Goal: Information Seeking & Learning: Learn about a topic

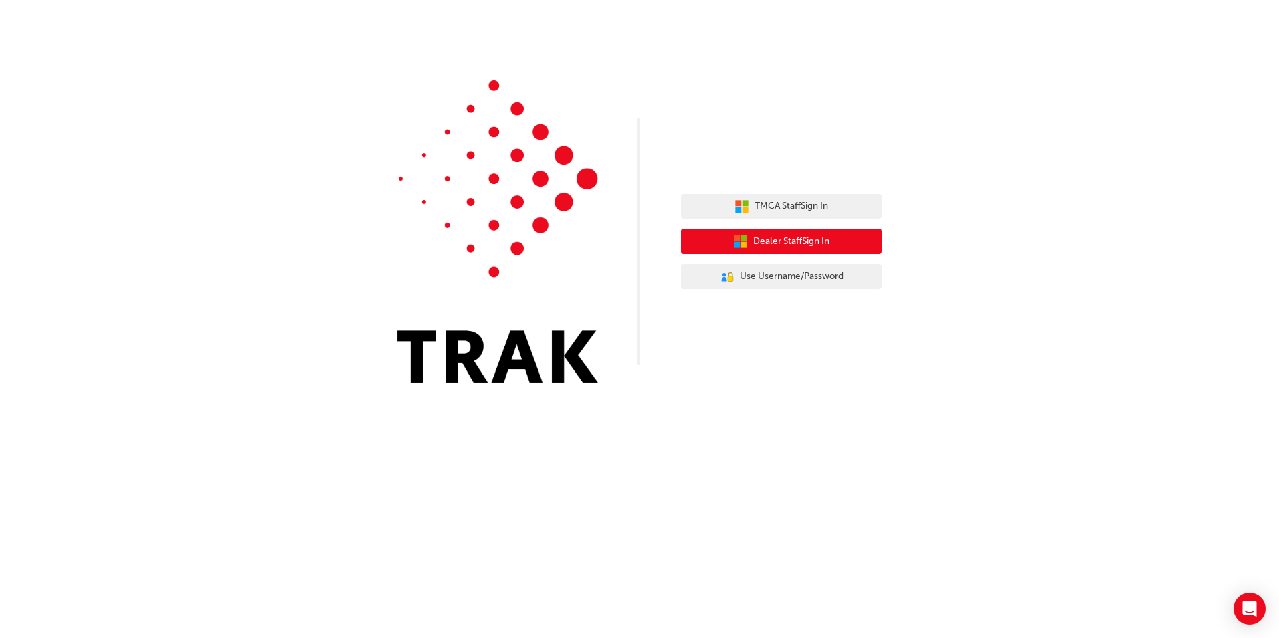
click at [826, 245] on span "Dealer Staff Sign In" at bounding box center [791, 241] width 76 height 15
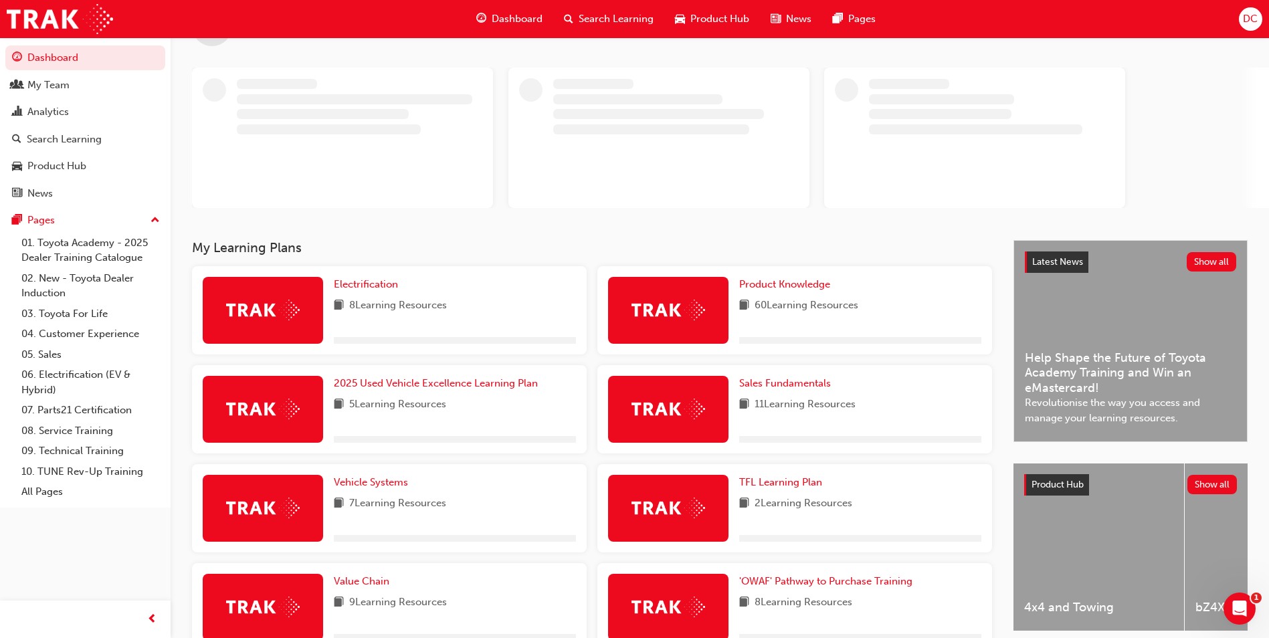
scroll to position [134, 0]
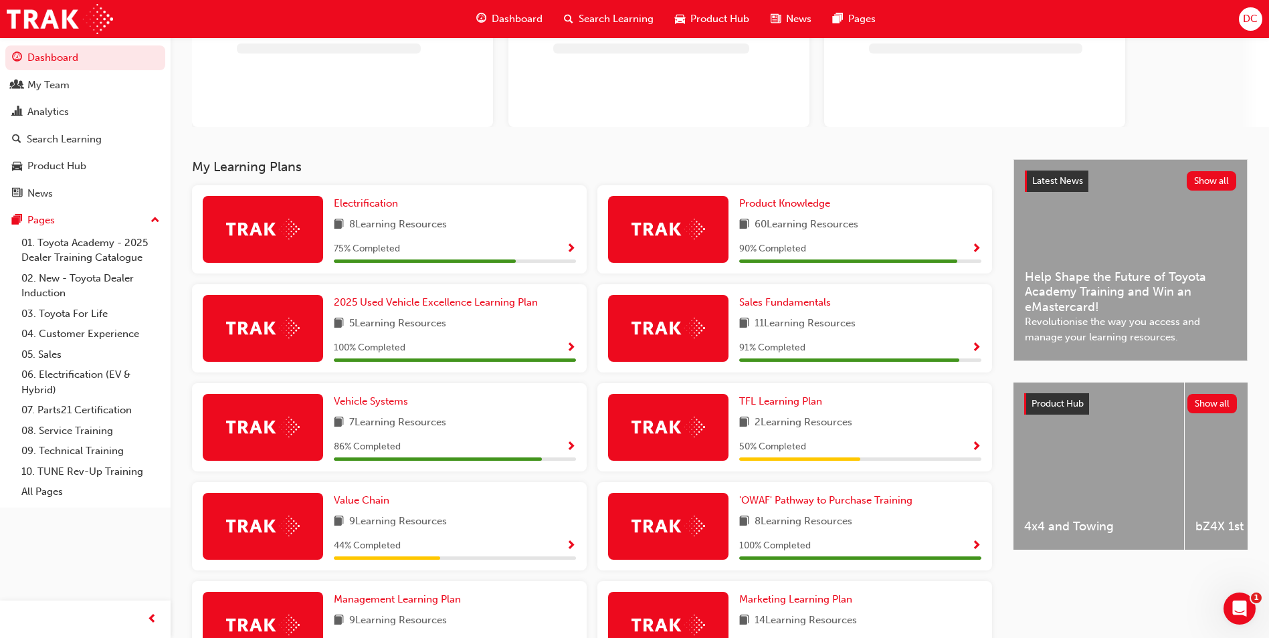
drag, startPoint x: 401, startPoint y: 223, endPoint x: 392, endPoint y: 219, distance: 10.2
click at [401, 223] on span "8 Learning Resources" at bounding box center [398, 225] width 98 height 17
click at [367, 201] on span "Electrification" at bounding box center [366, 203] width 64 height 12
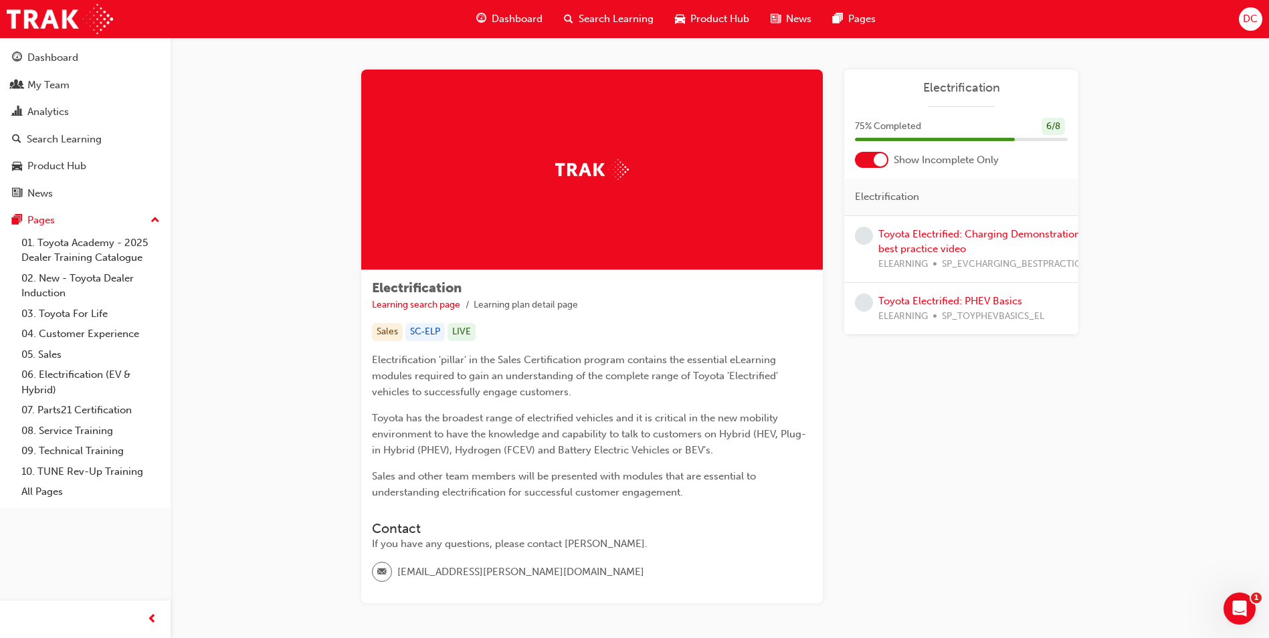
click at [866, 152] on div at bounding box center [871, 160] width 33 height 16
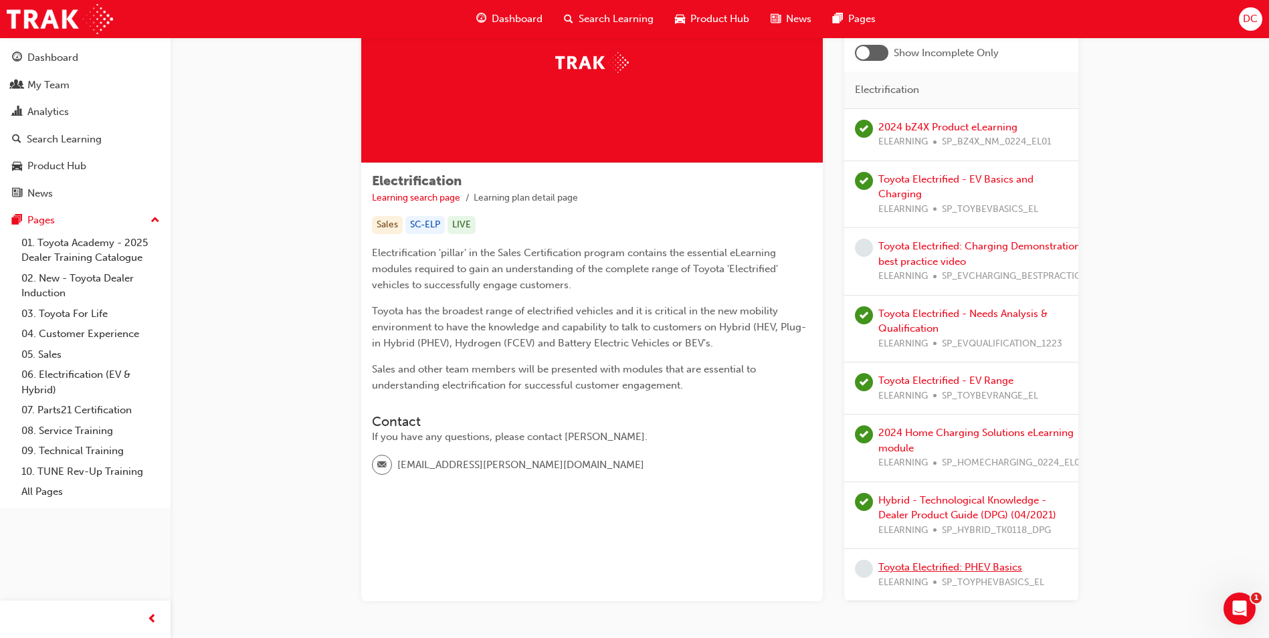
scroll to position [44, 0]
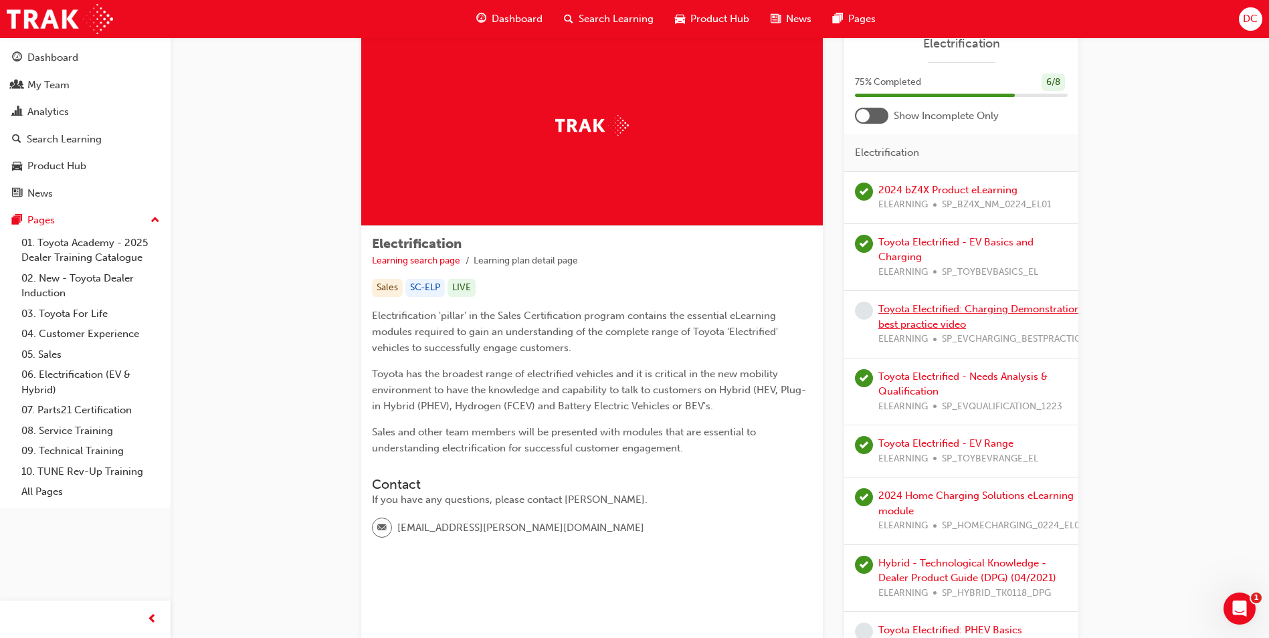
click at [957, 308] on link "Toyota Electrified: Charging Demonstration best practice video" at bounding box center [979, 316] width 202 height 27
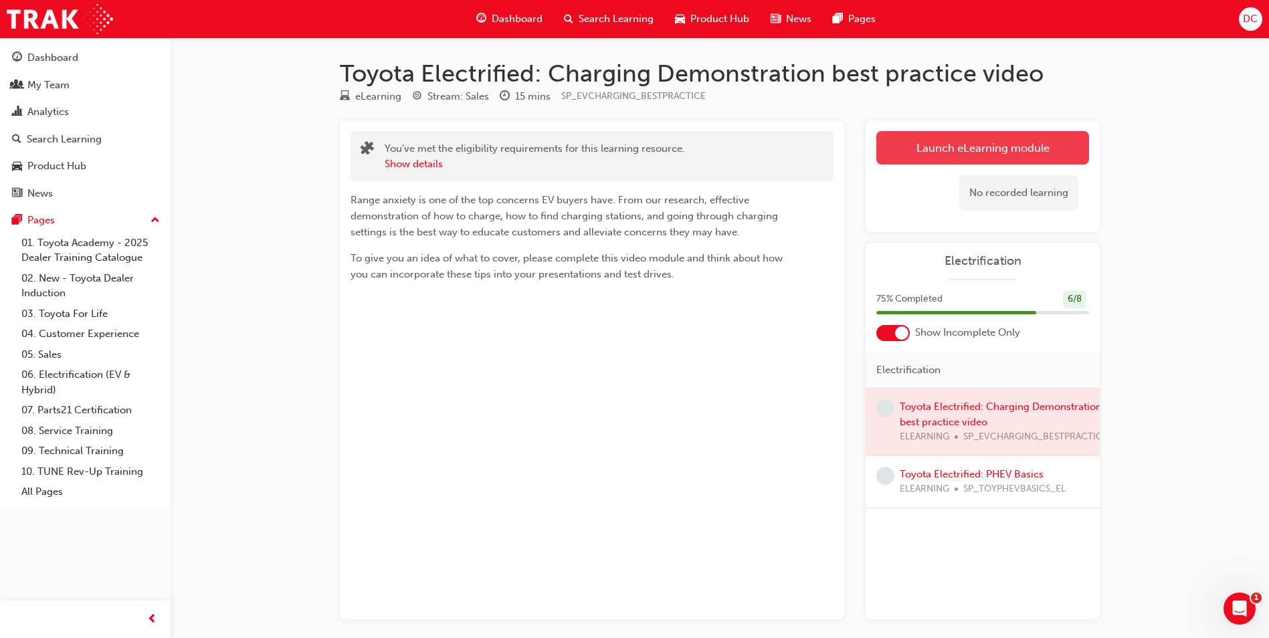
click at [975, 145] on link "Launch eLearning module" at bounding box center [982, 147] width 213 height 33
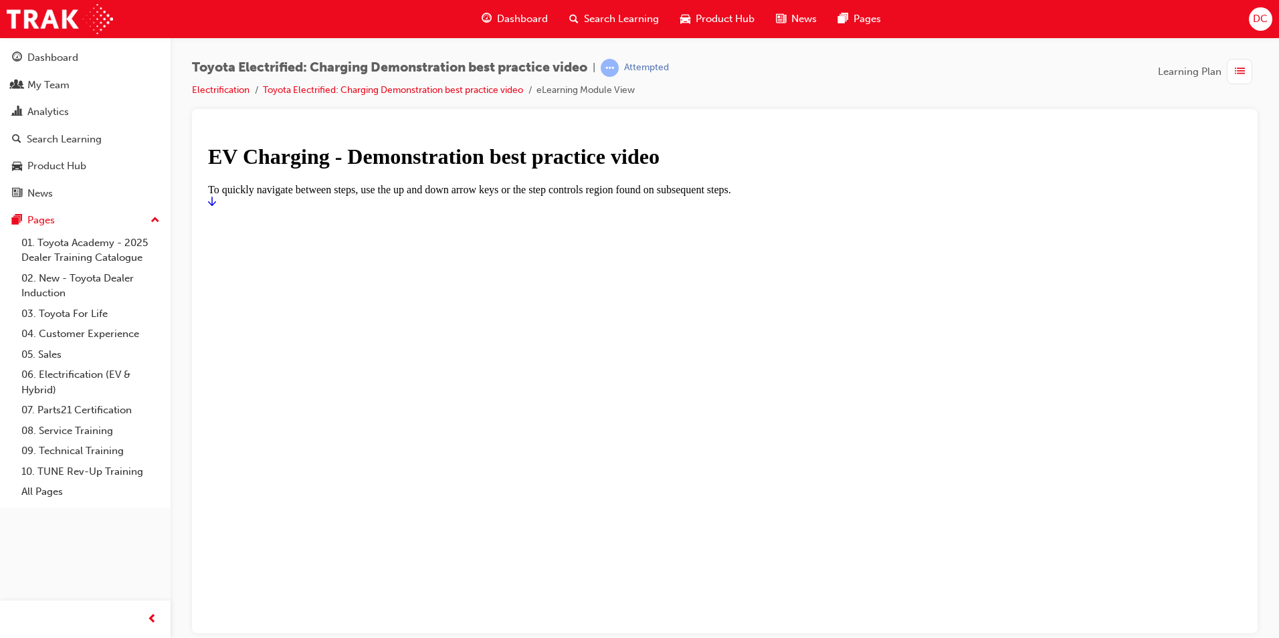
click at [216, 205] on icon "Start" at bounding box center [212, 200] width 8 height 9
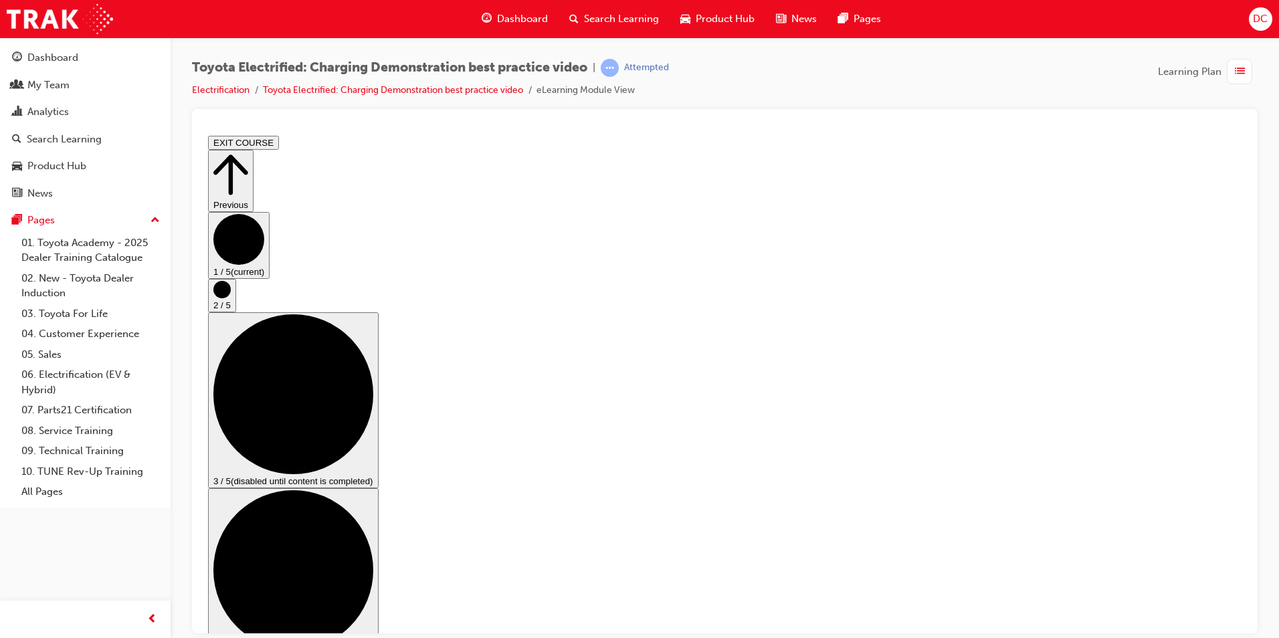
click at [231, 298] on circle "Step controls" at bounding box center [221, 288] width 17 height 17
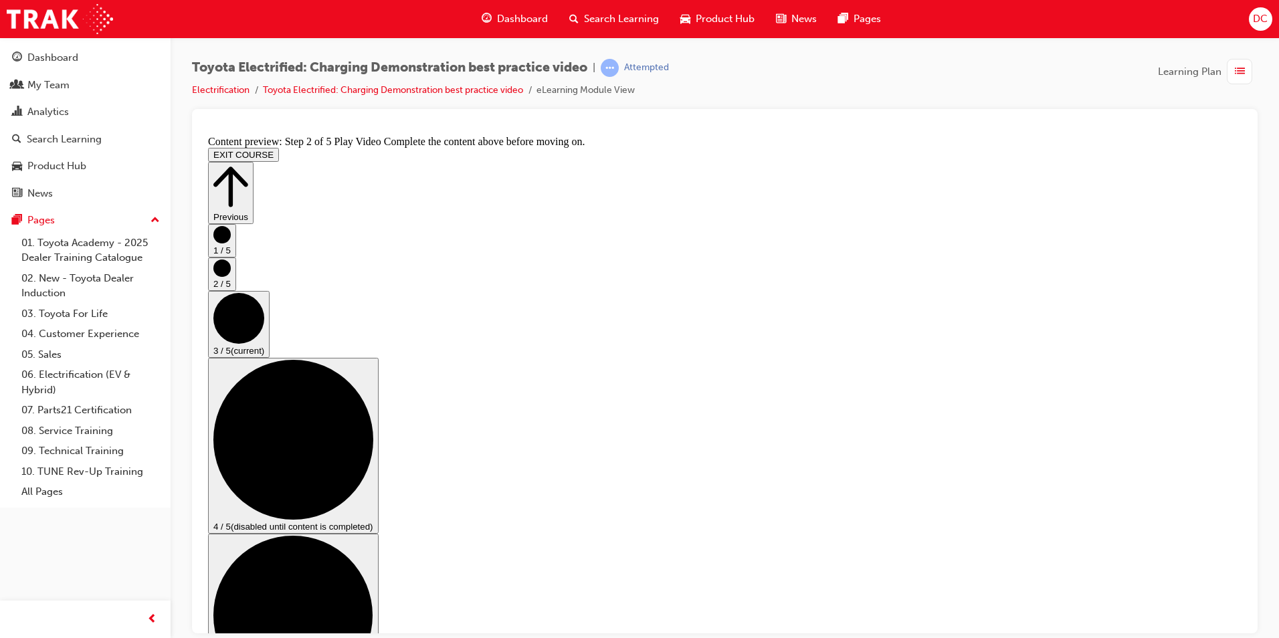
scroll to position [169, 0]
checkbox input "true"
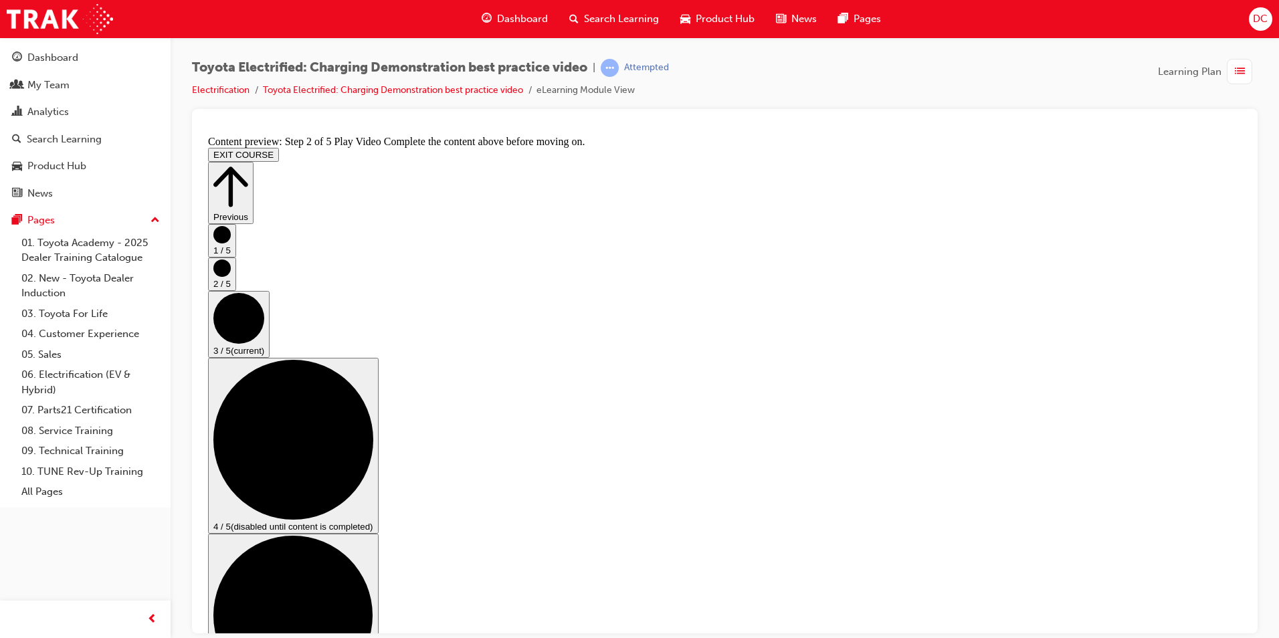
checkbox input "true"
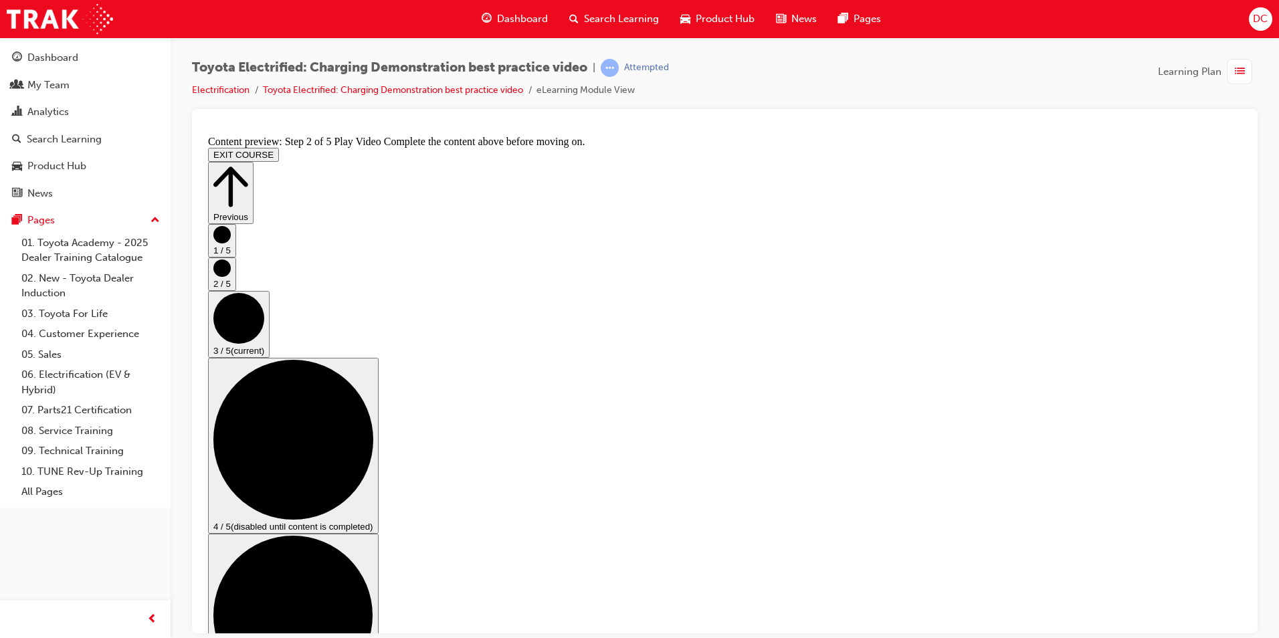
checkbox input "false"
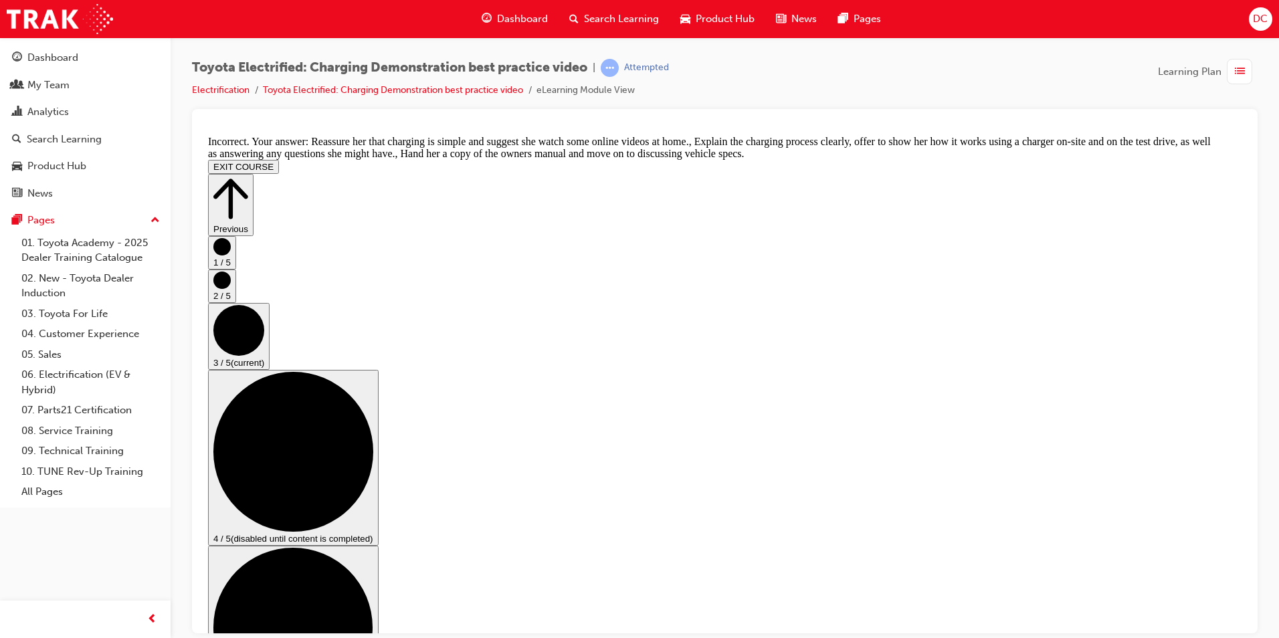
scroll to position [258, 0]
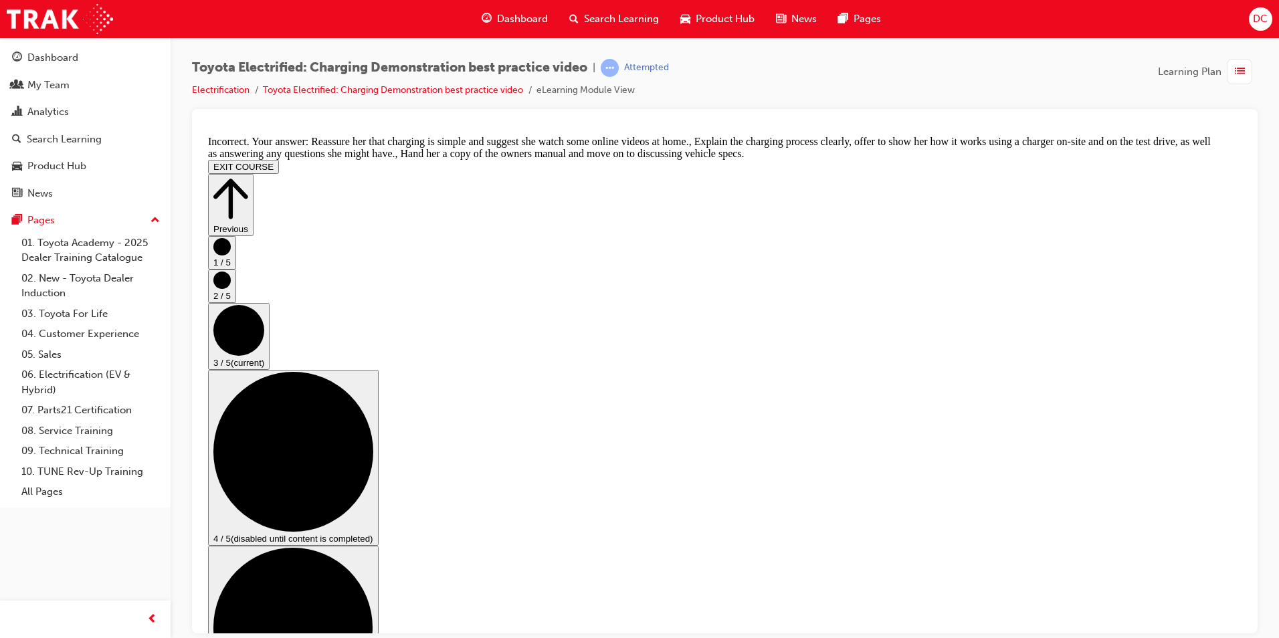
checkbox input "false"
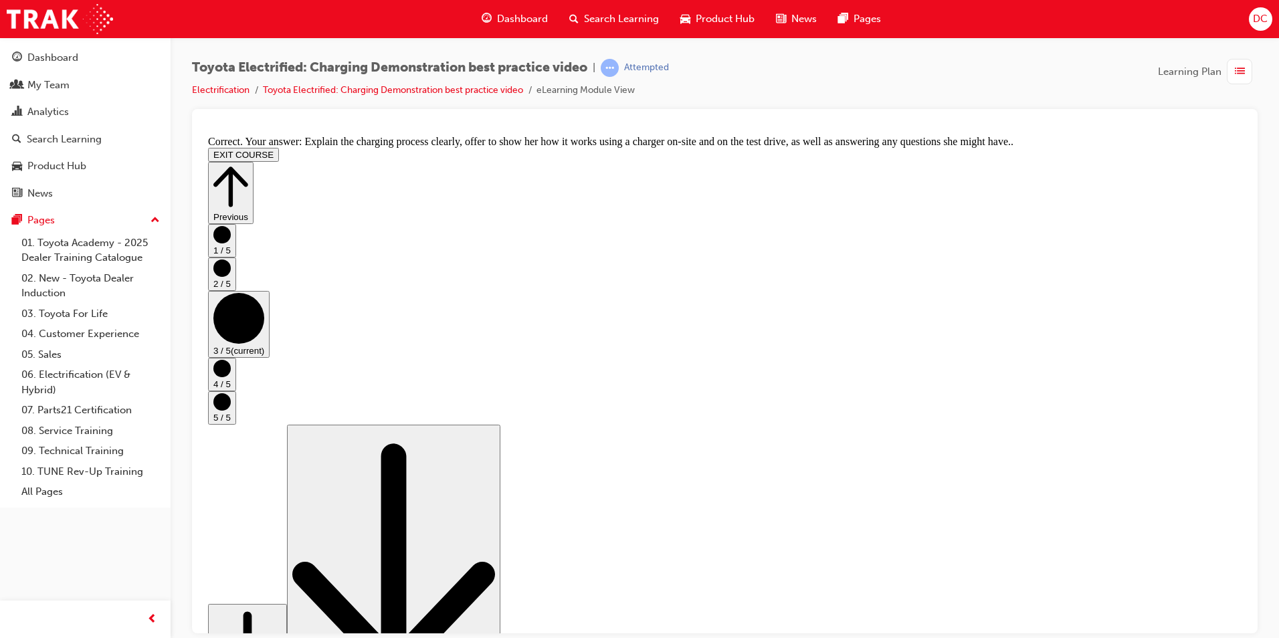
scroll to position [224, 0]
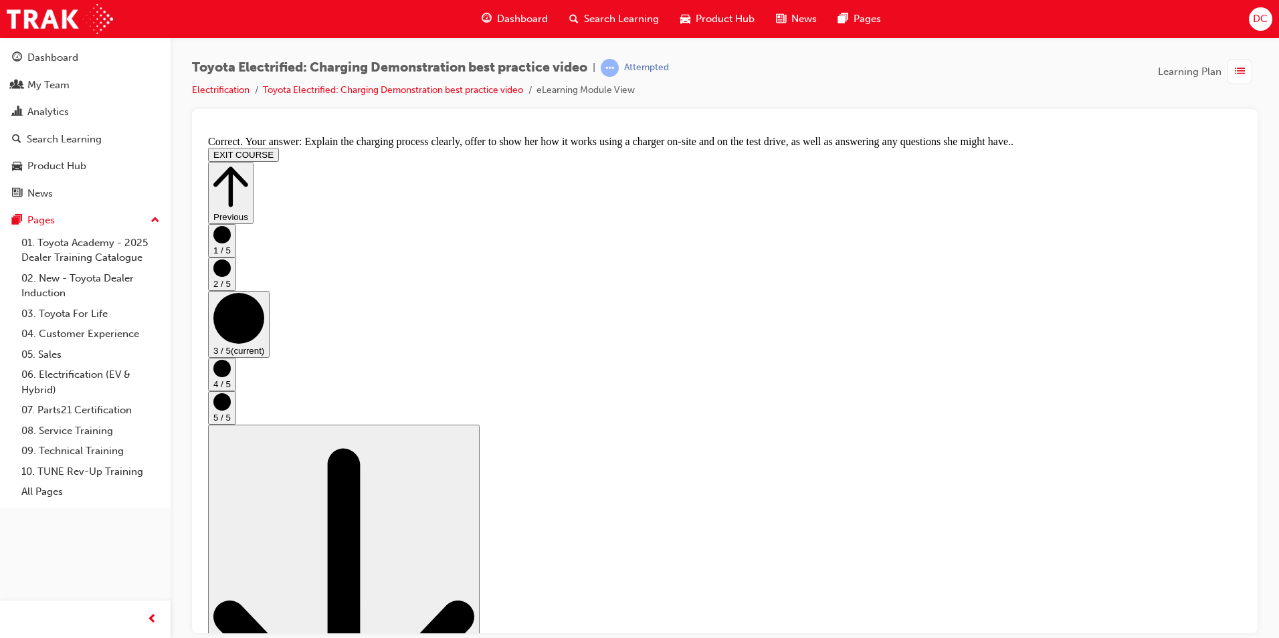
click at [231, 377] on circle "Step controls" at bounding box center [221, 367] width 17 height 17
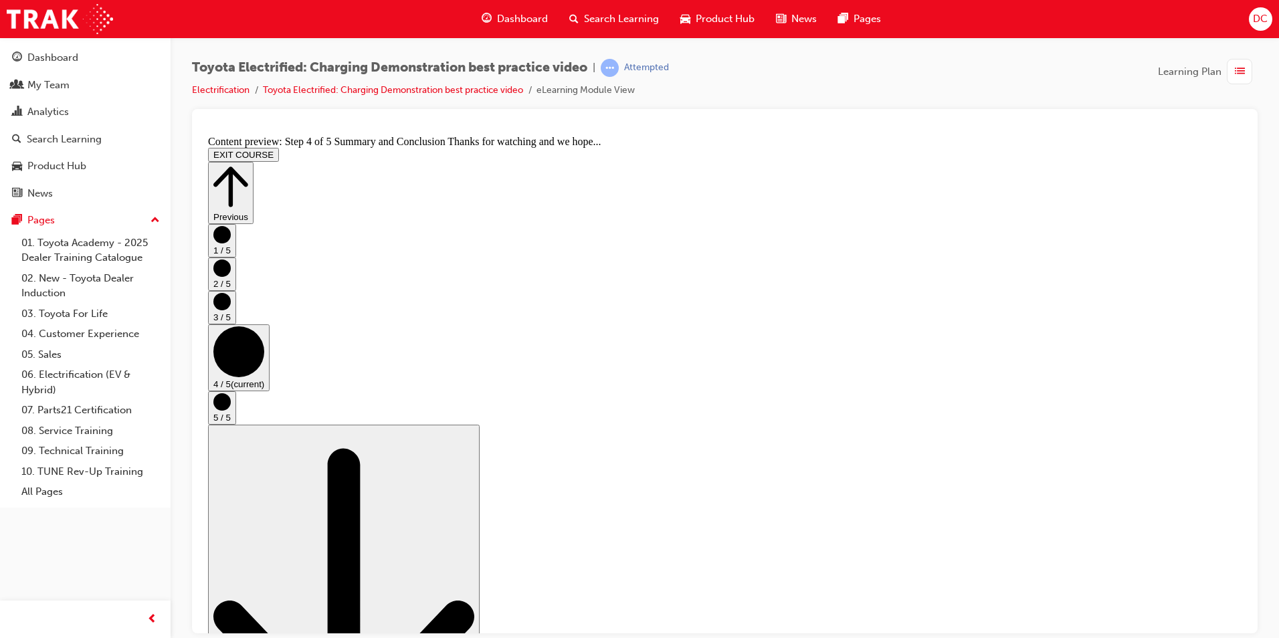
click at [231, 410] on circle "Step controls" at bounding box center [221, 401] width 17 height 17
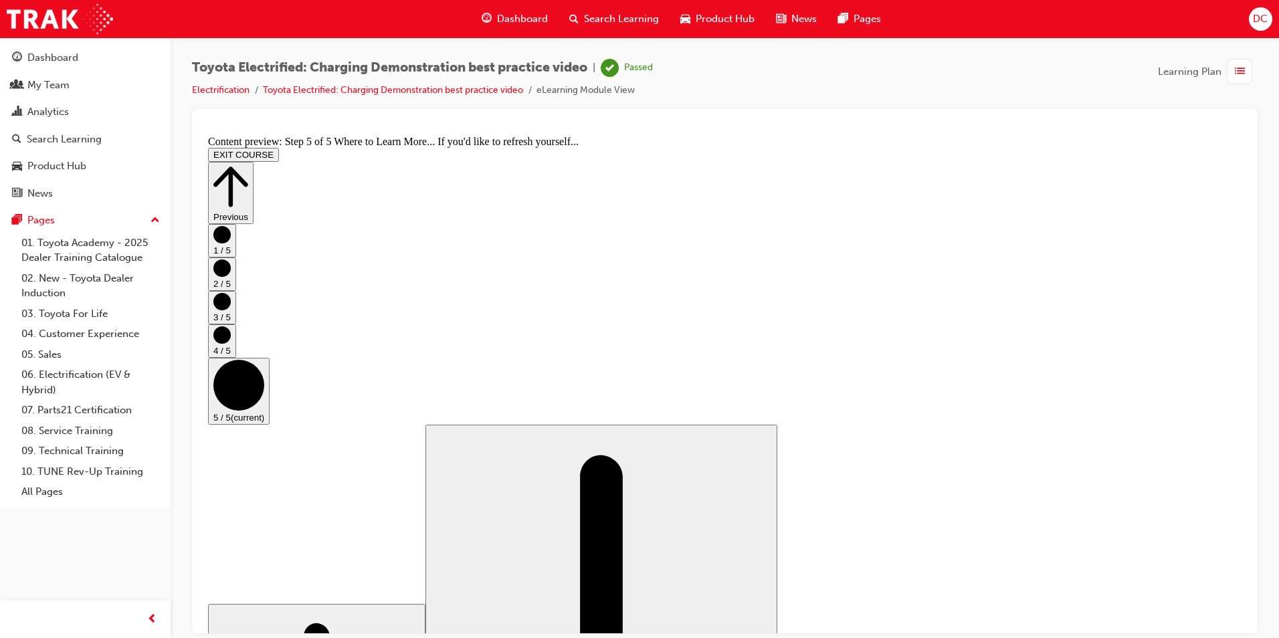
click at [279, 147] on button "EXIT COURSE" at bounding box center [243, 154] width 71 height 14
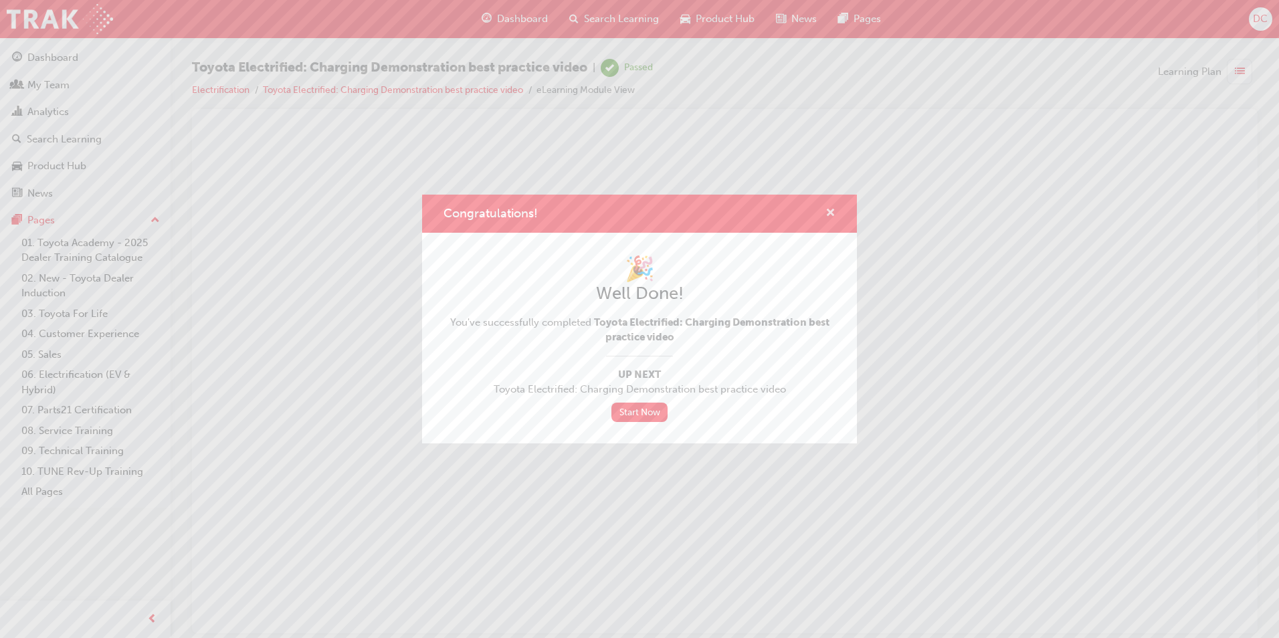
click at [831, 213] on span "cross-icon" at bounding box center [831, 214] width 10 height 12
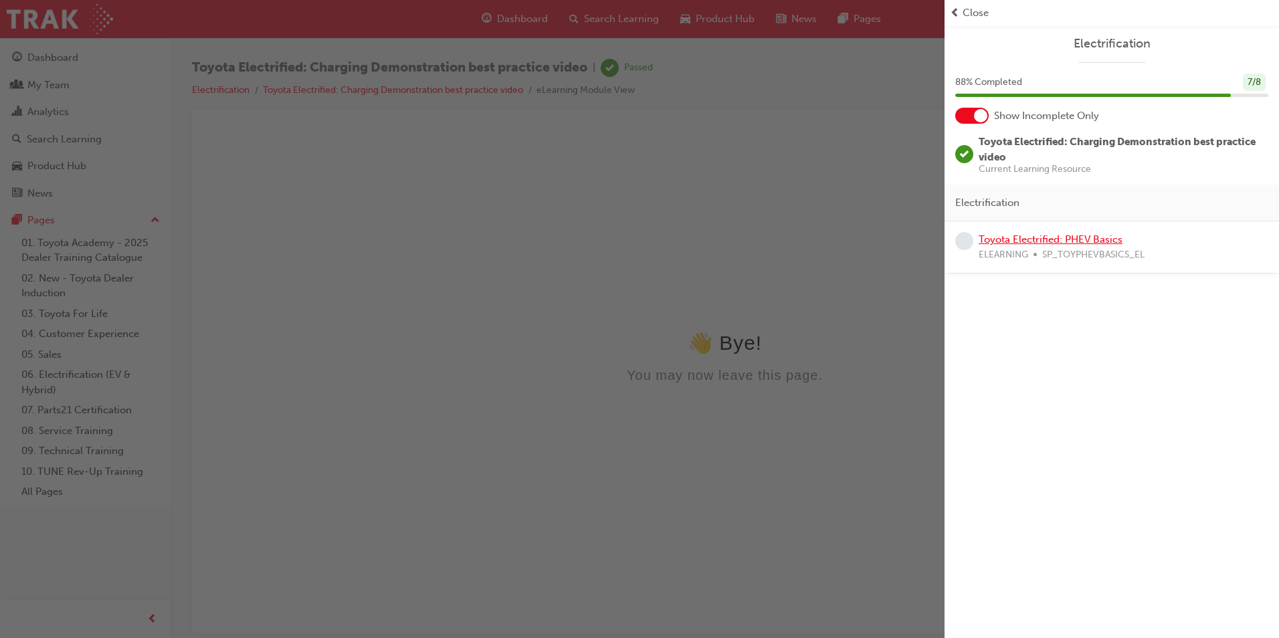
click at [1041, 242] on link "Toyota Electrified: PHEV Basics" at bounding box center [1051, 239] width 144 height 12
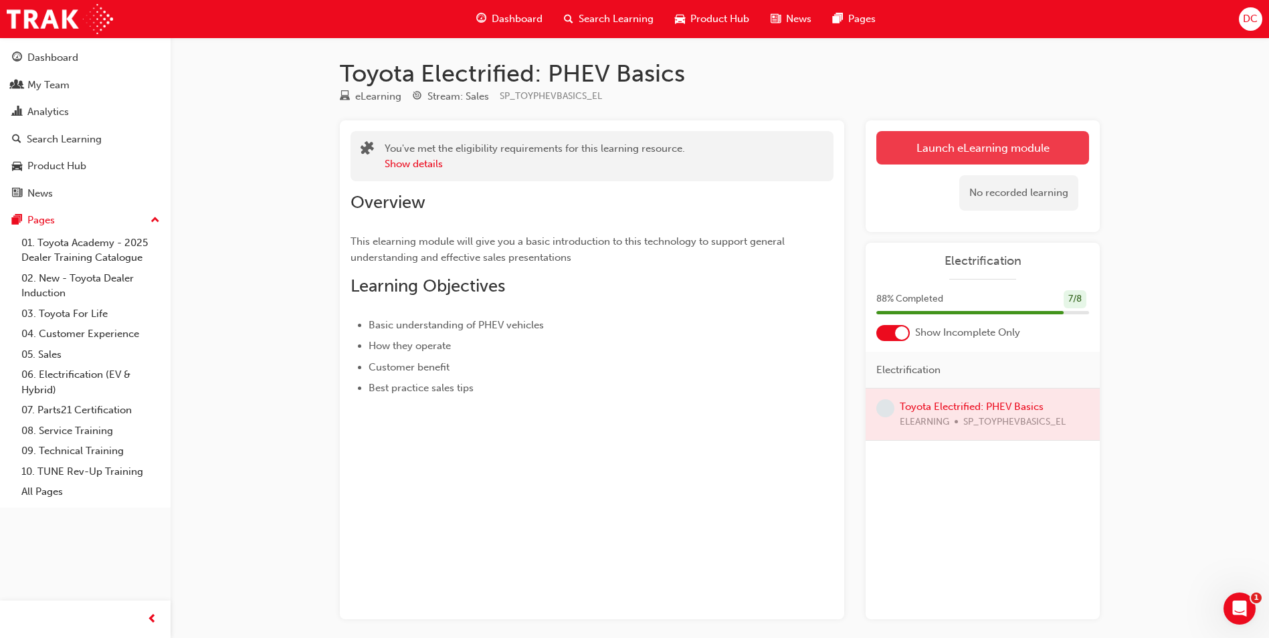
click at [1006, 148] on link "Launch eLearning module" at bounding box center [982, 147] width 213 height 33
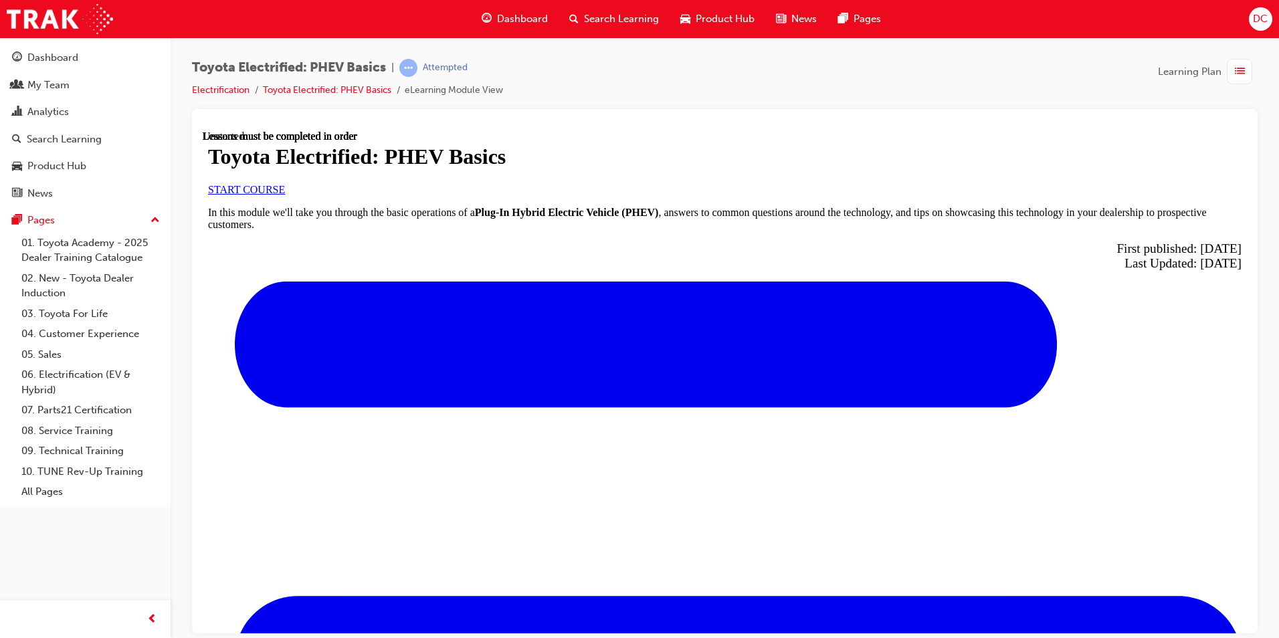
click at [285, 195] on link "START COURSE" at bounding box center [246, 188] width 77 height 11
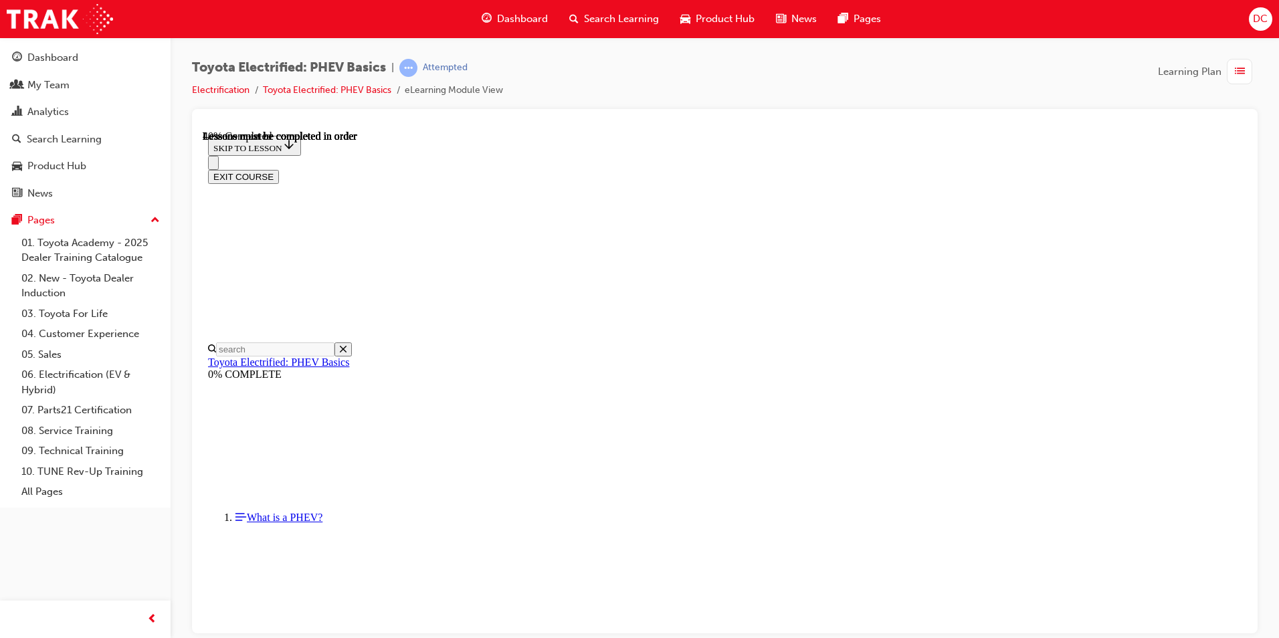
scroll to position [175, 0]
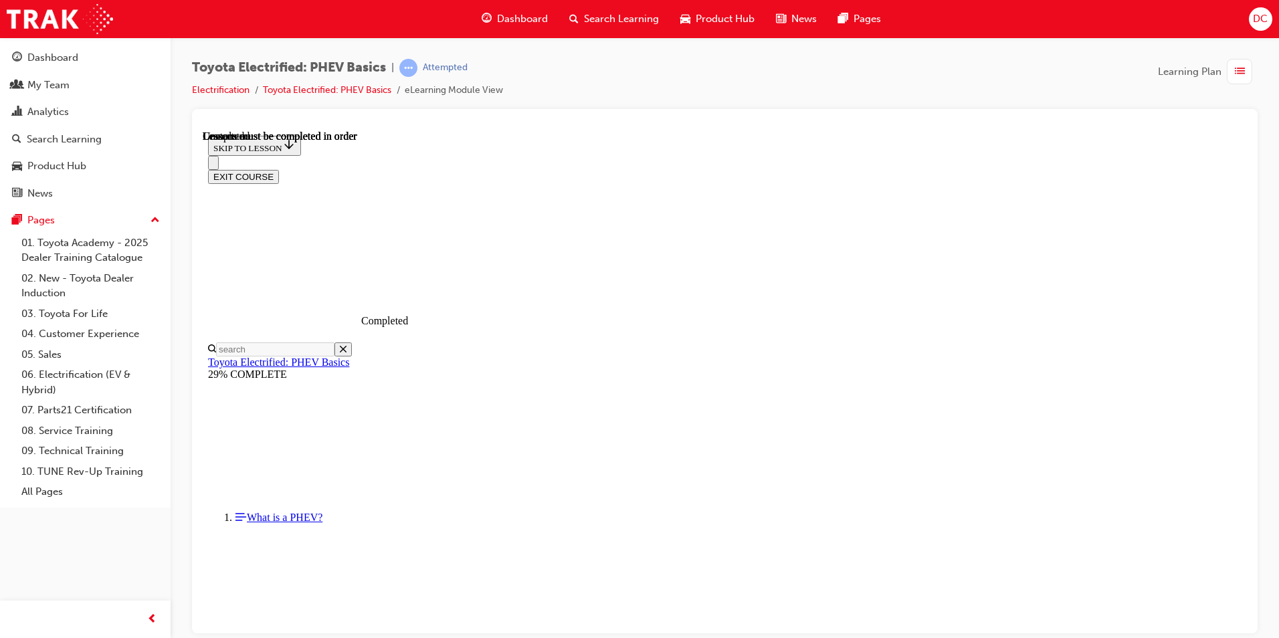
scroll to position [277, 0]
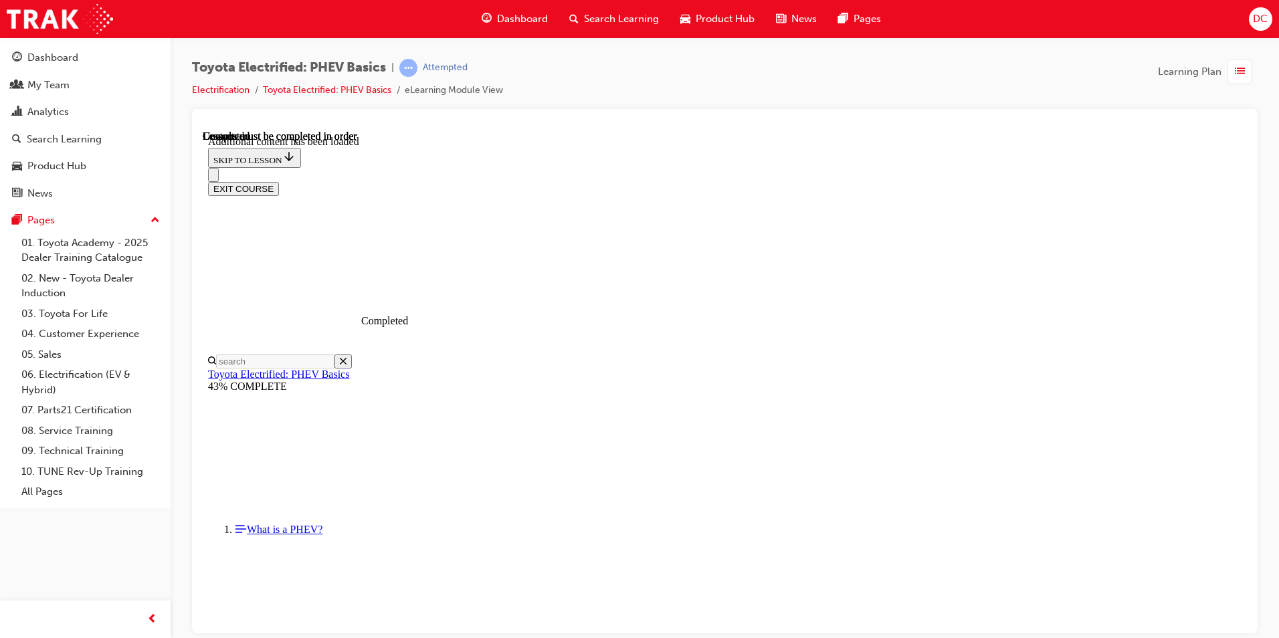
scroll to position [258, 0]
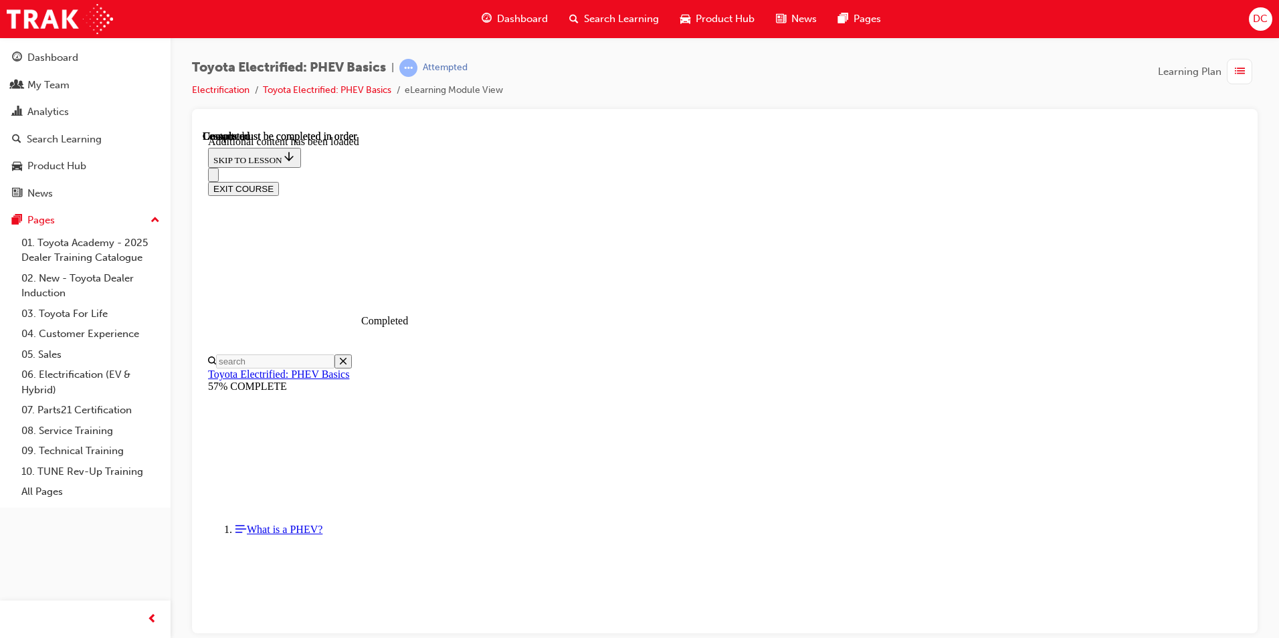
scroll to position [1380, 0]
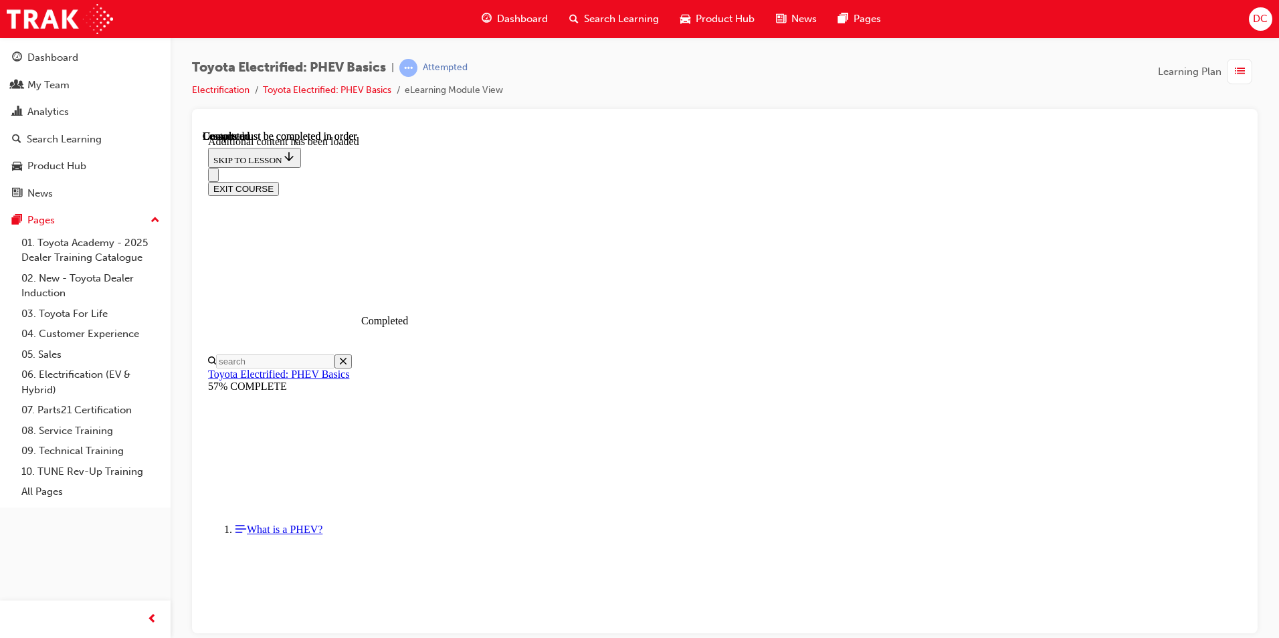
scroll to position [2307, 0]
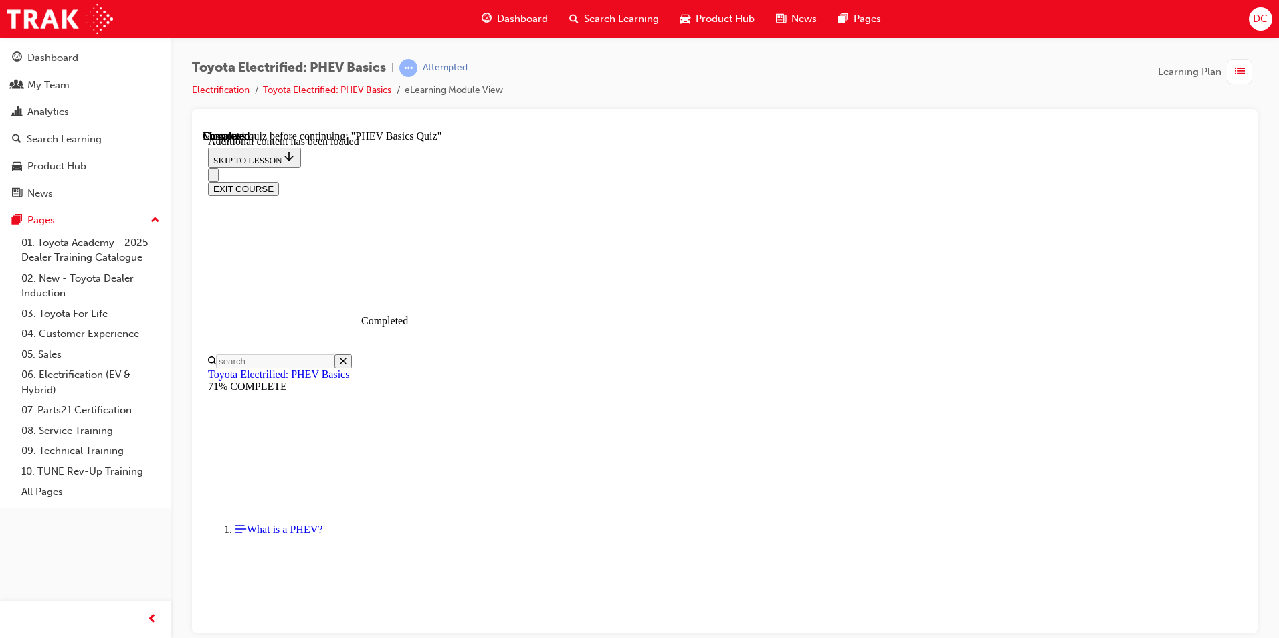
radio input "true"
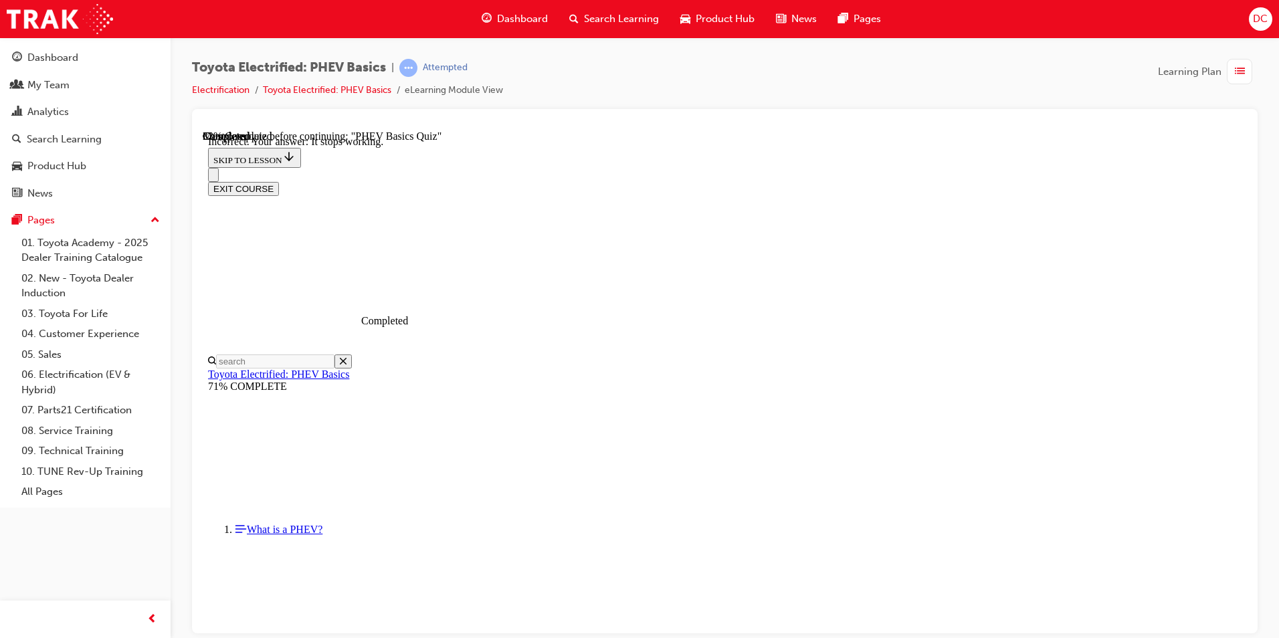
scroll to position [173, 0]
radio input "true"
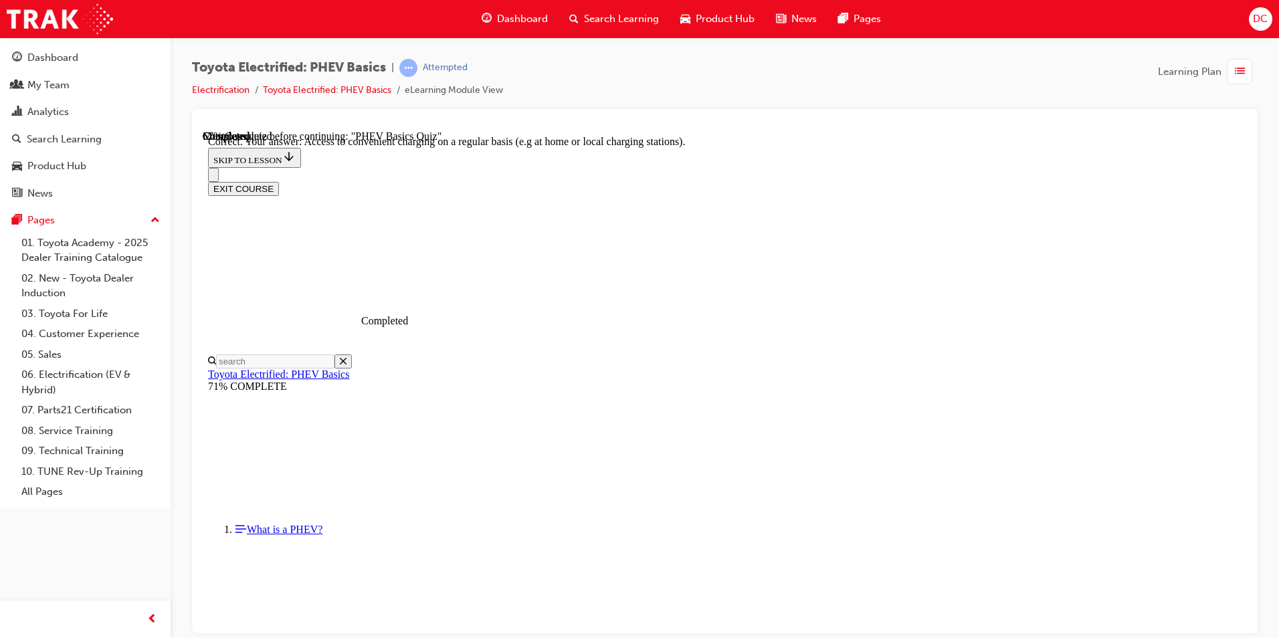
scroll to position [286, 0]
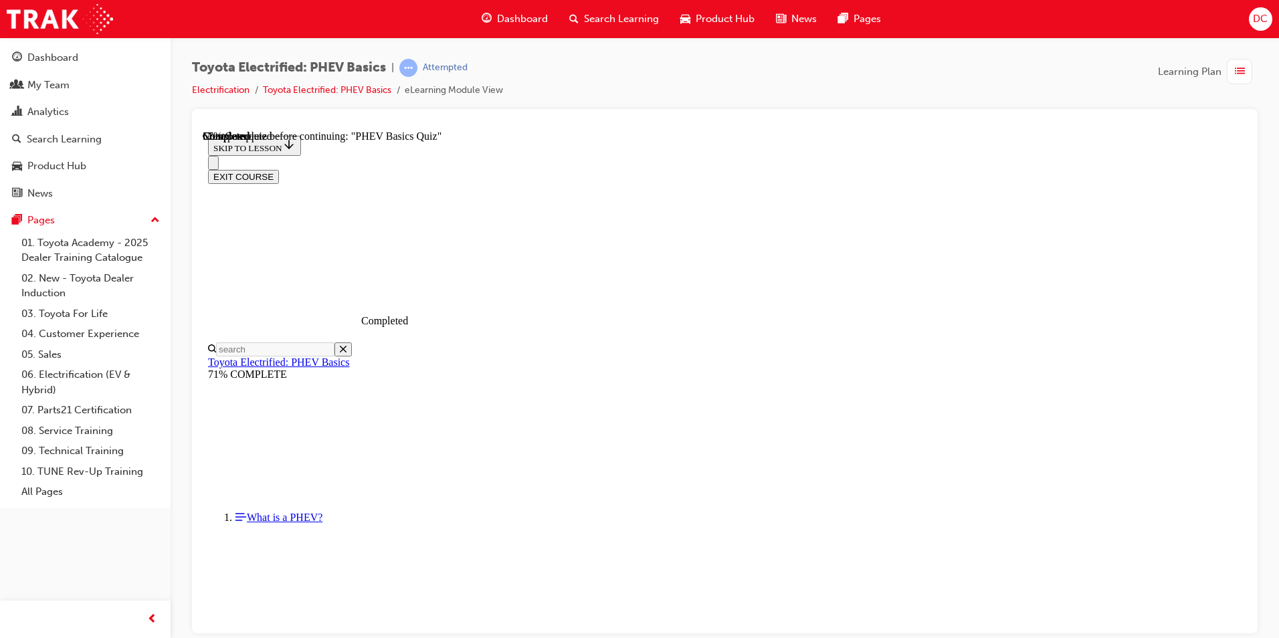
scroll to position [114, 0]
radio input "true"
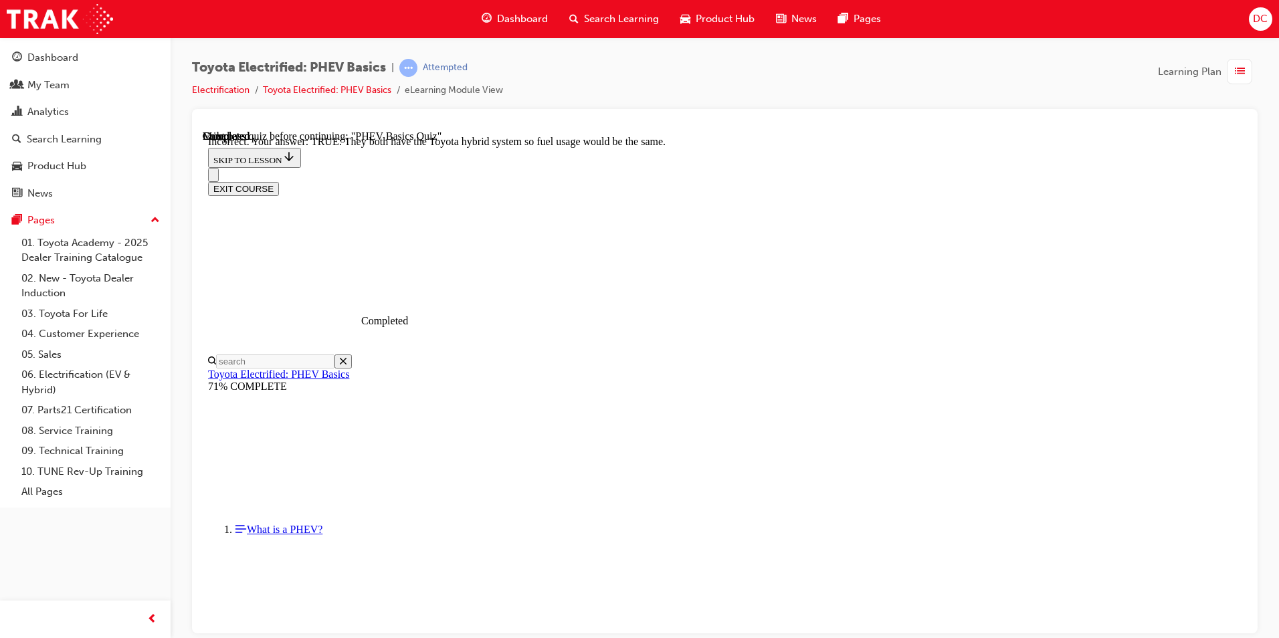
scroll to position [207, 0]
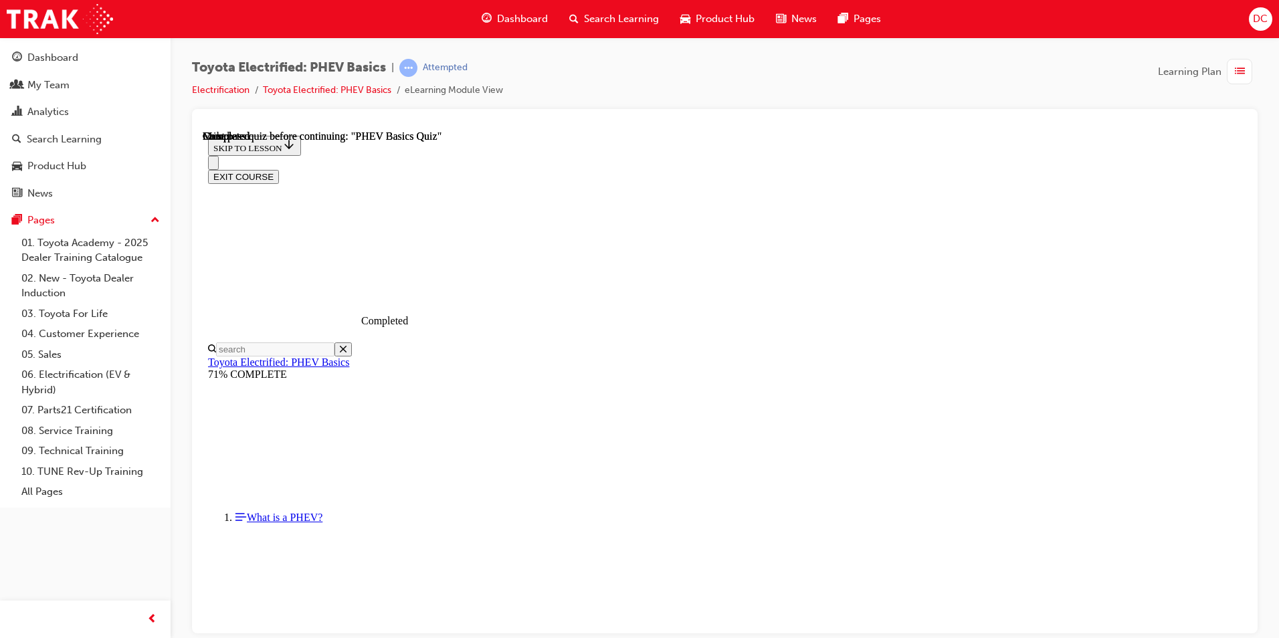
scroll to position [223, 0]
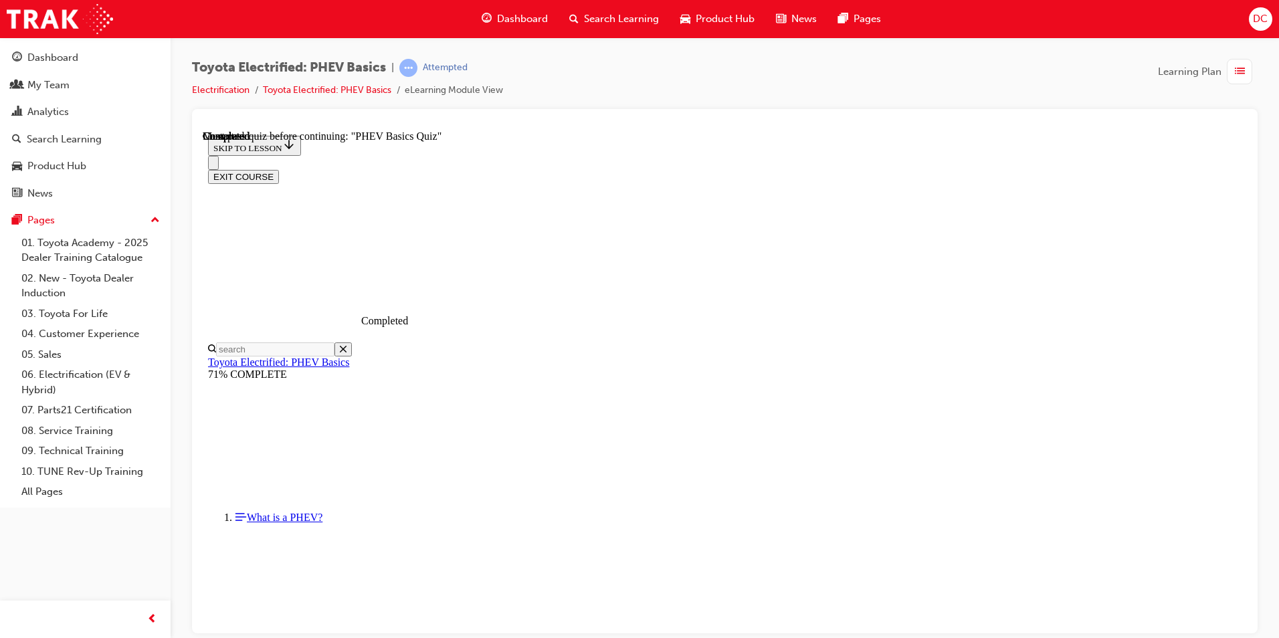
radio input "true"
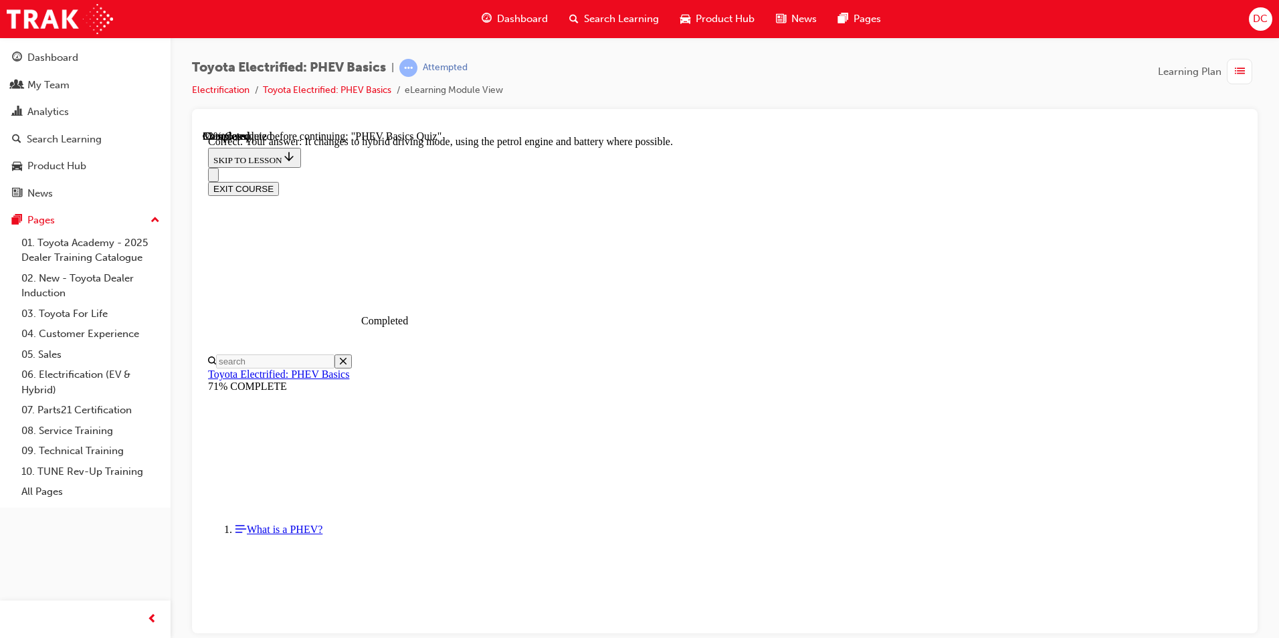
scroll to position [120, 0]
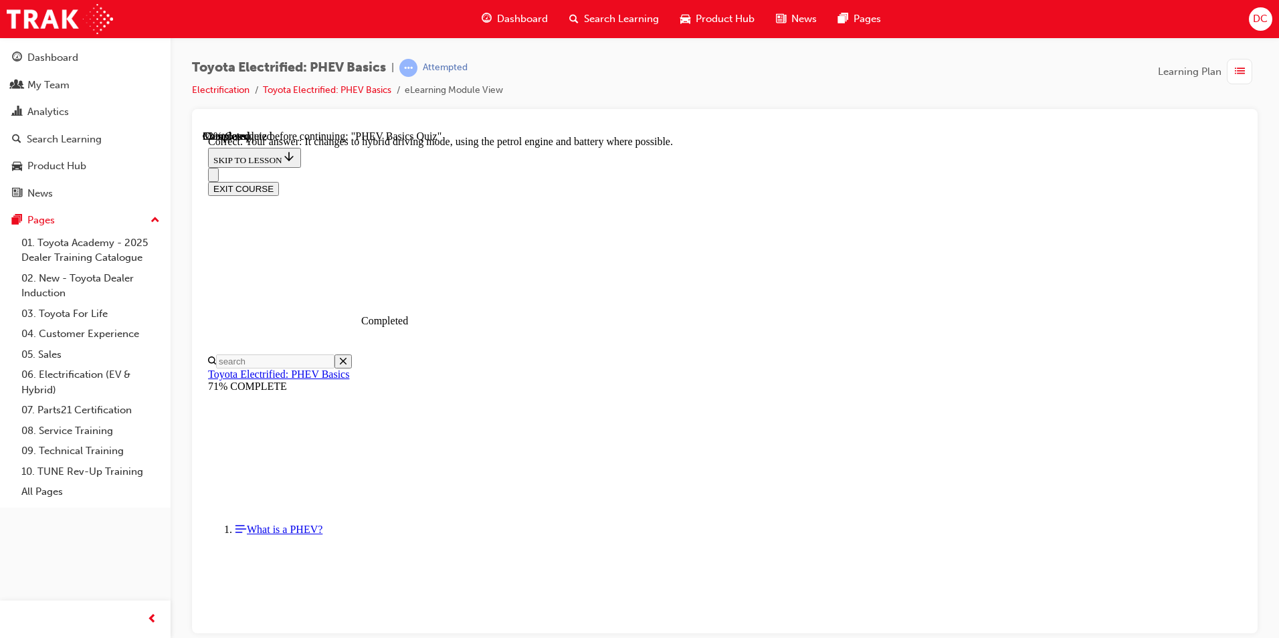
radio input "true"
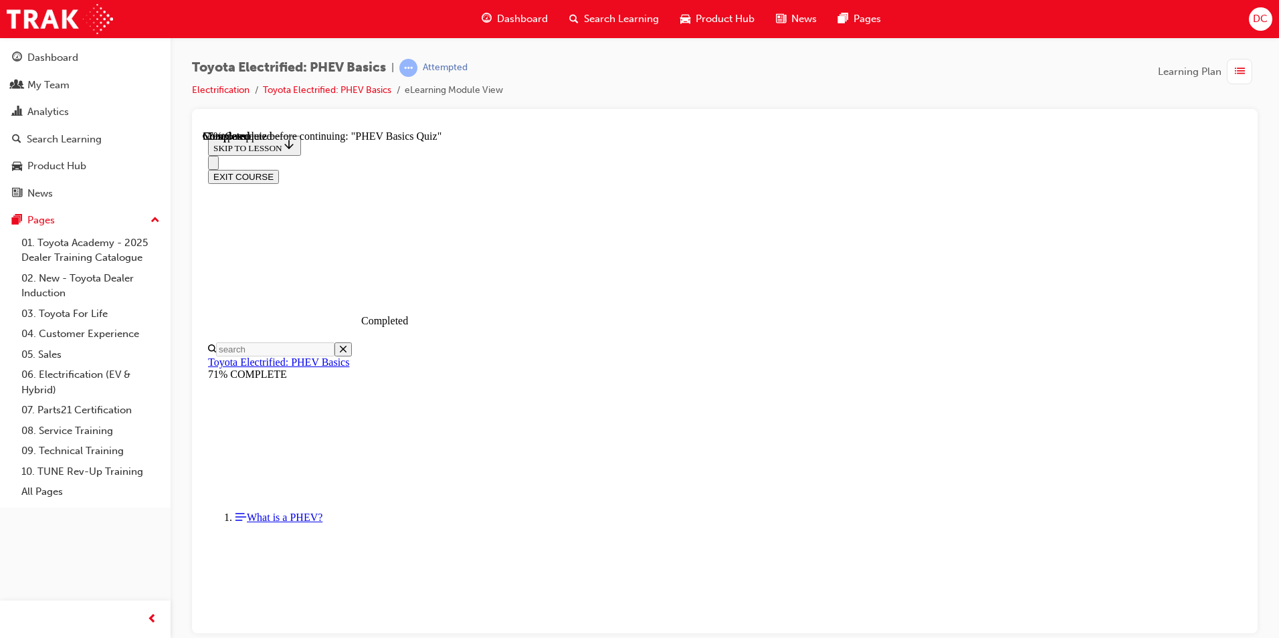
scroll to position [114, 0]
radio input "true"
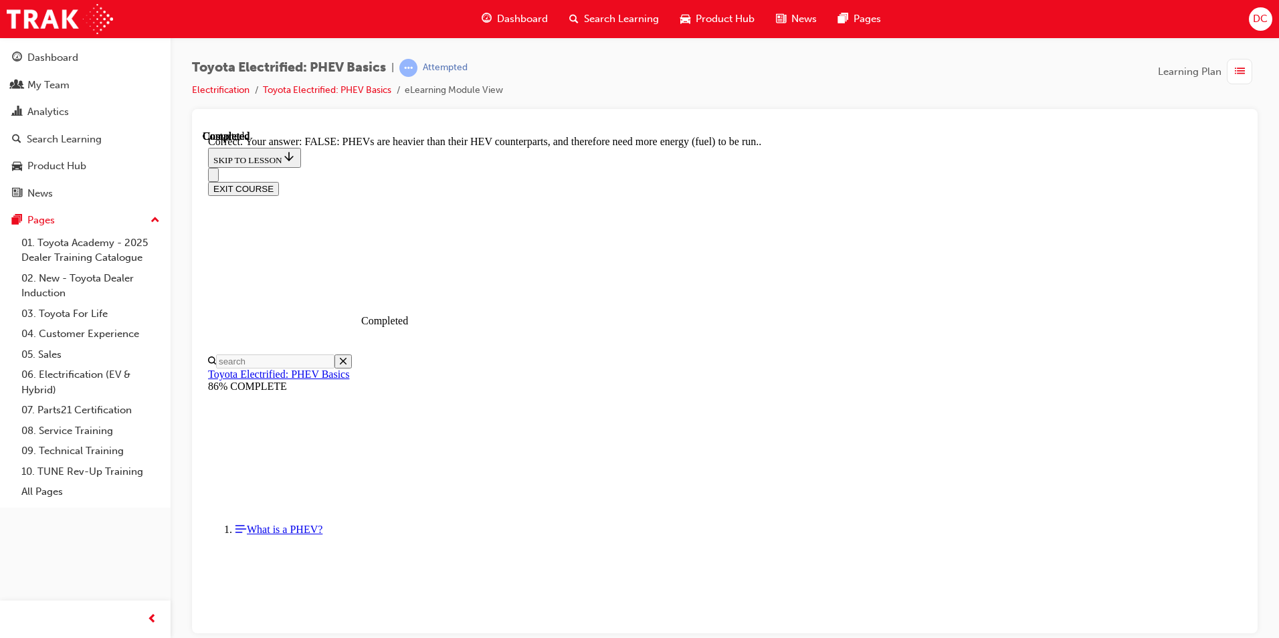
scroll to position [207, 0]
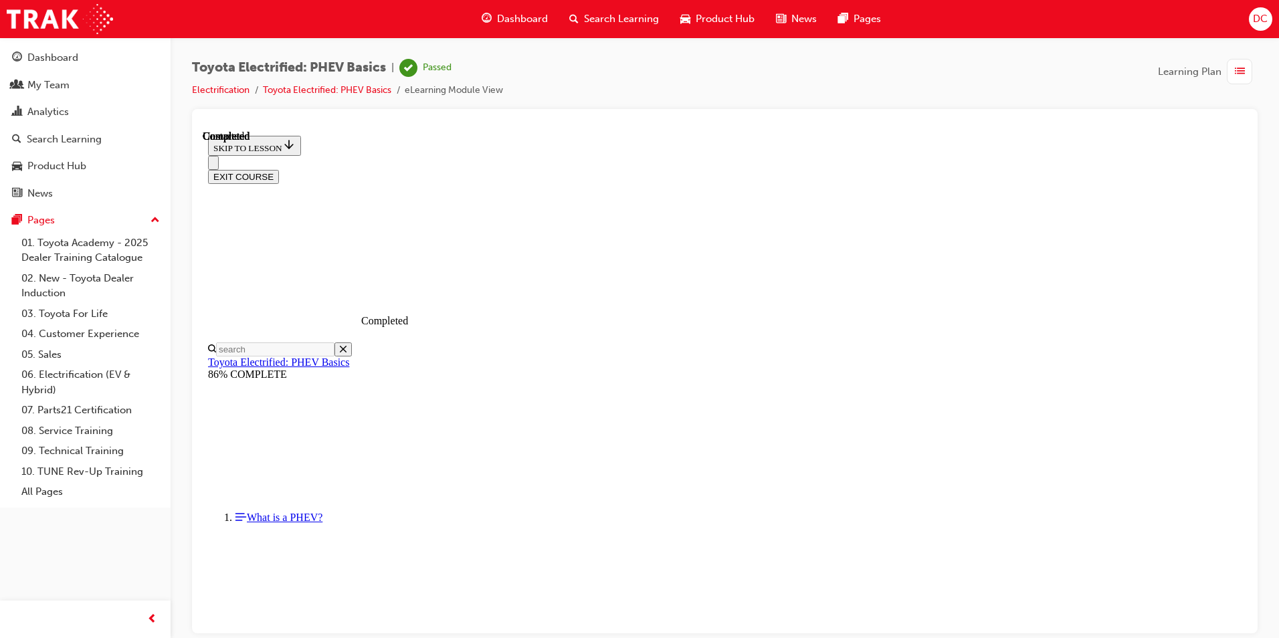
scroll to position [223, 0]
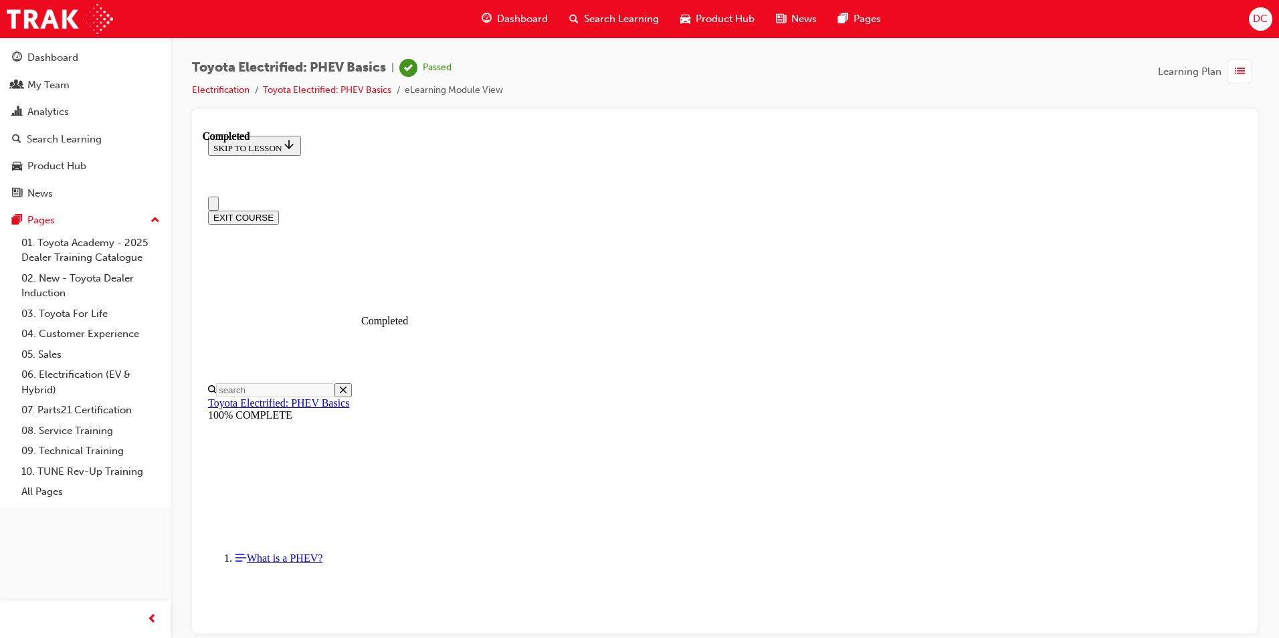
click at [279, 210] on button "EXIT COURSE" at bounding box center [243, 217] width 71 height 14
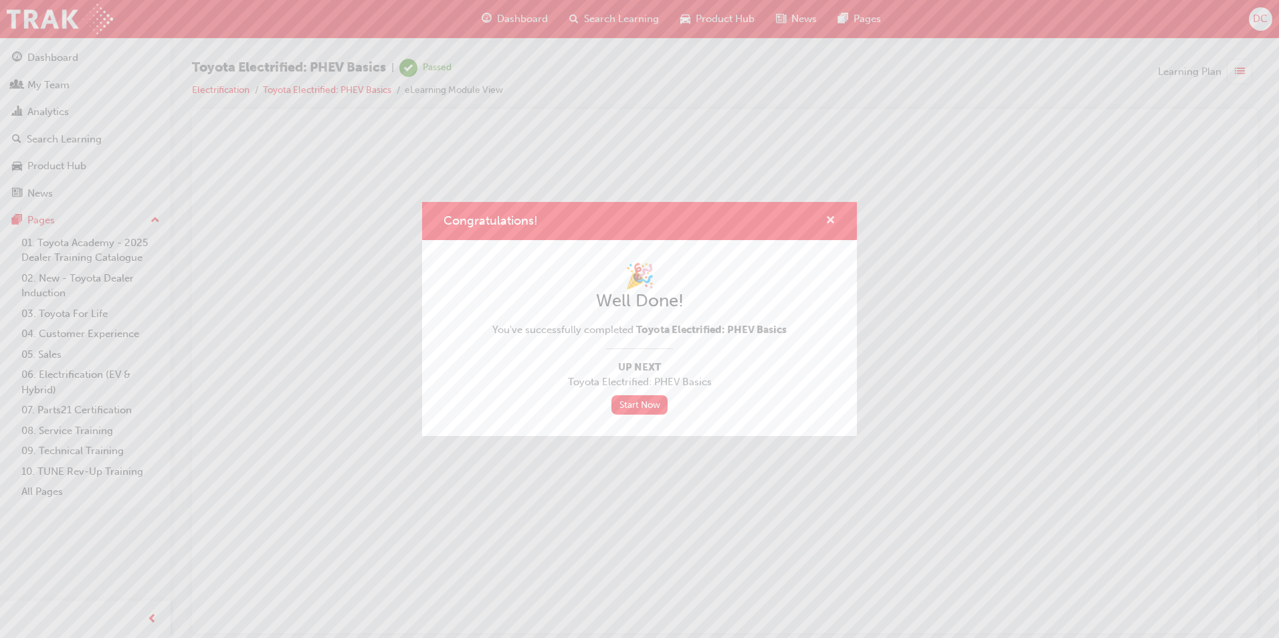
click at [832, 219] on span "cross-icon" at bounding box center [831, 221] width 10 height 12
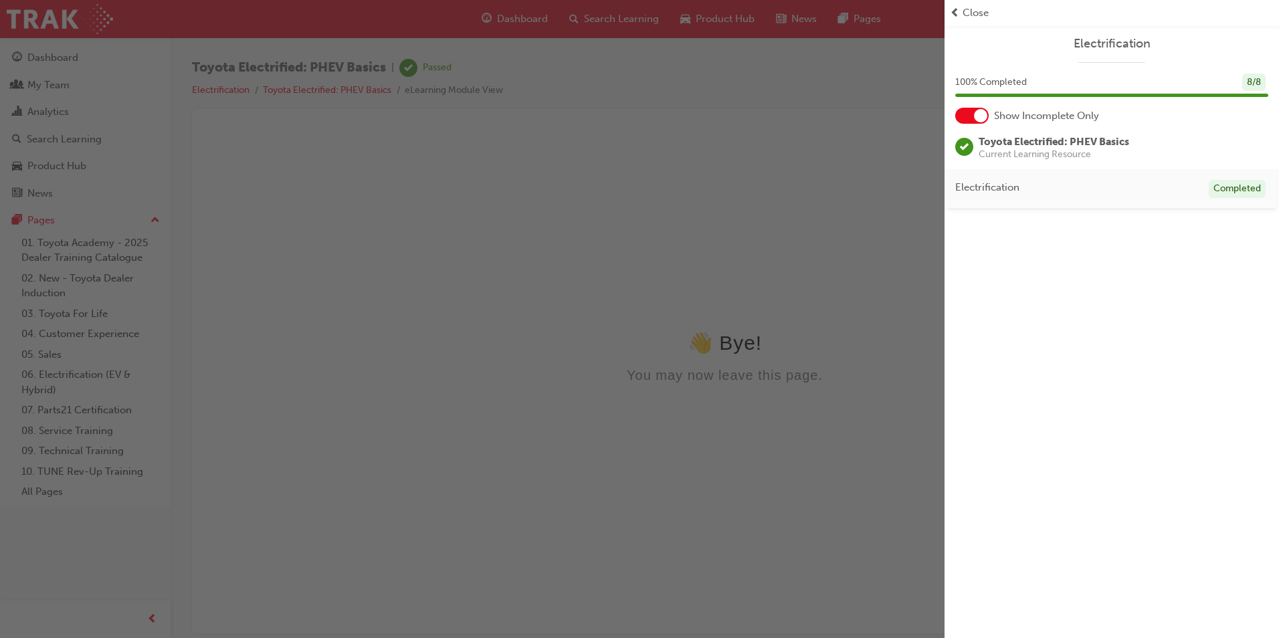
click at [87, 117] on div "button" at bounding box center [472, 319] width 945 height 638
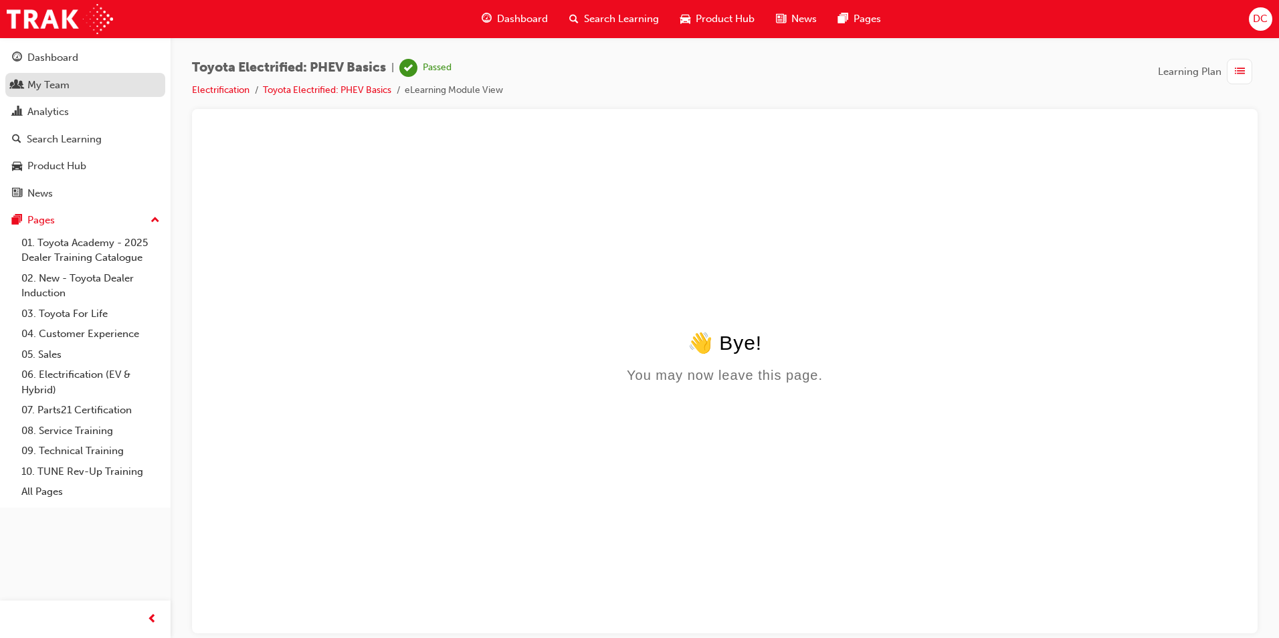
click at [46, 80] on div "My Team" at bounding box center [48, 85] width 42 height 15
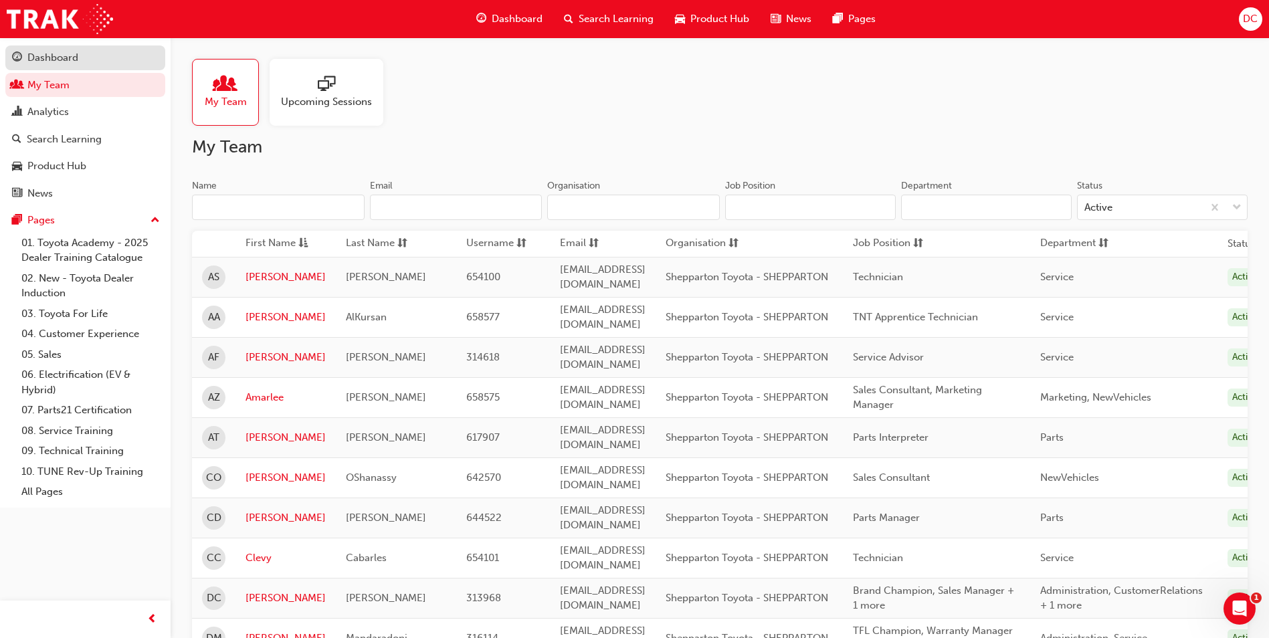
click at [35, 60] on div "Dashboard" at bounding box center [52, 57] width 51 height 15
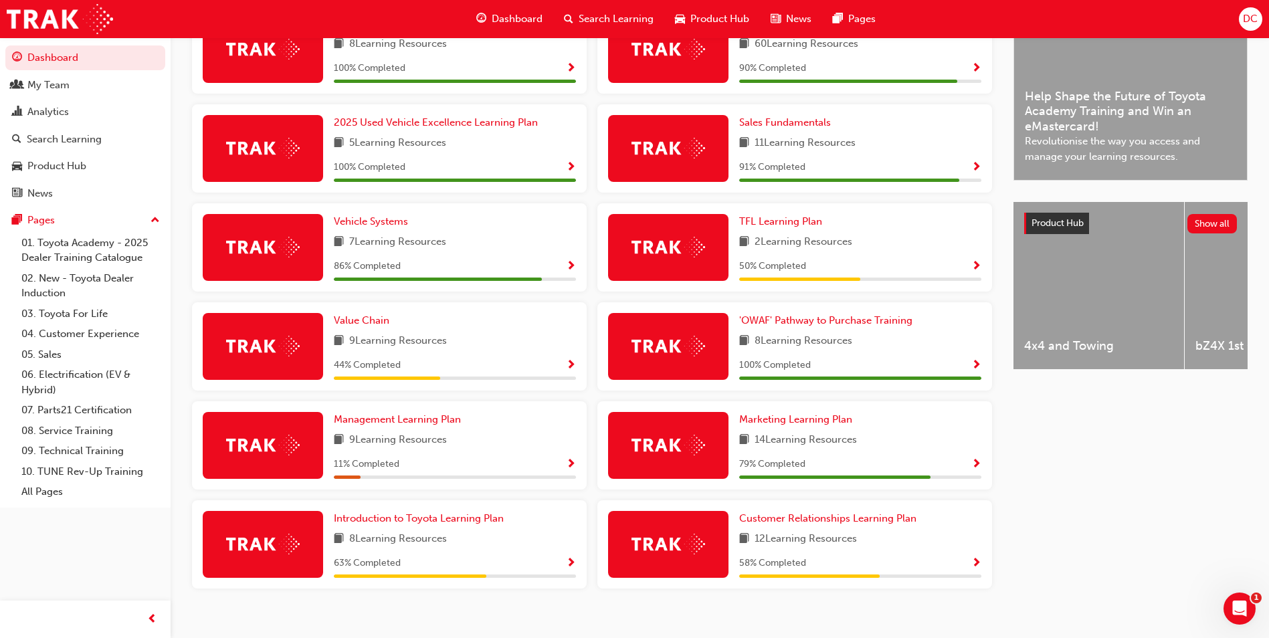
scroll to position [383, 0]
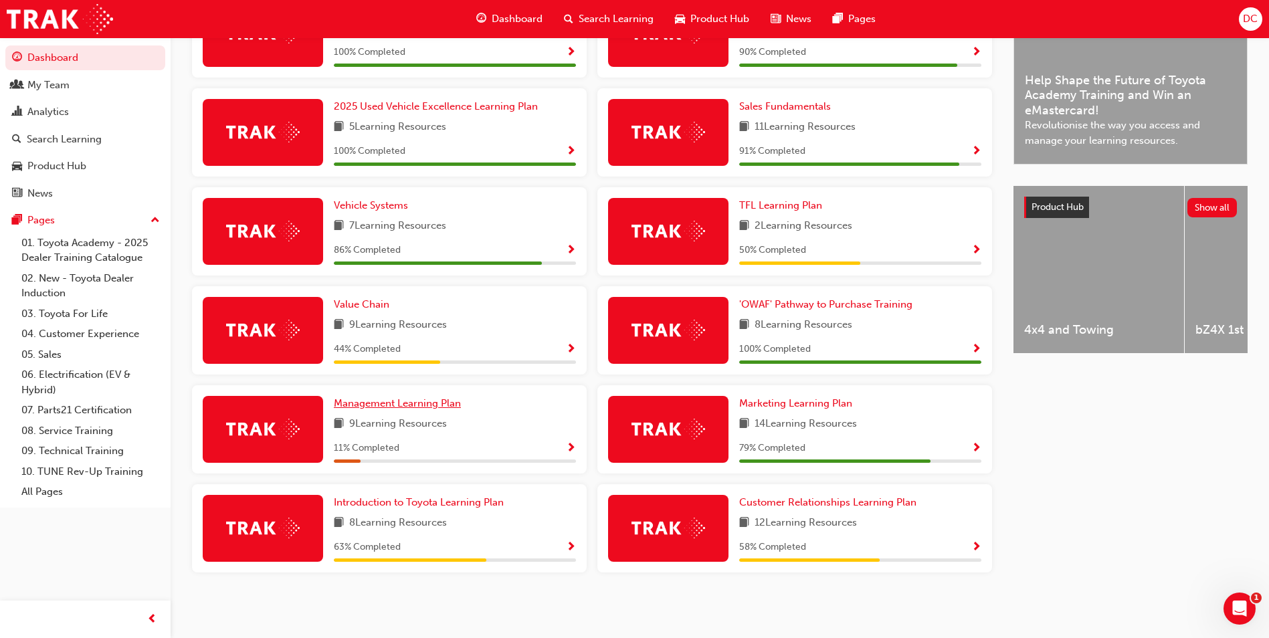
click at [367, 406] on span "Management Learning Plan" at bounding box center [397, 403] width 127 height 12
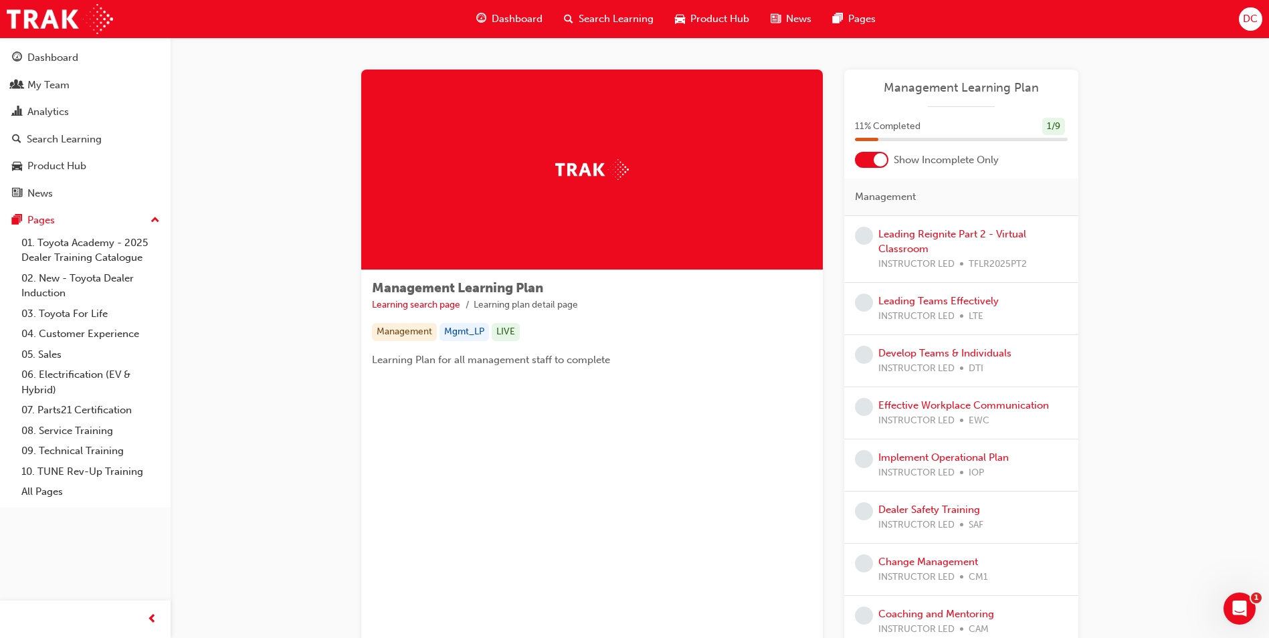
click at [878, 159] on div at bounding box center [880, 159] width 13 height 13
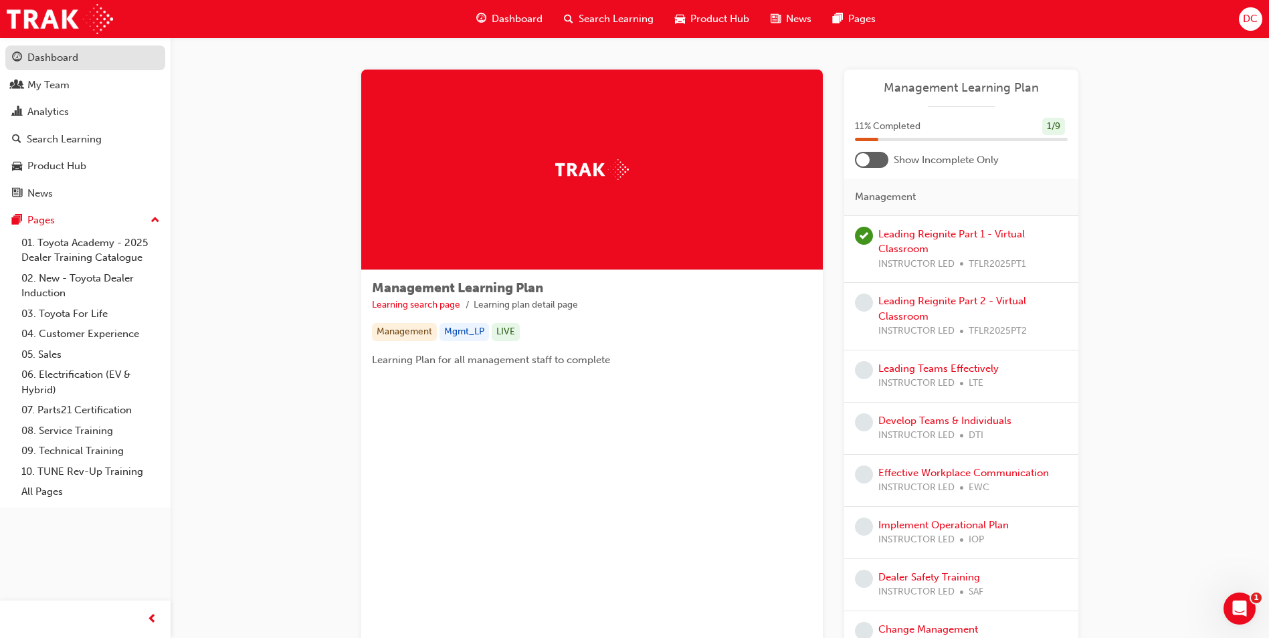
click at [43, 57] on div "Dashboard" at bounding box center [52, 57] width 51 height 15
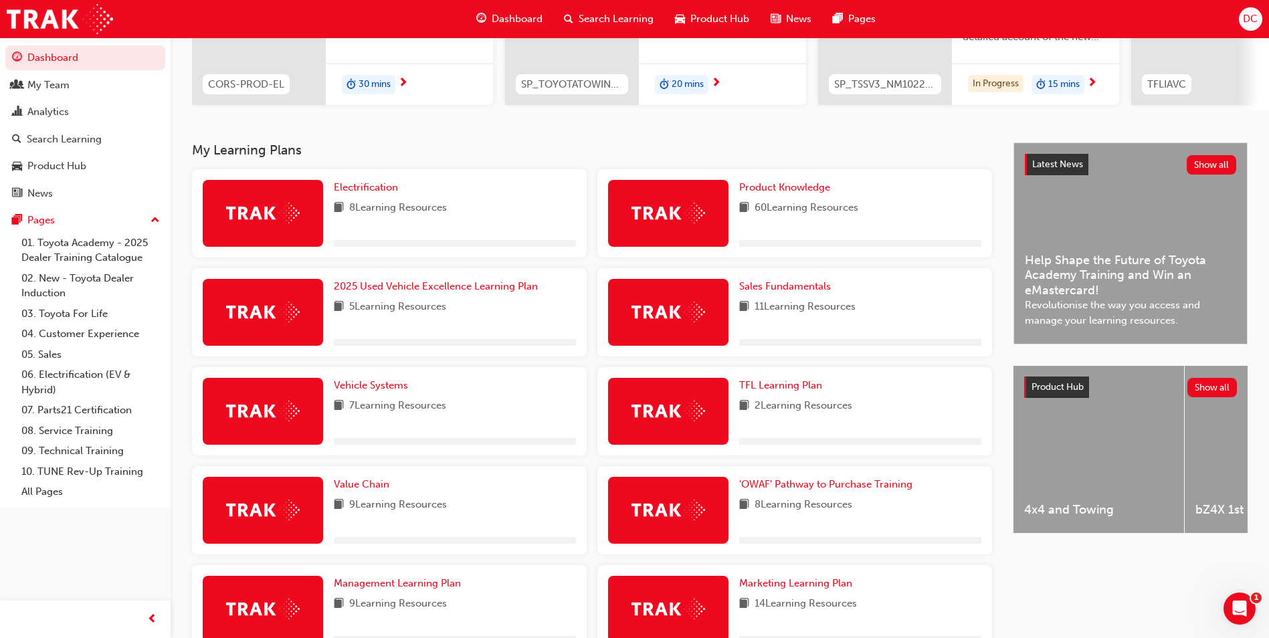
scroll to position [201, 0]
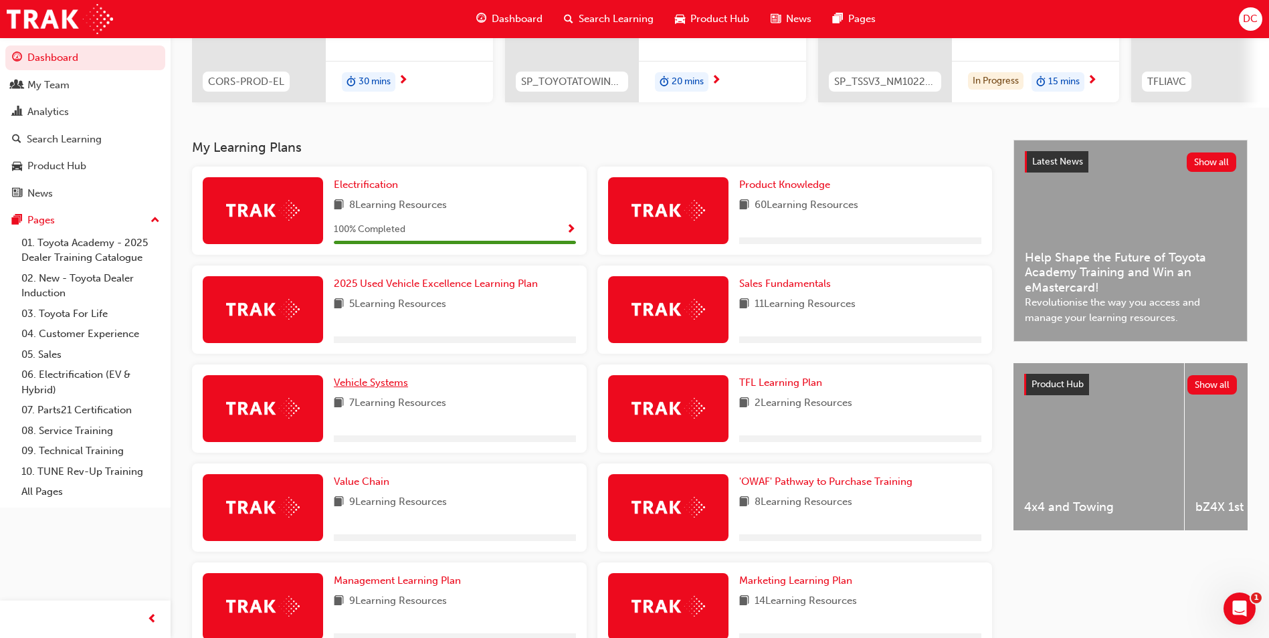
click at [384, 389] on span "Vehicle Systems" at bounding box center [371, 383] width 74 height 12
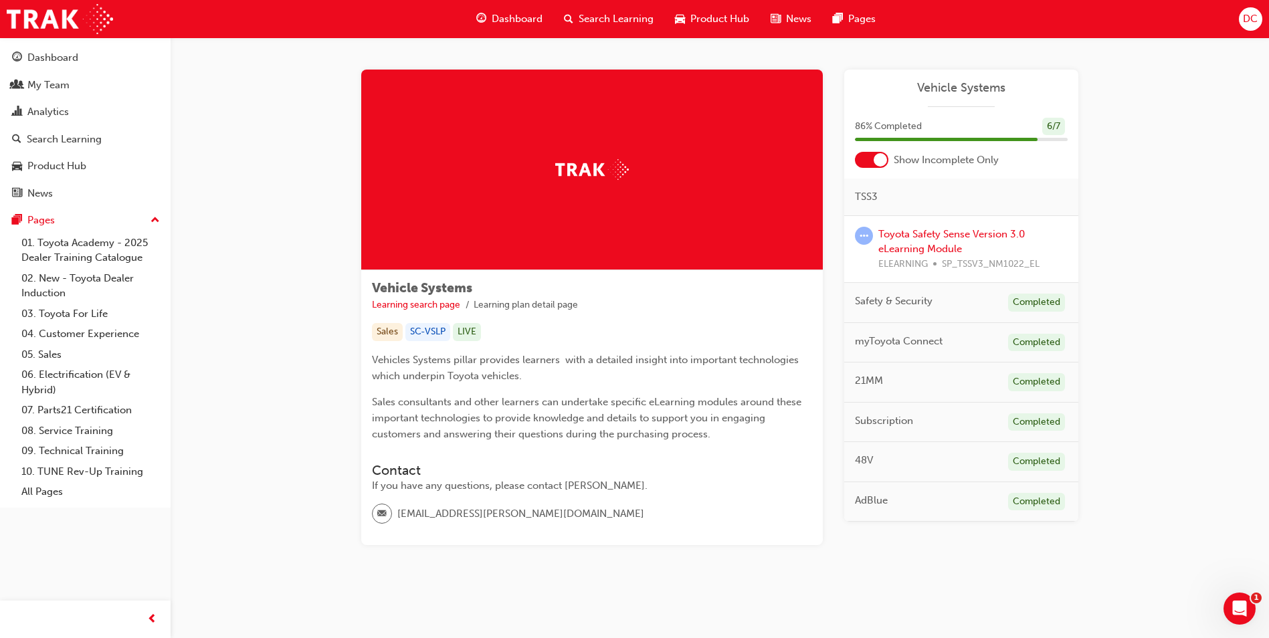
click at [881, 157] on div at bounding box center [880, 159] width 13 height 13
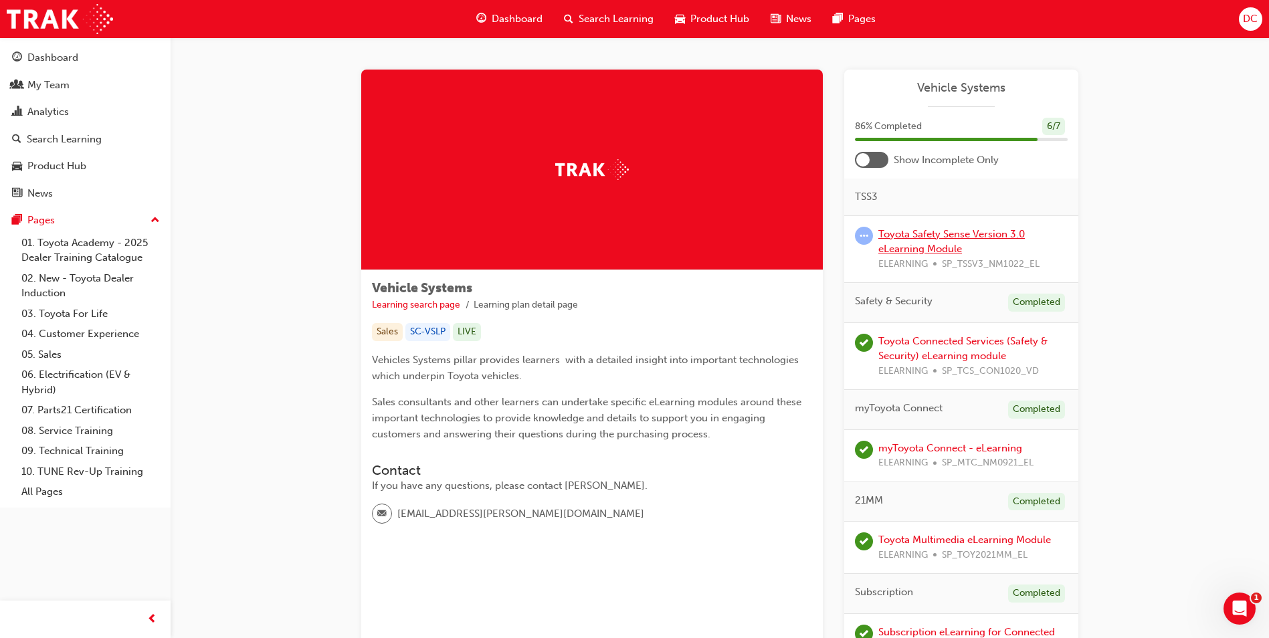
click at [951, 231] on link "Toyota Safety Sense Version 3.0 eLearning Module" at bounding box center [951, 241] width 147 height 27
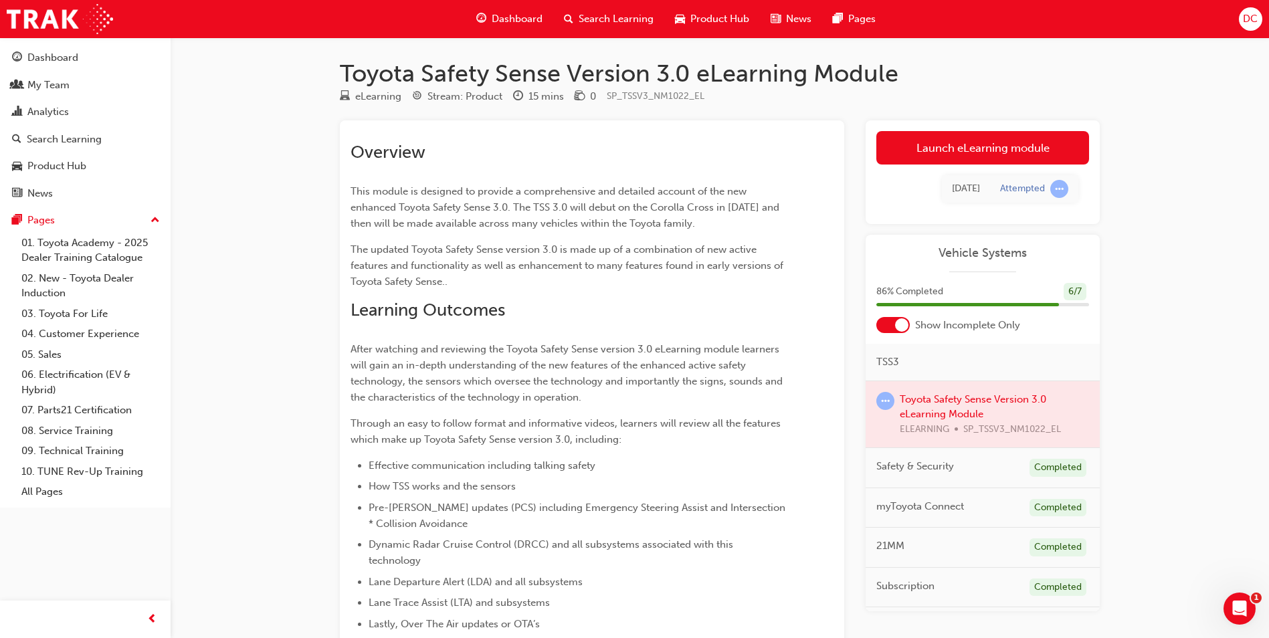
click at [1009, 138] on link "Launch eLearning module" at bounding box center [982, 147] width 213 height 33
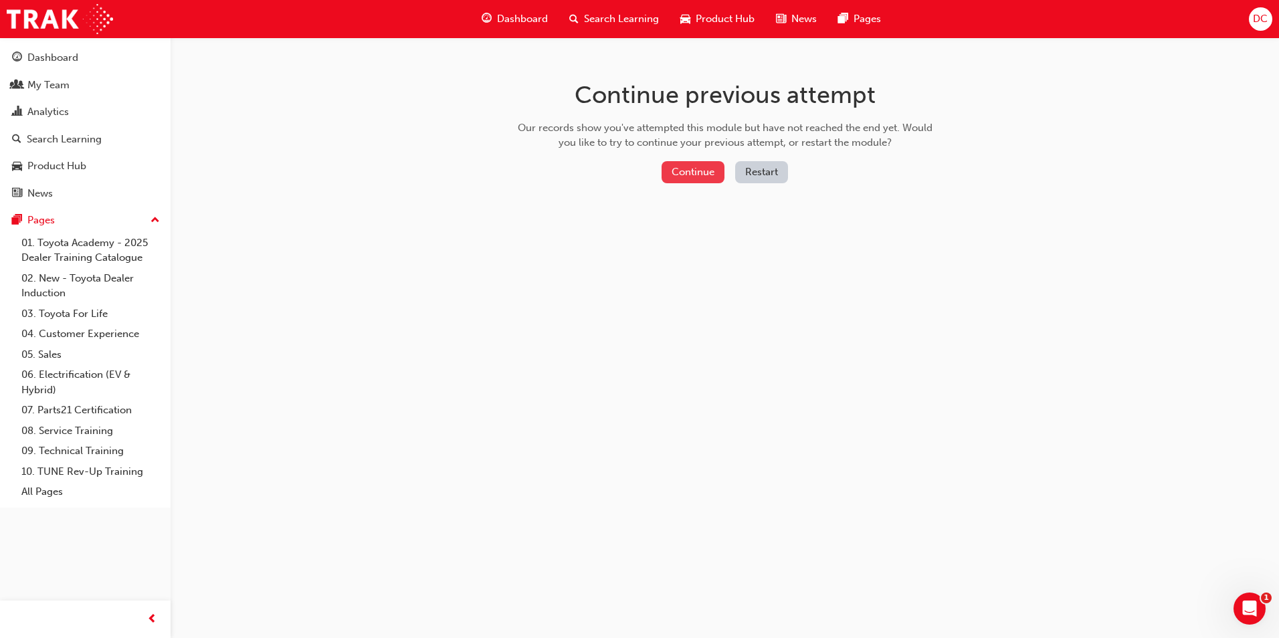
click at [694, 177] on button "Continue" at bounding box center [693, 172] width 63 height 22
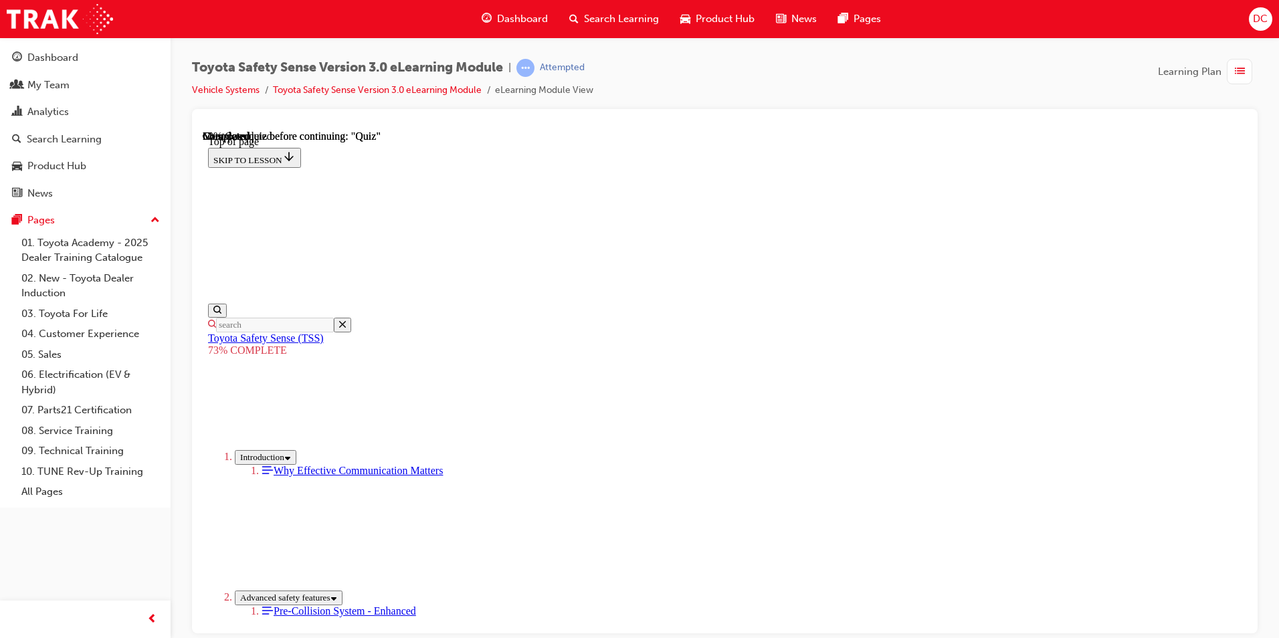
scroll to position [310, 0]
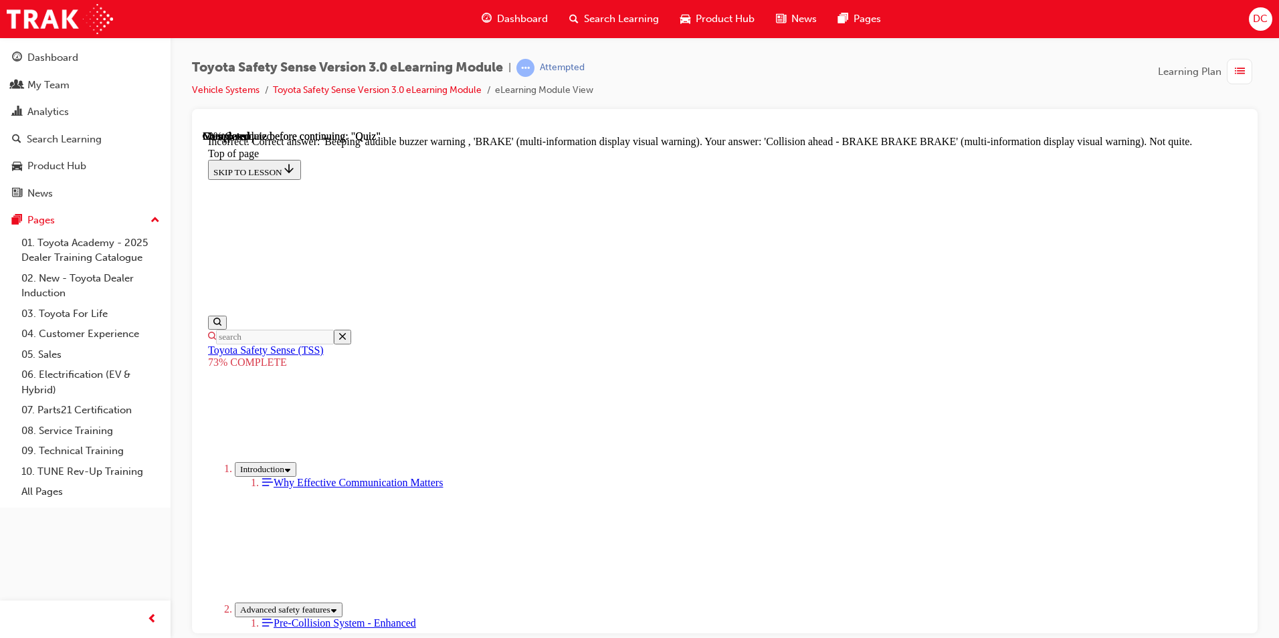
scroll to position [418, 0]
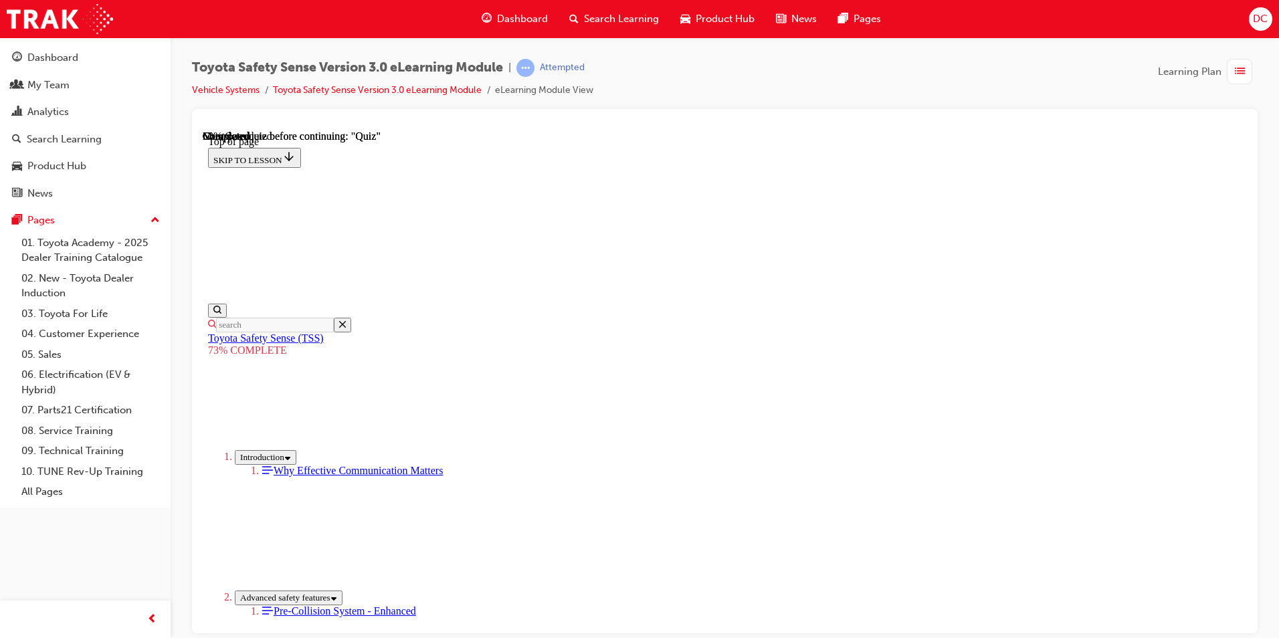
scroll to position [49, 0]
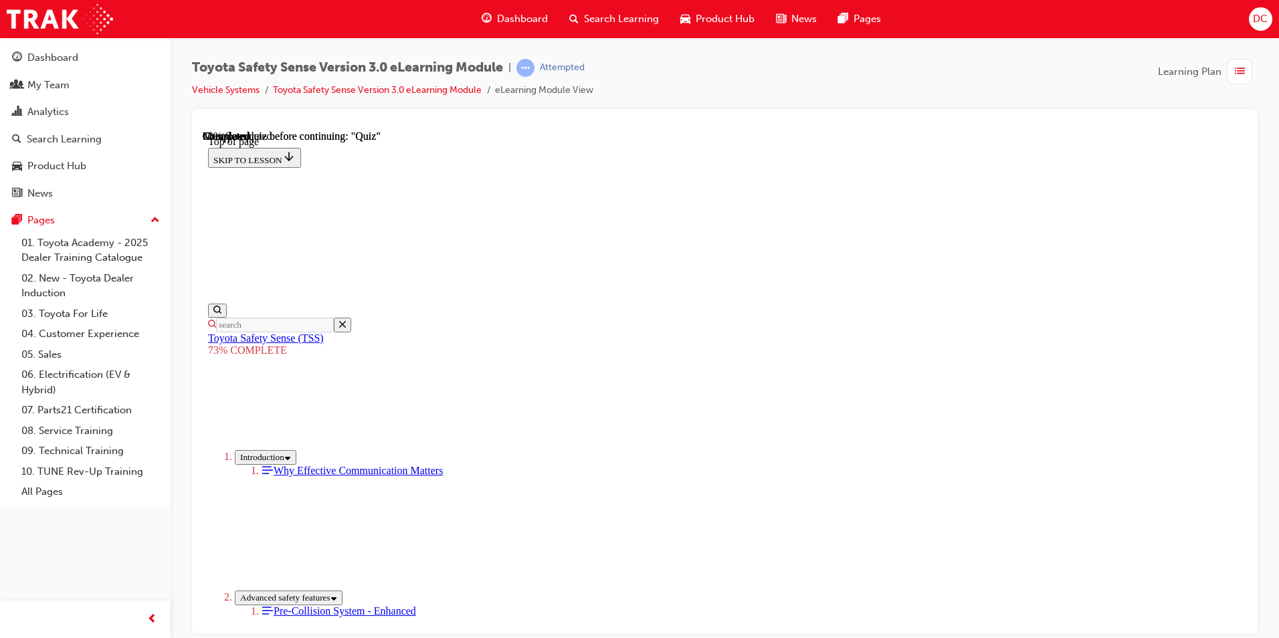
scroll to position [250, 0]
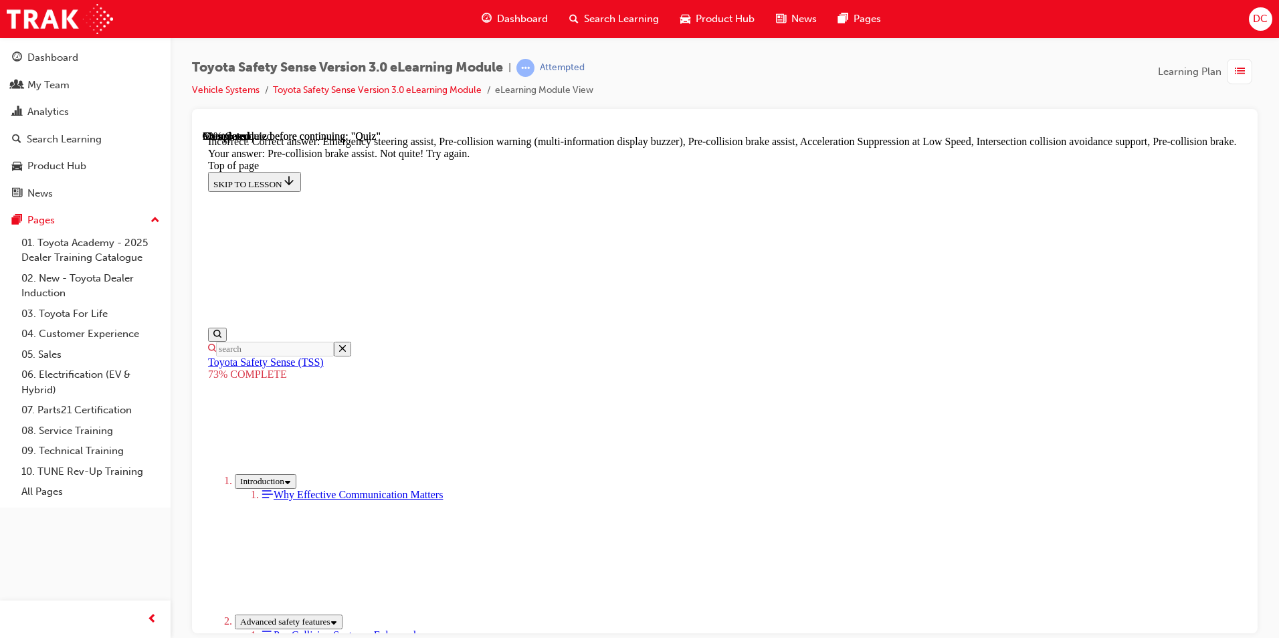
scroll to position [543, 0]
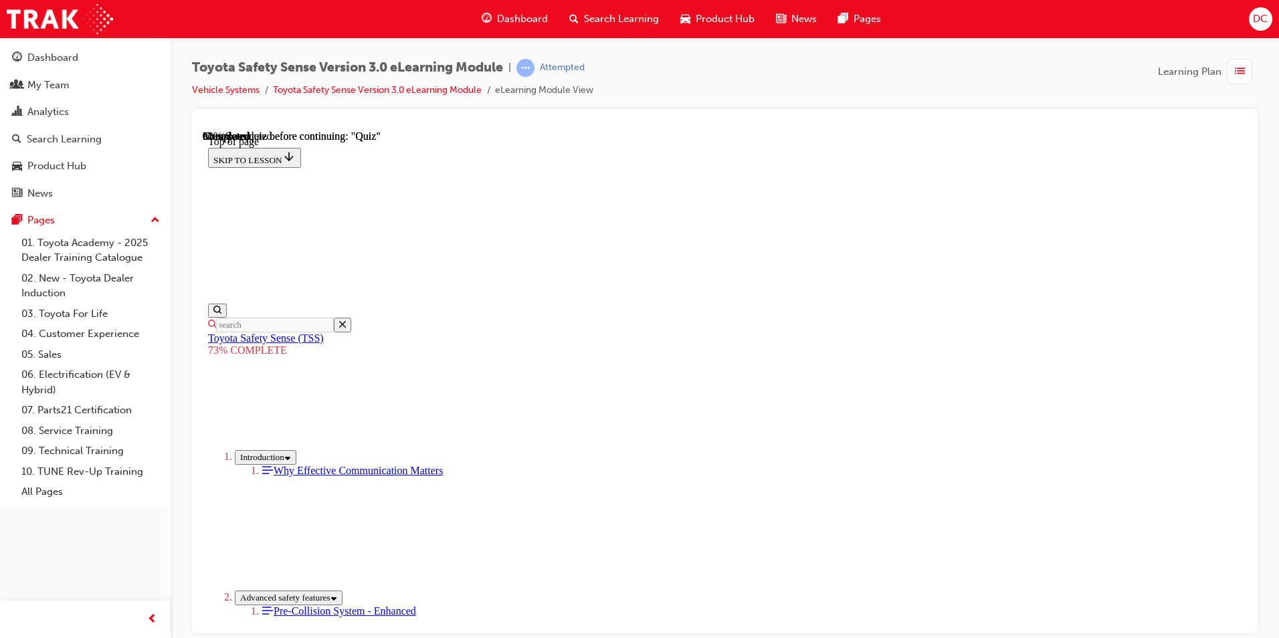
scroll to position [49, 0]
drag, startPoint x: 609, startPoint y: 425, endPoint x: 725, endPoint y: 478, distance: 127.0
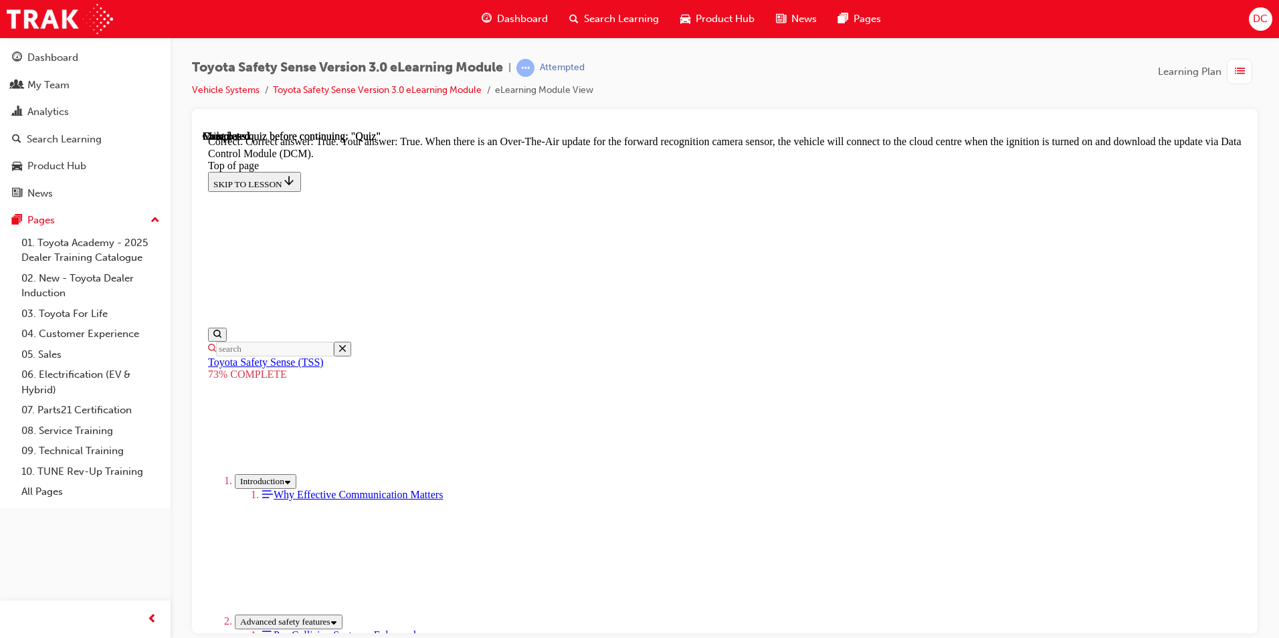
scroll to position [238, 0]
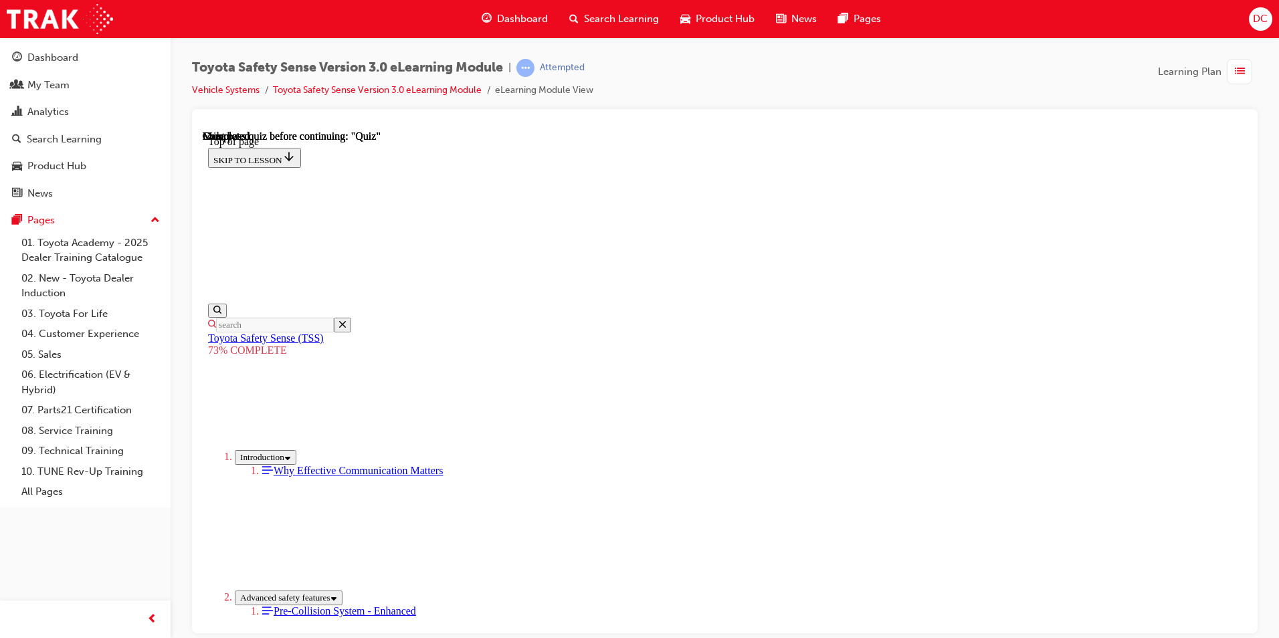
scroll to position [183, 0]
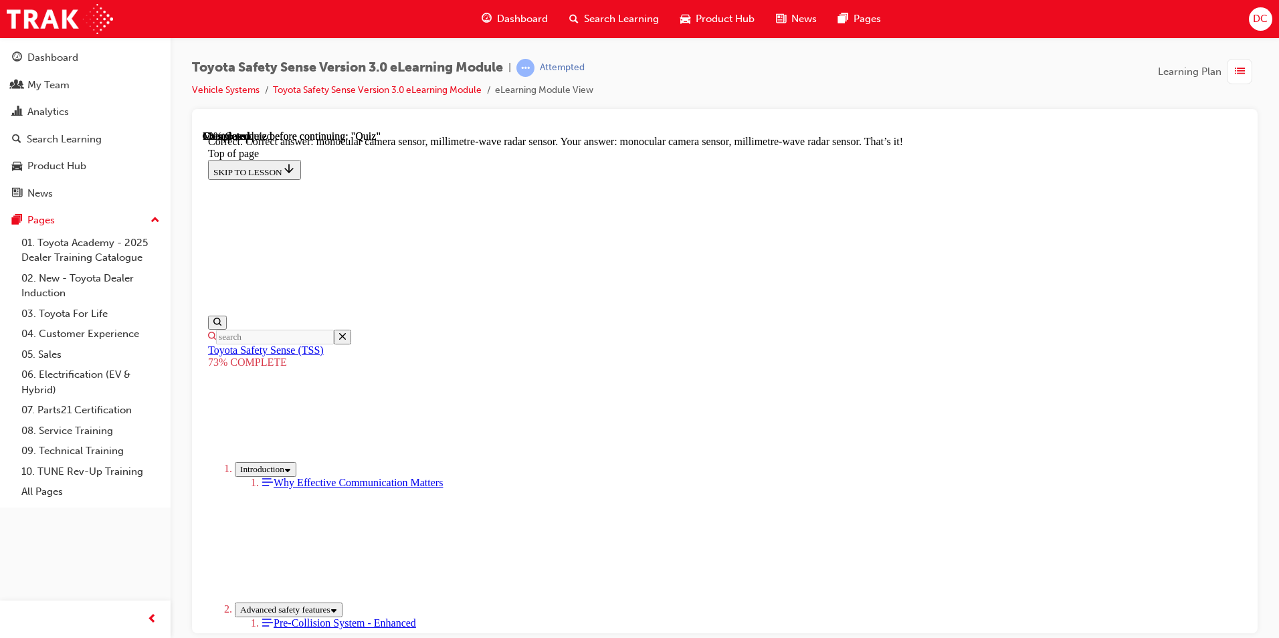
scroll to position [302, 0]
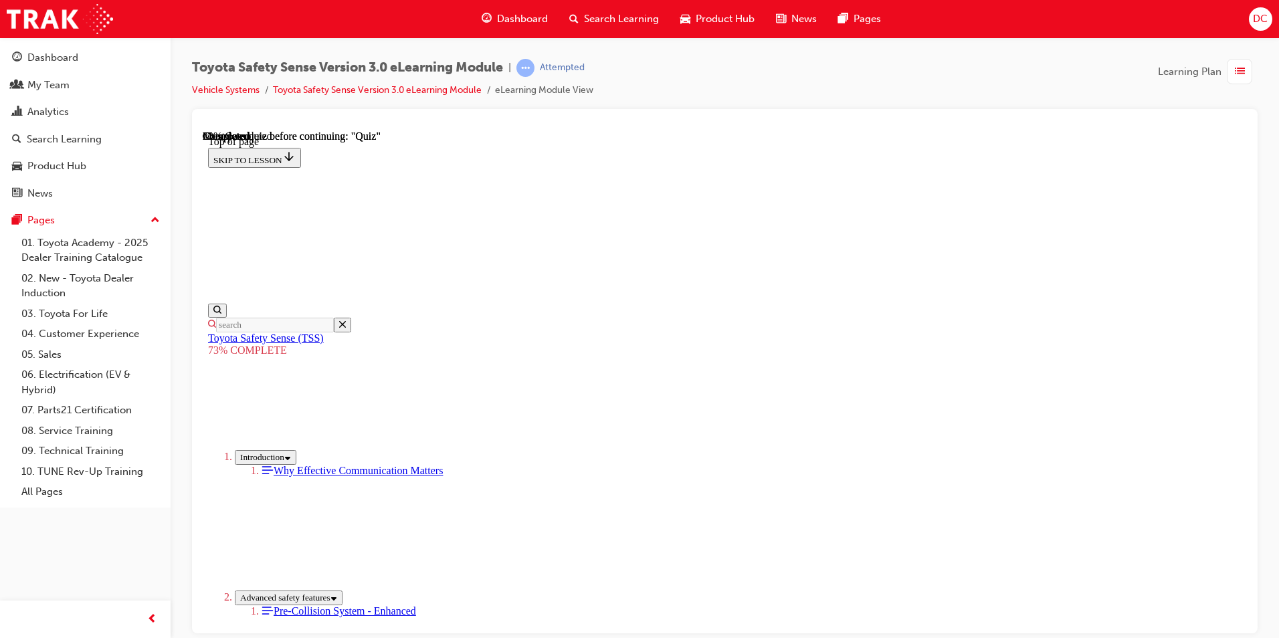
scroll to position [116, 0]
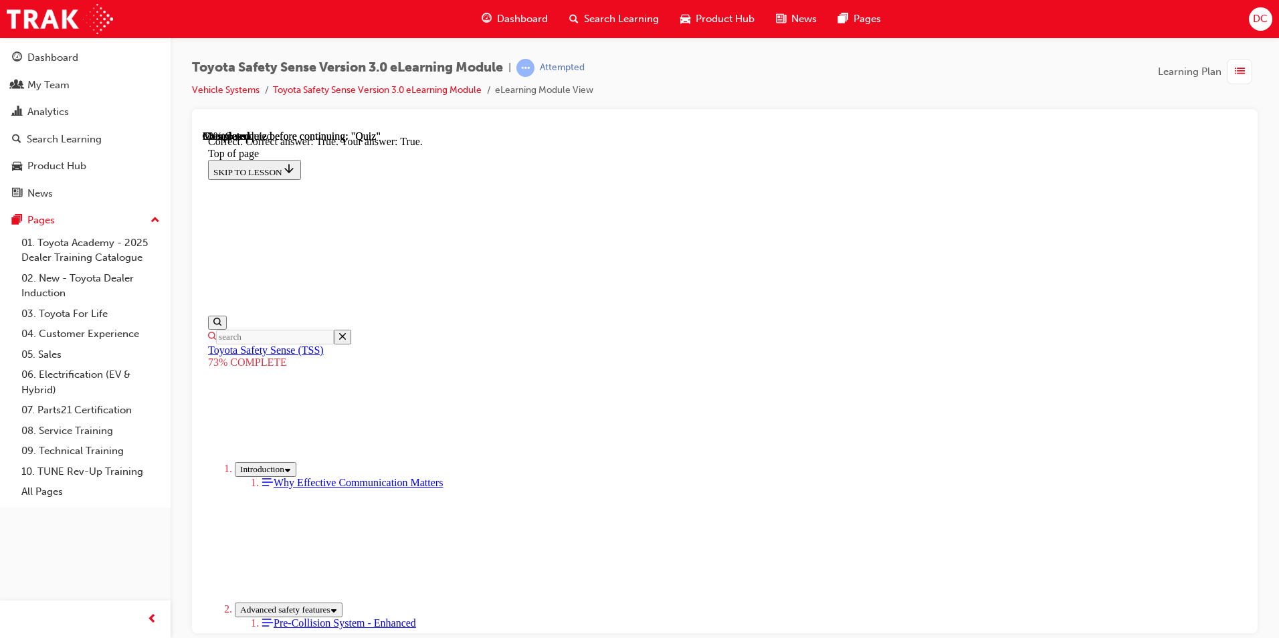
scroll to position [163, 0]
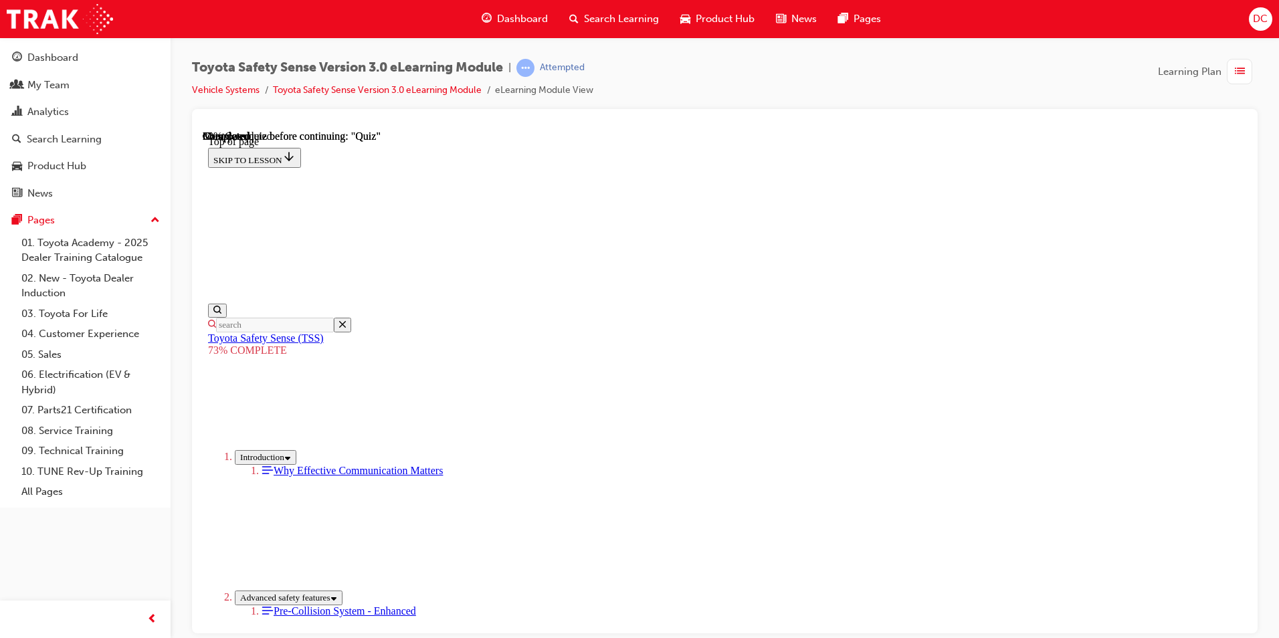
scroll to position [262, 0]
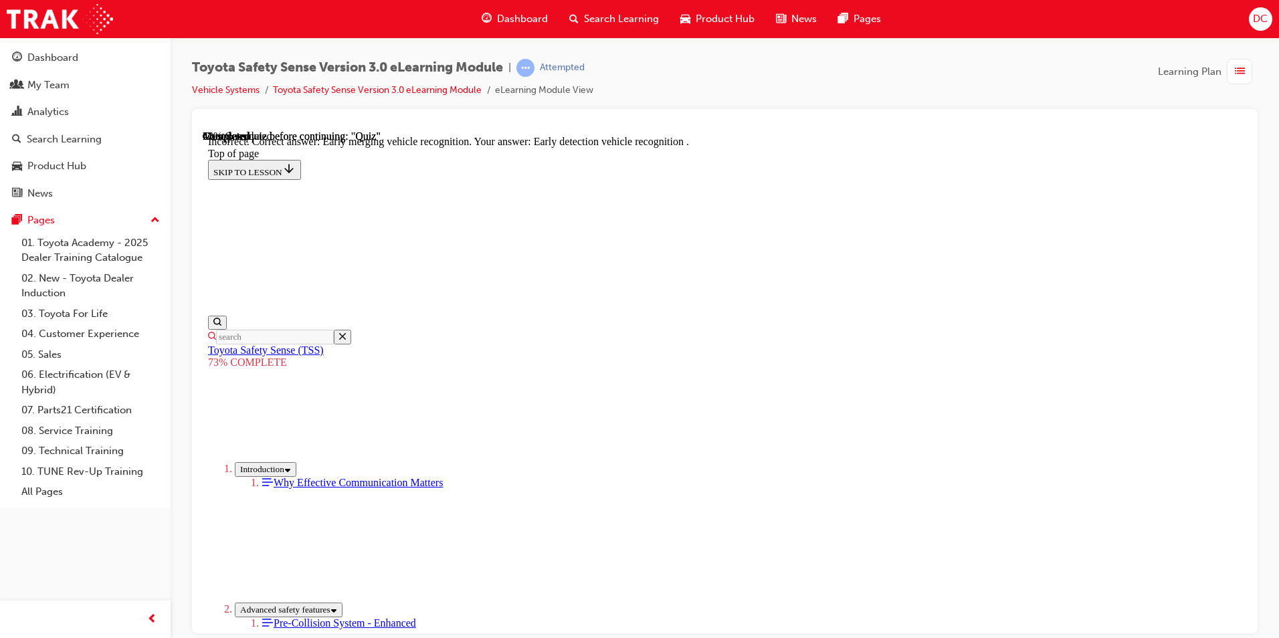
scroll to position [316, 0]
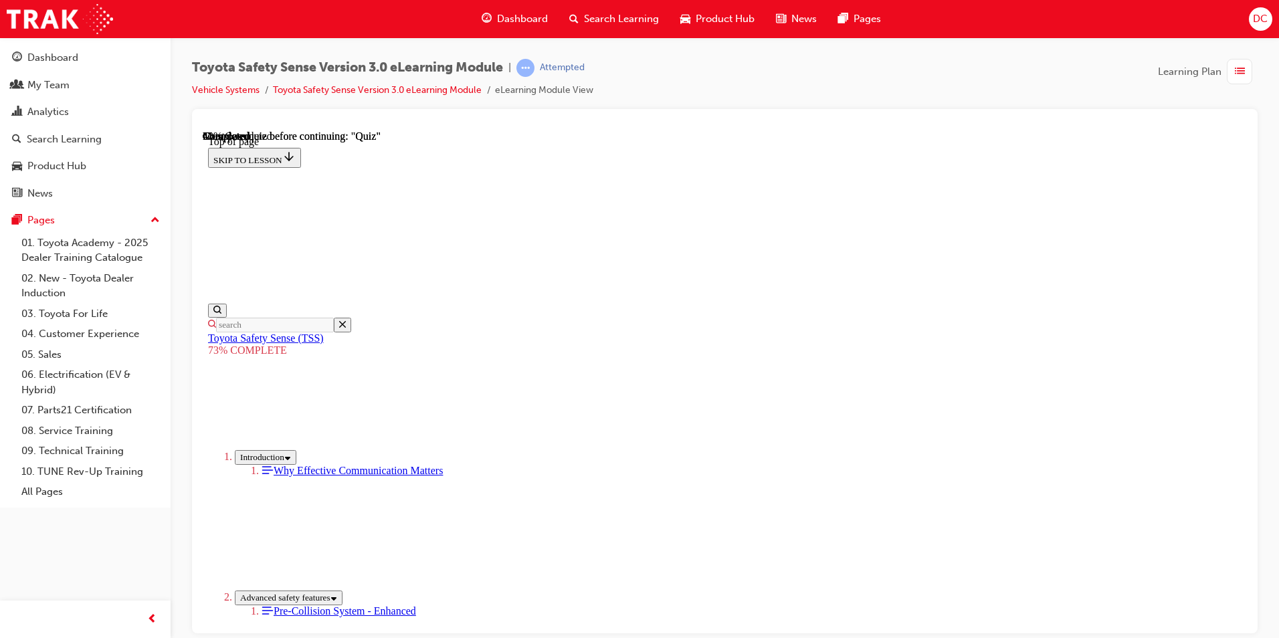
scroll to position [316, 0]
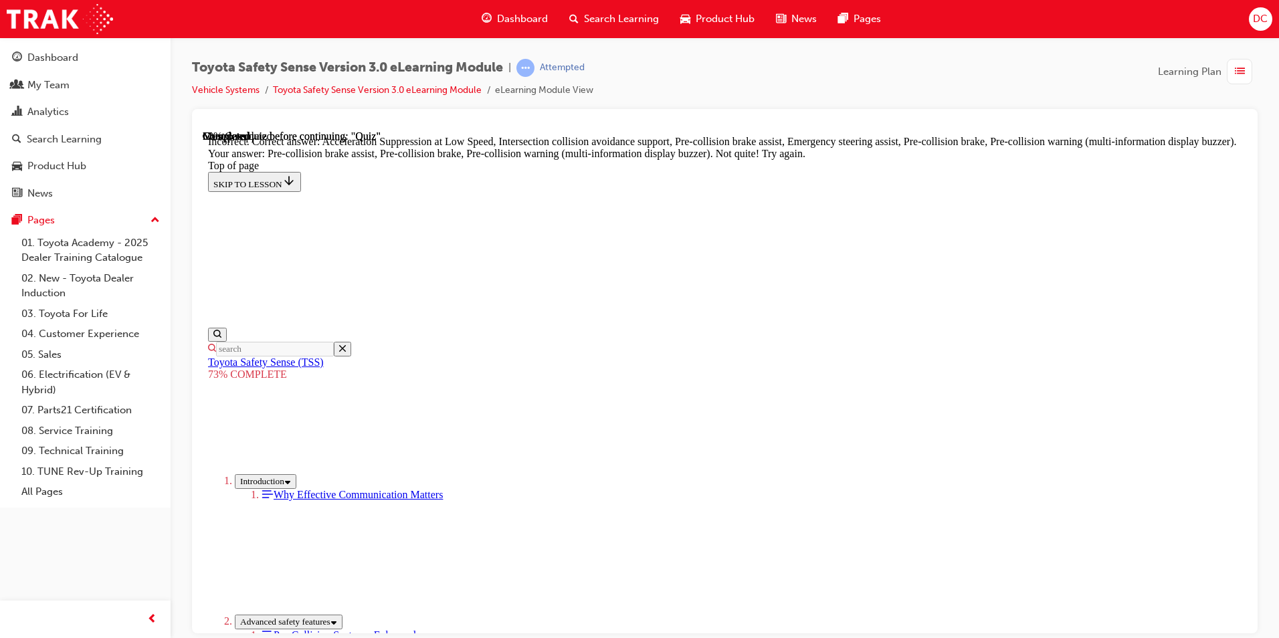
scroll to position [476, 0]
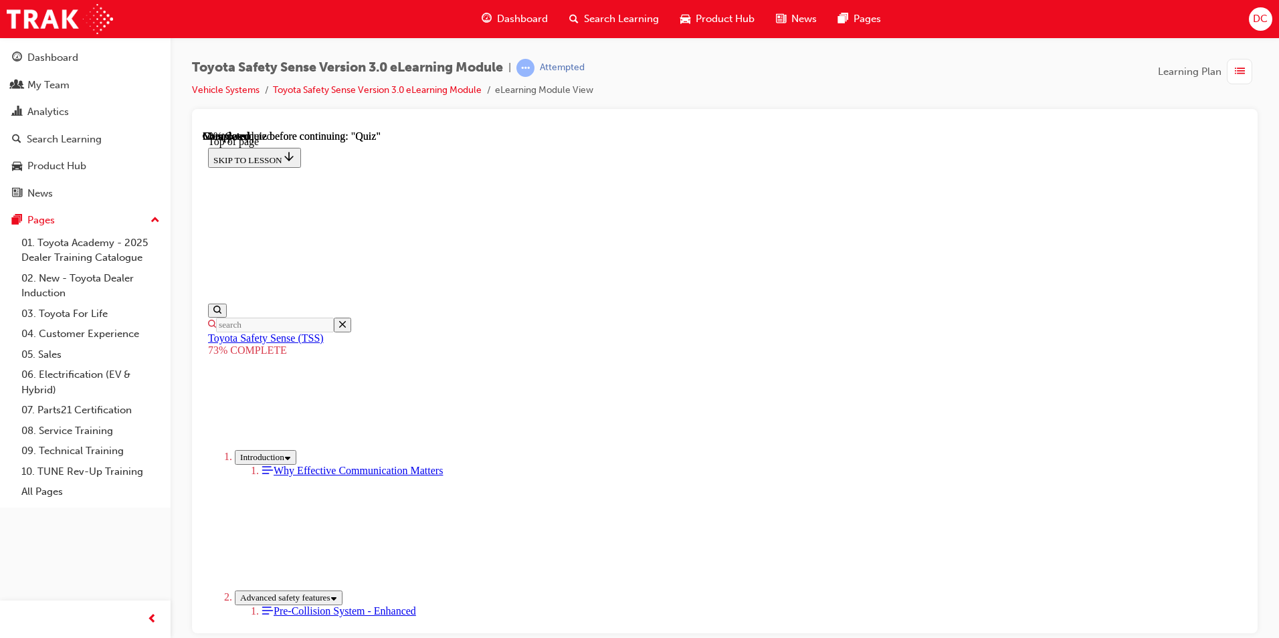
scroll to position [183, 0]
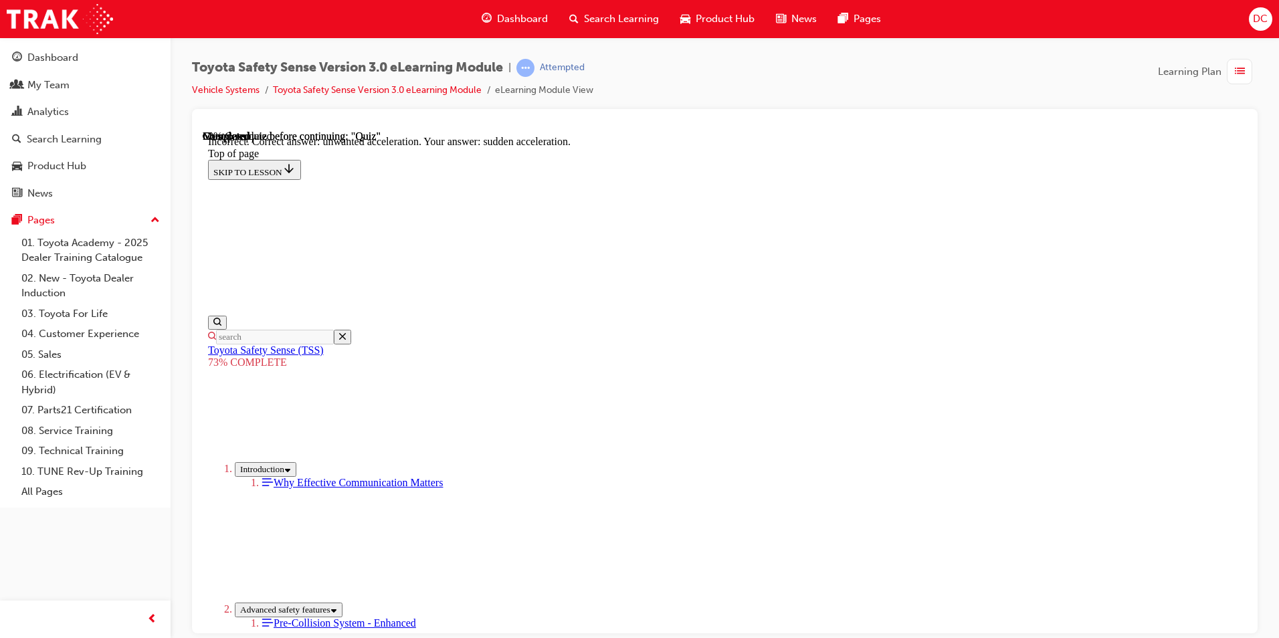
scroll to position [316, 0]
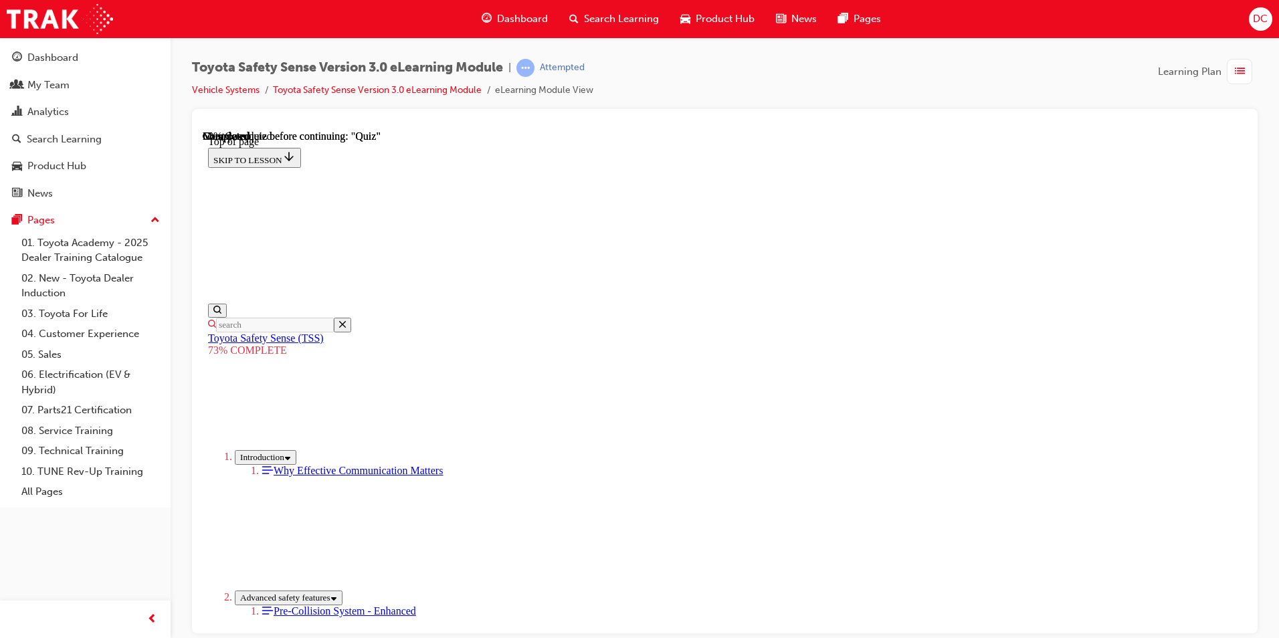
scroll to position [250, 0]
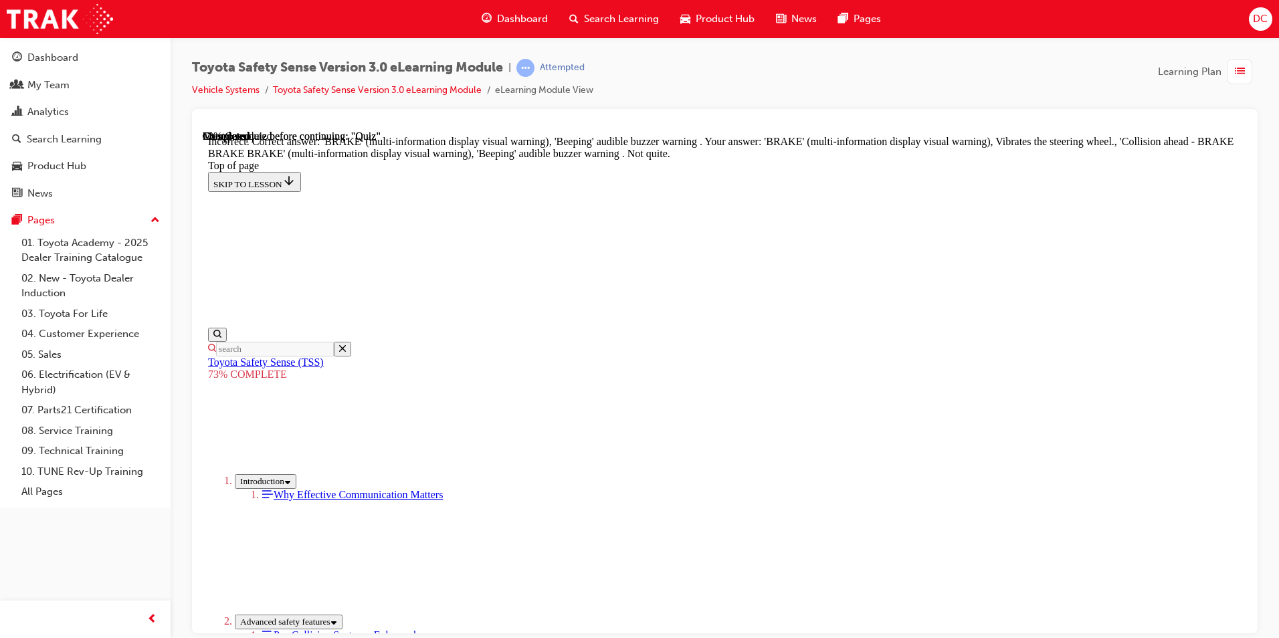
scroll to position [351, 0]
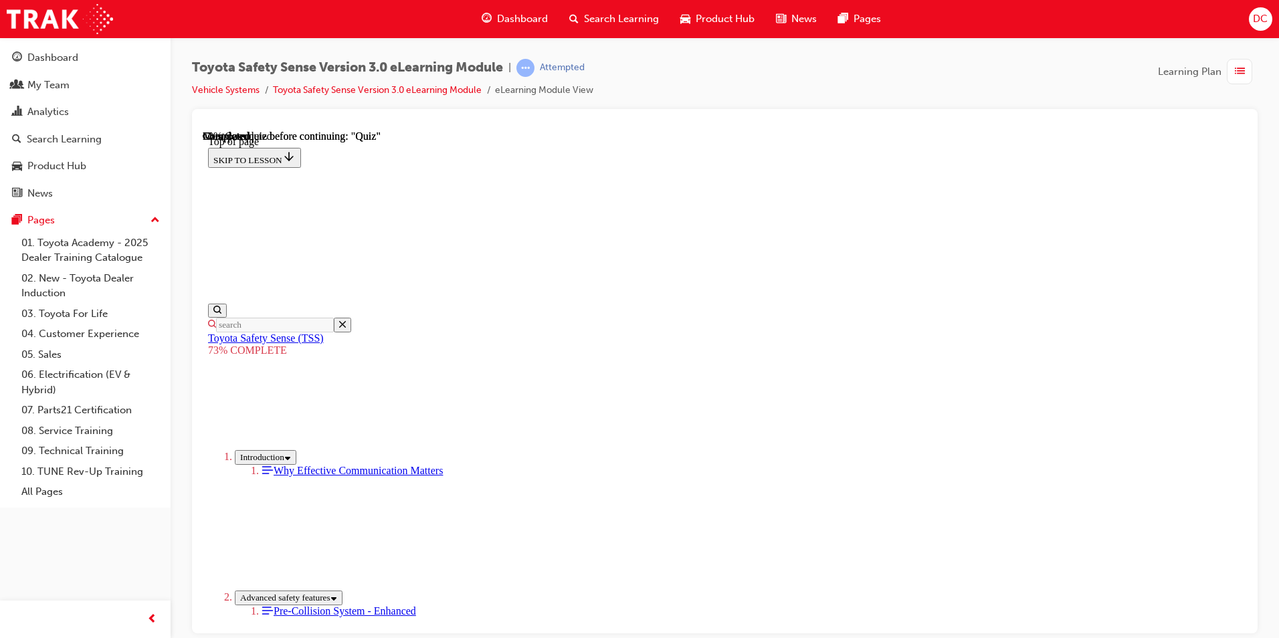
scroll to position [316, 0]
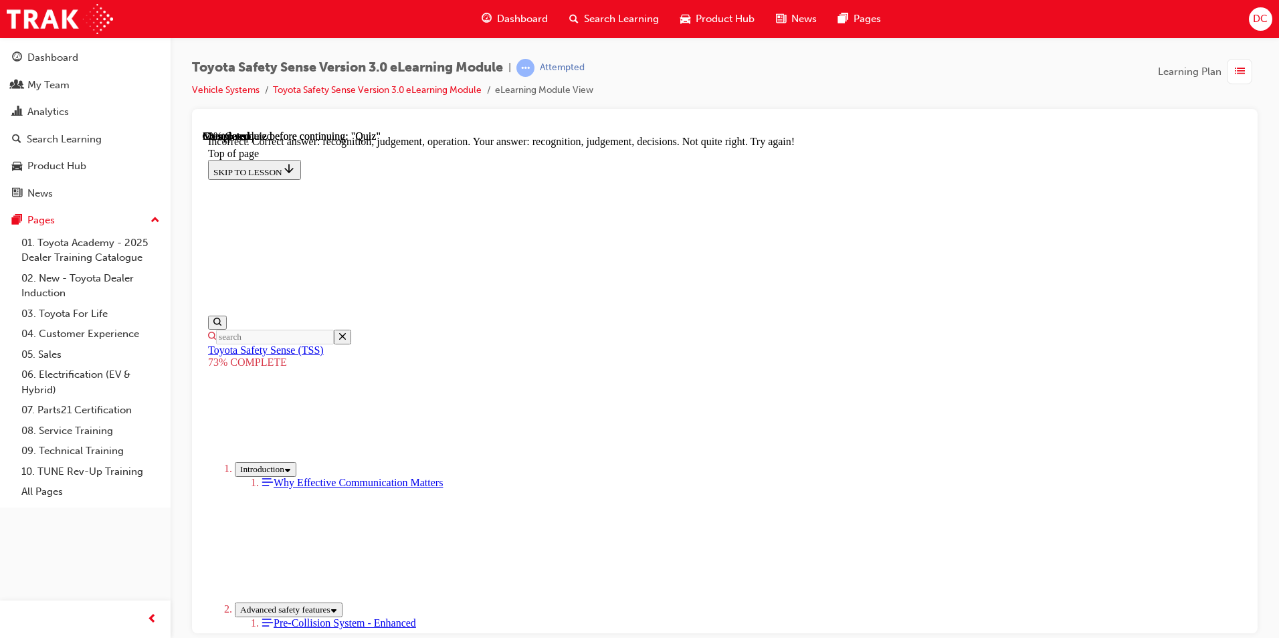
scroll to position [535, 0]
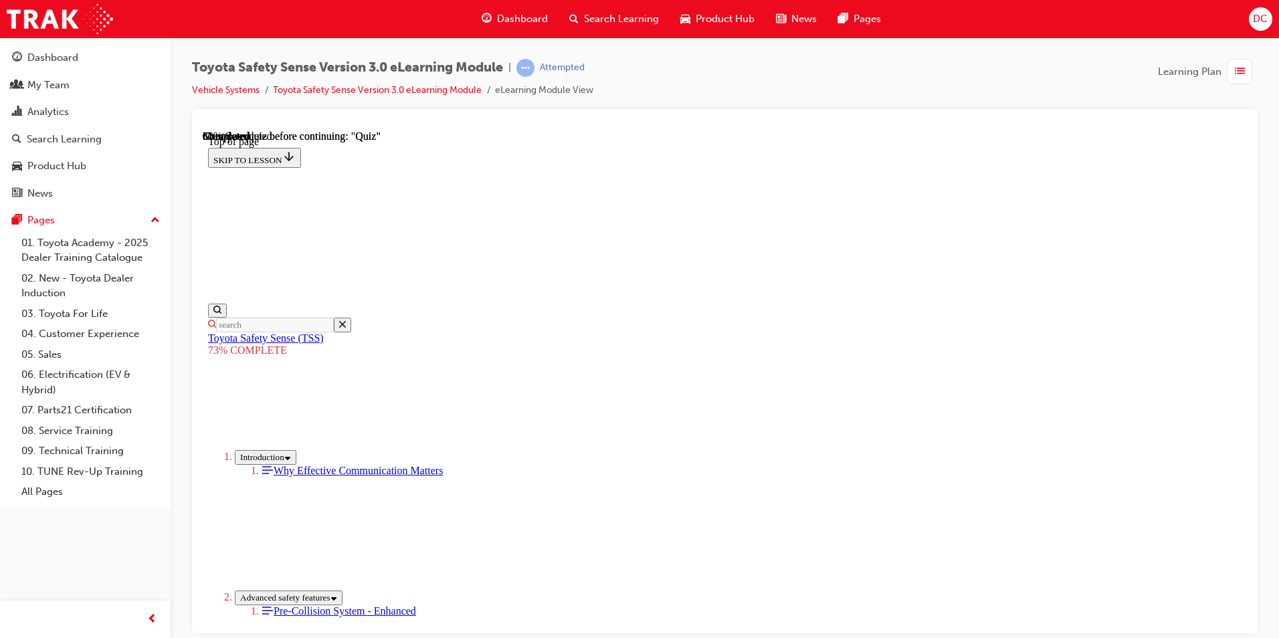
scroll to position [98, 0]
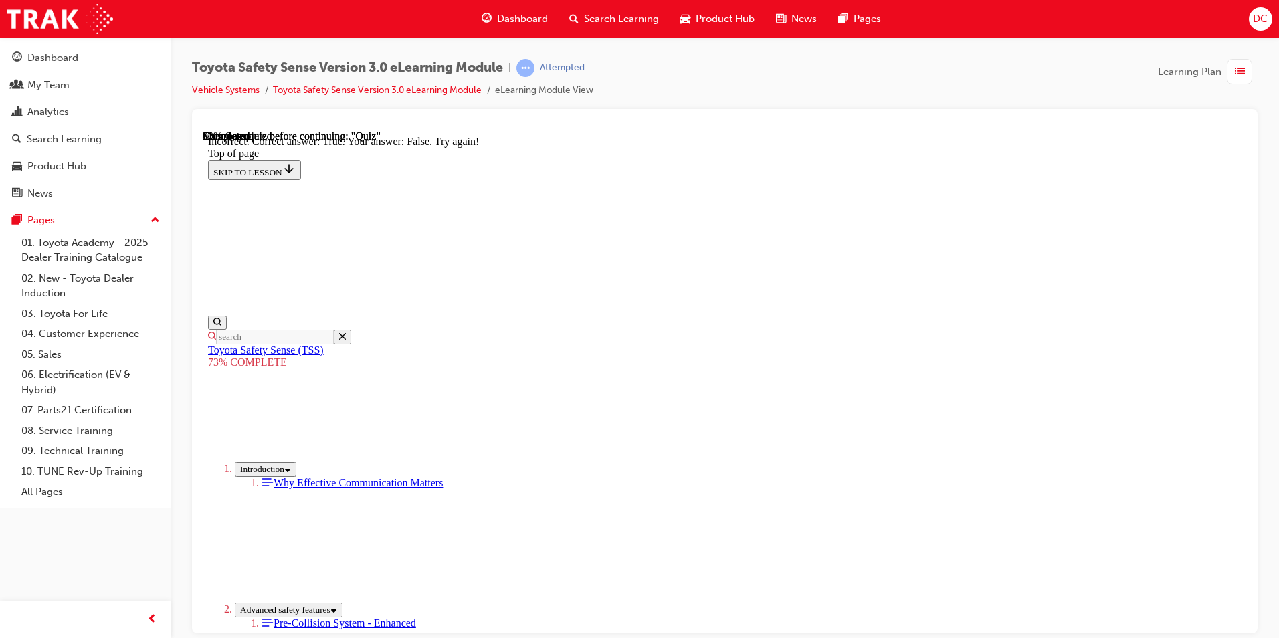
scroll to position [207, 0]
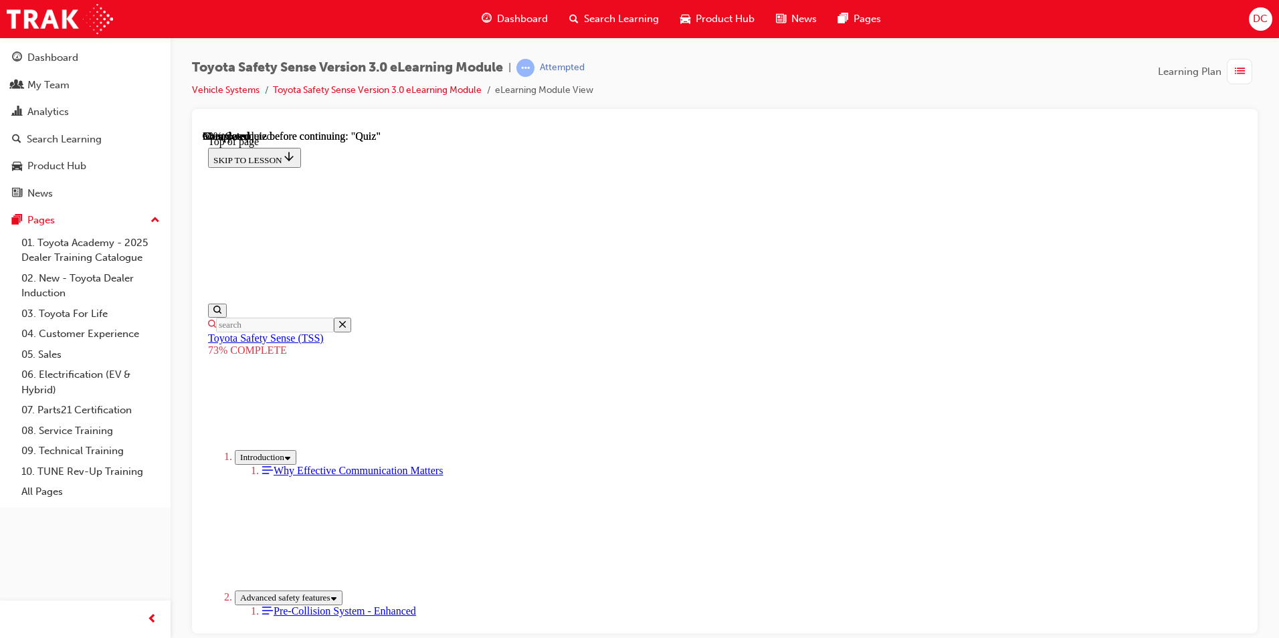
scroll to position [243, 0]
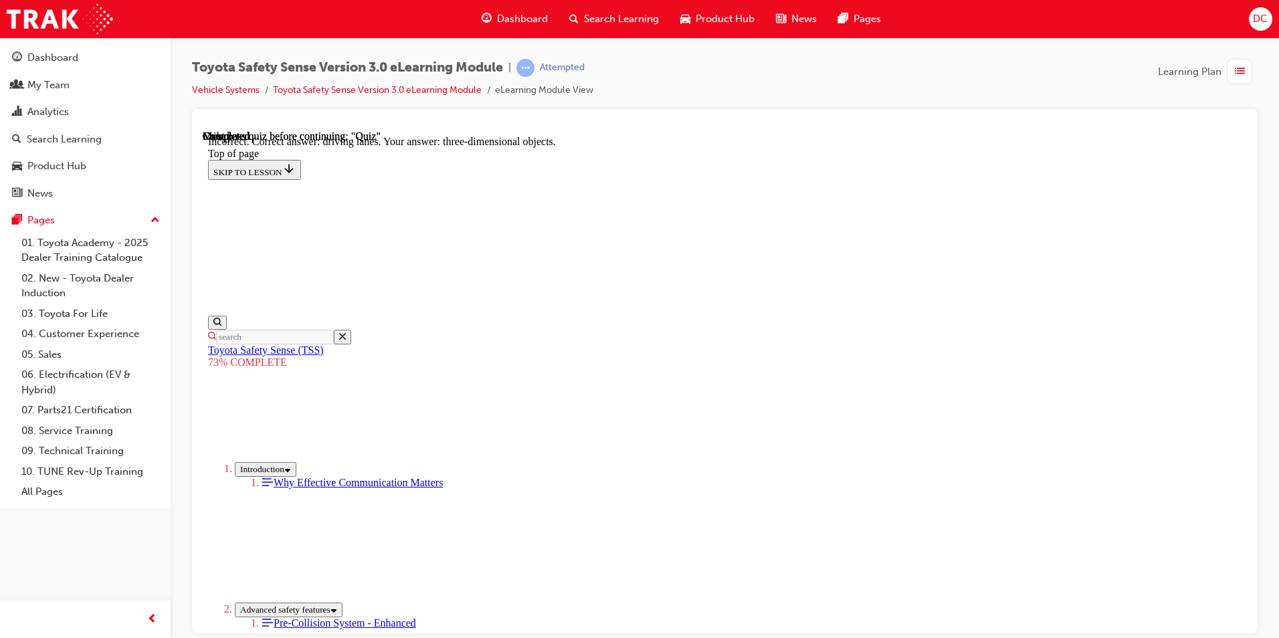
scroll to position [293, 0]
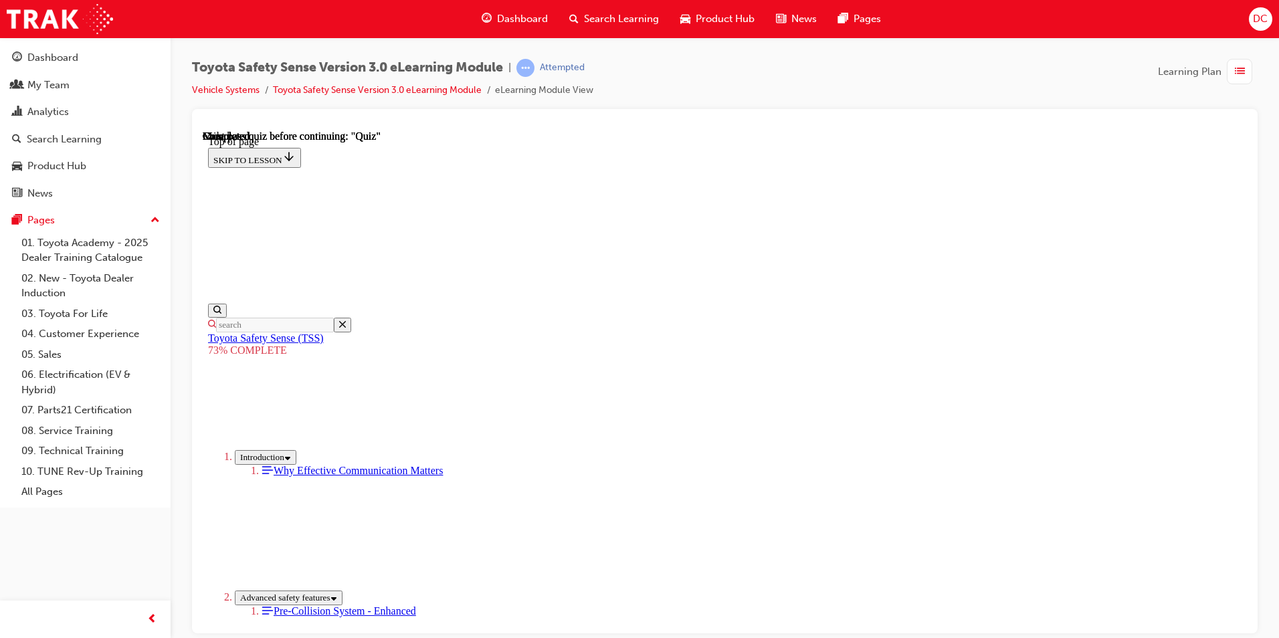
scroll to position [183, 0]
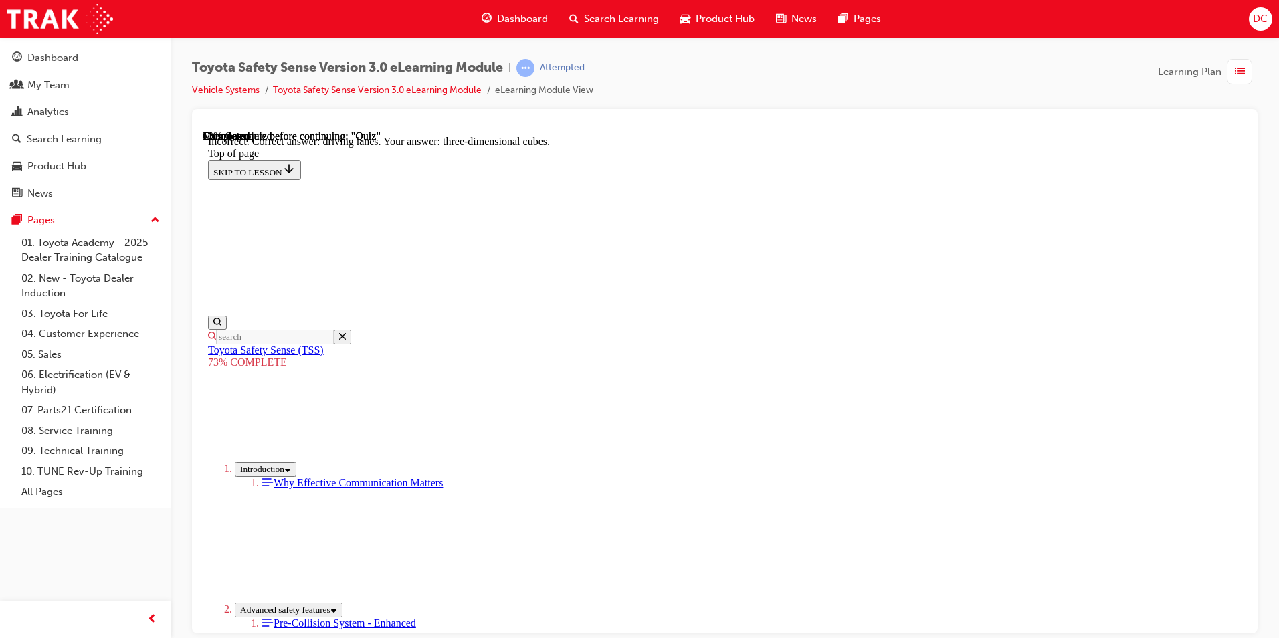
scroll to position [293, 0]
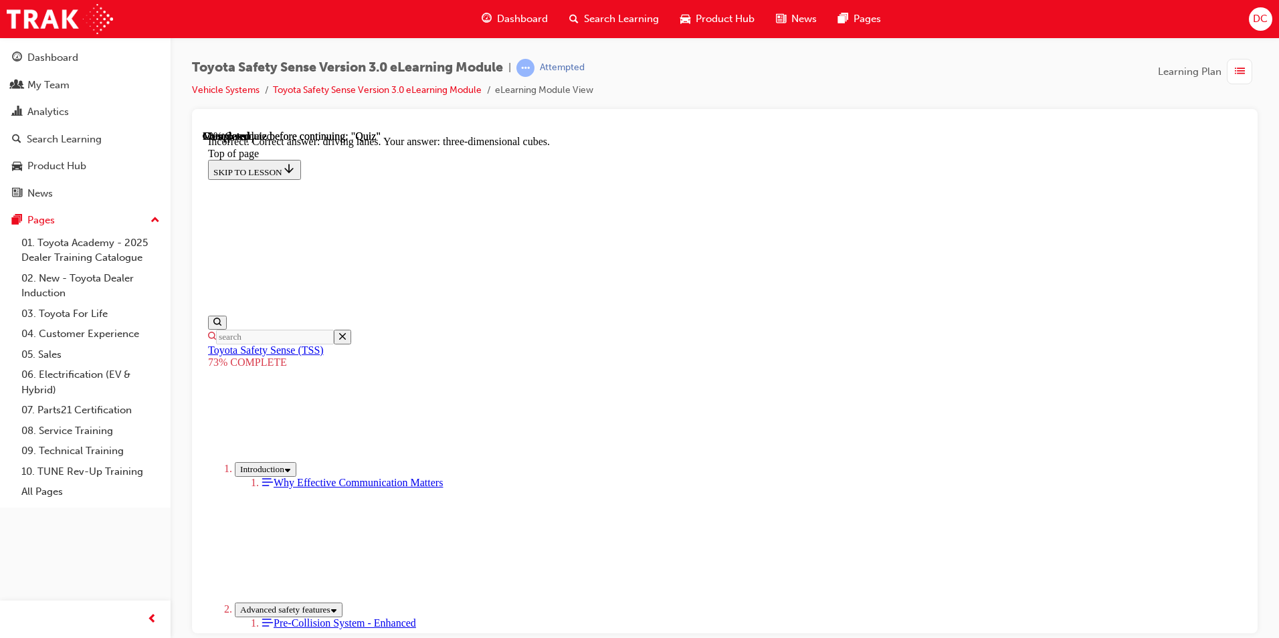
drag, startPoint x: 823, startPoint y: 561, endPoint x: 833, endPoint y: 576, distance: 18.4
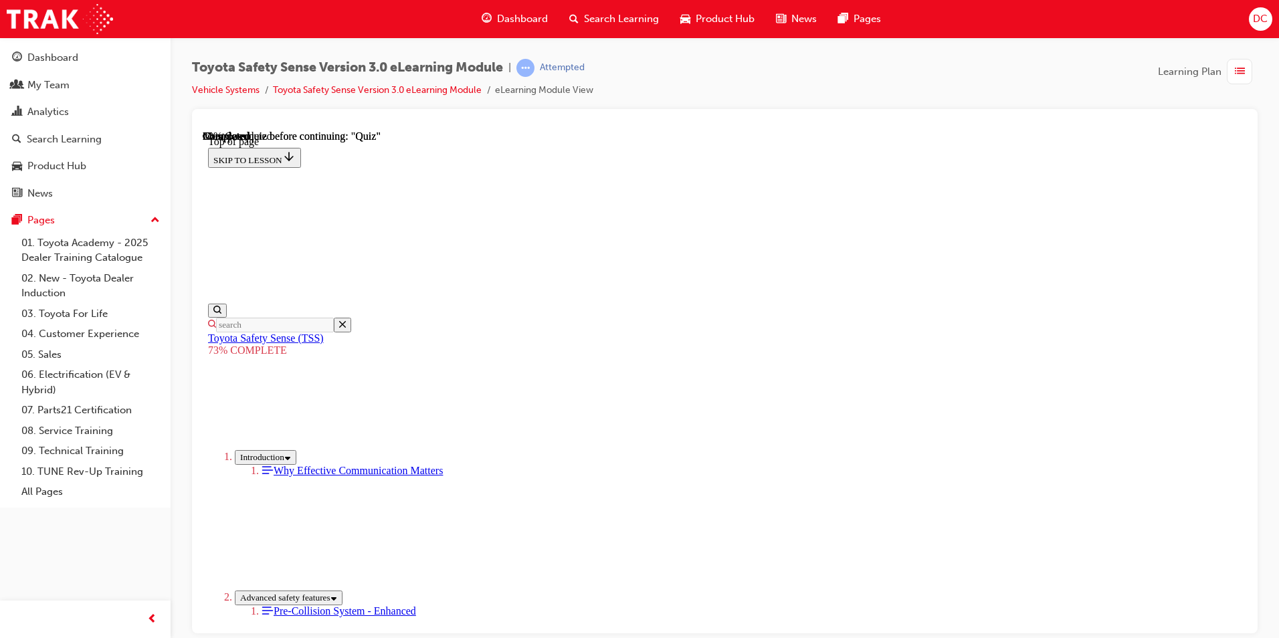
scroll to position [284, 0]
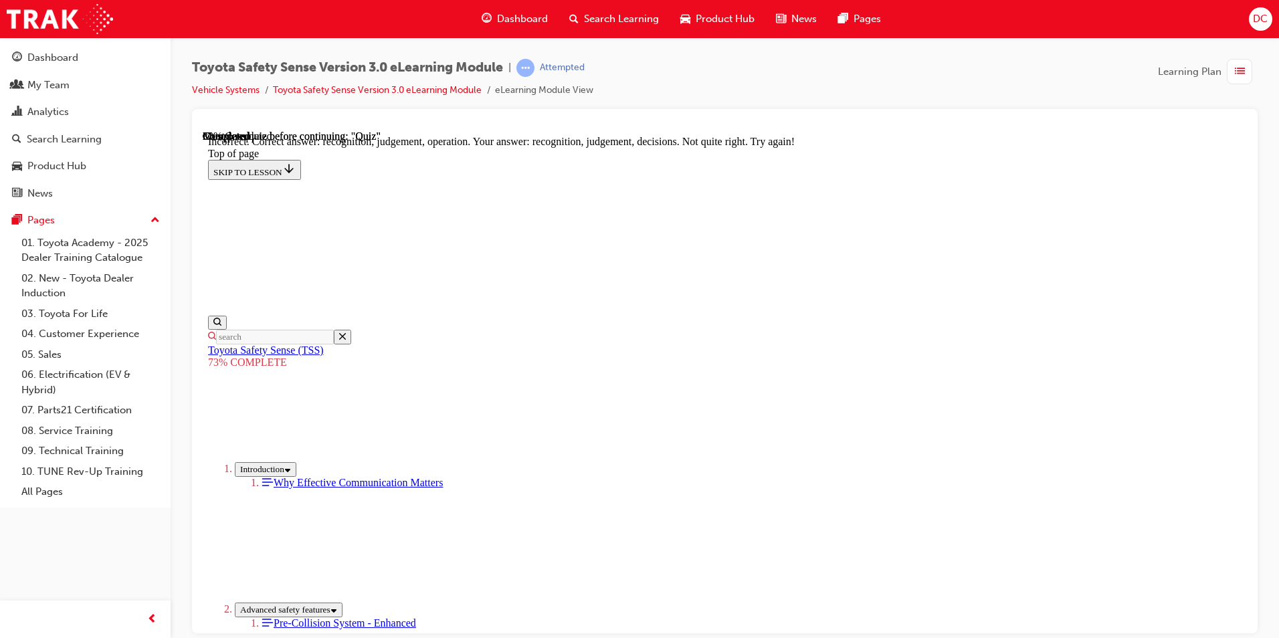
scroll to position [468, 0]
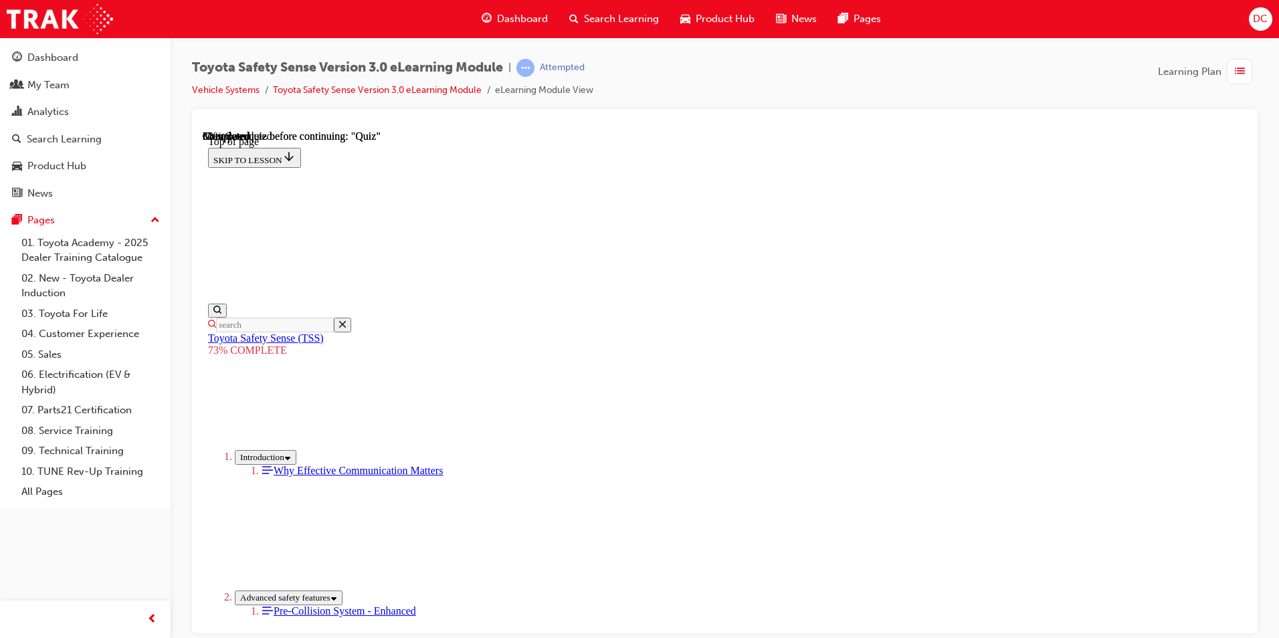
scroll to position [316, 0]
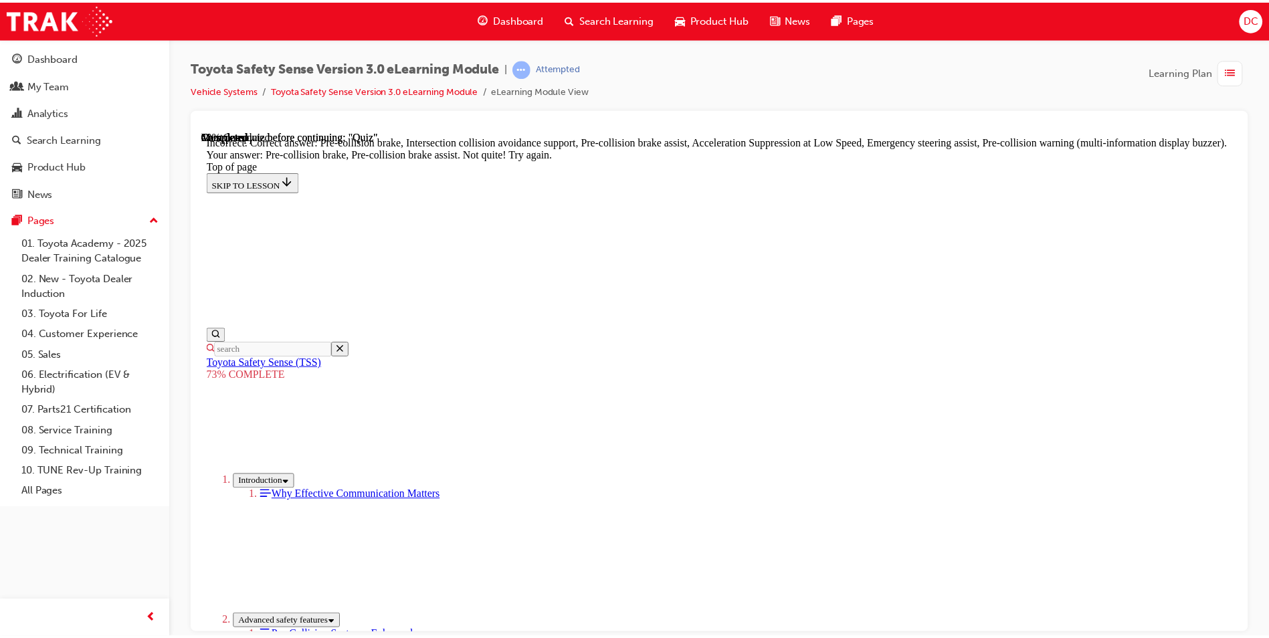
scroll to position [543, 0]
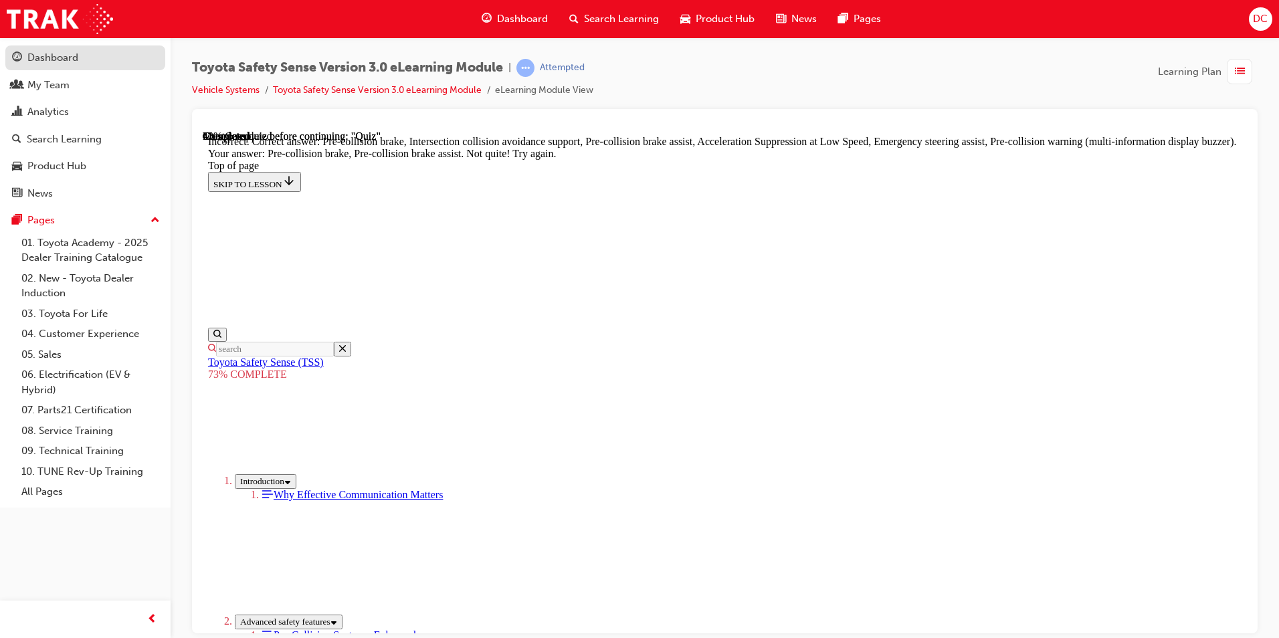
click at [29, 58] on div "Dashboard" at bounding box center [52, 57] width 51 height 15
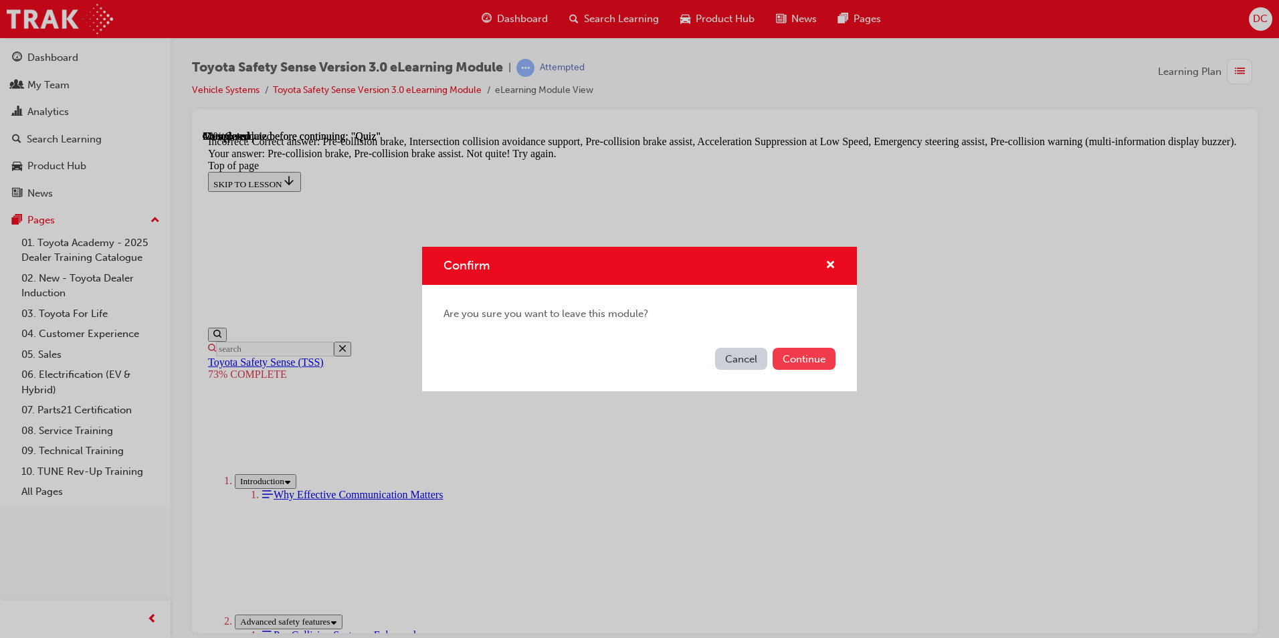
click at [812, 361] on button "Continue" at bounding box center [804, 359] width 63 height 22
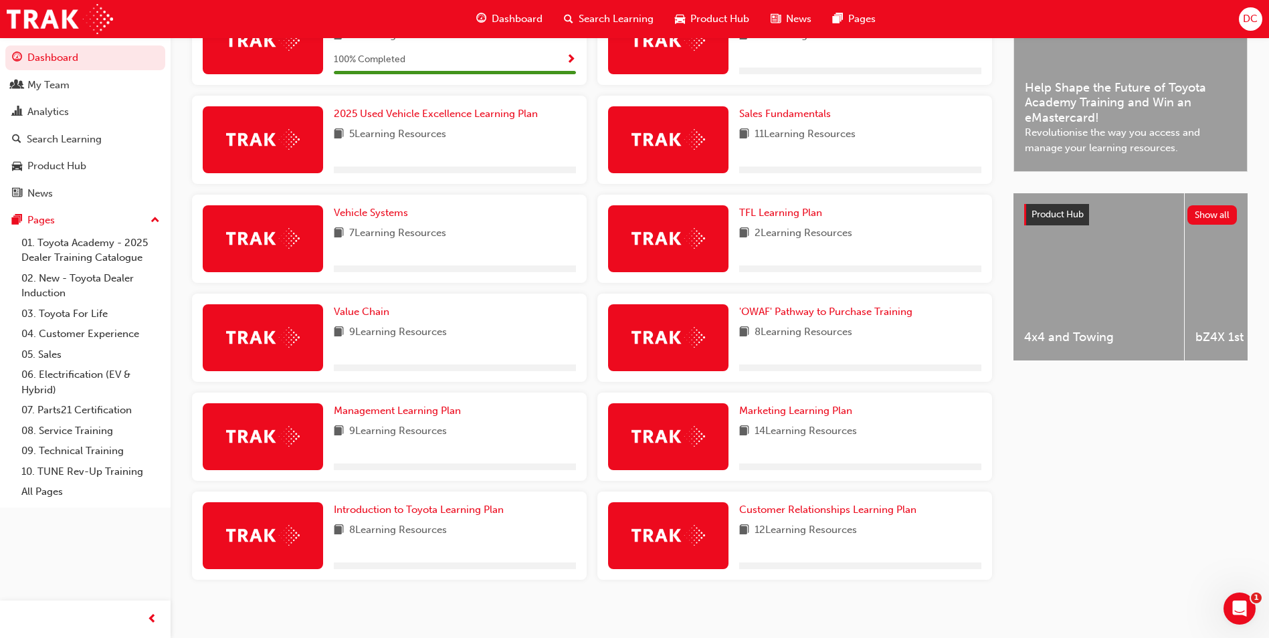
scroll to position [383, 0]
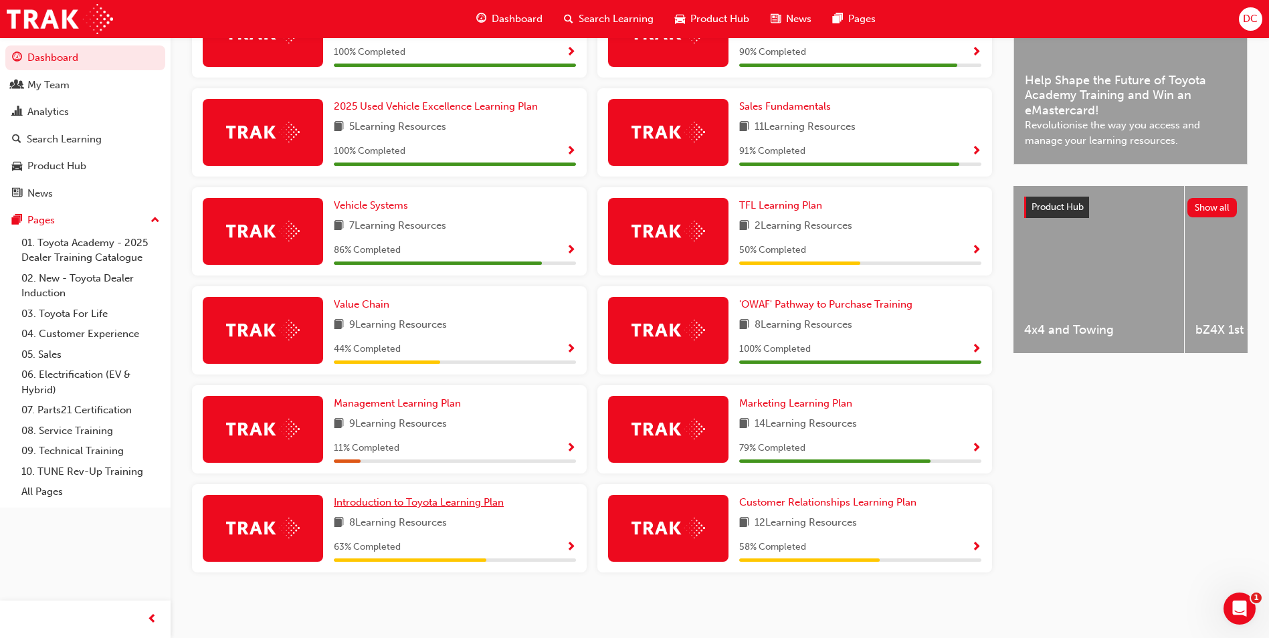
click at [389, 503] on span "Introduction to Toyota Learning Plan" at bounding box center [419, 502] width 170 height 12
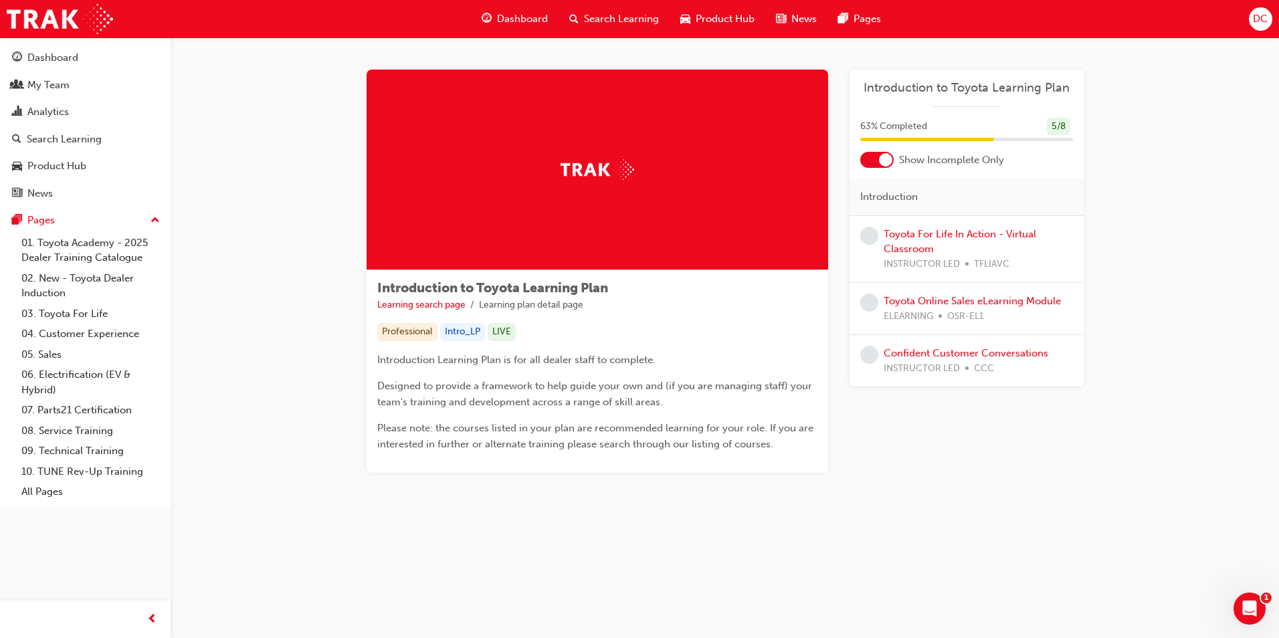
click at [889, 155] on div at bounding box center [885, 159] width 13 height 13
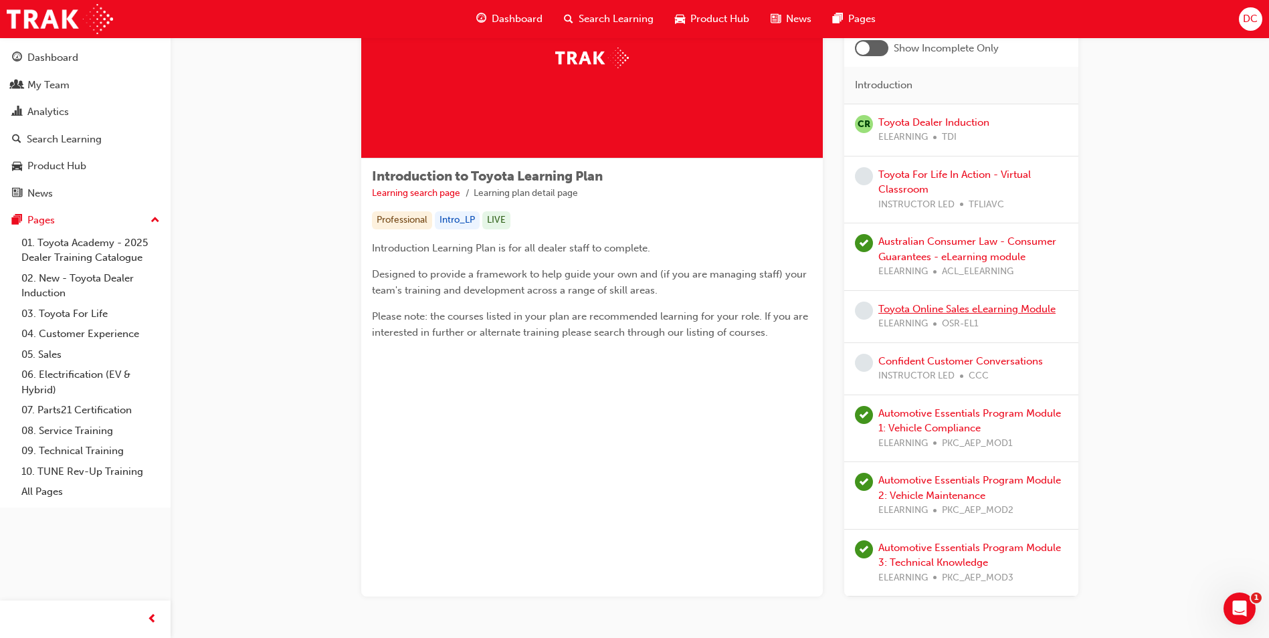
scroll to position [134, 0]
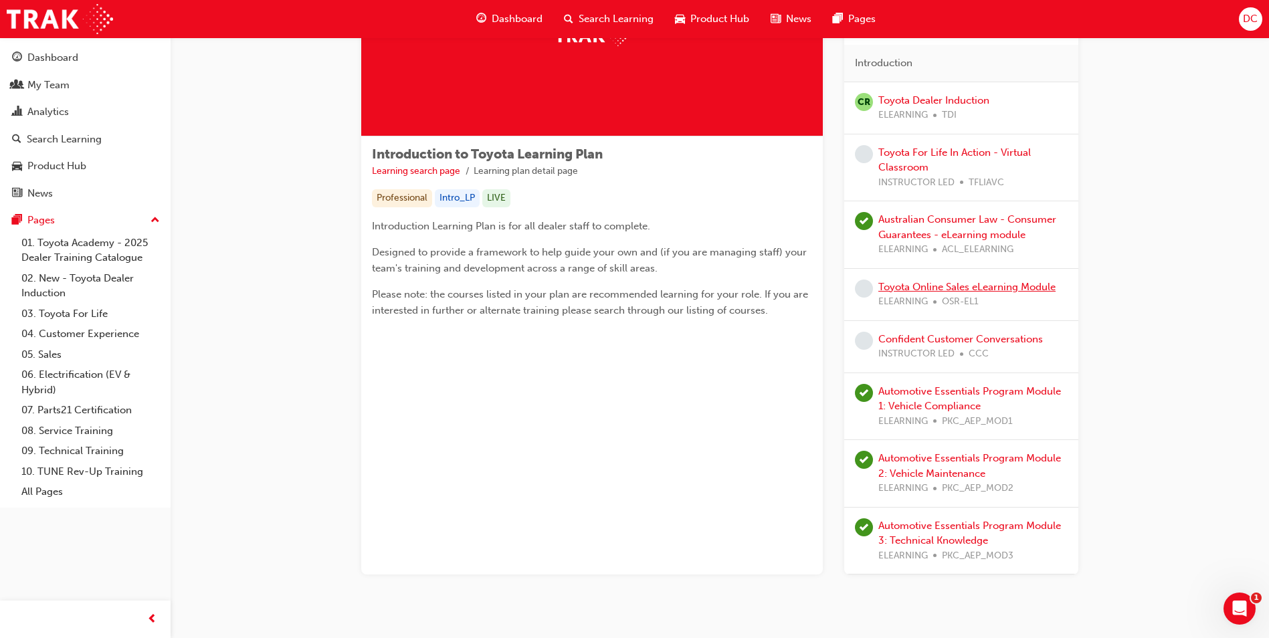
click at [1004, 286] on link "Toyota Online Sales eLearning Module" at bounding box center [966, 287] width 177 height 12
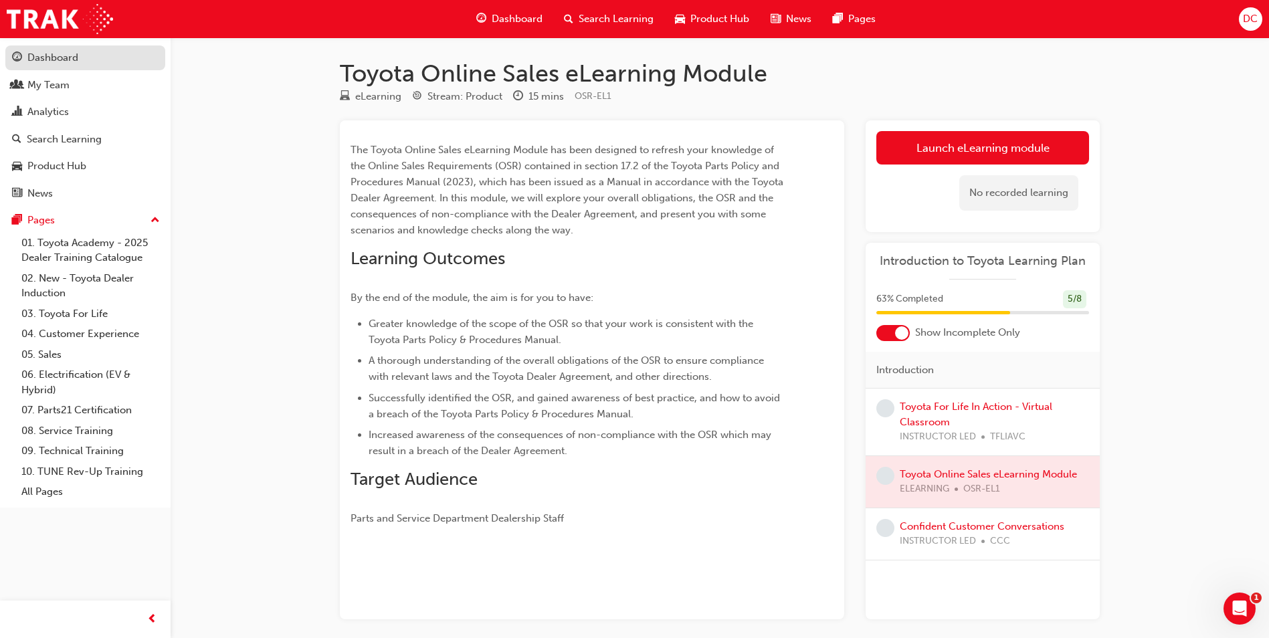
click at [51, 59] on div "Dashboard" at bounding box center [52, 57] width 51 height 15
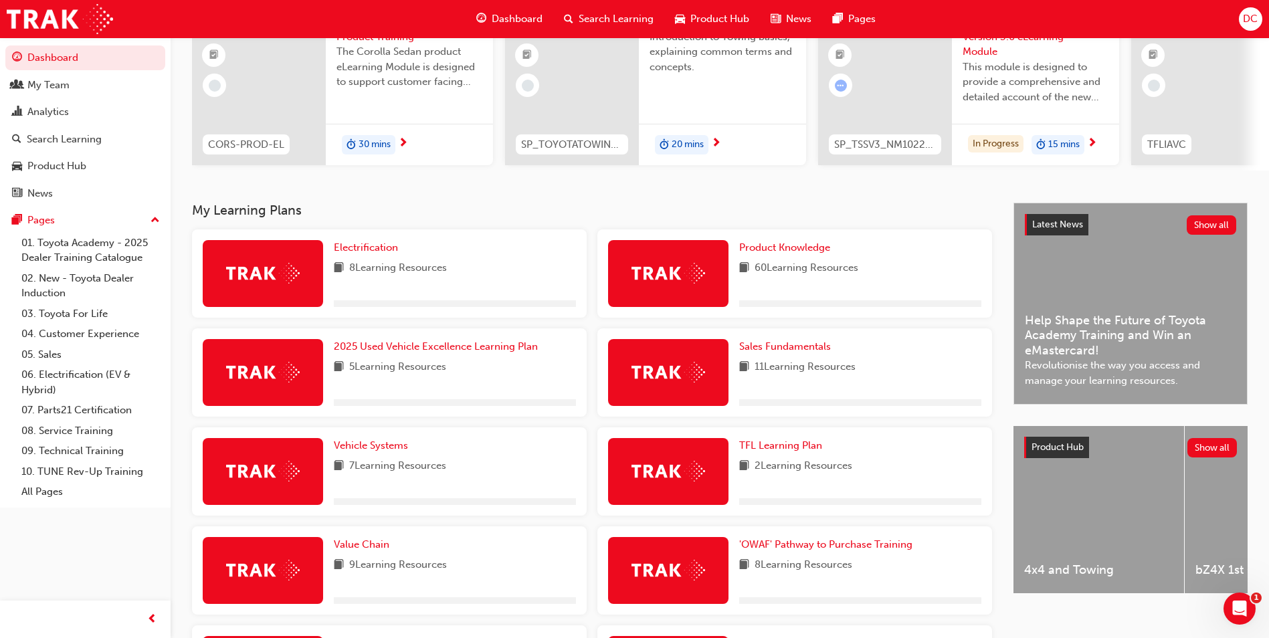
scroll to position [201, 0]
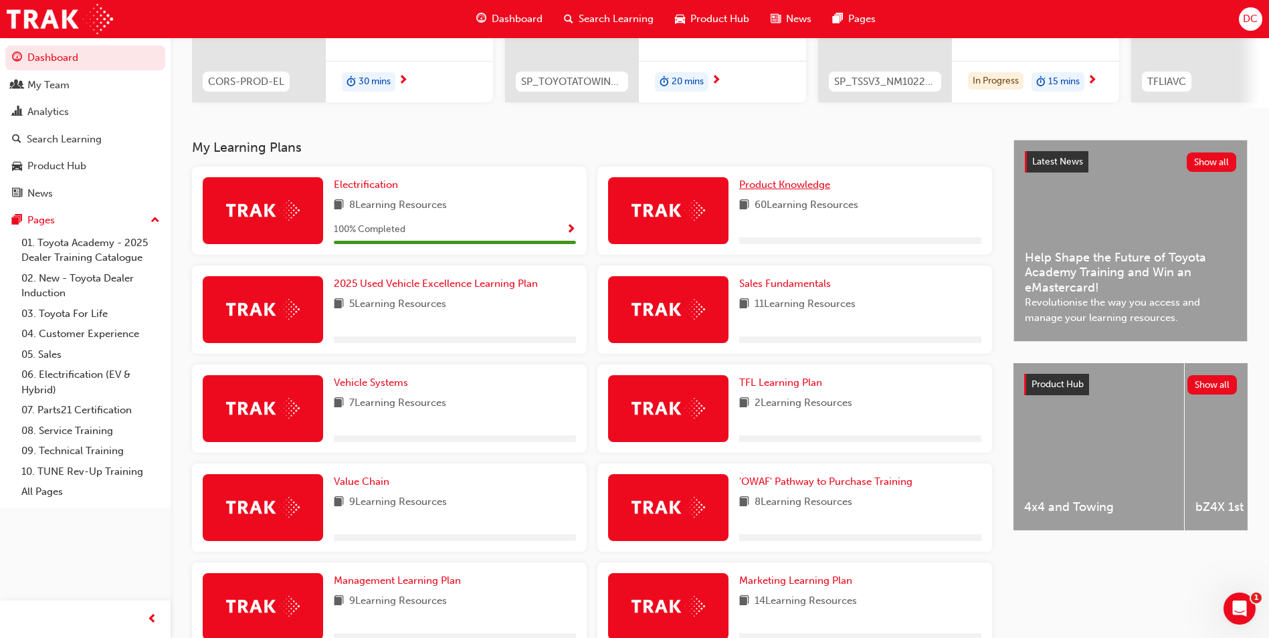
click at [794, 191] on span "Product Knowledge" at bounding box center [784, 185] width 91 height 12
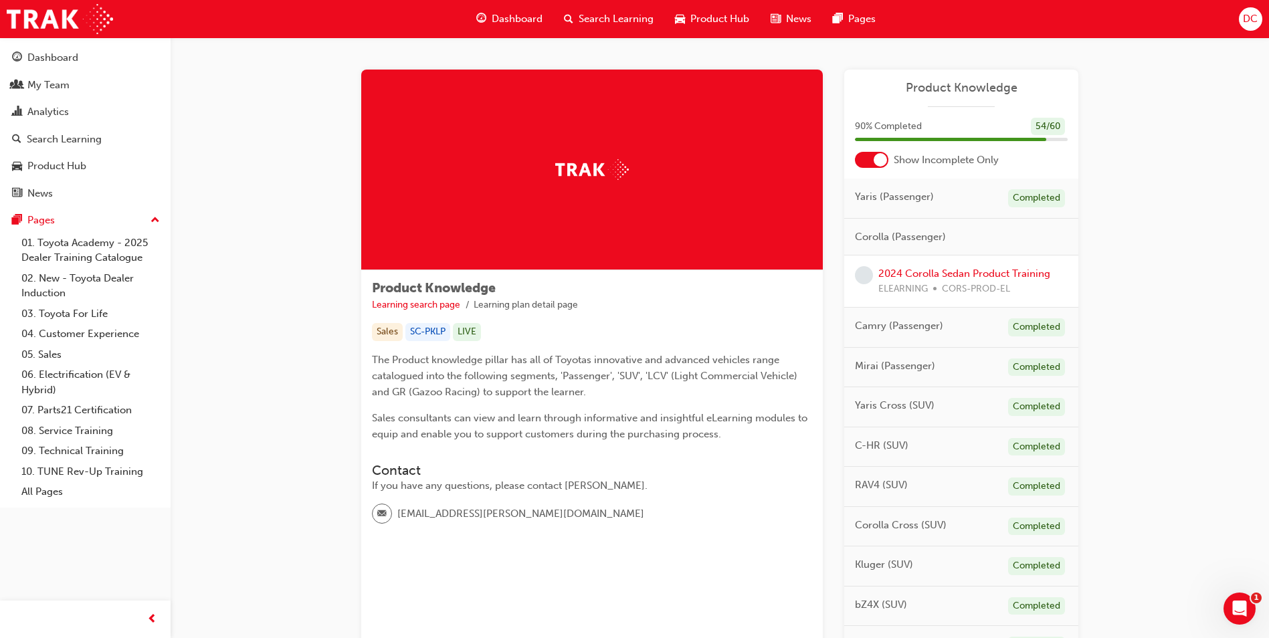
click at [868, 160] on div at bounding box center [871, 160] width 33 height 16
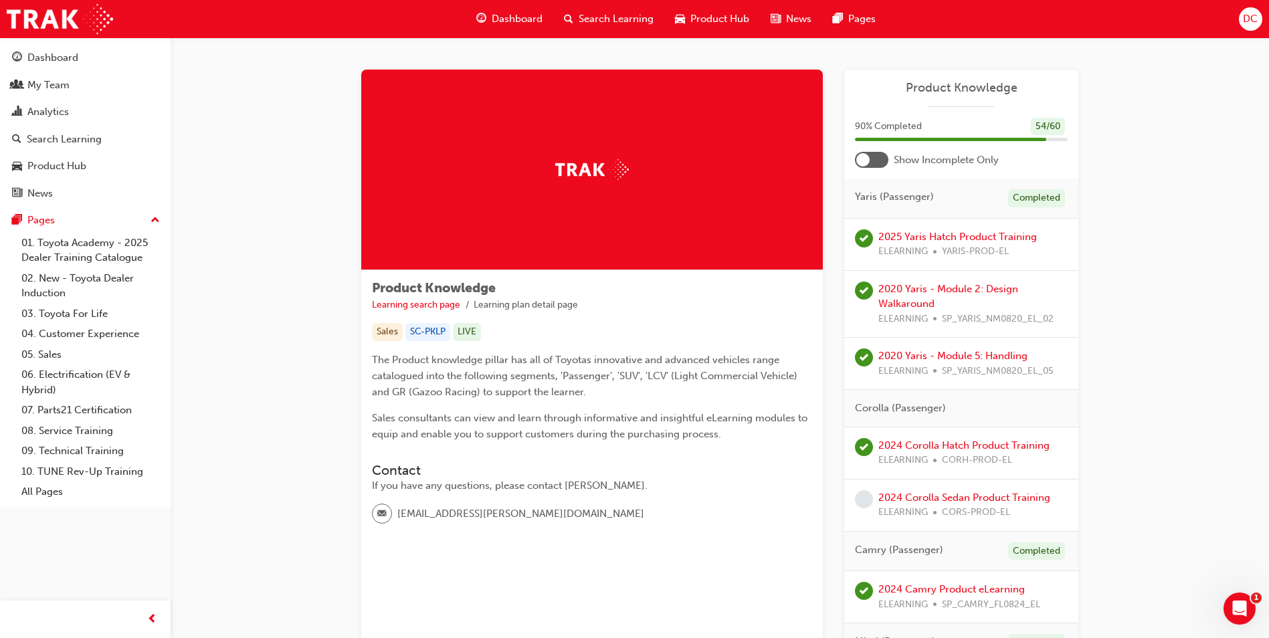
click at [879, 157] on div at bounding box center [871, 160] width 33 height 16
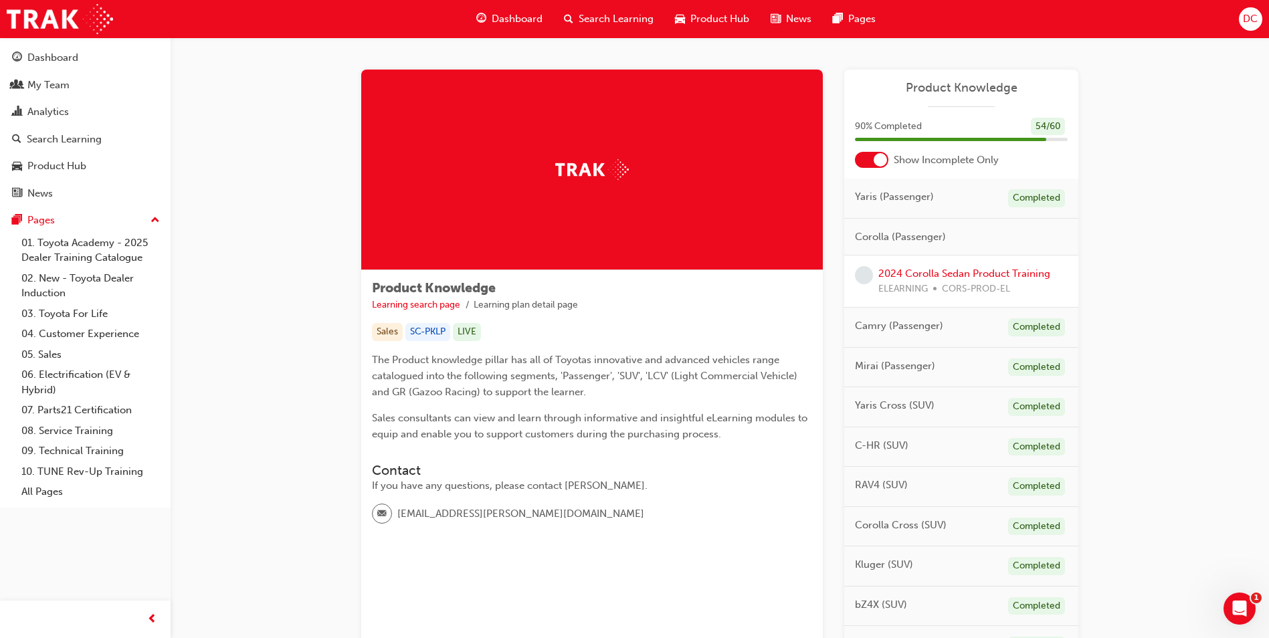
click at [879, 157] on div at bounding box center [880, 159] width 13 height 13
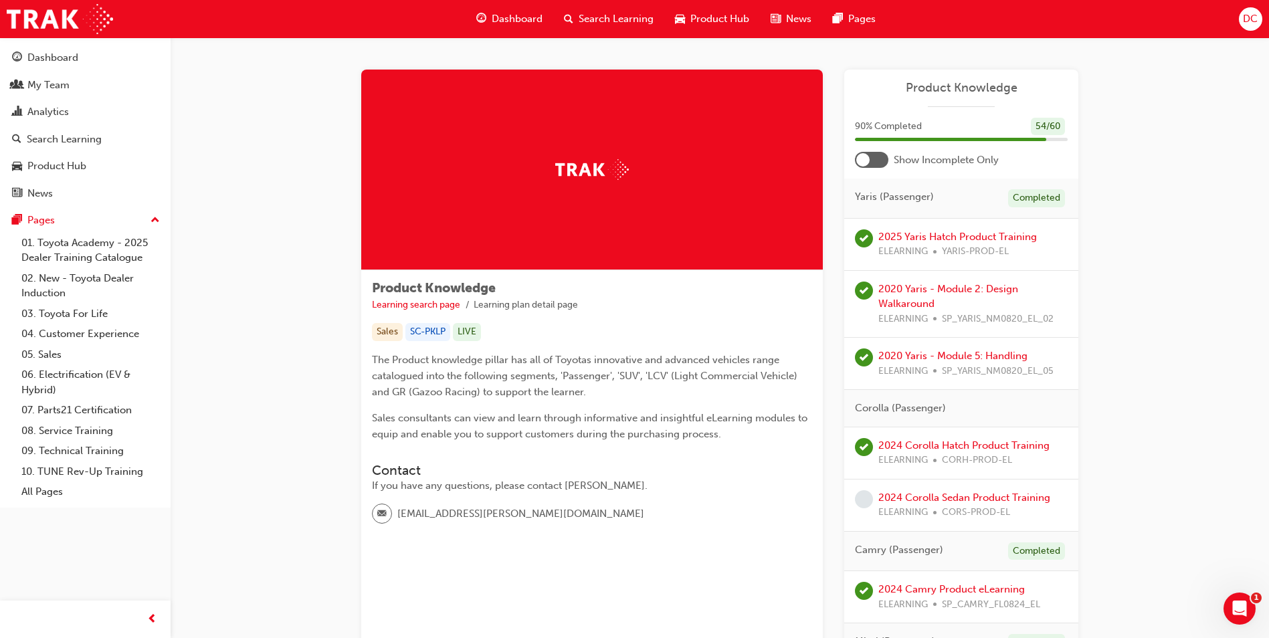
click at [879, 155] on div at bounding box center [871, 160] width 33 height 16
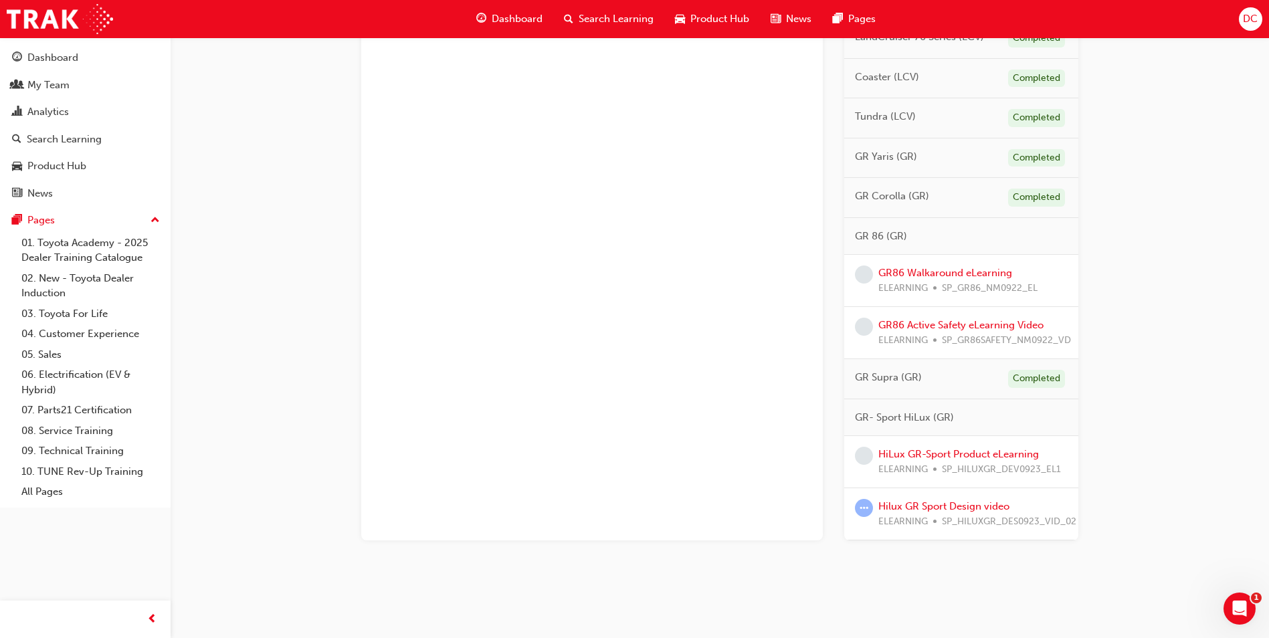
scroll to position [881, 0]
click at [945, 448] on link "HiLux GR-Sport Product eLearning" at bounding box center [958, 454] width 161 height 12
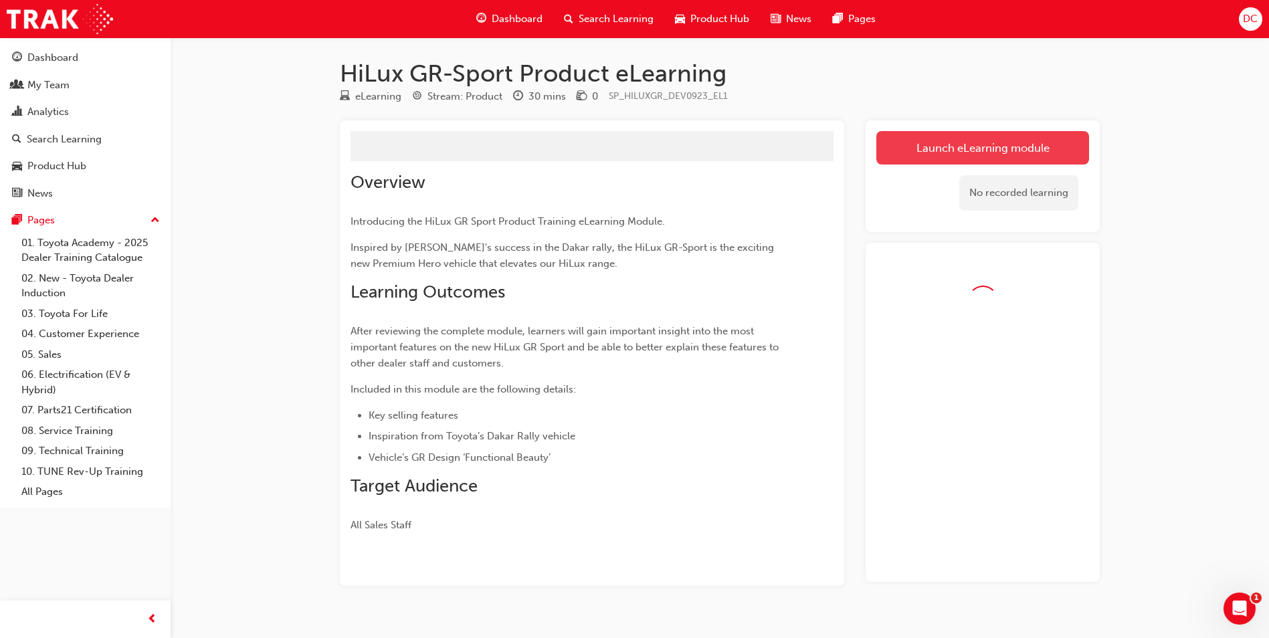
click at [996, 143] on button "Launch eLearning module" at bounding box center [982, 147] width 213 height 33
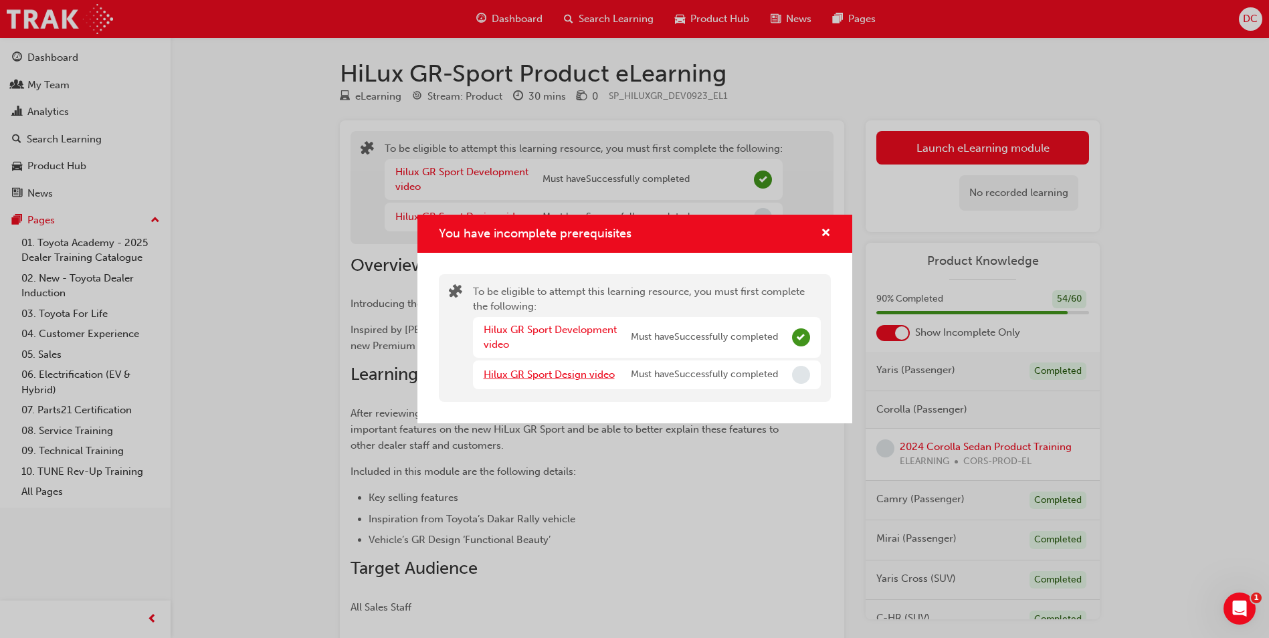
click at [563, 377] on link "Hilux GR Sport Design video" at bounding box center [549, 375] width 131 height 12
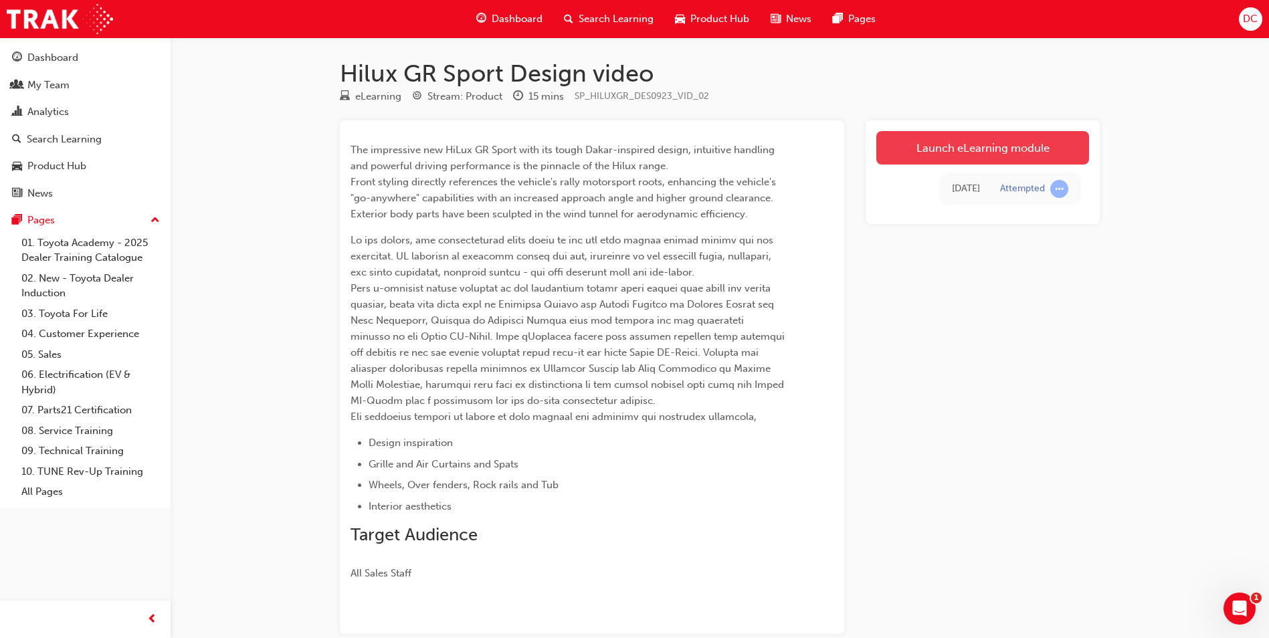
click at [955, 157] on link "Launch eLearning module" at bounding box center [982, 147] width 213 height 33
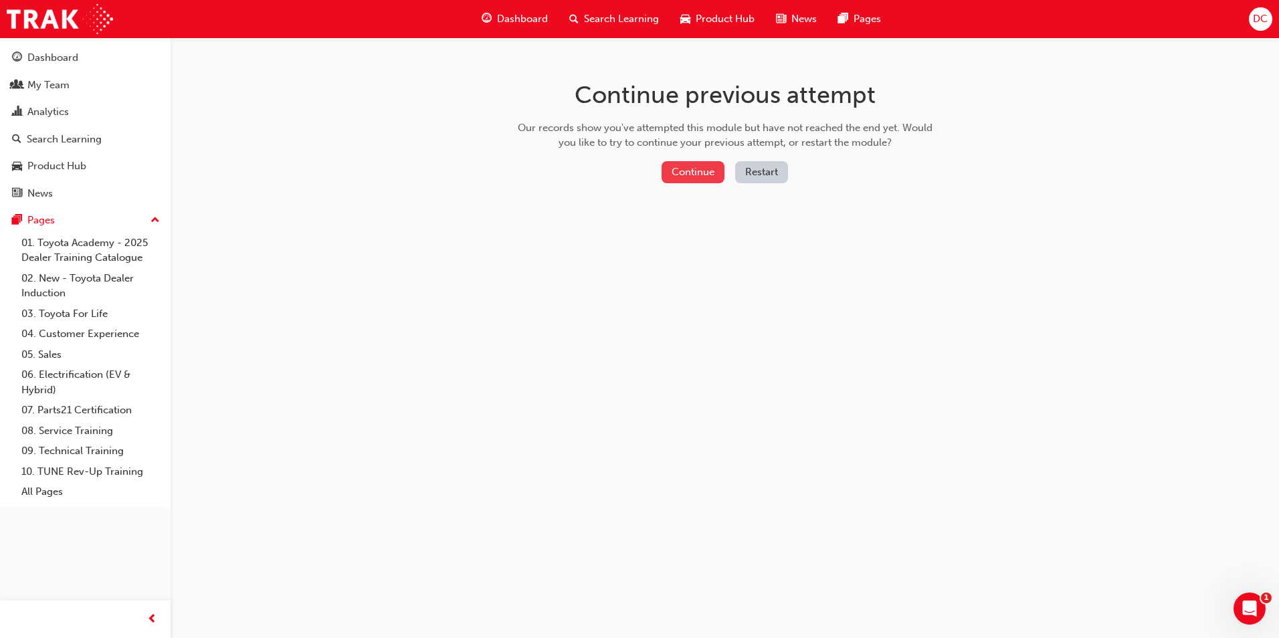
click at [692, 179] on button "Continue" at bounding box center [693, 172] width 63 height 22
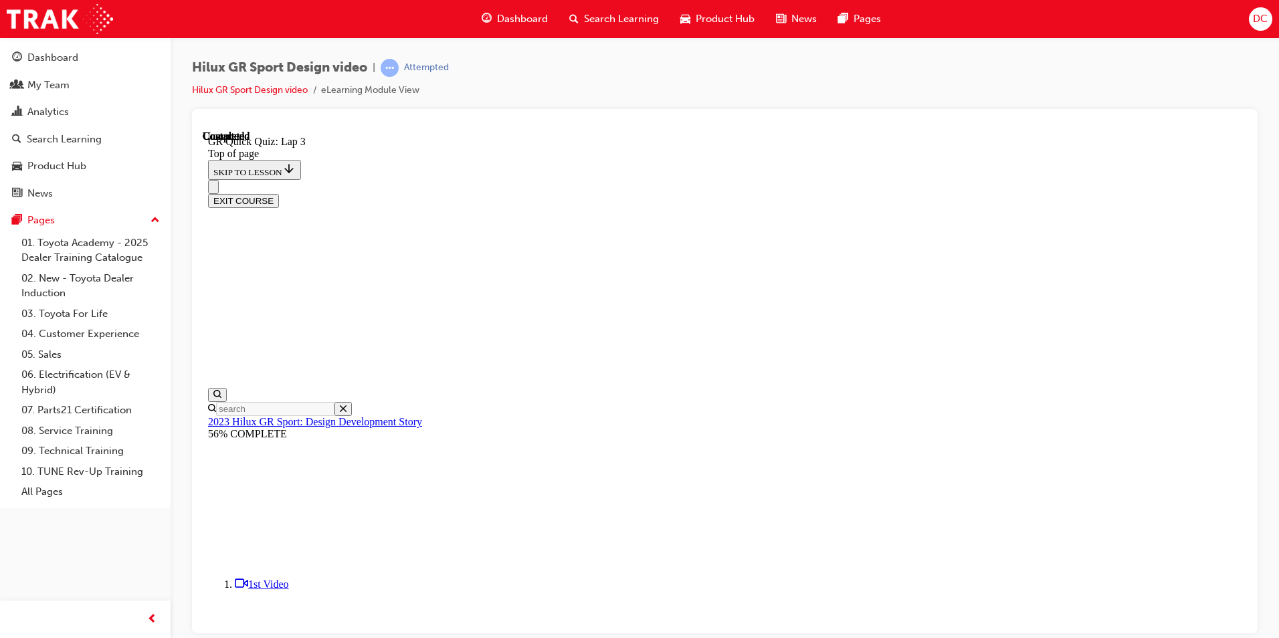
scroll to position [42, 0]
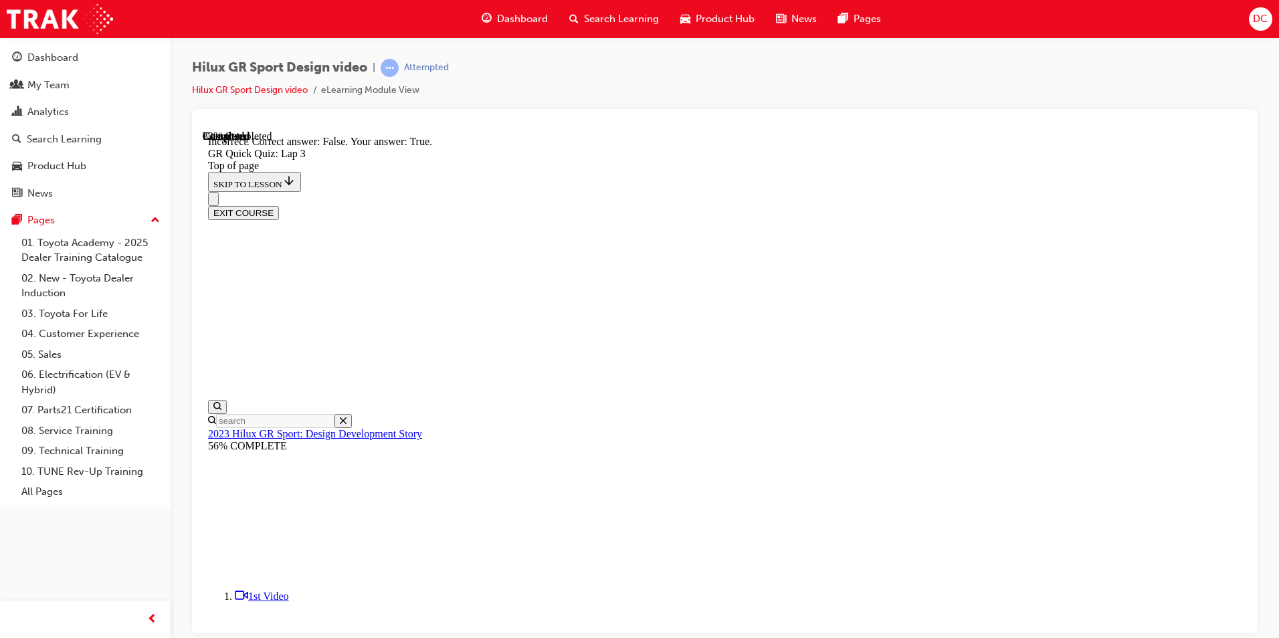
scroll to position [245, 0]
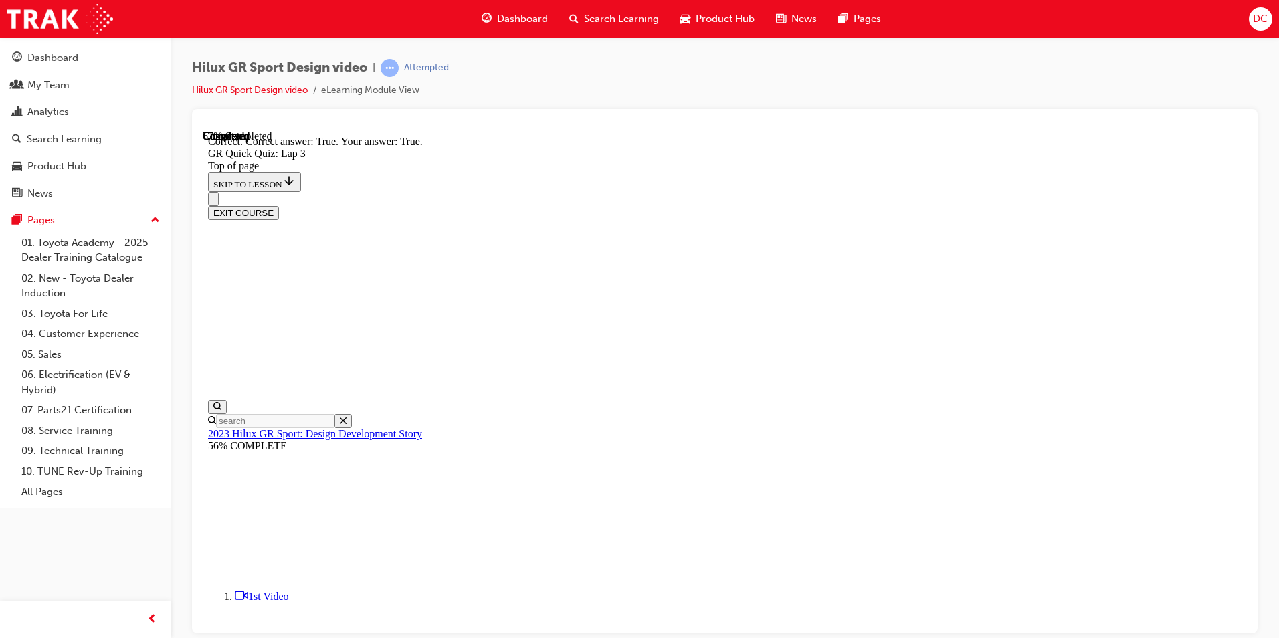
scroll to position [186, 0]
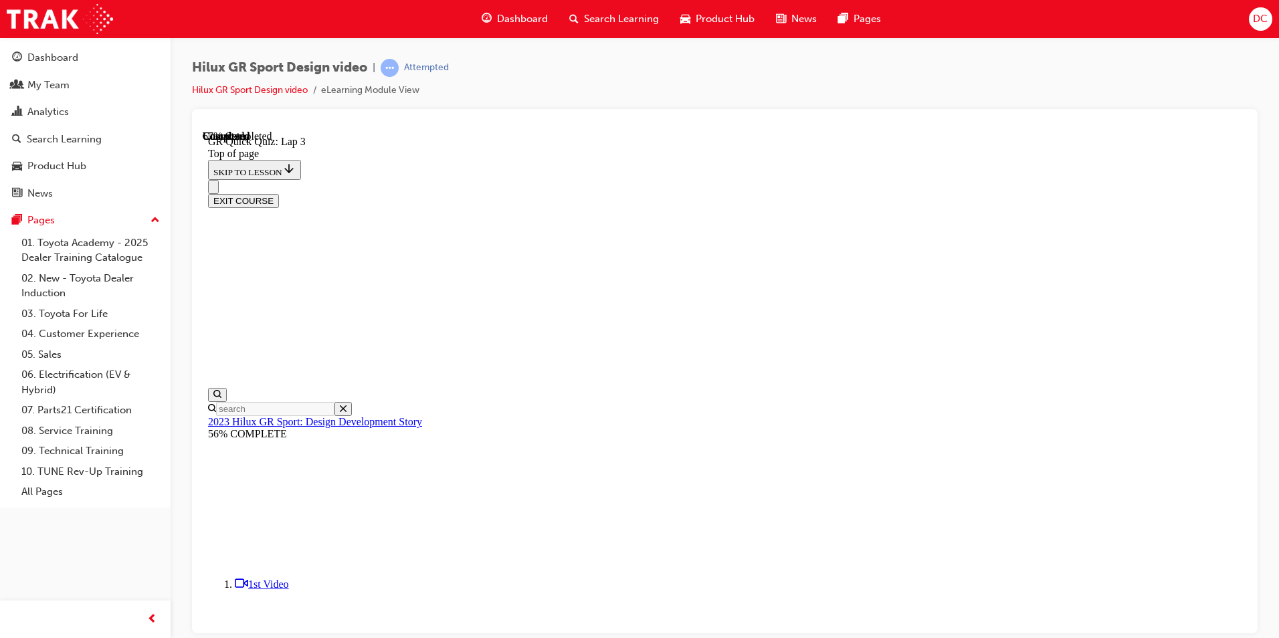
scroll to position [161, 0]
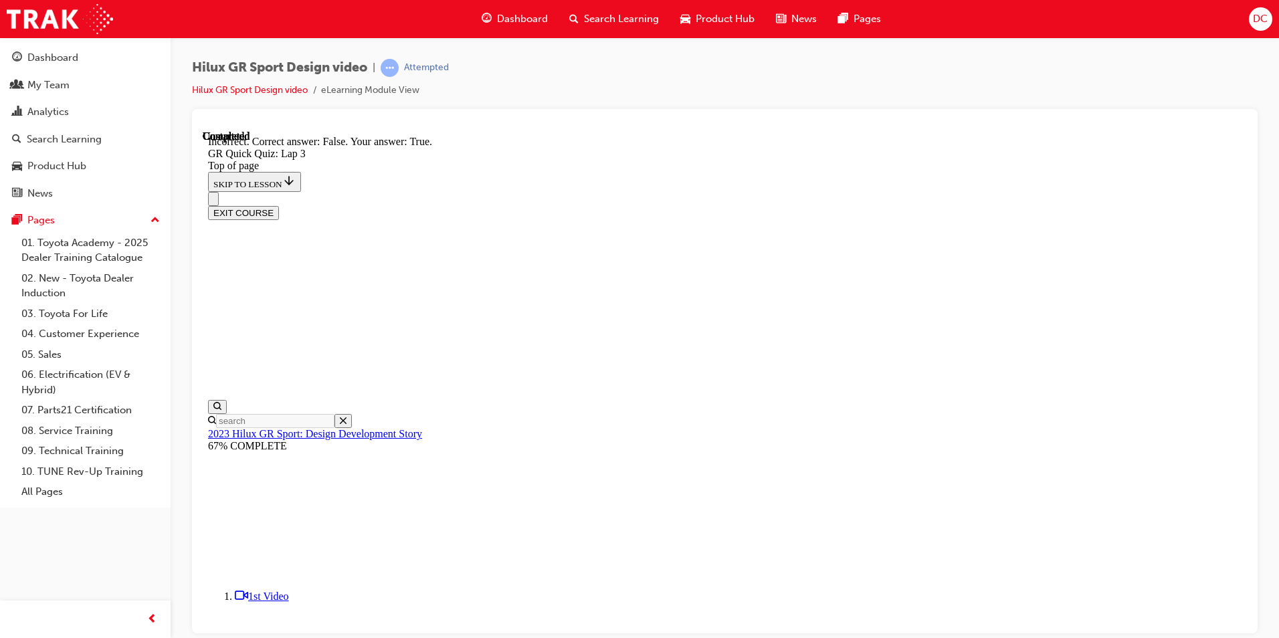
scroll to position [254, 0]
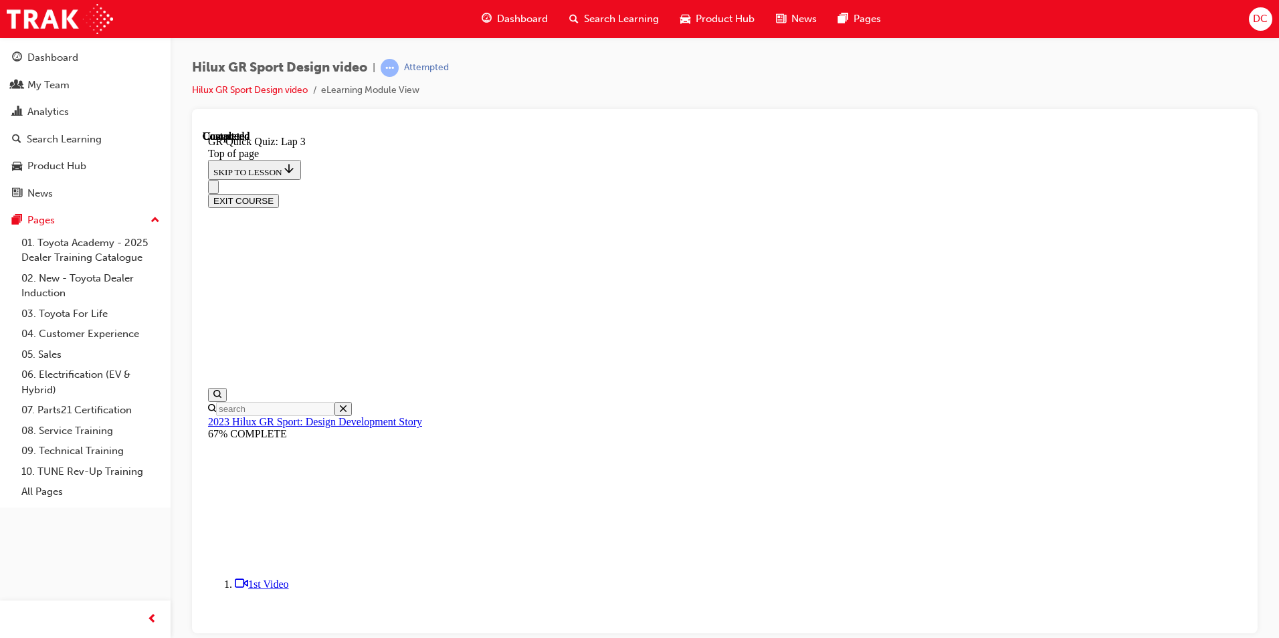
scroll to position [163, 0]
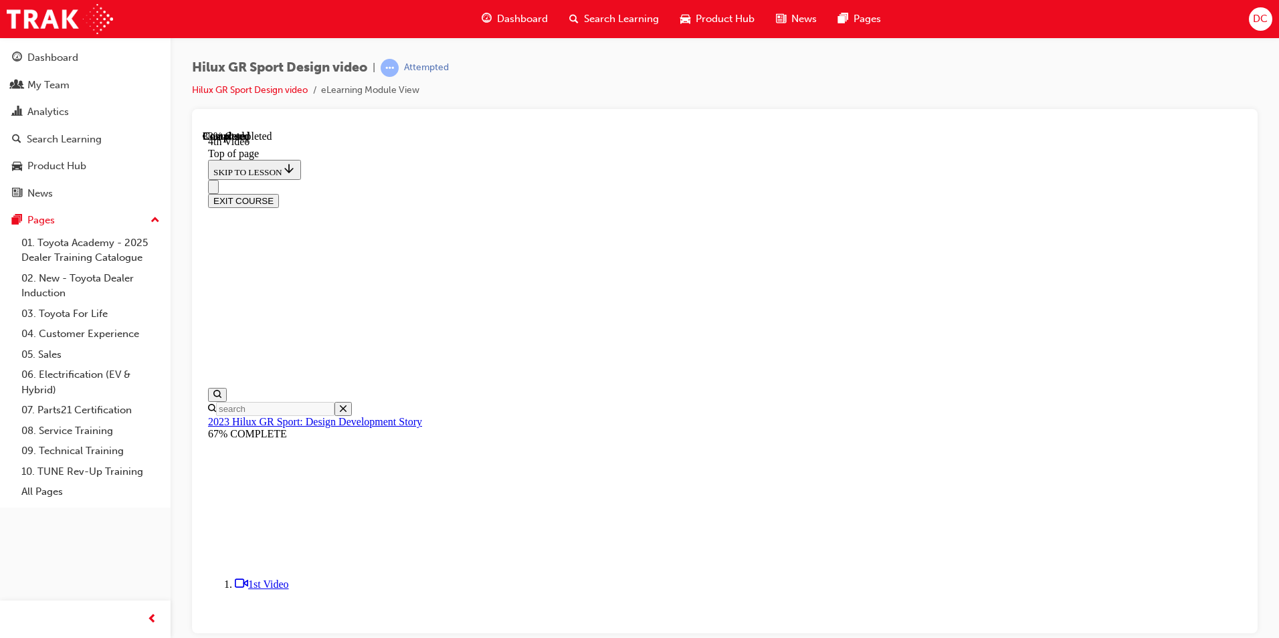
drag, startPoint x: 535, startPoint y: 531, endPoint x: 933, endPoint y: 534, distance: 398.7
drag, startPoint x: 542, startPoint y: 538, endPoint x: 741, endPoint y: 542, distance: 199.4
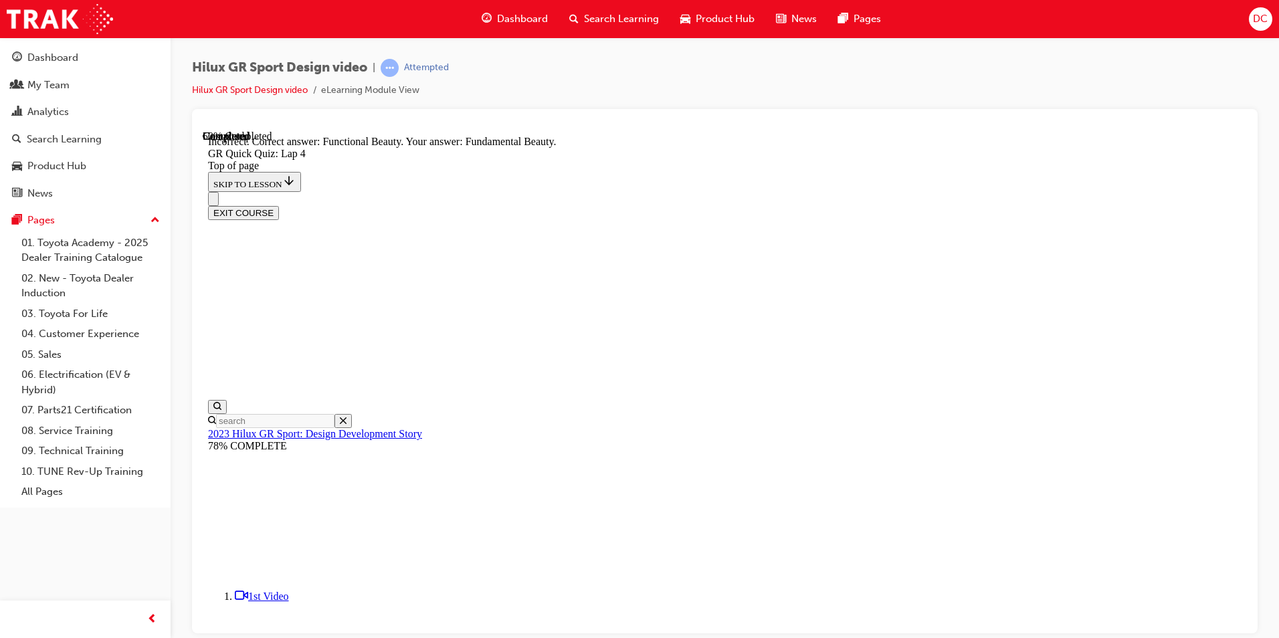
scroll to position [320, 0]
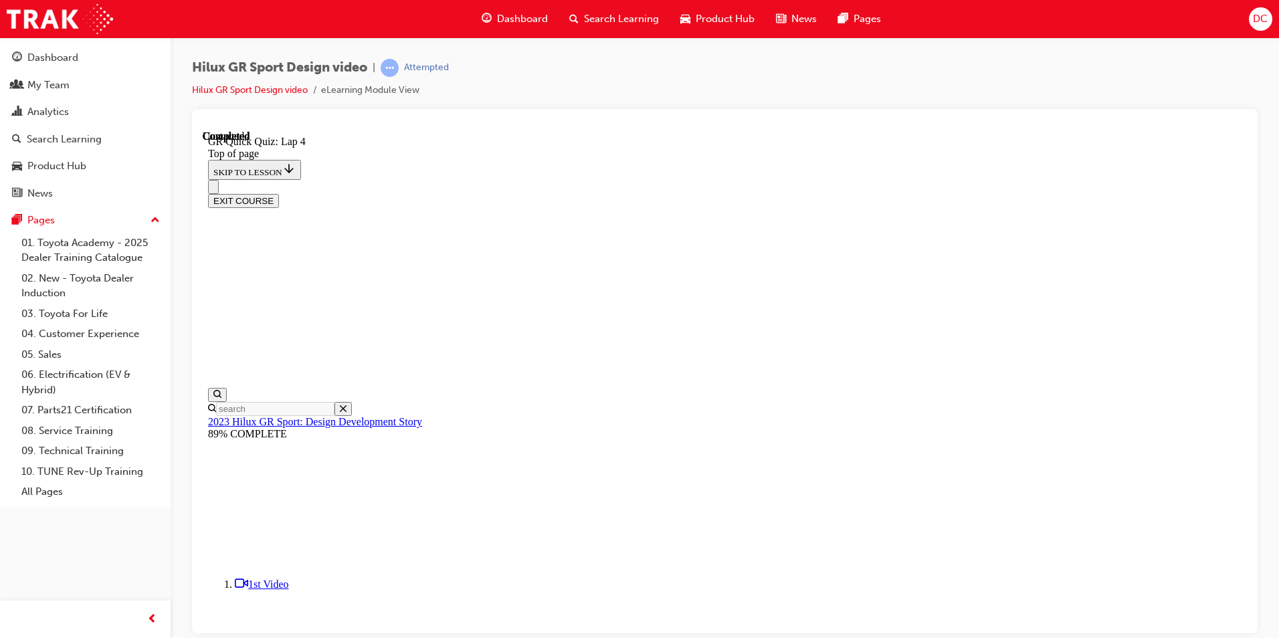
scroll to position [163, 0]
click at [279, 193] on button "EXIT COURSE" at bounding box center [243, 200] width 71 height 14
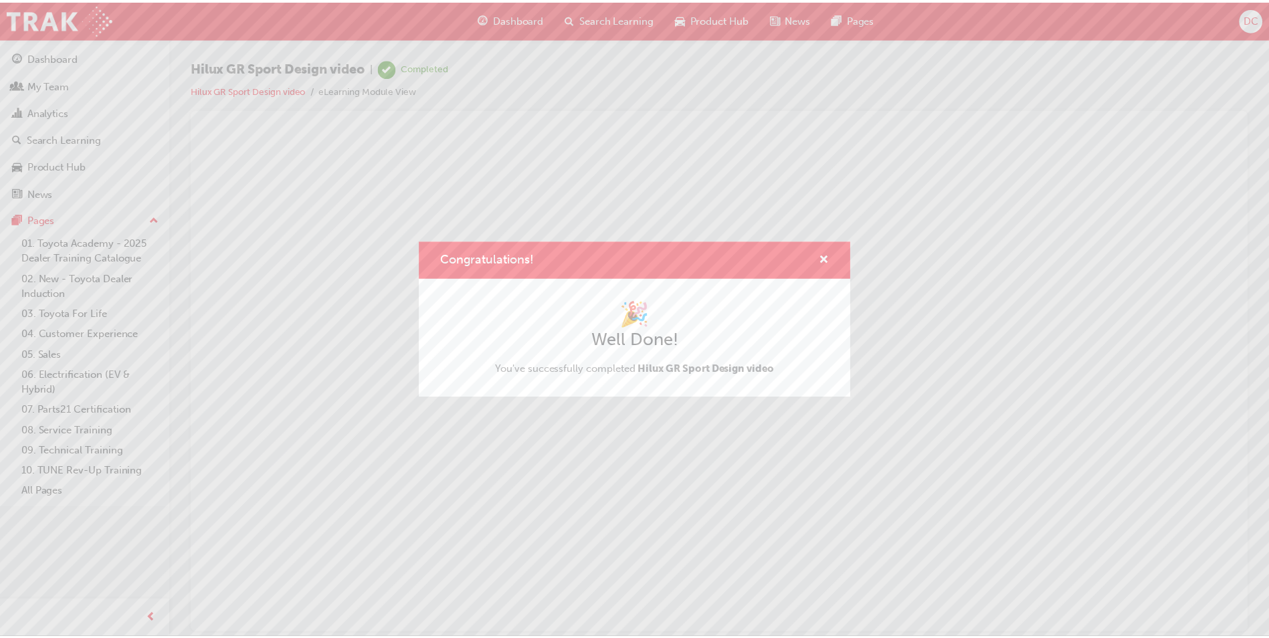
scroll to position [0, 0]
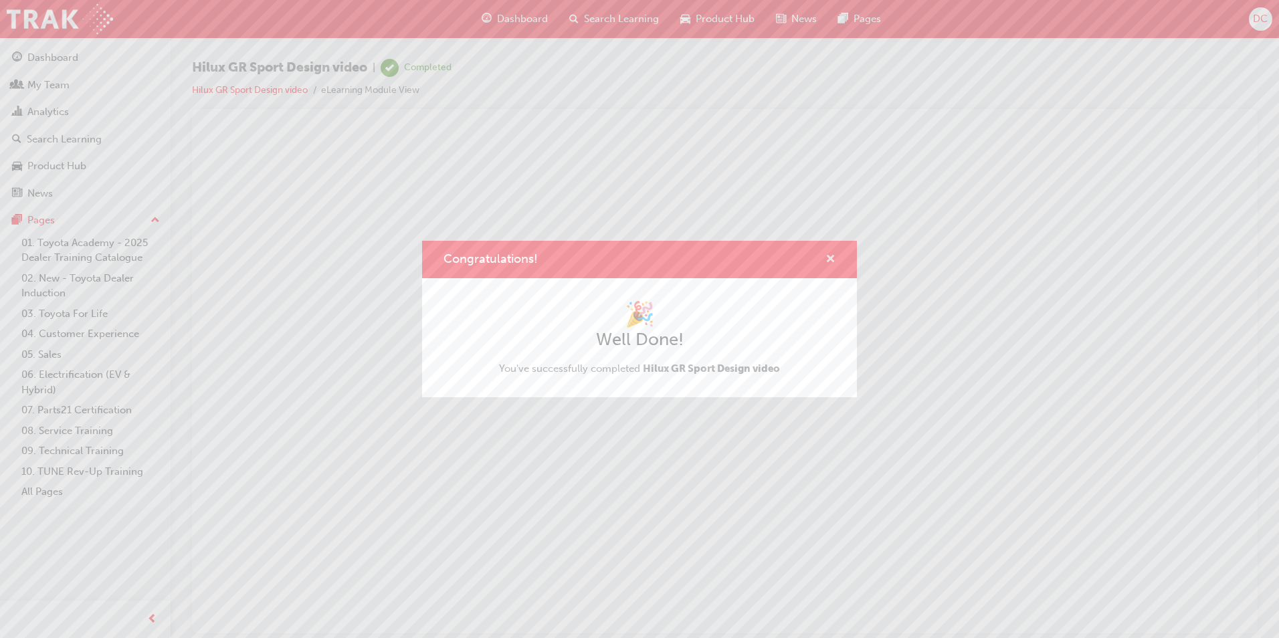
click at [829, 261] on span "cross-icon" at bounding box center [831, 260] width 10 height 12
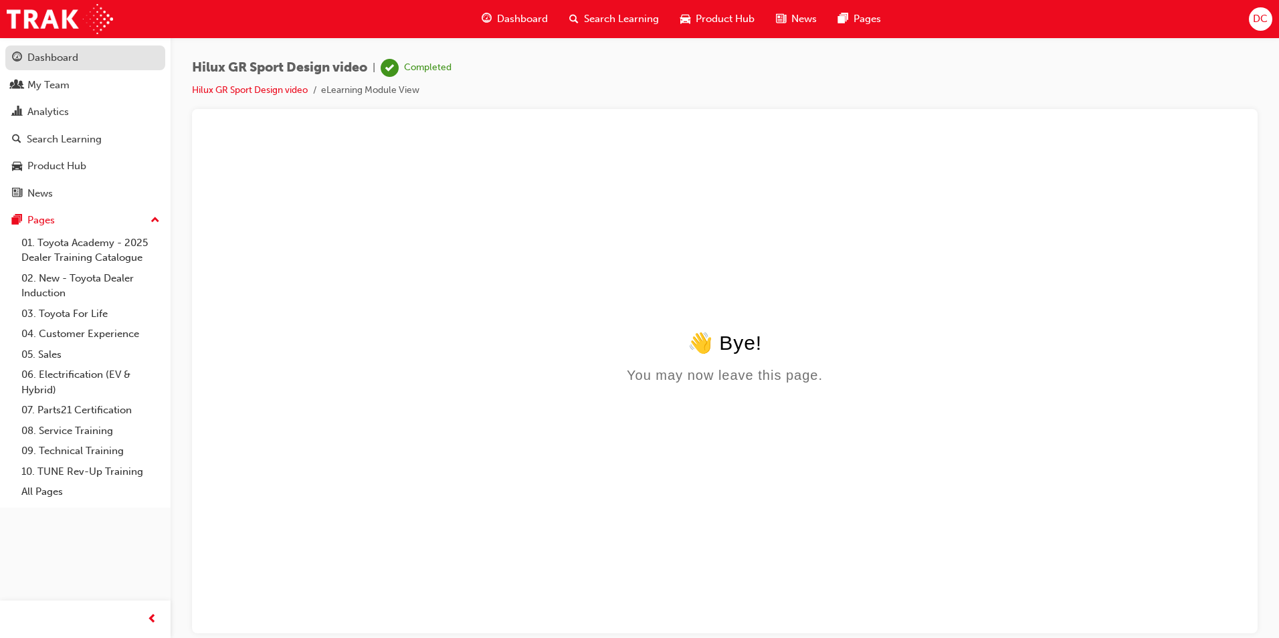
click at [45, 58] on div "Dashboard" at bounding box center [52, 57] width 51 height 15
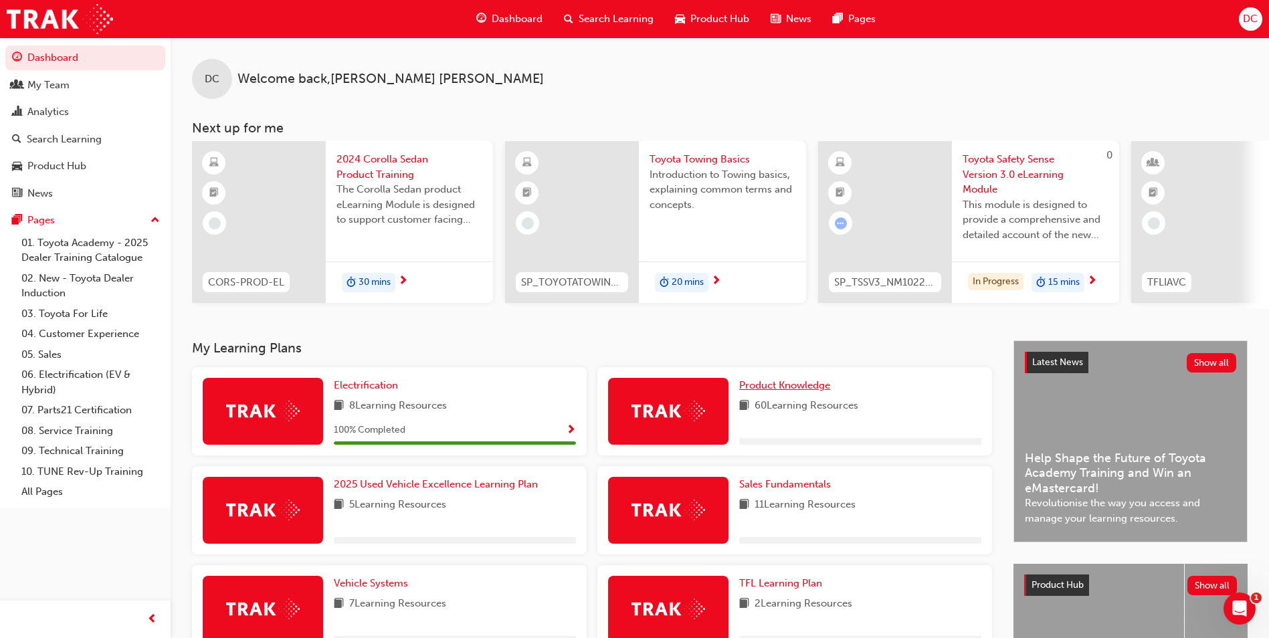
click at [795, 389] on span "Product Knowledge" at bounding box center [784, 385] width 91 height 12
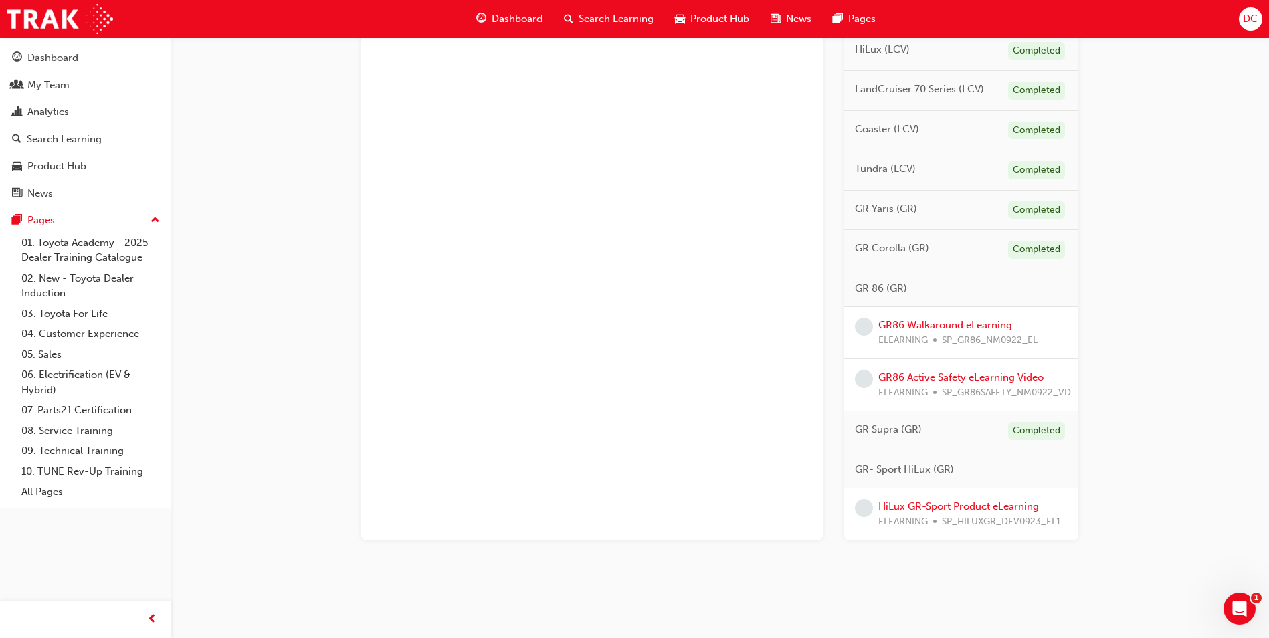
scroll to position [829, 0]
click at [956, 500] on link "HiLux GR-Sport Product eLearning" at bounding box center [958, 506] width 161 height 12
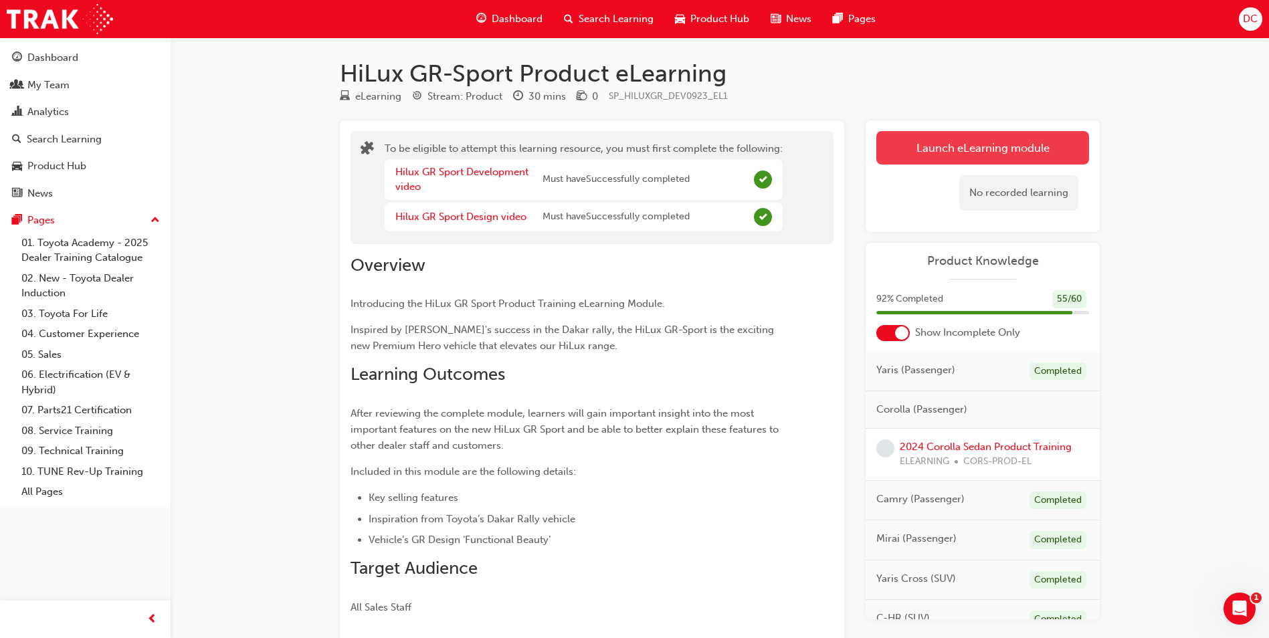
click at [967, 144] on button "Launch eLearning module" at bounding box center [982, 147] width 213 height 33
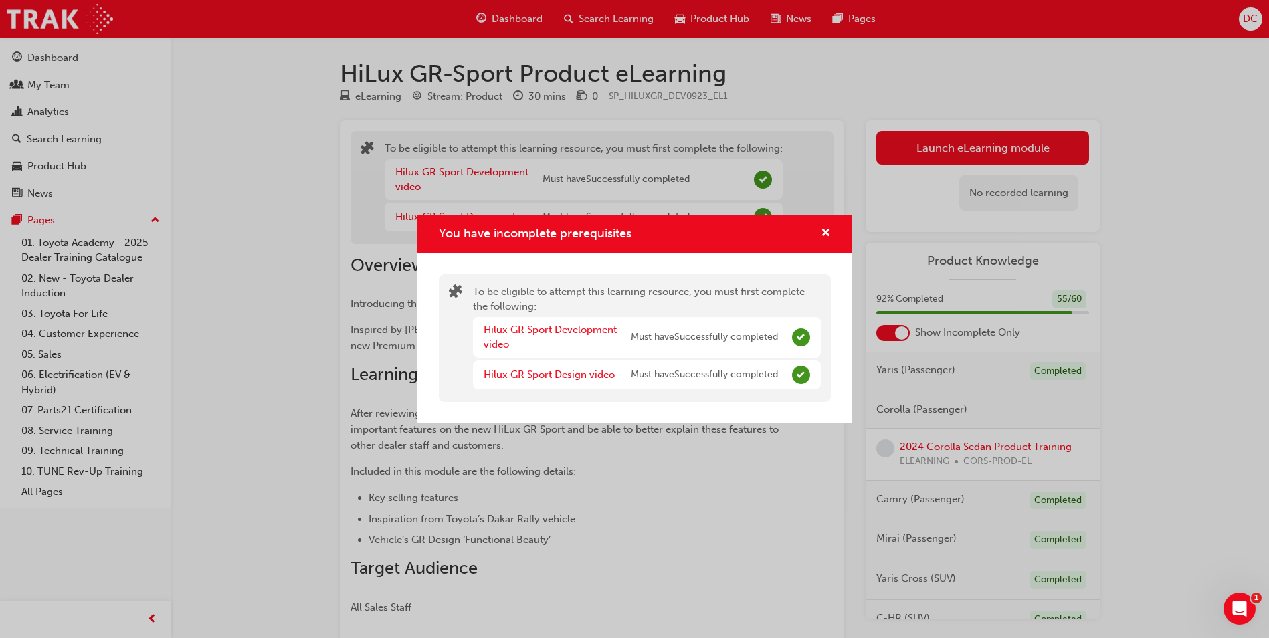
click at [833, 231] on div "You have incomplete prerequisites" at bounding box center [634, 234] width 435 height 38
click at [822, 233] on span "cross-icon" at bounding box center [826, 234] width 10 height 12
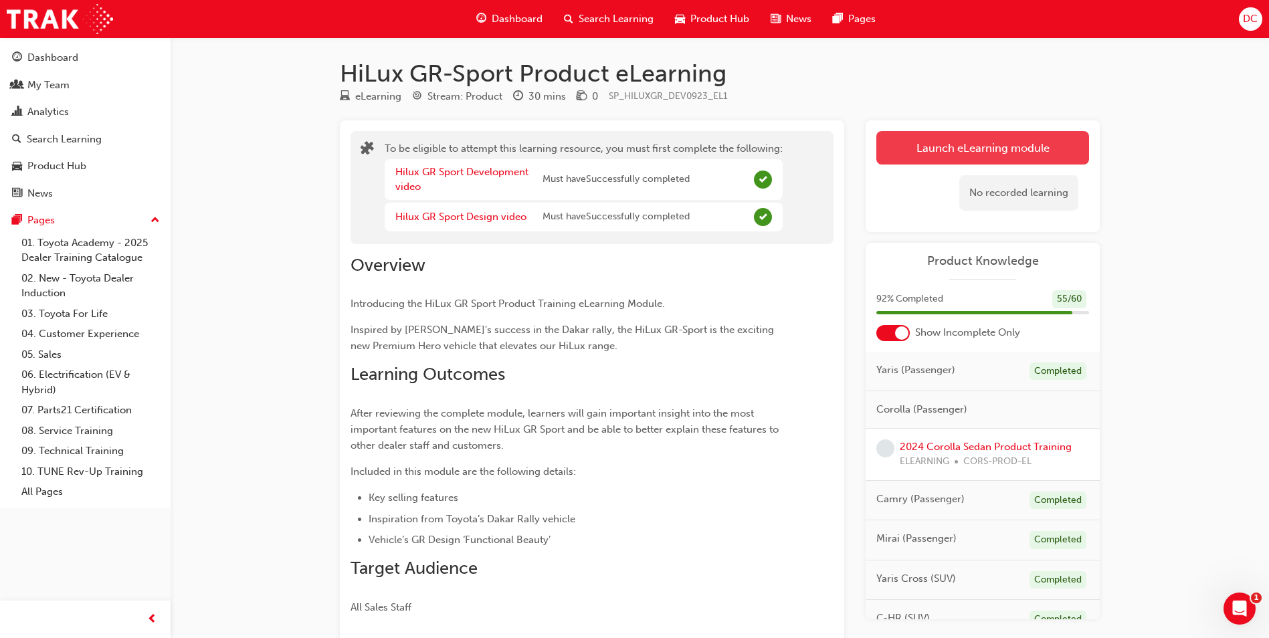
click at [937, 136] on button "Launch eLearning module" at bounding box center [982, 147] width 213 height 33
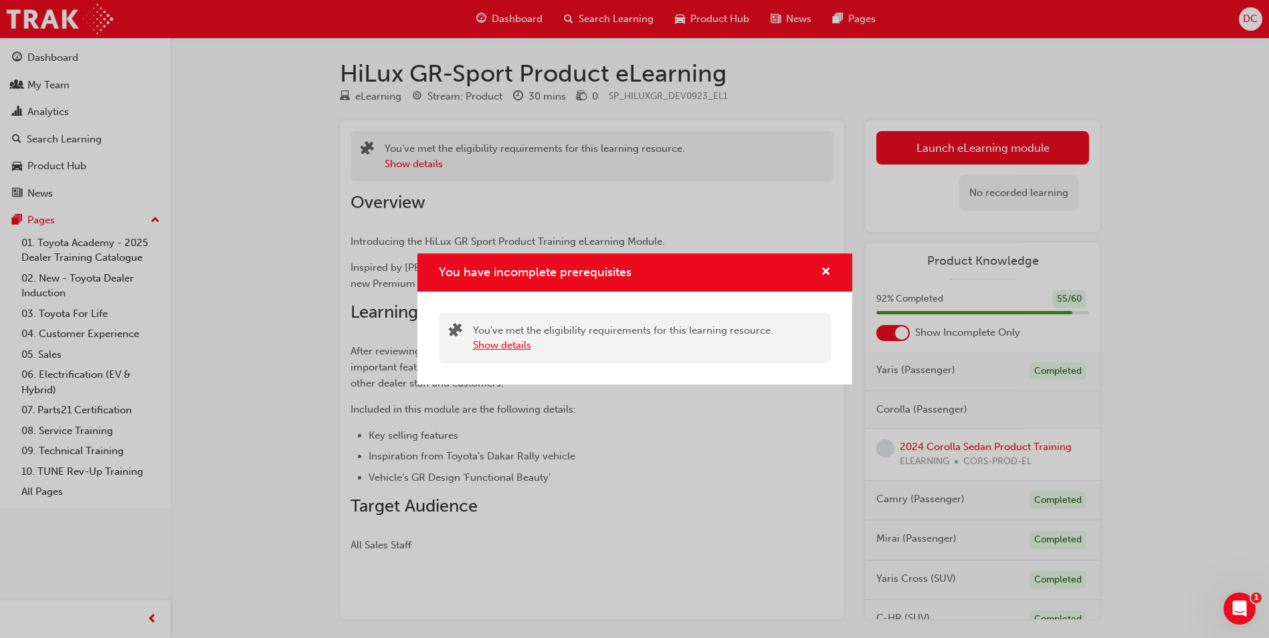
click at [522, 344] on button "Show details" at bounding box center [502, 345] width 58 height 15
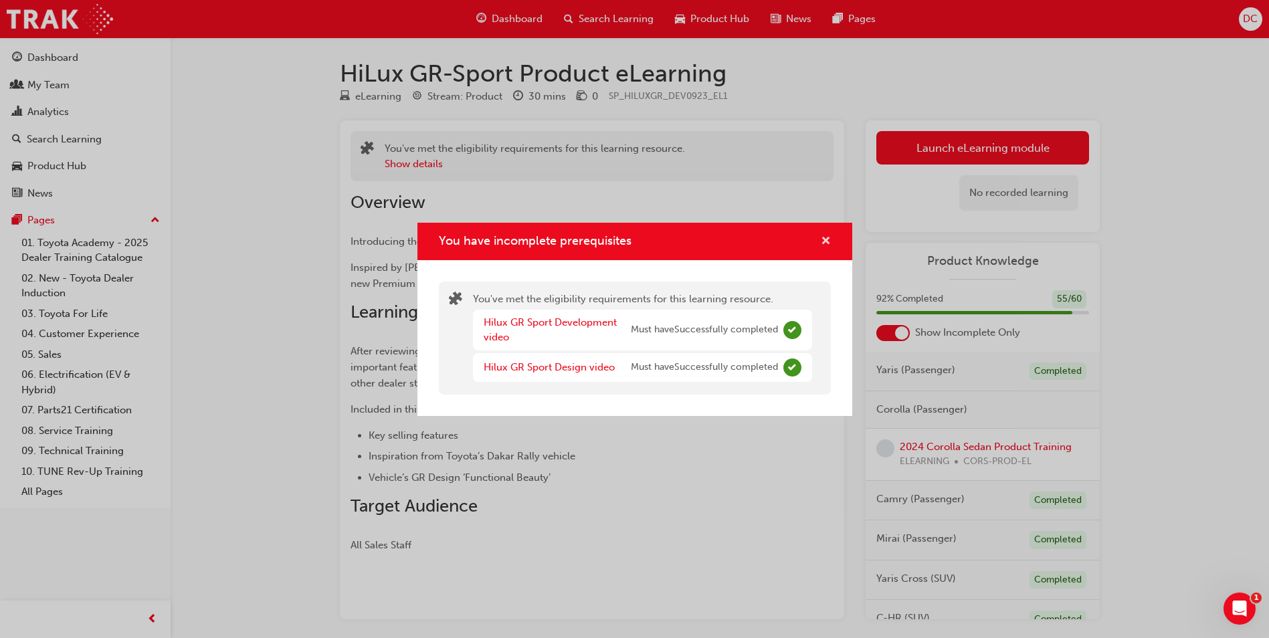
click at [826, 242] on span "cross-icon" at bounding box center [826, 242] width 10 height 12
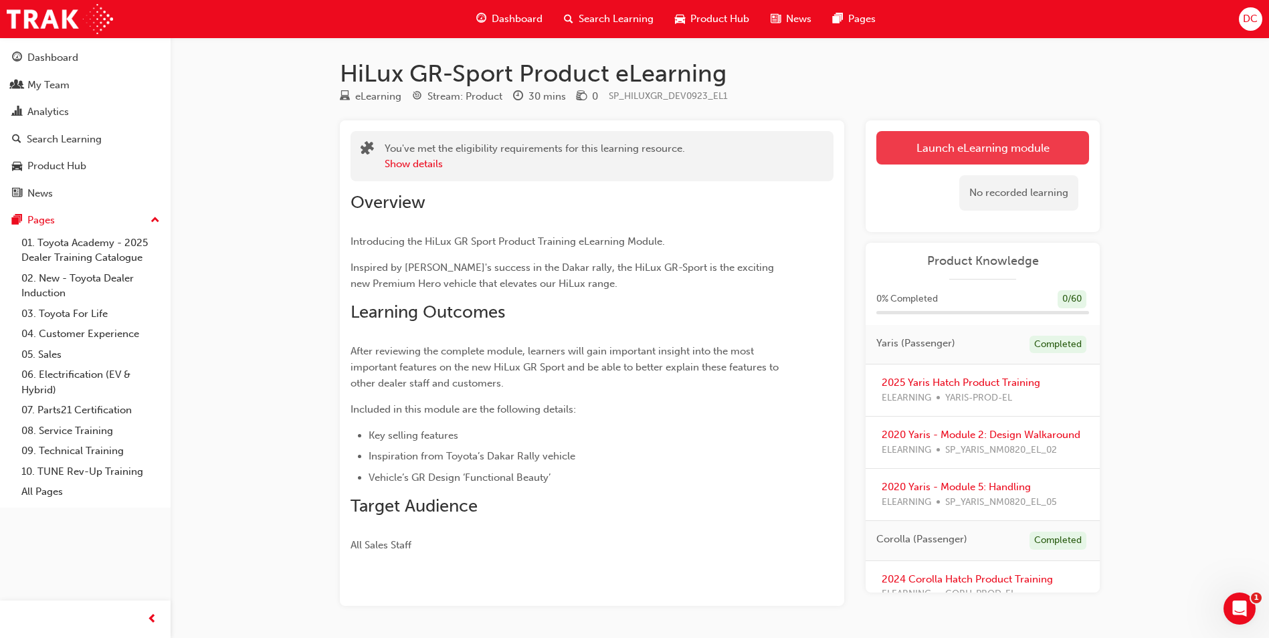
click at [977, 140] on link "Launch eLearning module" at bounding box center [982, 147] width 213 height 33
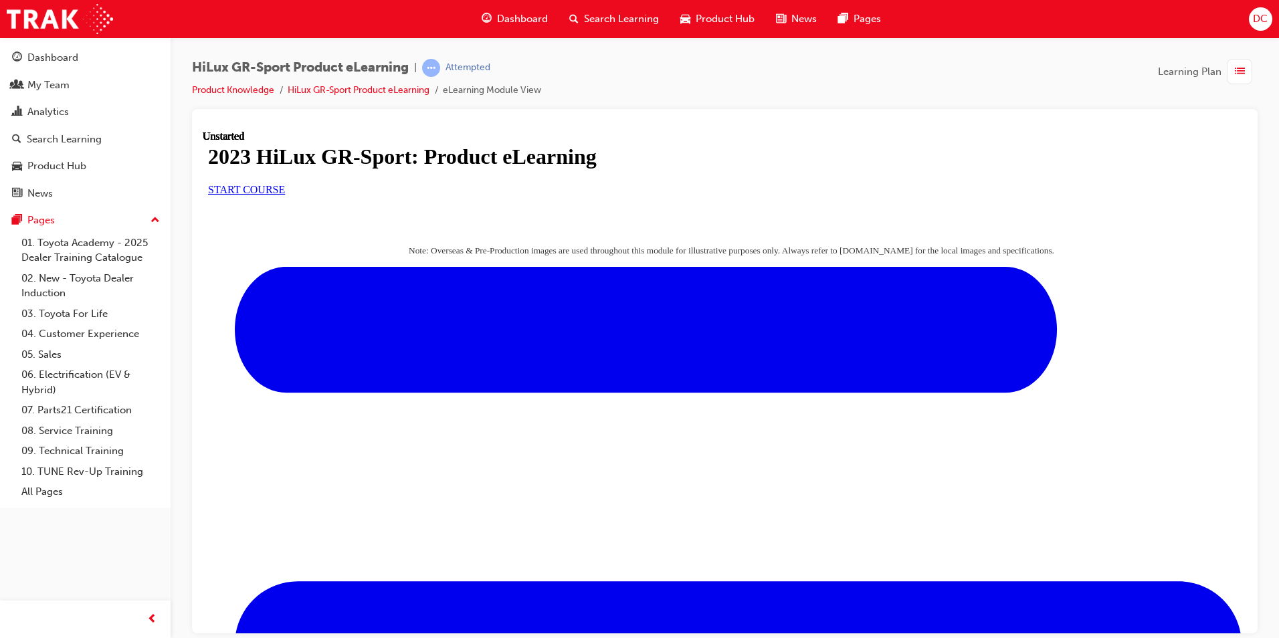
scroll to position [134, 0]
click at [285, 195] on link "START COURSE" at bounding box center [246, 188] width 77 height 11
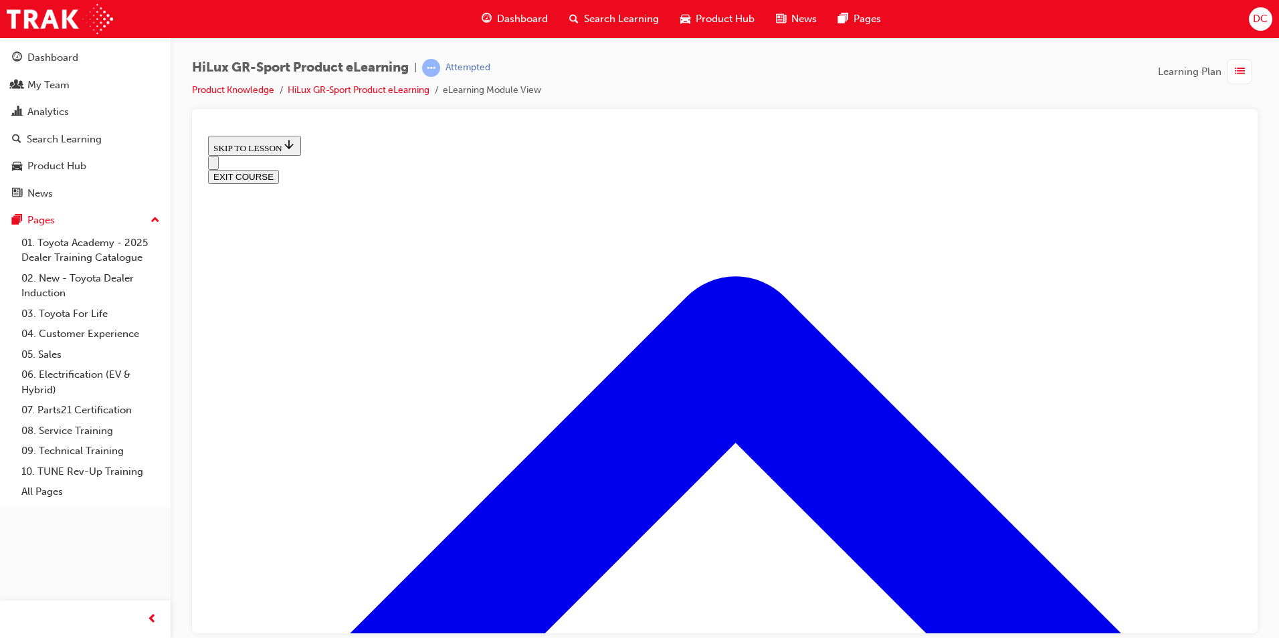
scroll to position [710, 0]
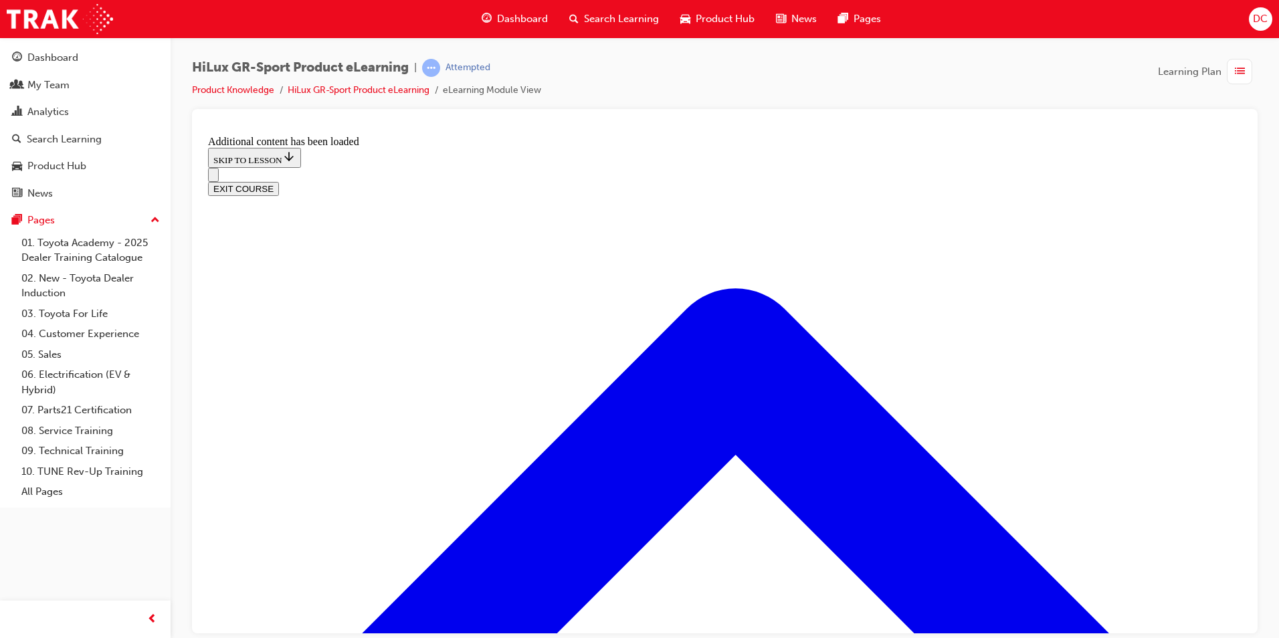
scroll to position [1331, 0]
drag, startPoint x: 579, startPoint y: 435, endPoint x: 765, endPoint y: 361, distance: 200.0
drag, startPoint x: 595, startPoint y: 434, endPoint x: 654, endPoint y: 280, distance: 163.9
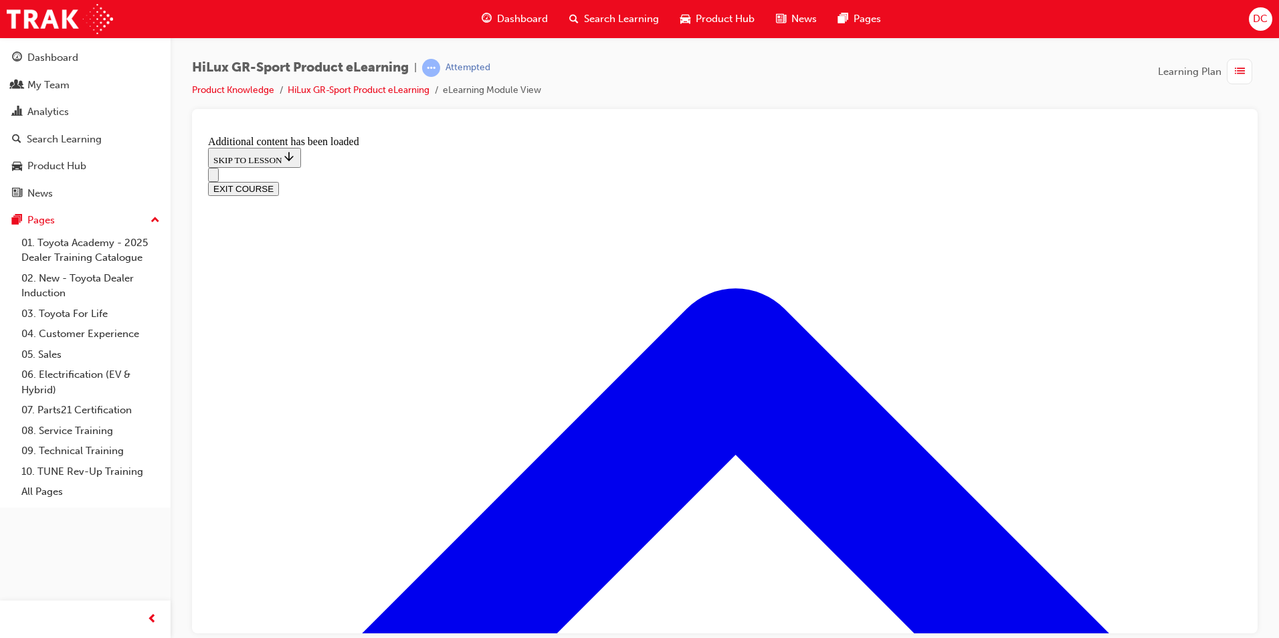
drag, startPoint x: 622, startPoint y: 420, endPoint x: 657, endPoint y: 415, distance: 35.9
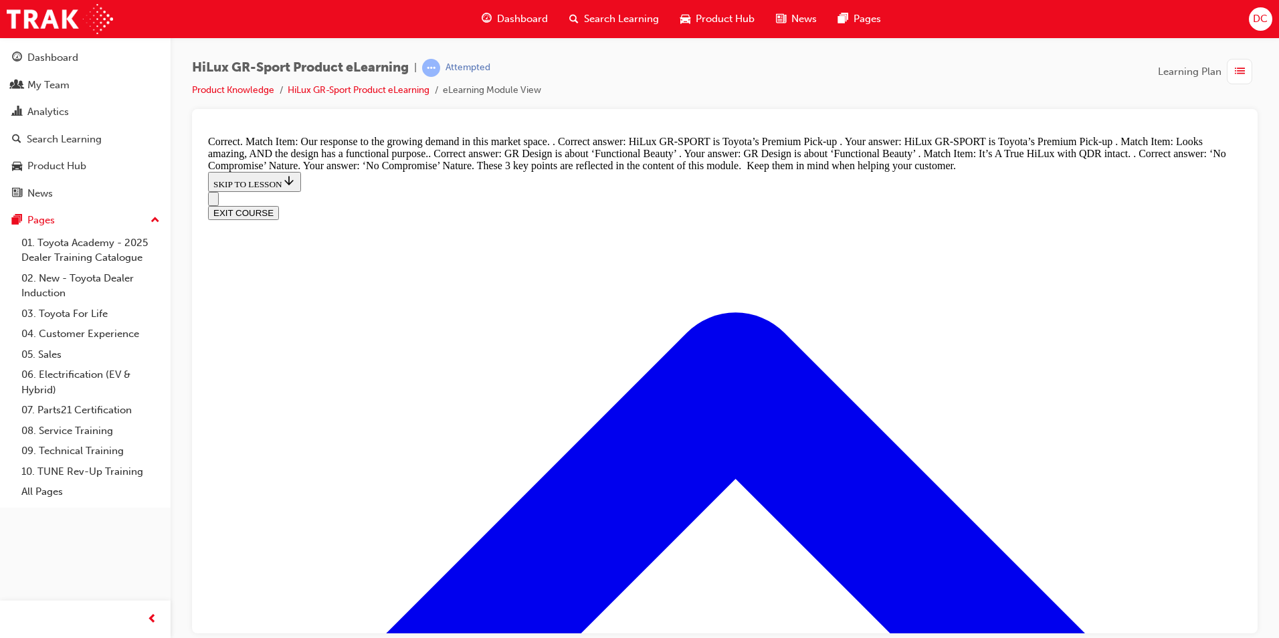
scroll to position [1556, 0]
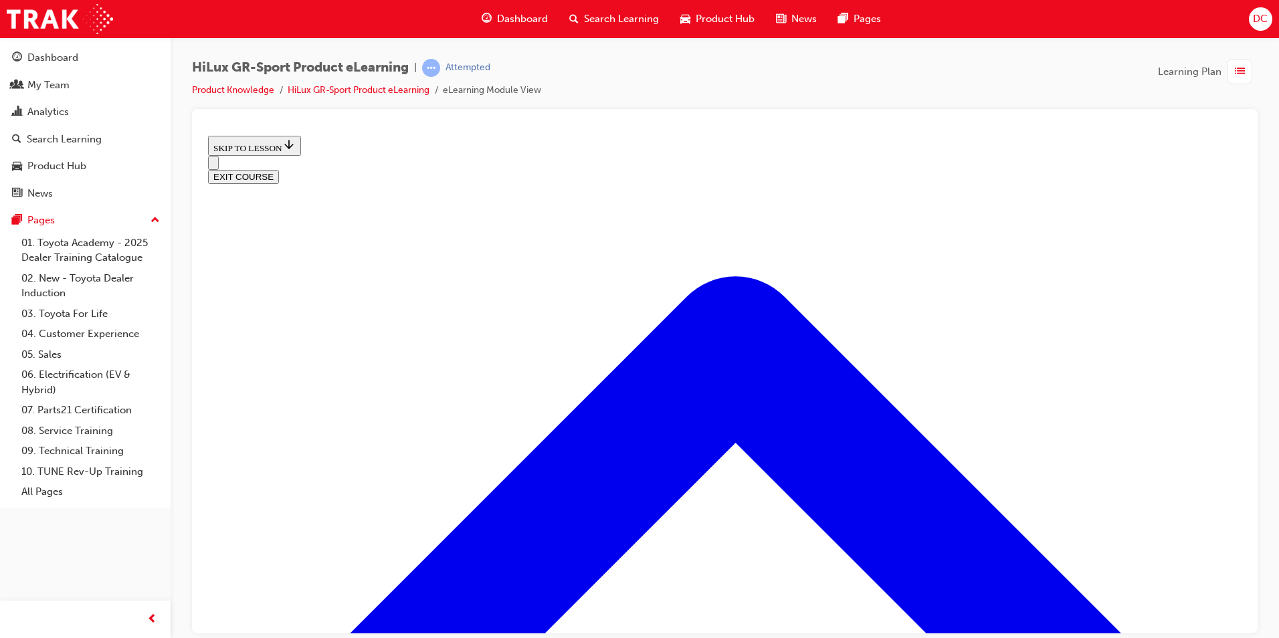
scroll to position [443, 0]
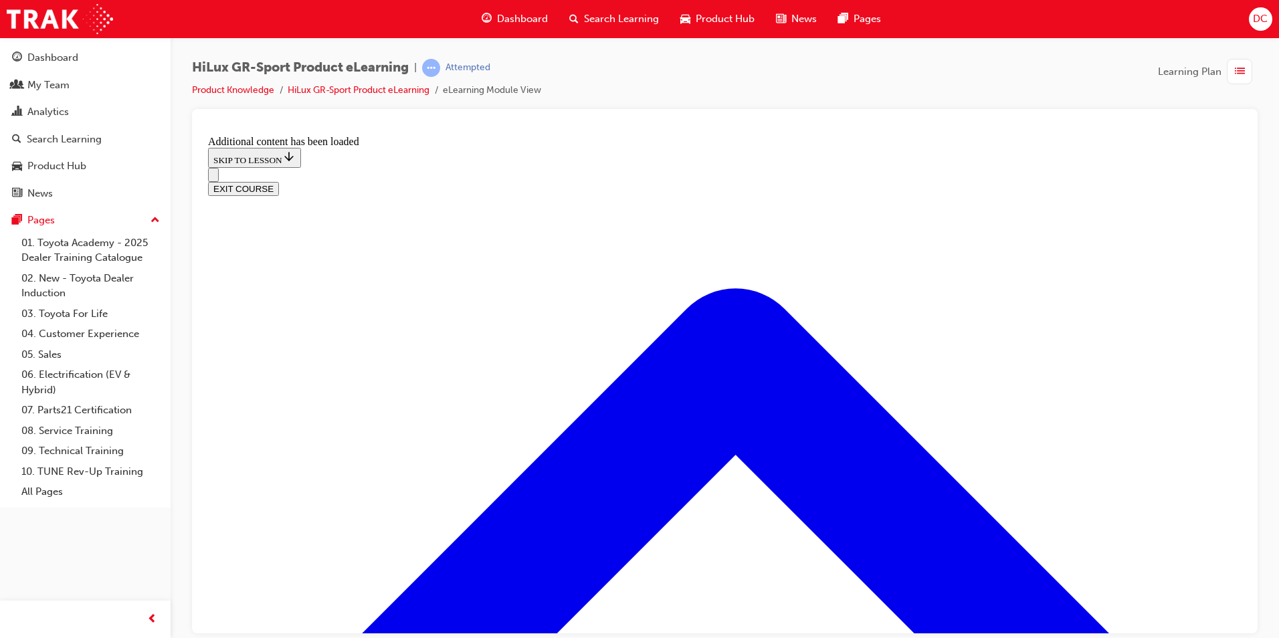
scroll to position [1116, 0]
radio input "true"
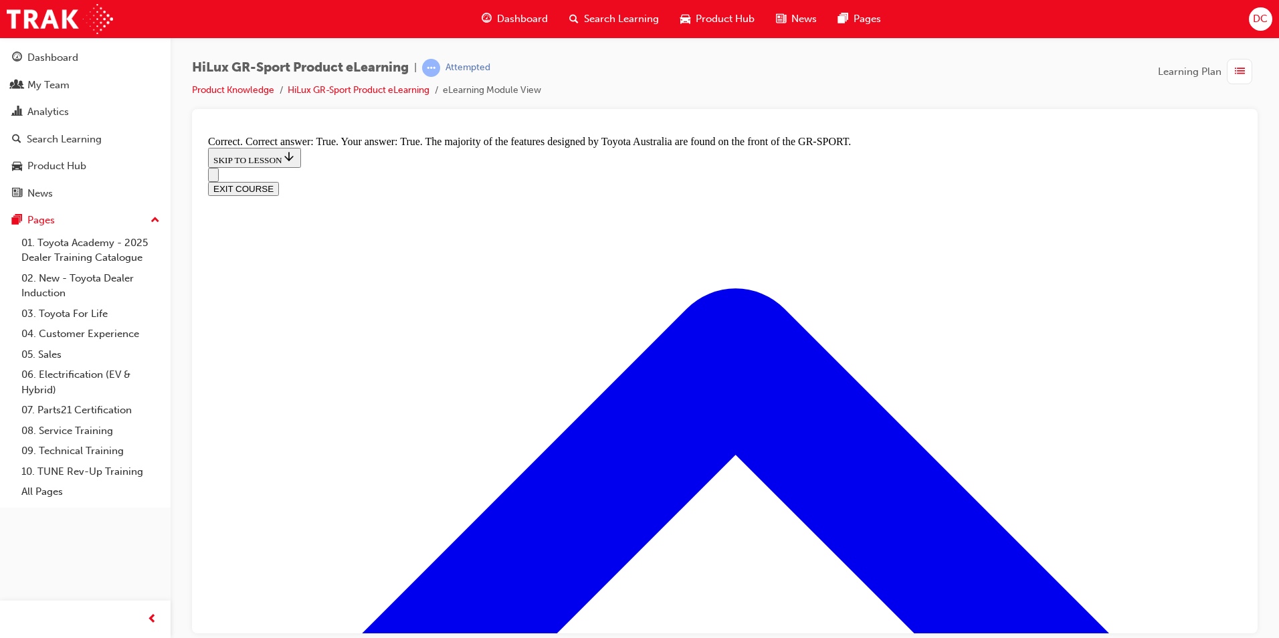
scroll to position [1718, 0]
radio input "true"
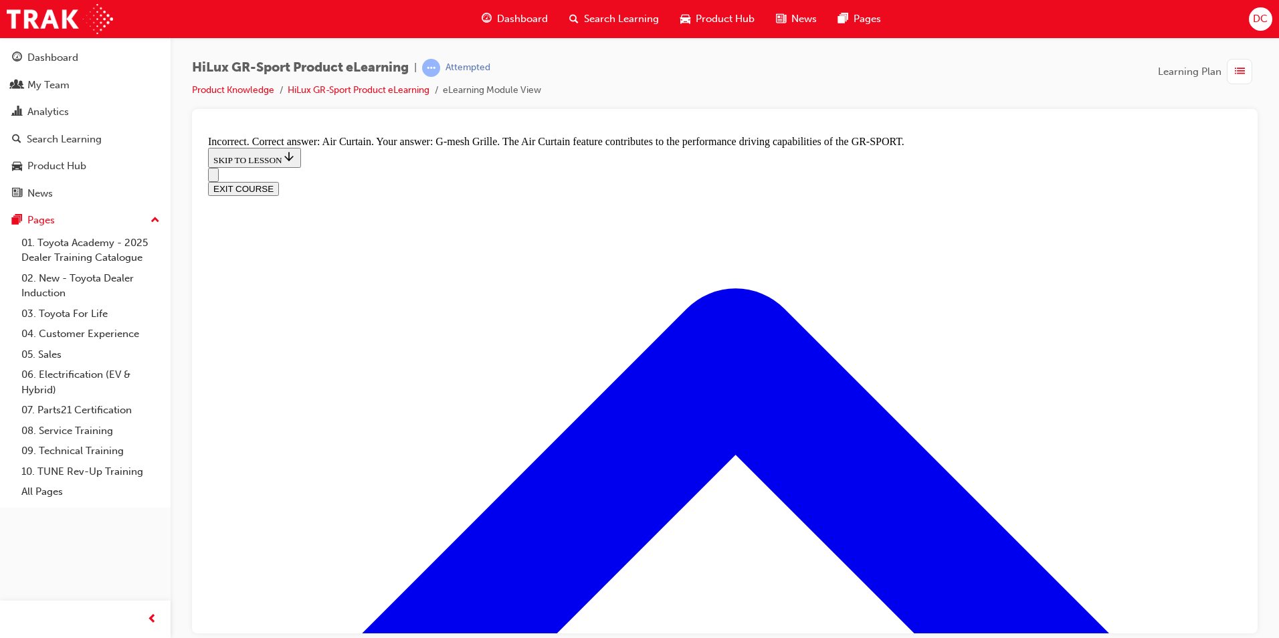
scroll to position [1986, 0]
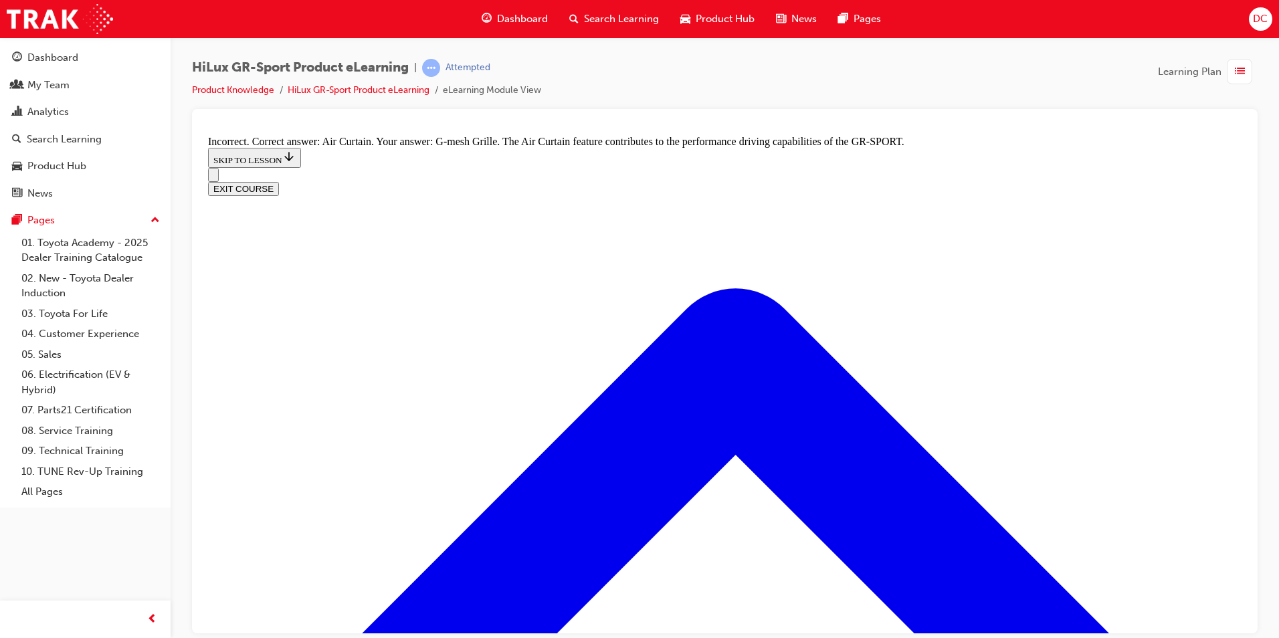
radio input "true"
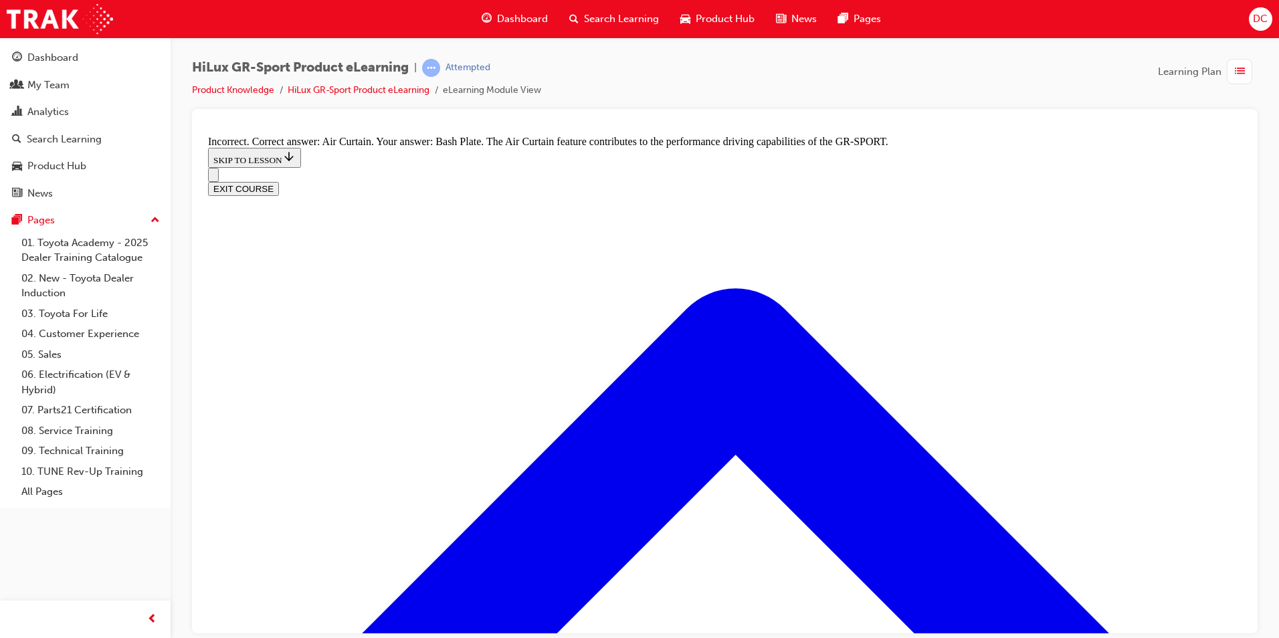
radio input "true"
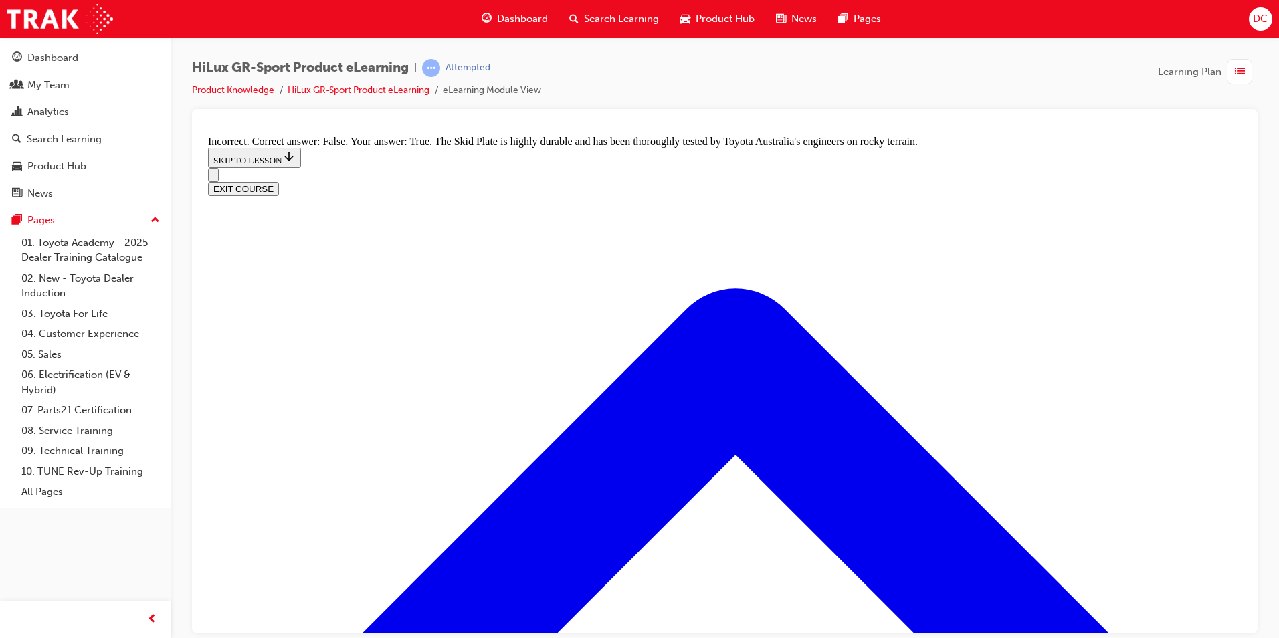
radio input "true"
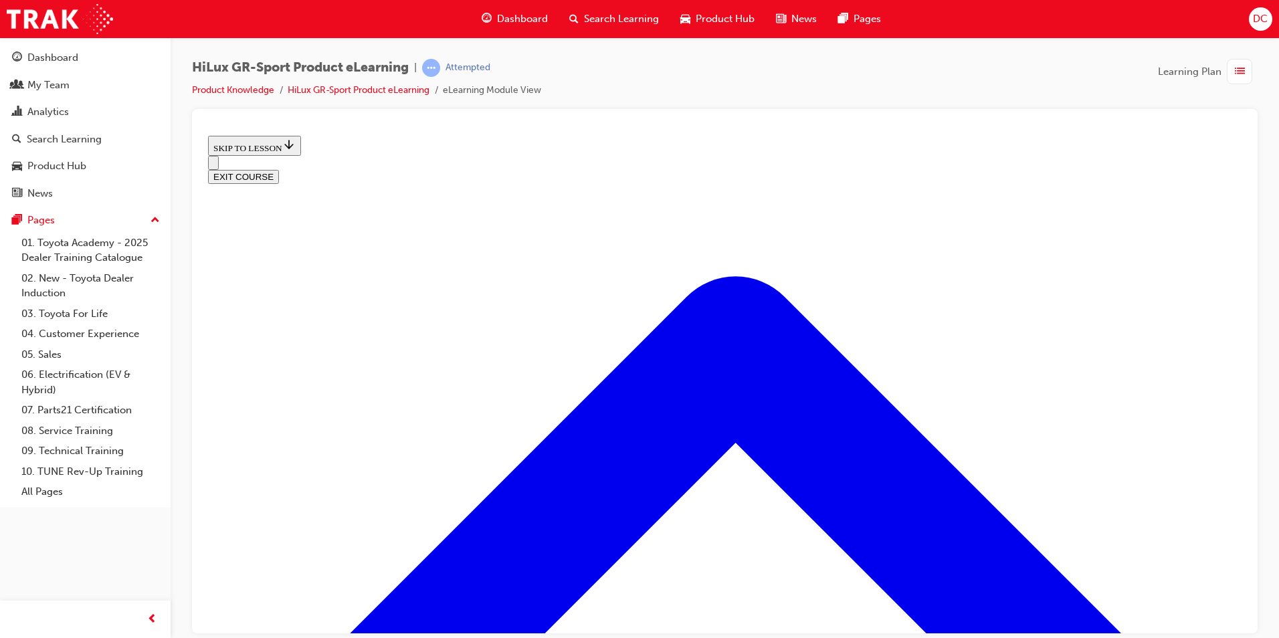
scroll to position [175, 0]
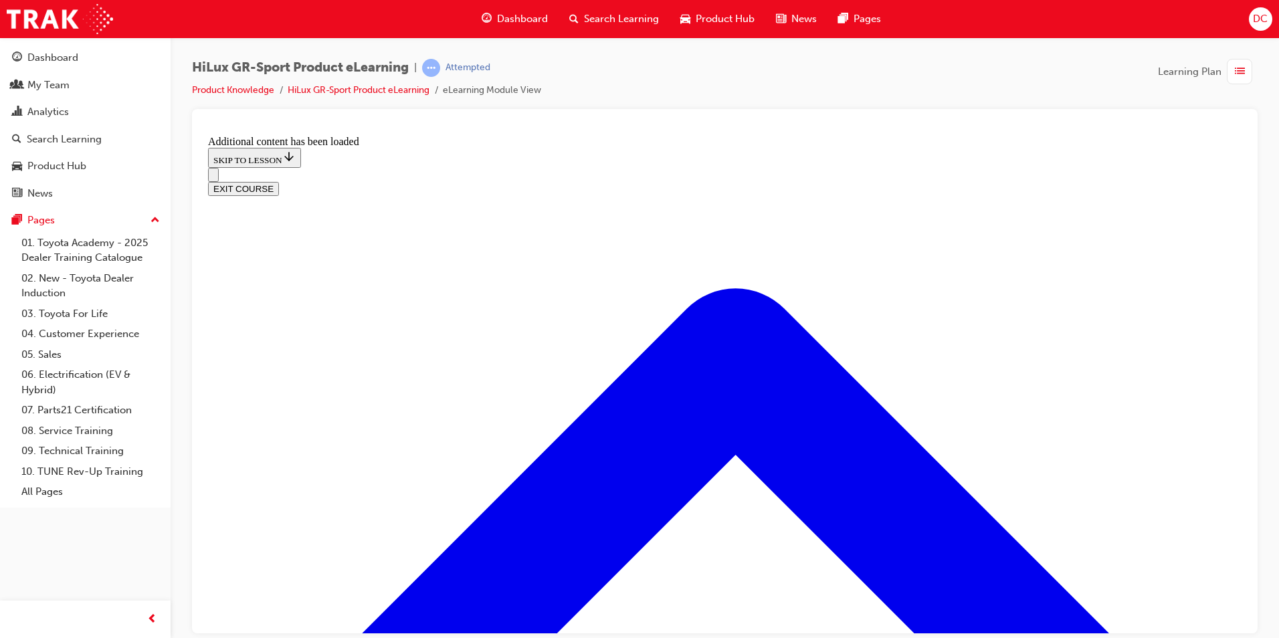
scroll to position [714, 0]
radio input "true"
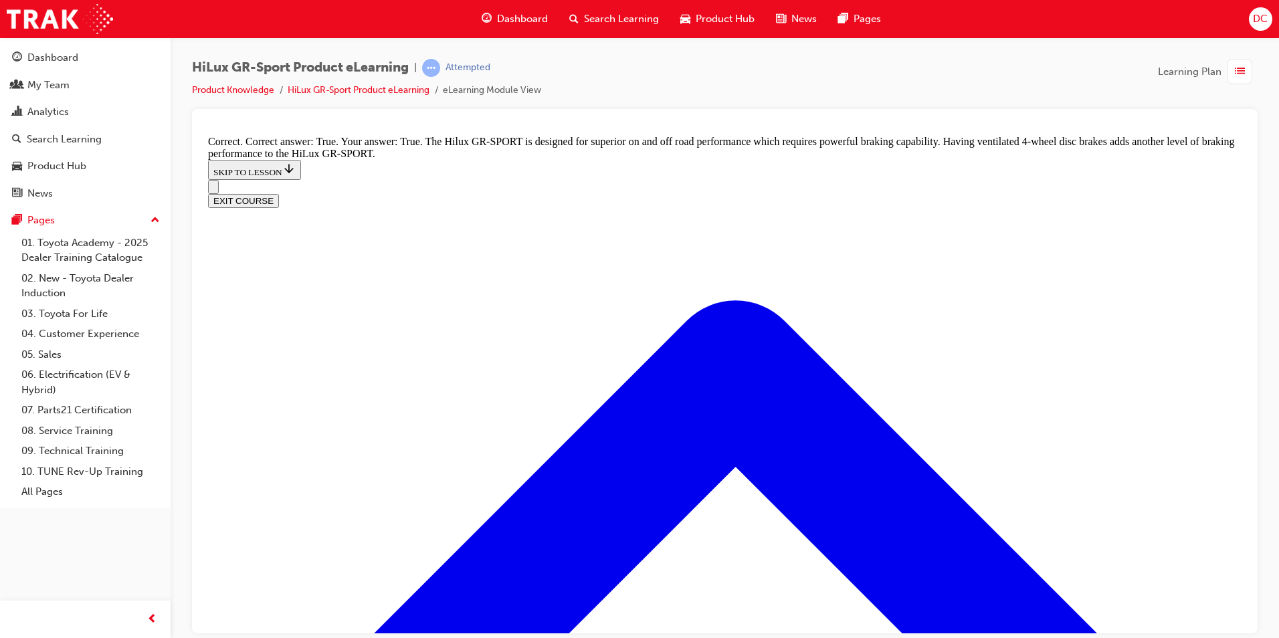
scroll to position [983, 0]
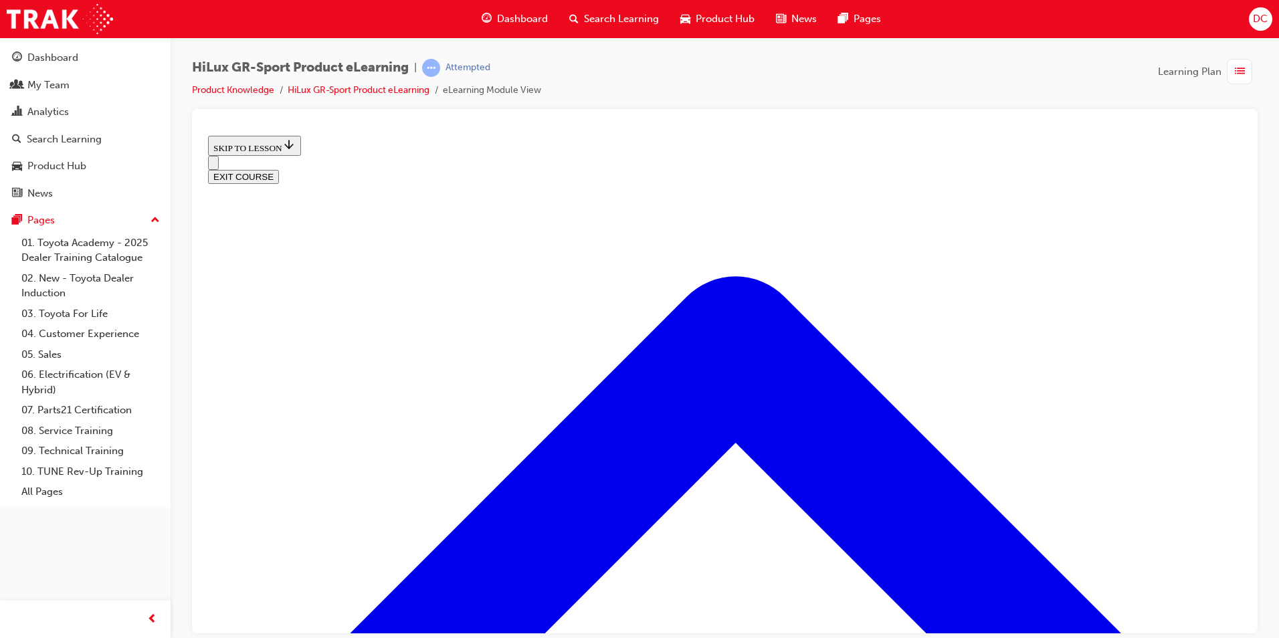
scroll to position [1234, 0]
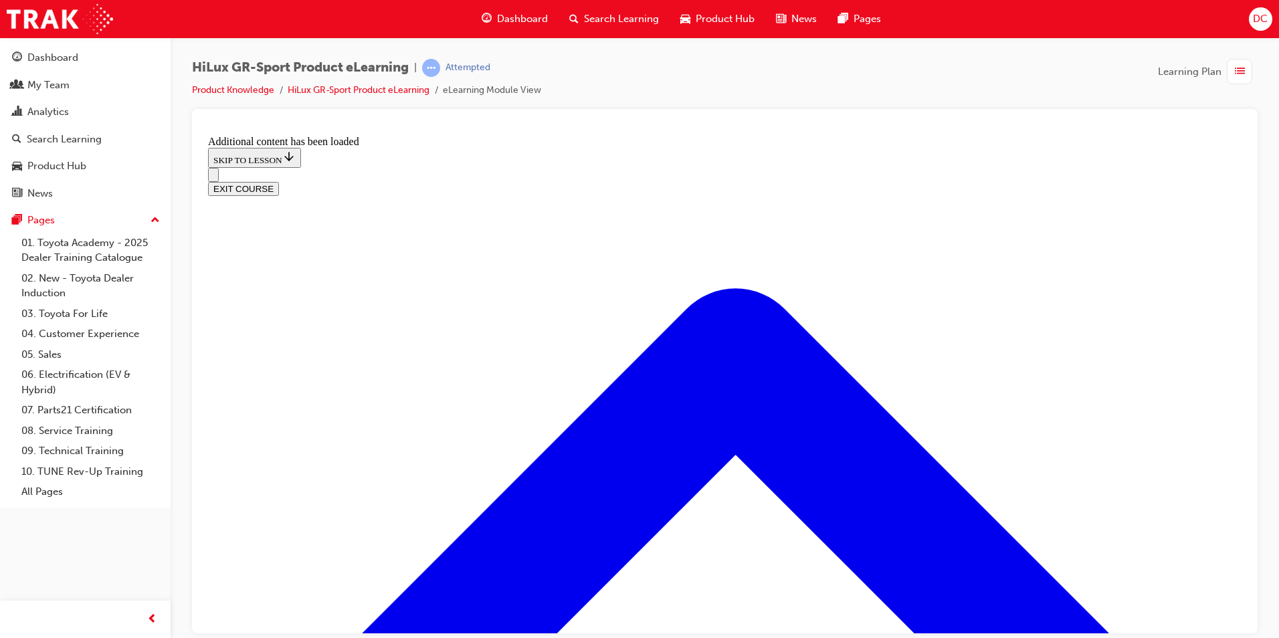
scroll to position [1683, 0]
checkbox input "true"
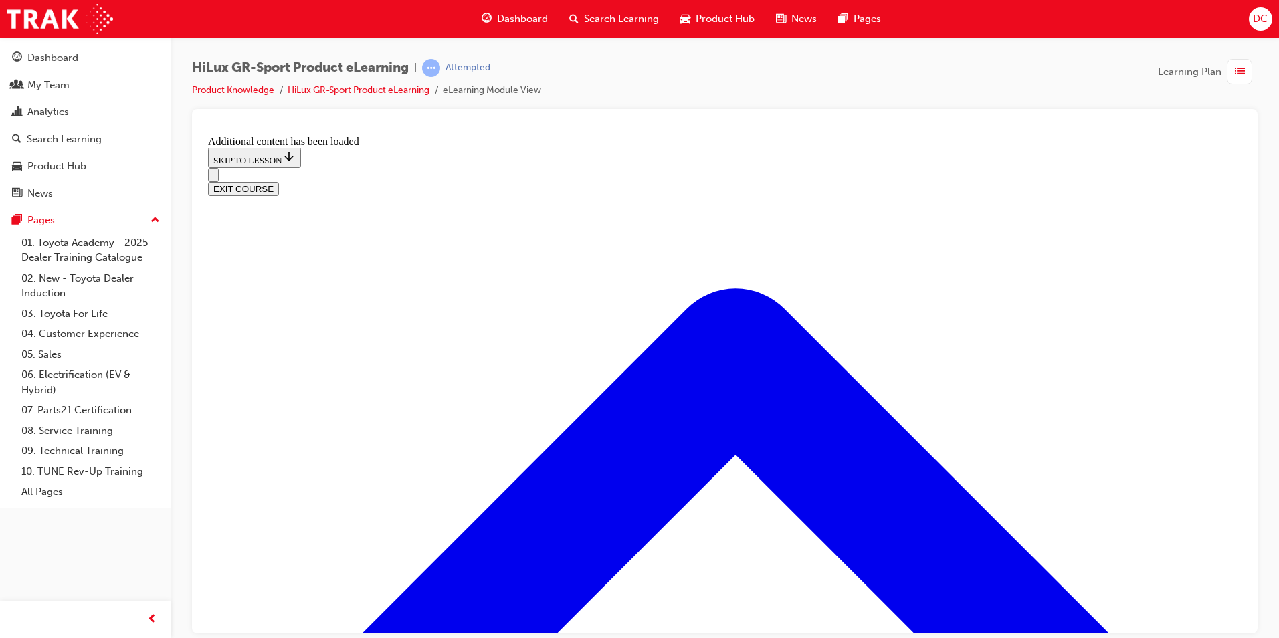
checkbox input "true"
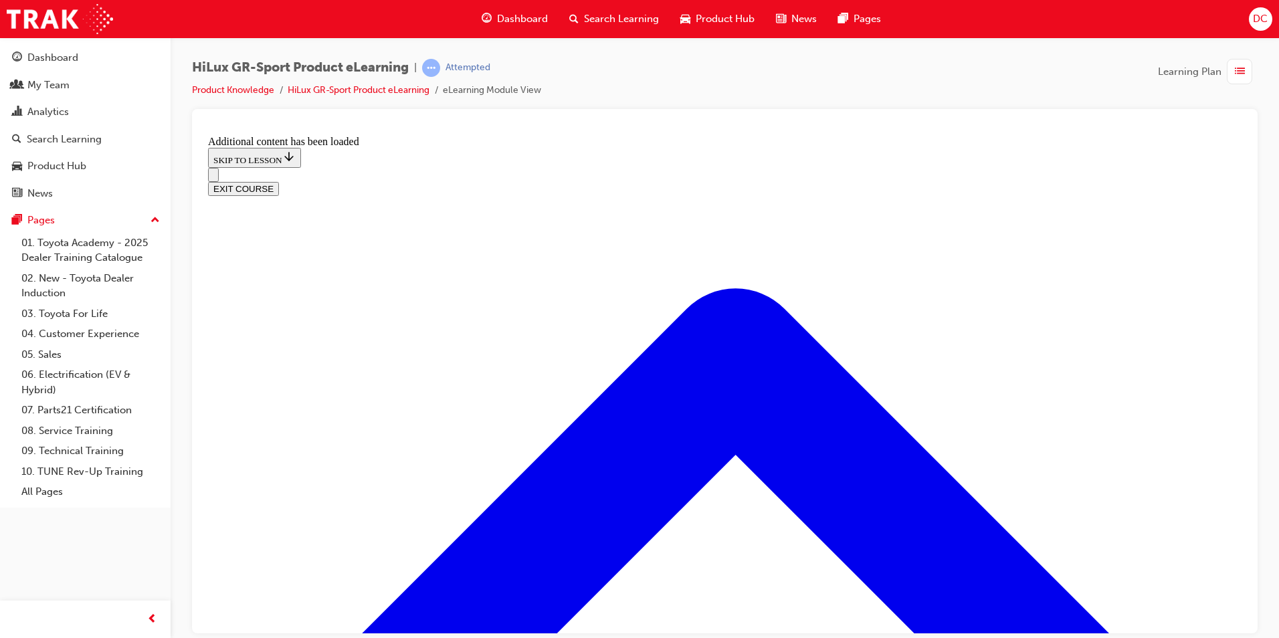
checkbox input "false"
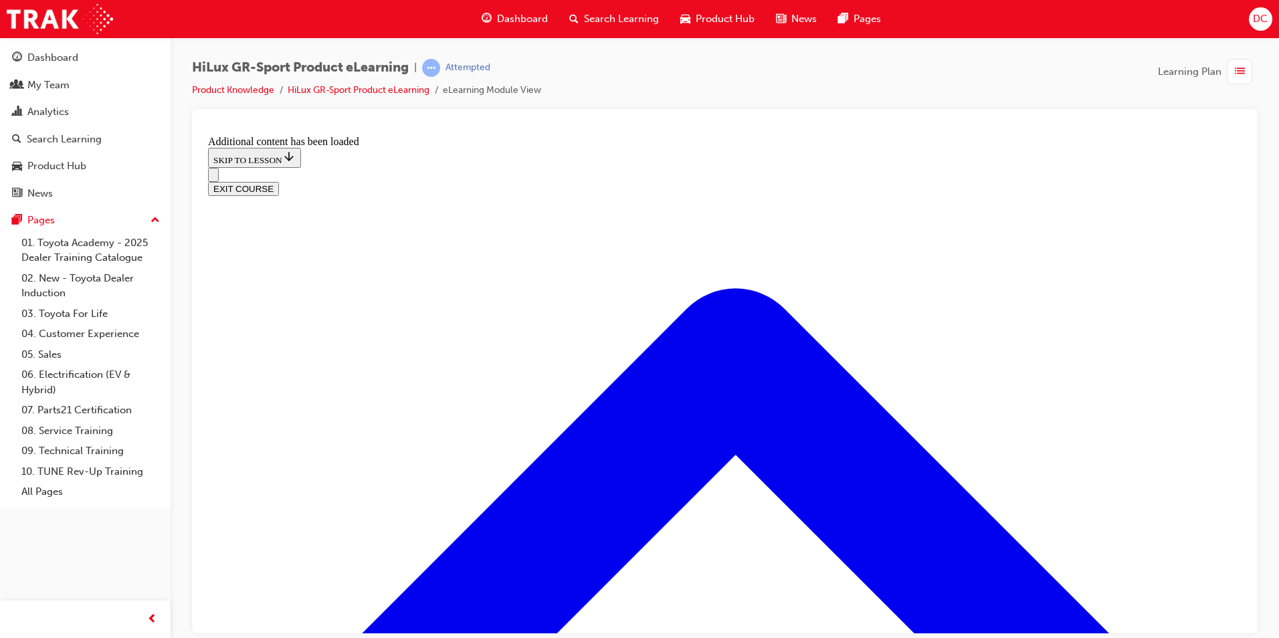
checkbox input "true"
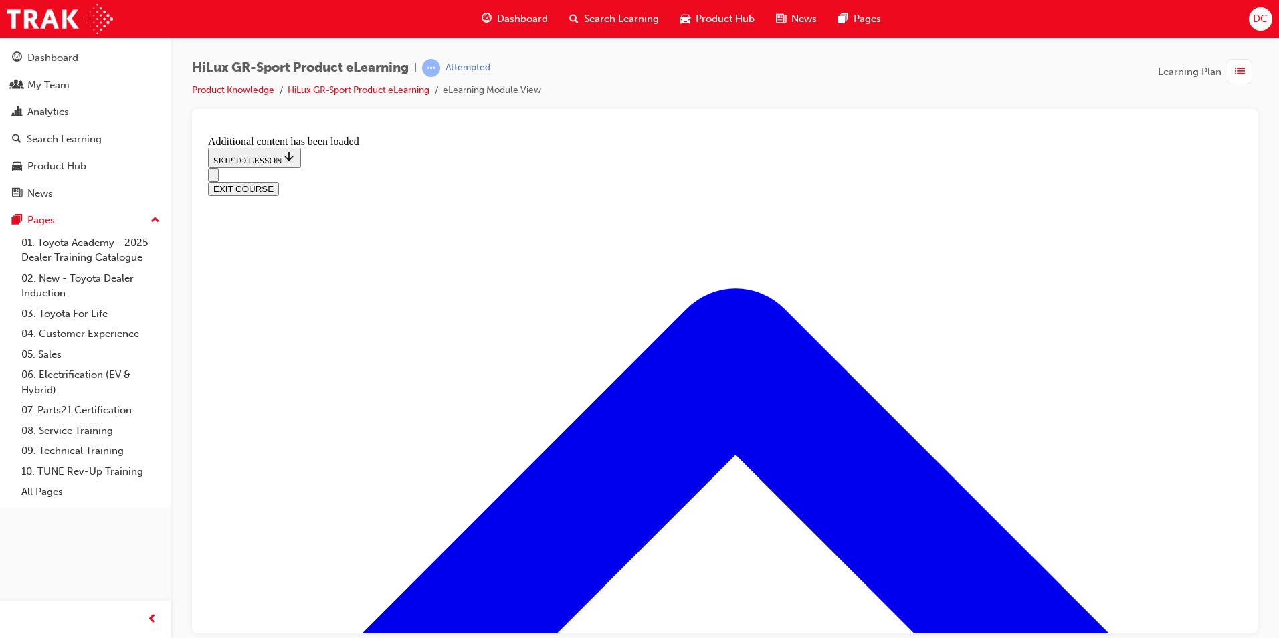
checkbox input "true"
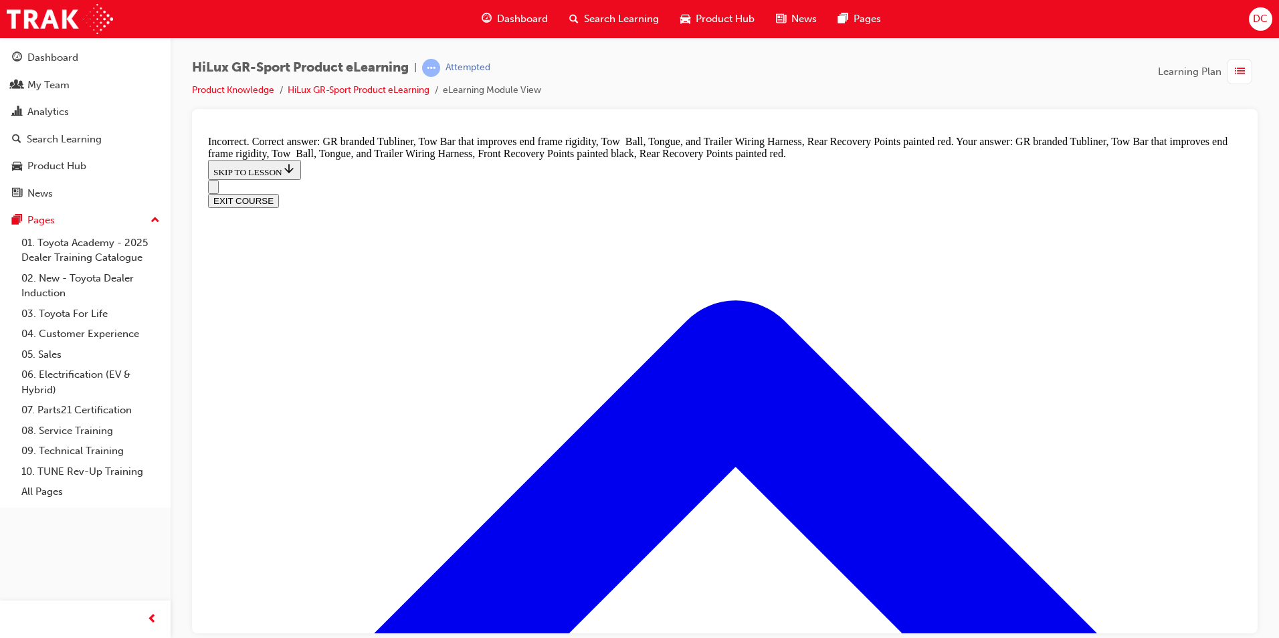
scroll to position [1808, 0]
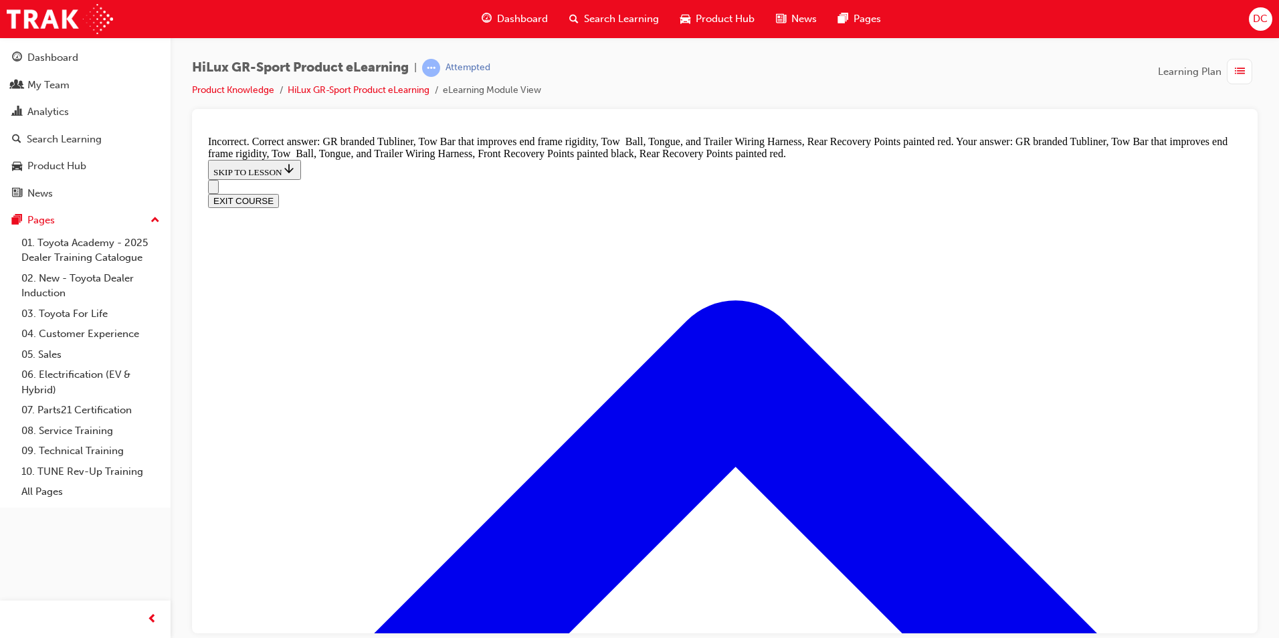
checkbox input "false"
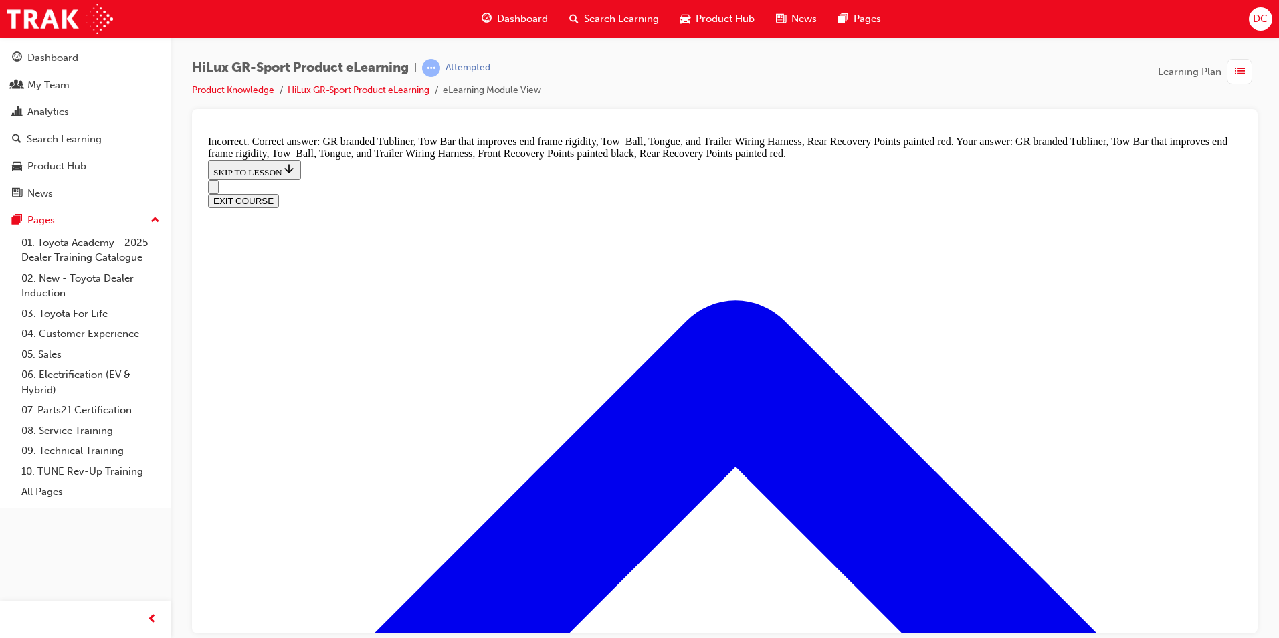
checkbox input "false"
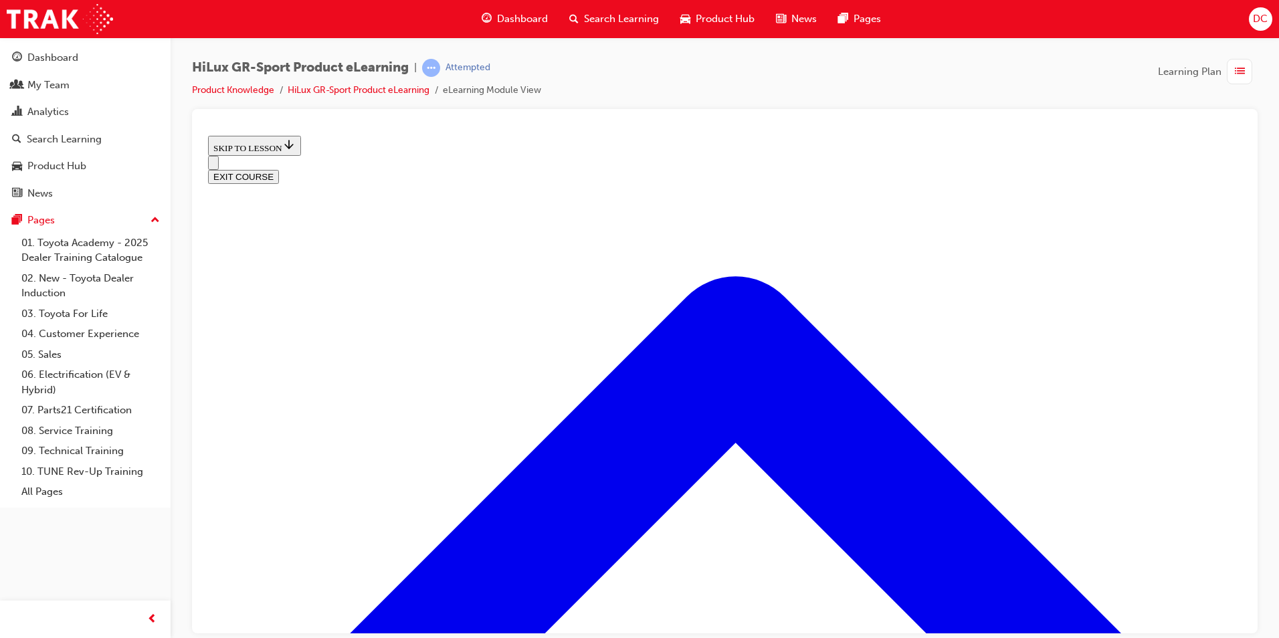
scroll to position [376, 0]
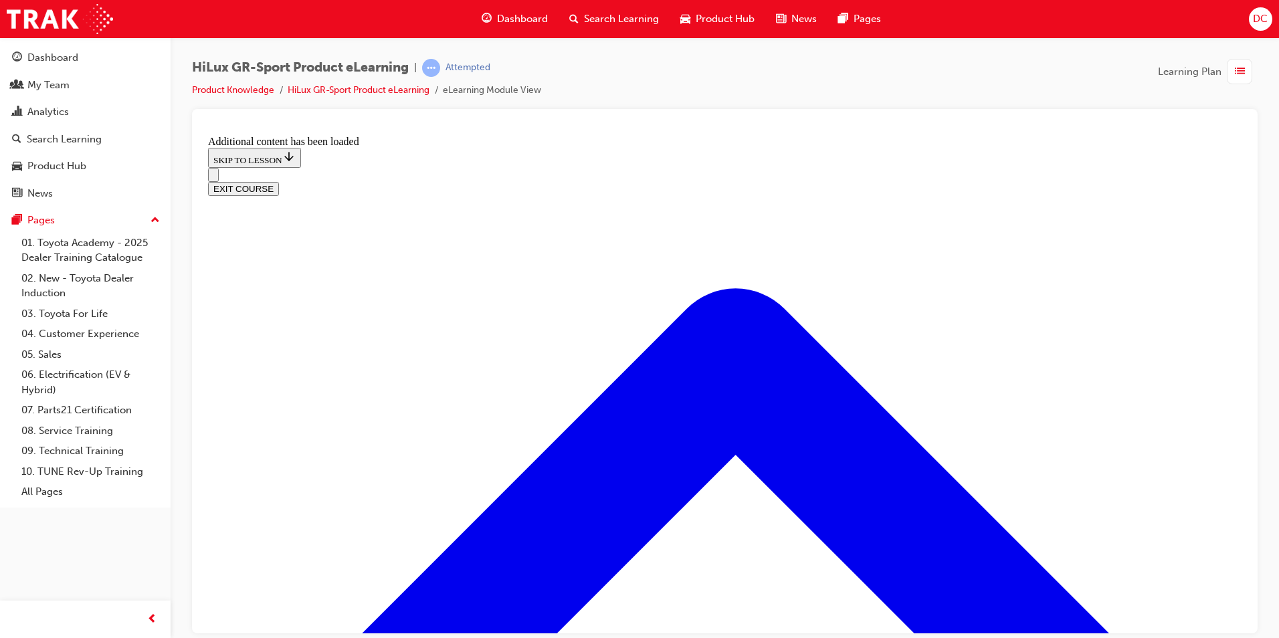
checkbox input "true"
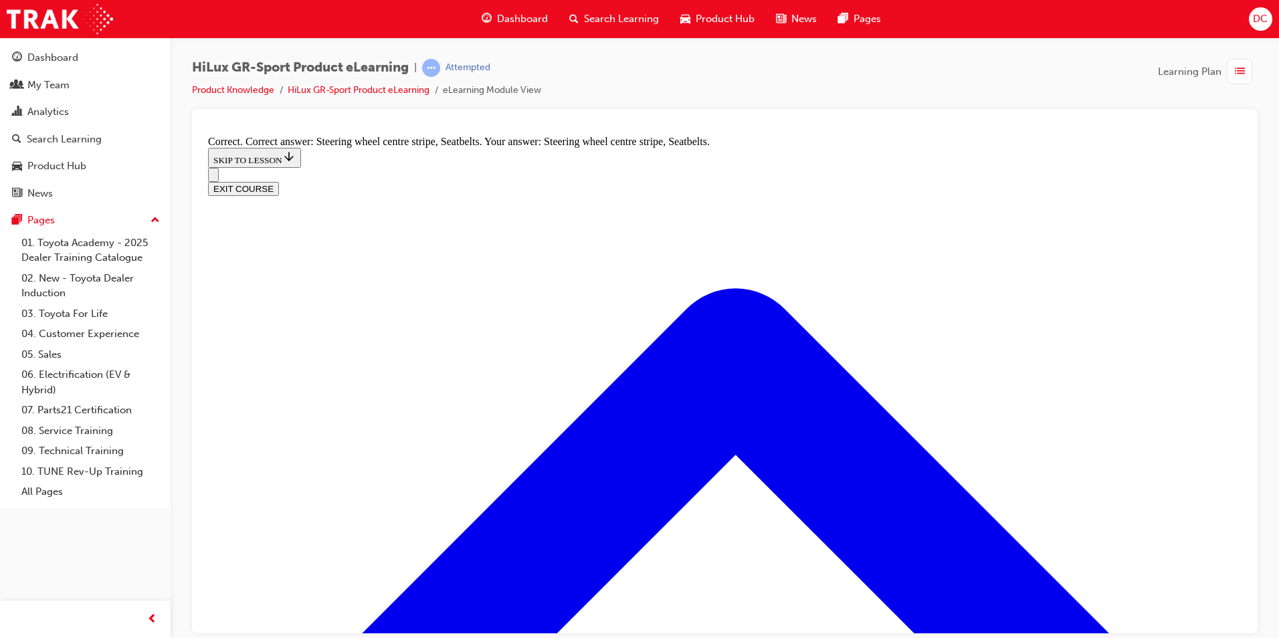
scroll to position [2204, 0]
radio input "true"
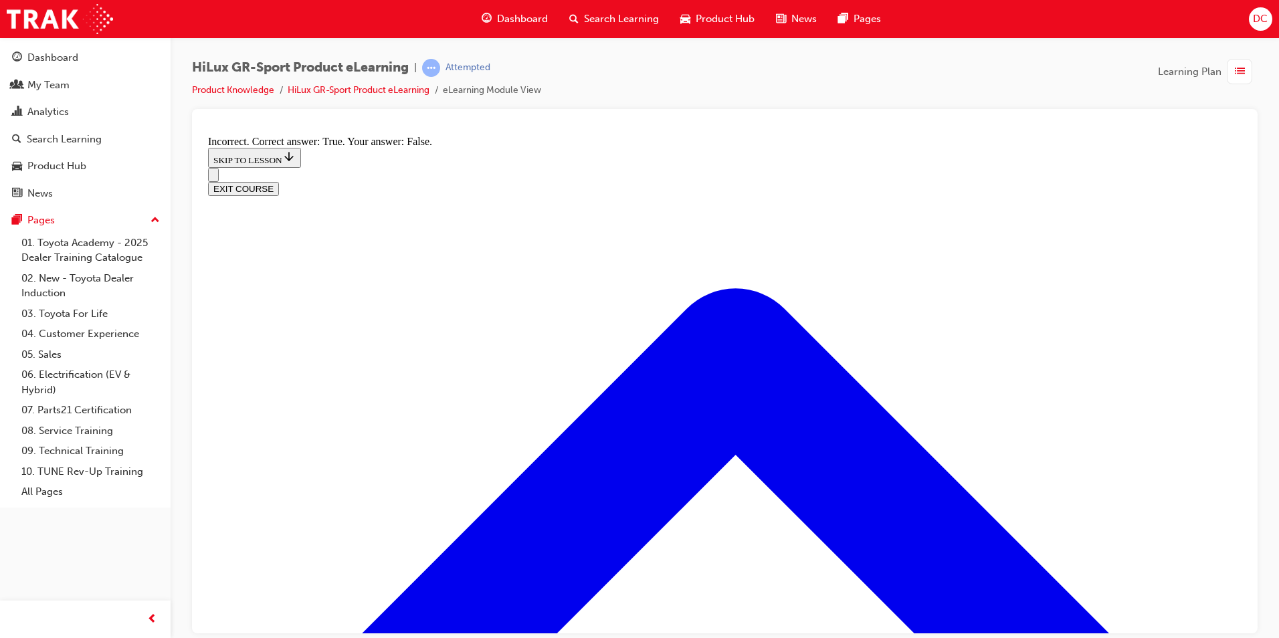
radio input "true"
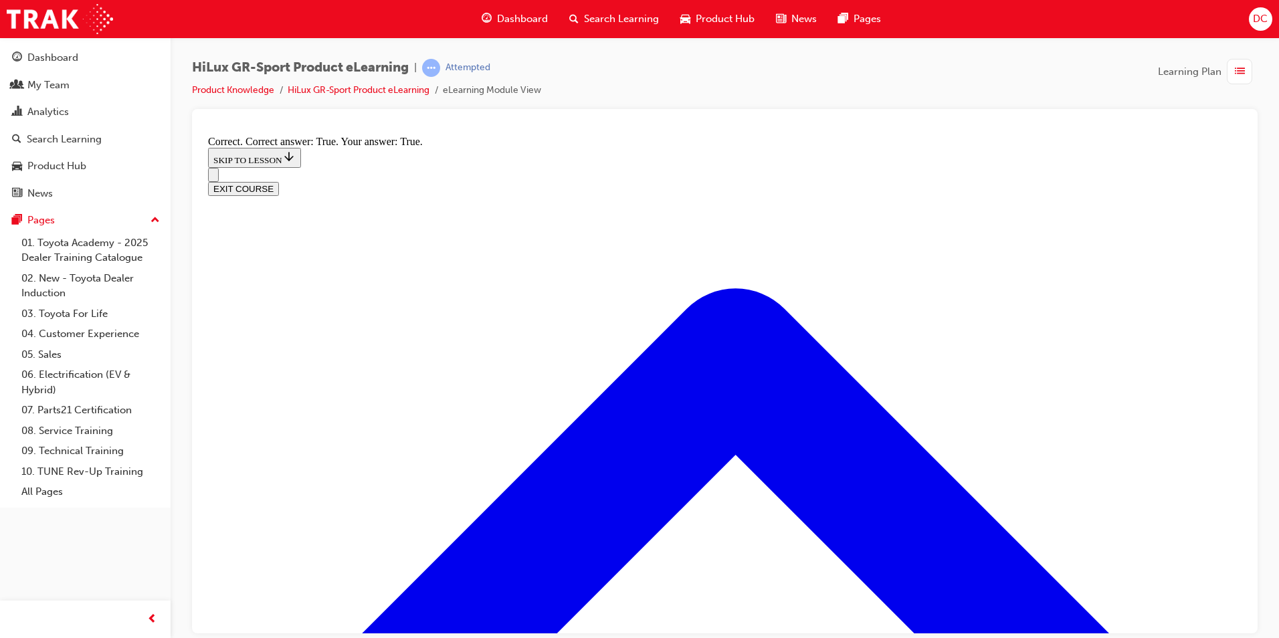
scroll to position [2291, 0]
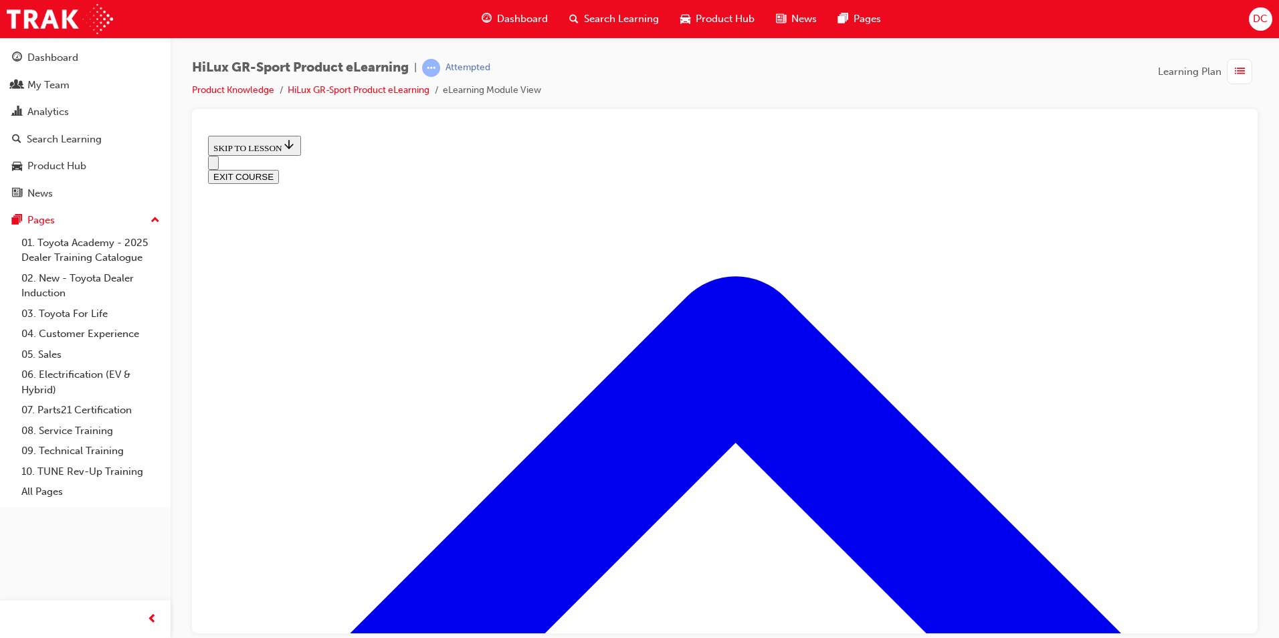
scroll to position [536, 0]
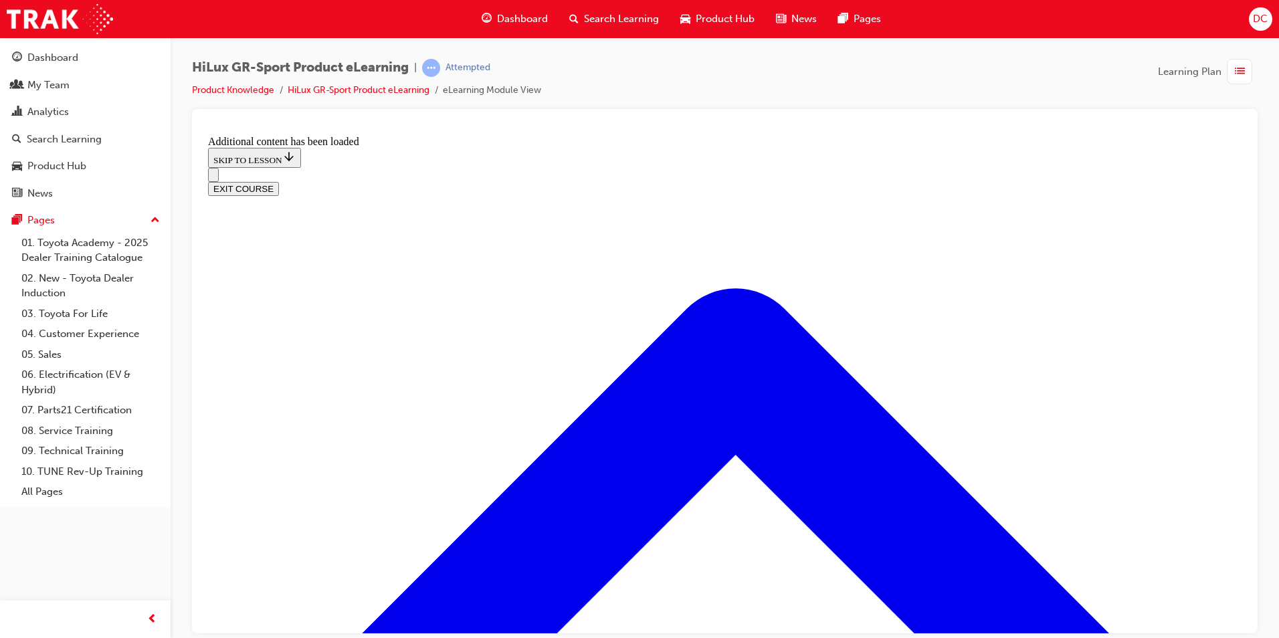
scroll to position [977, 0]
radio input "true"
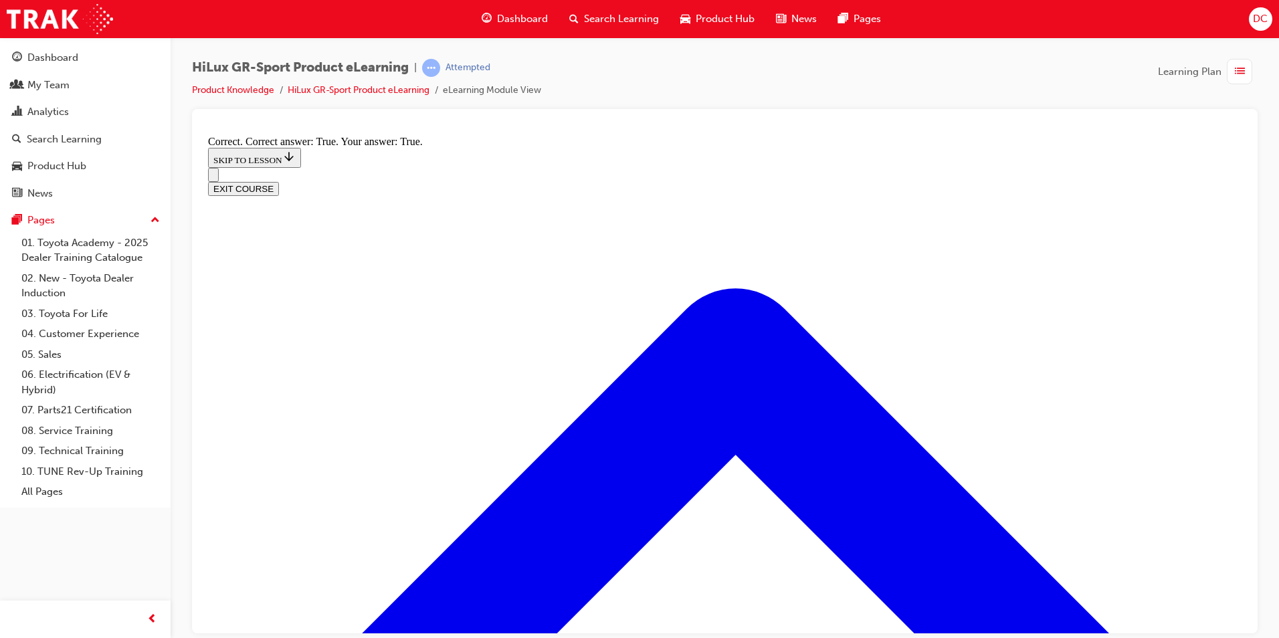
scroll to position [1050, 0]
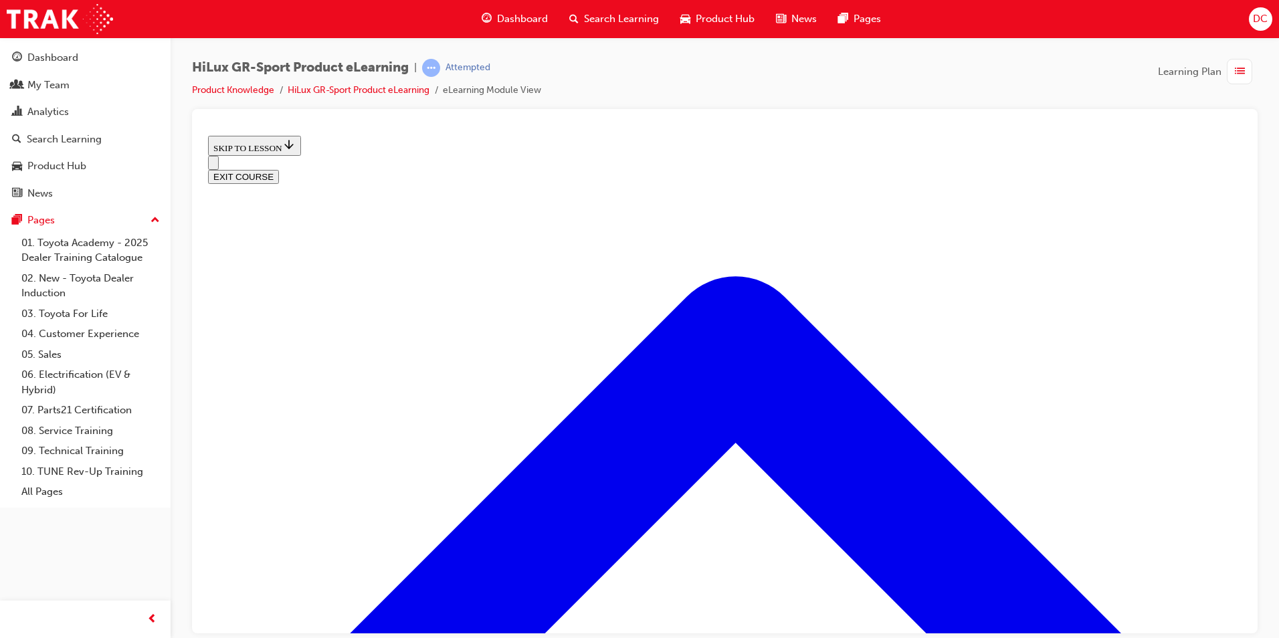
scroll to position [1718, 0]
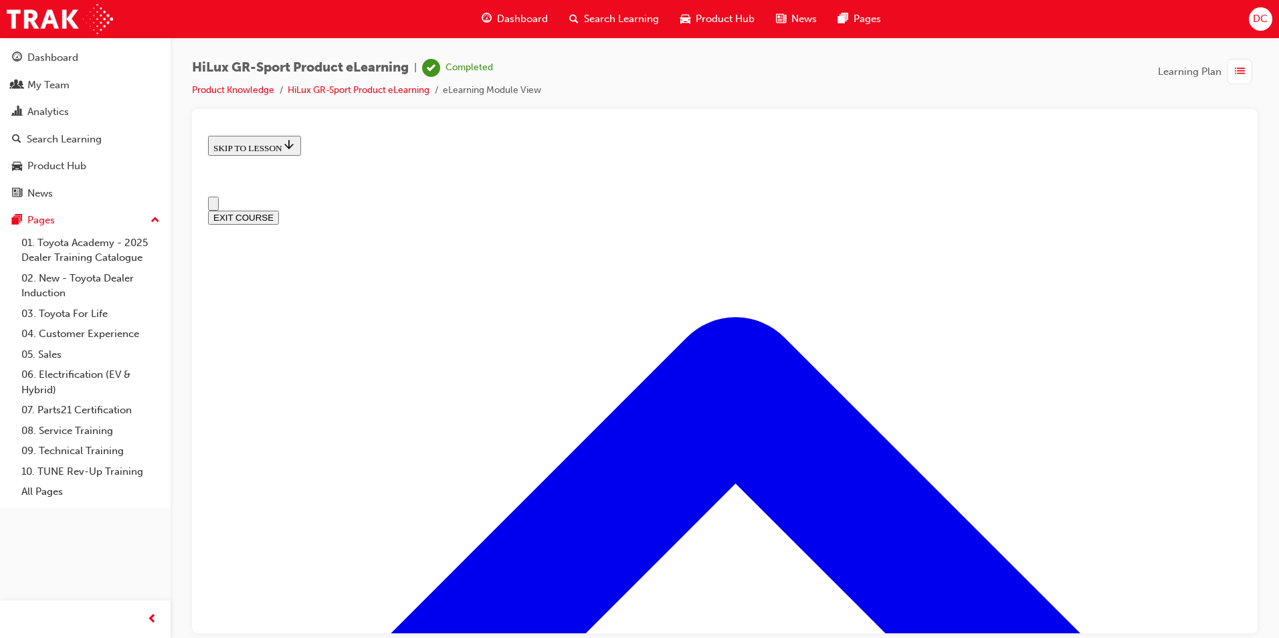
click at [279, 210] on button "EXIT COURSE" at bounding box center [243, 217] width 71 height 14
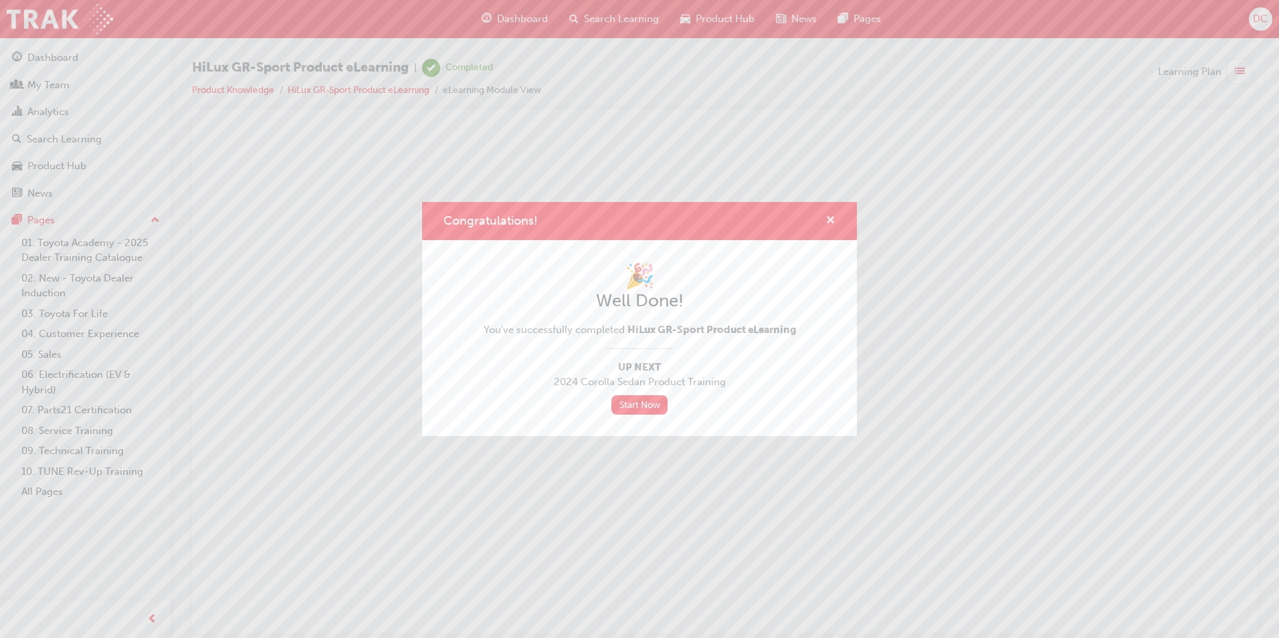
click at [829, 219] on span "cross-icon" at bounding box center [831, 221] width 10 height 12
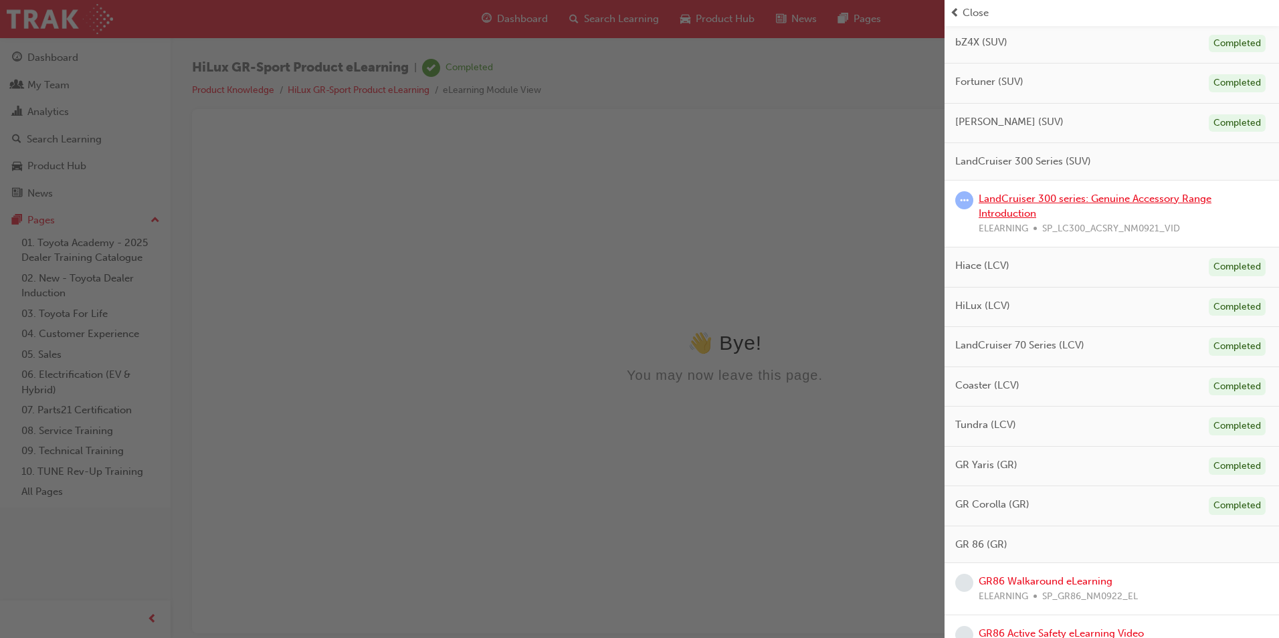
scroll to position [662, 0]
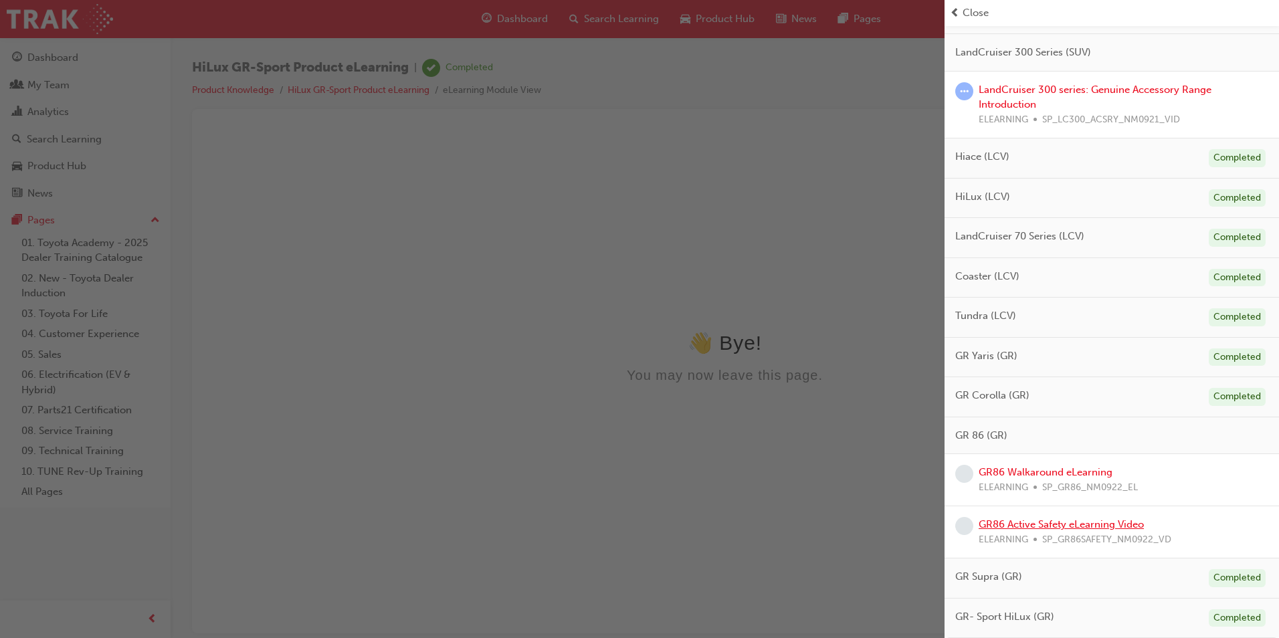
click at [1050, 523] on link "GR86 Active Safety eLearning Video" at bounding box center [1061, 524] width 165 height 12
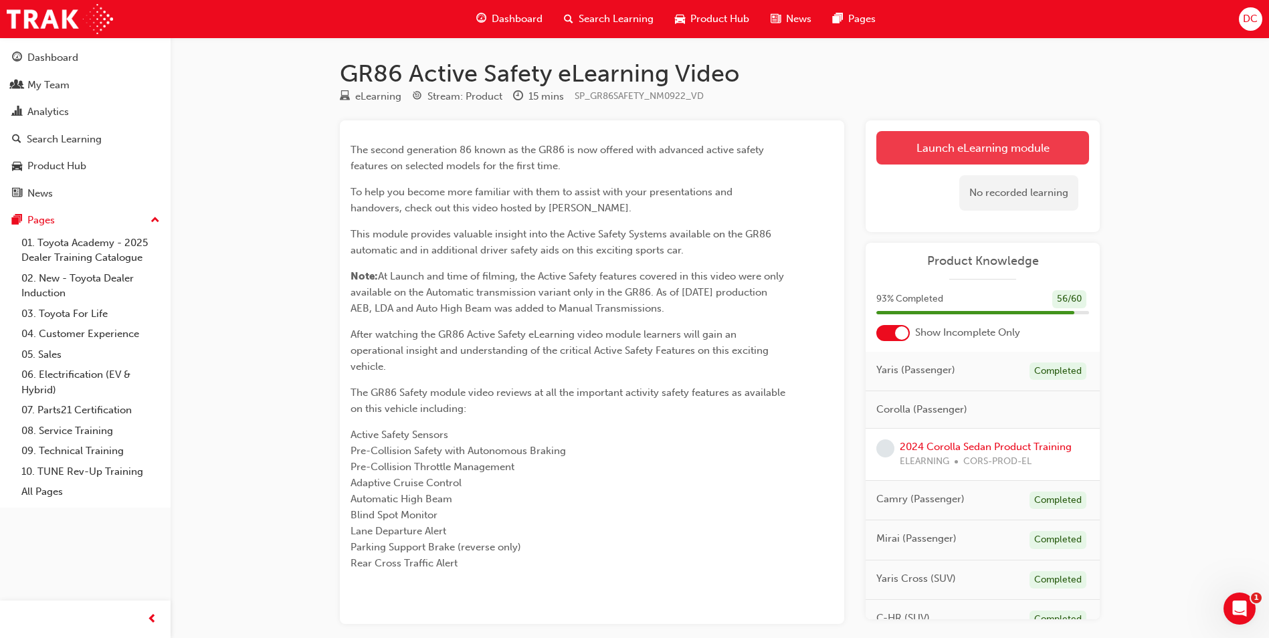
click at [971, 146] on link "Launch eLearning module" at bounding box center [982, 147] width 213 height 33
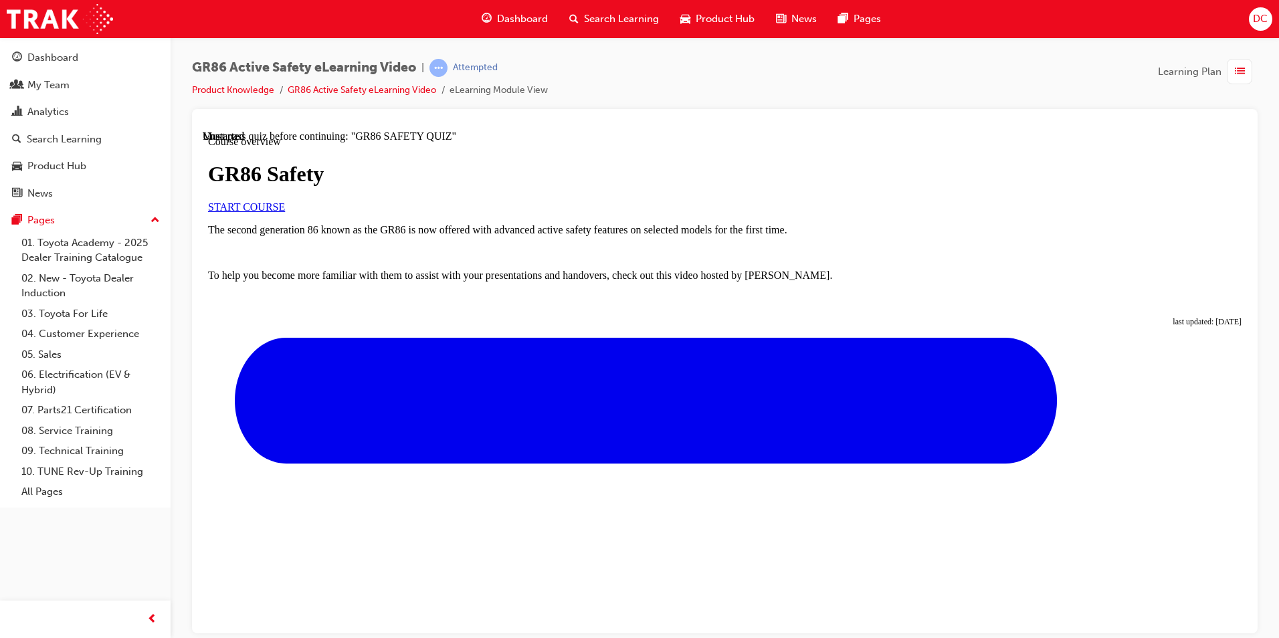
scroll to position [67, 0]
click at [285, 212] on link "START COURSE" at bounding box center [246, 206] width 77 height 11
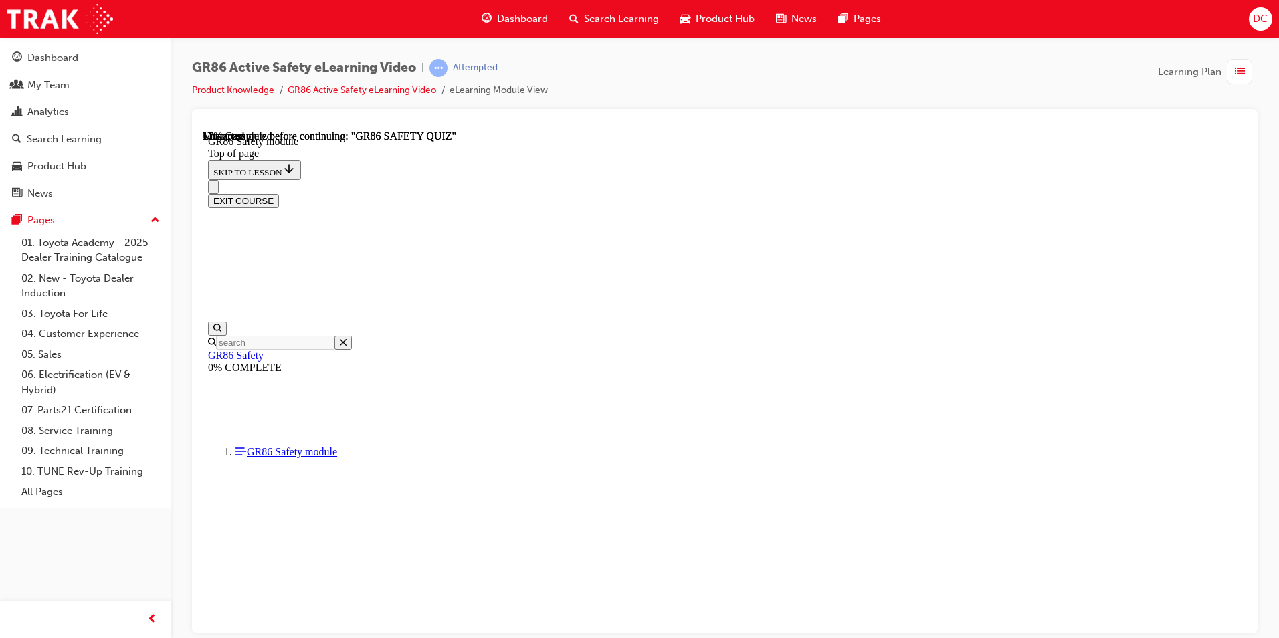
scroll to position [41, 0]
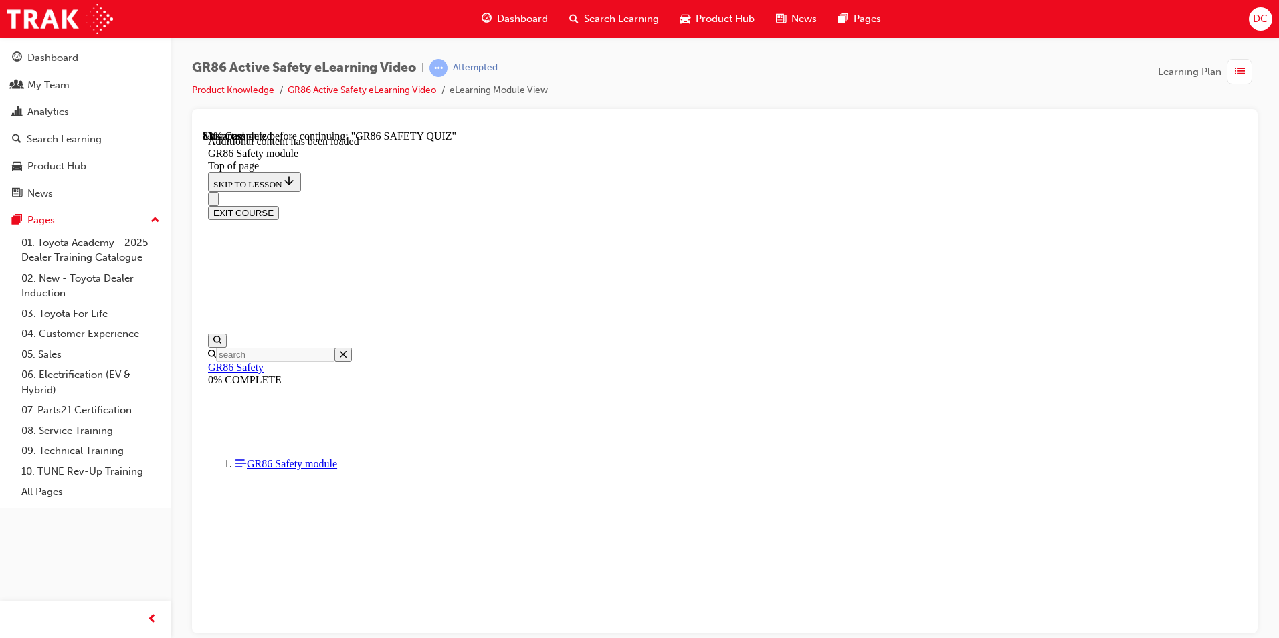
scroll to position [801, 0]
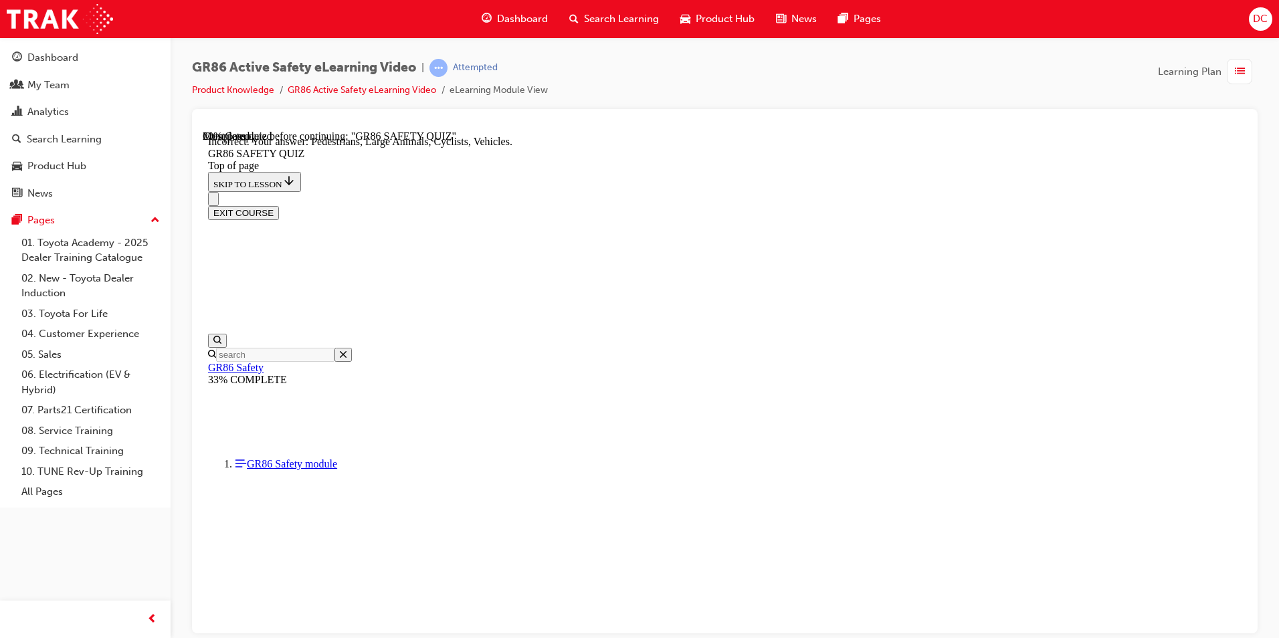
scroll to position [505, 0]
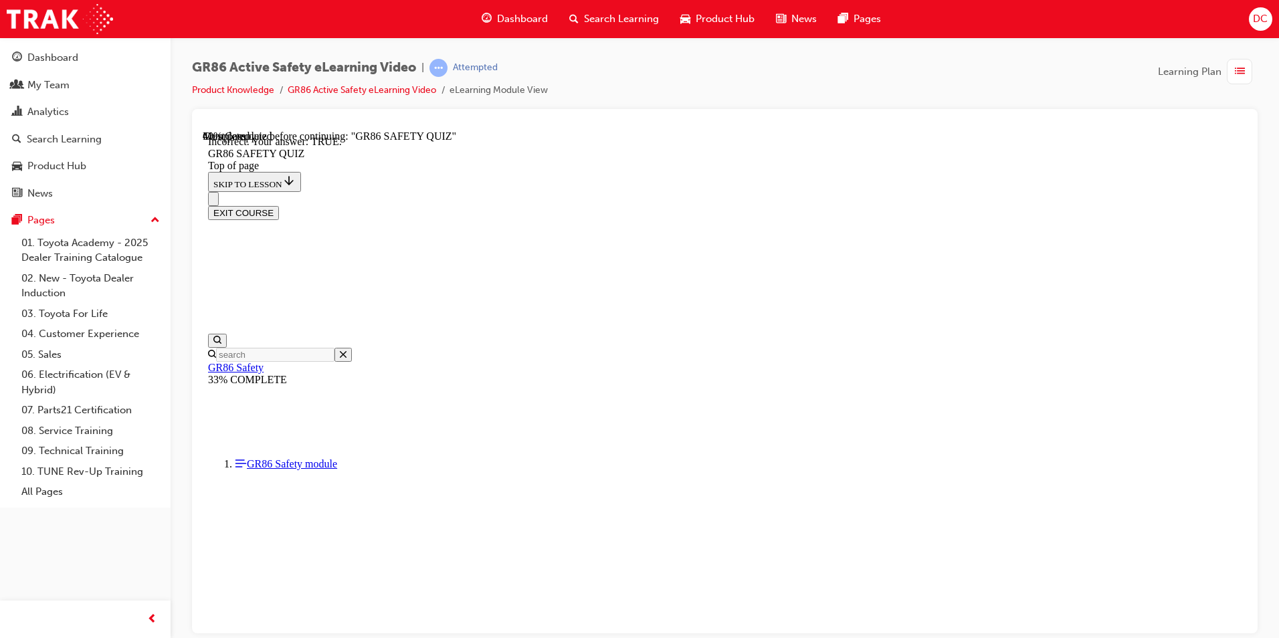
scroll to position [398, 0]
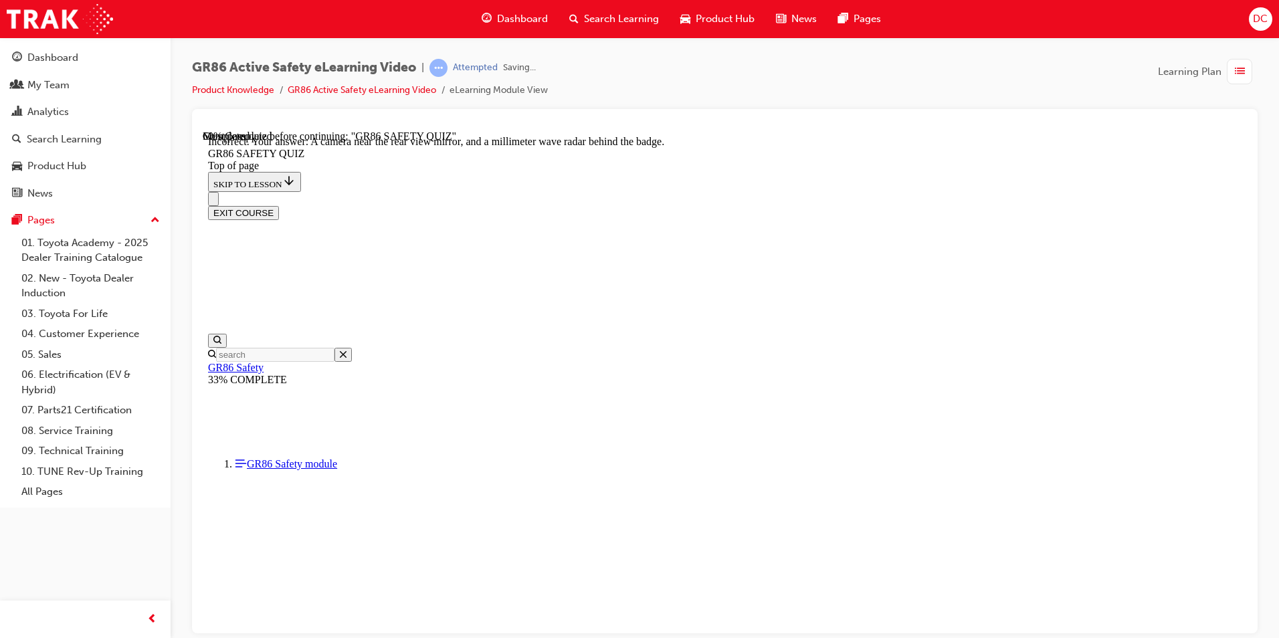
scroll to position [214, 0]
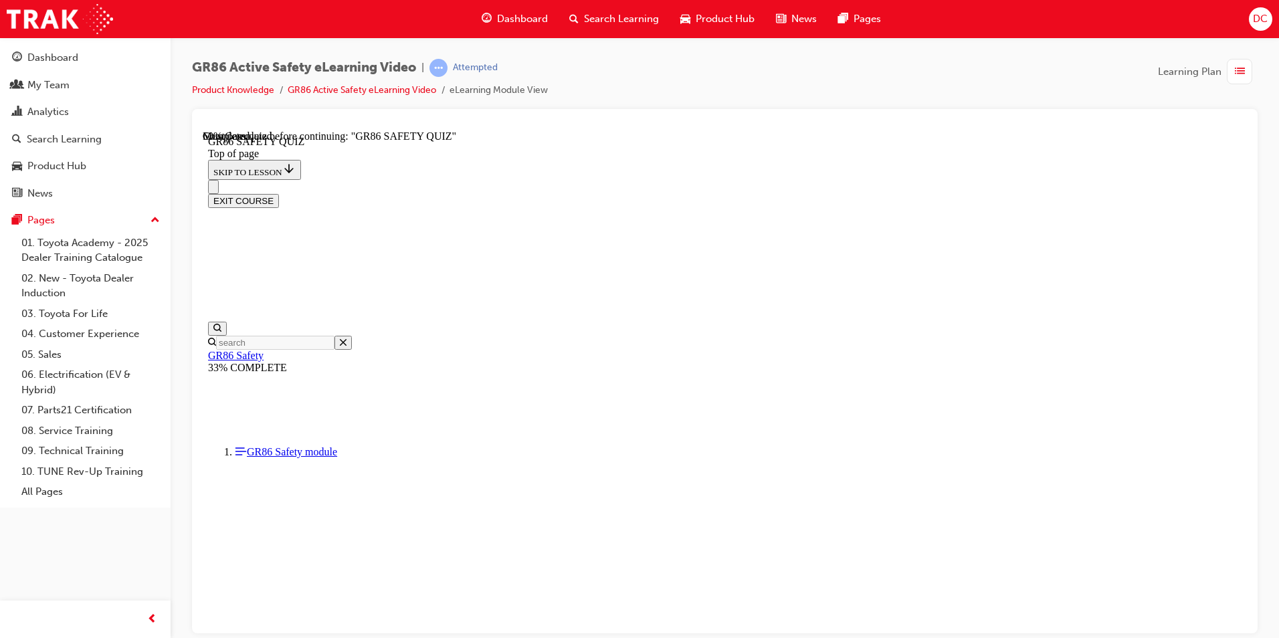
scroll to position [382, 0]
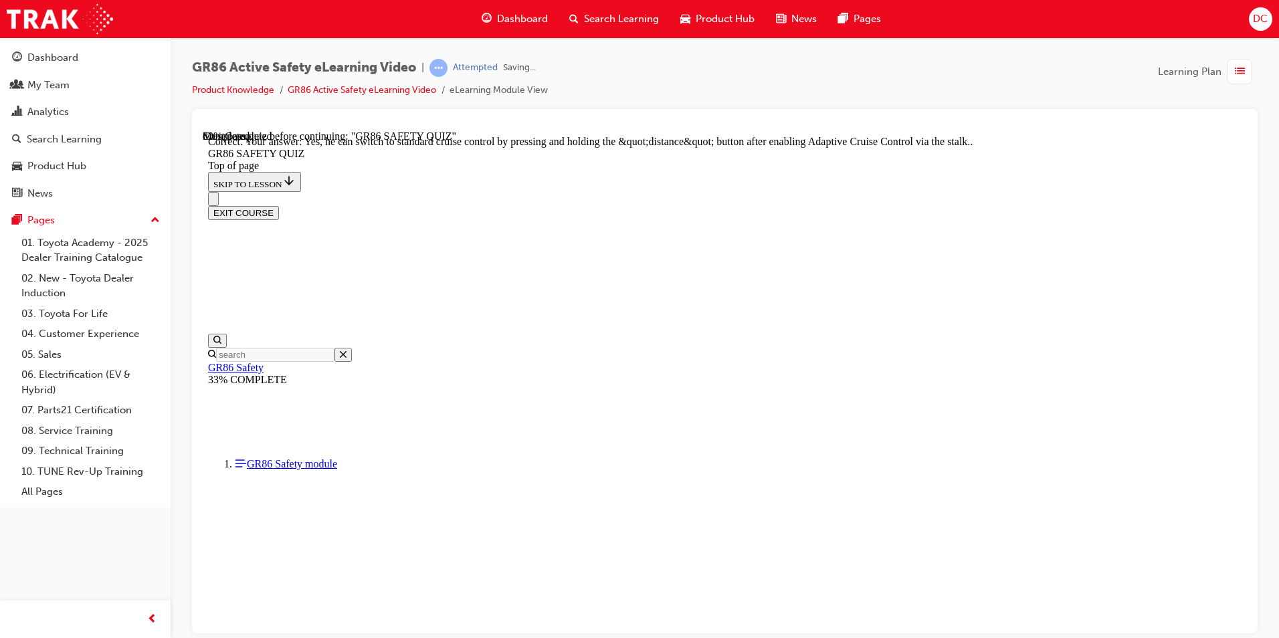
scroll to position [492, 0]
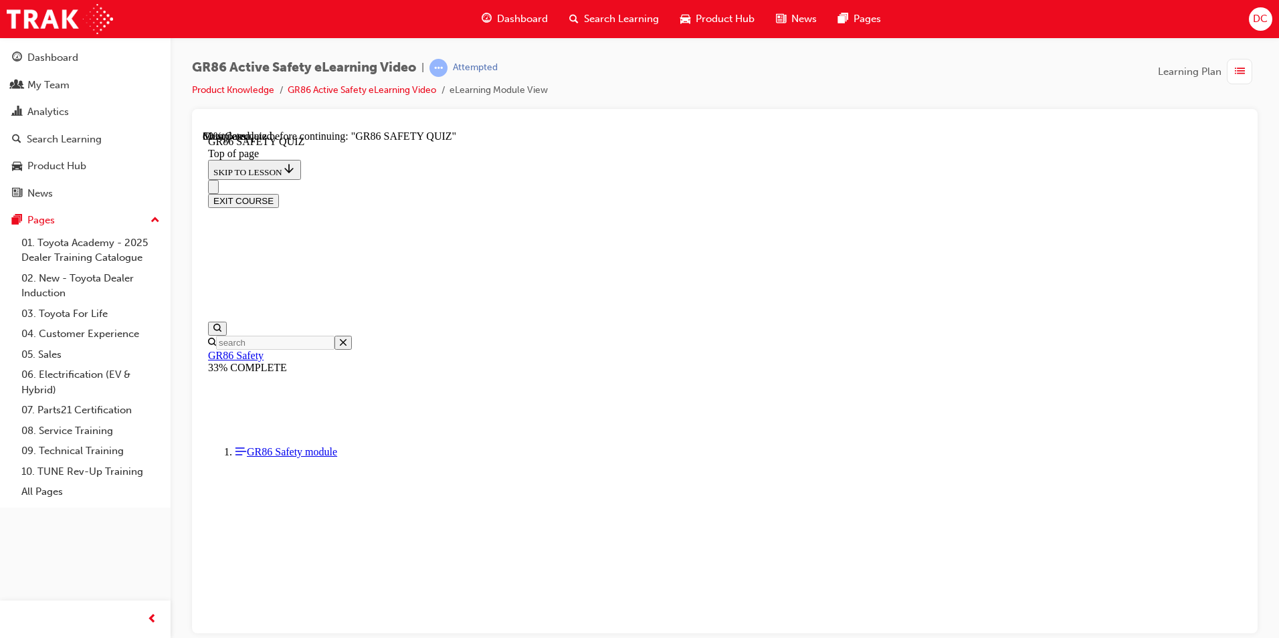
scroll to position [375, 0]
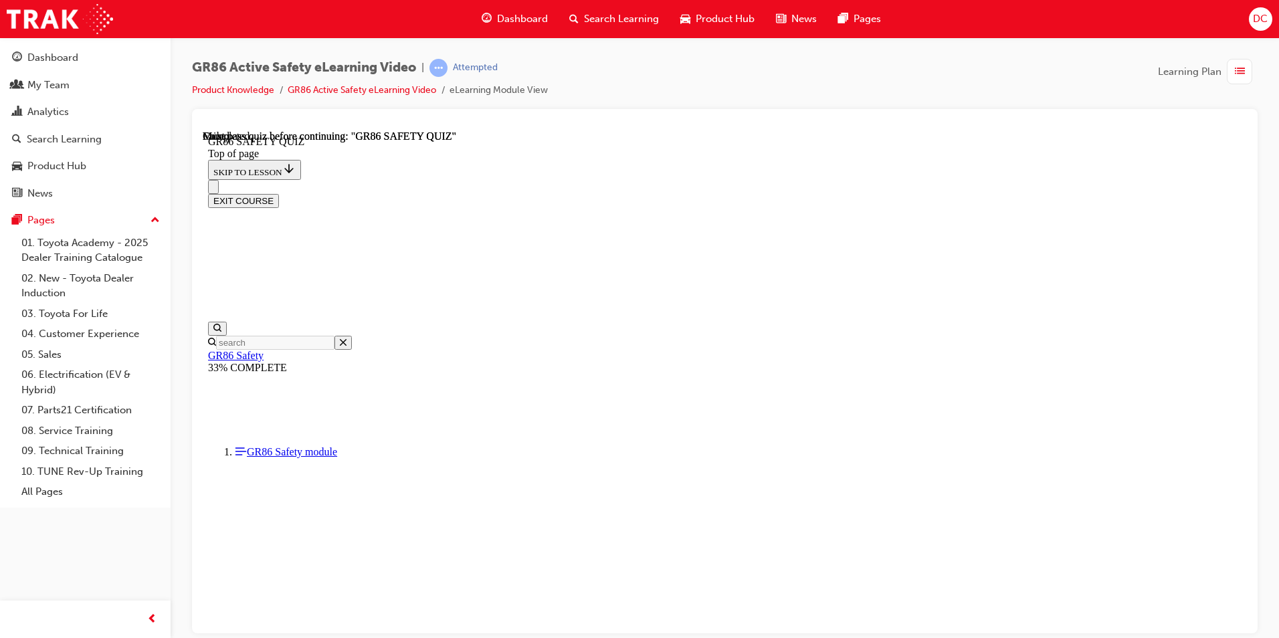
scroll to position [223, 0]
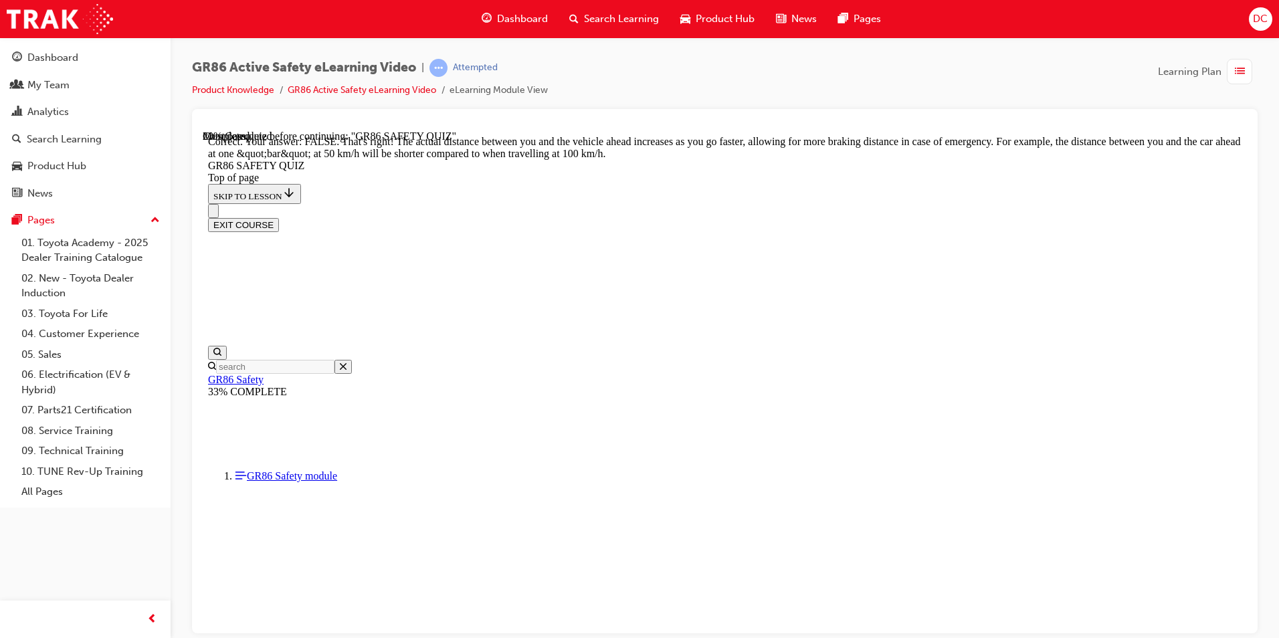
scroll to position [528, 0]
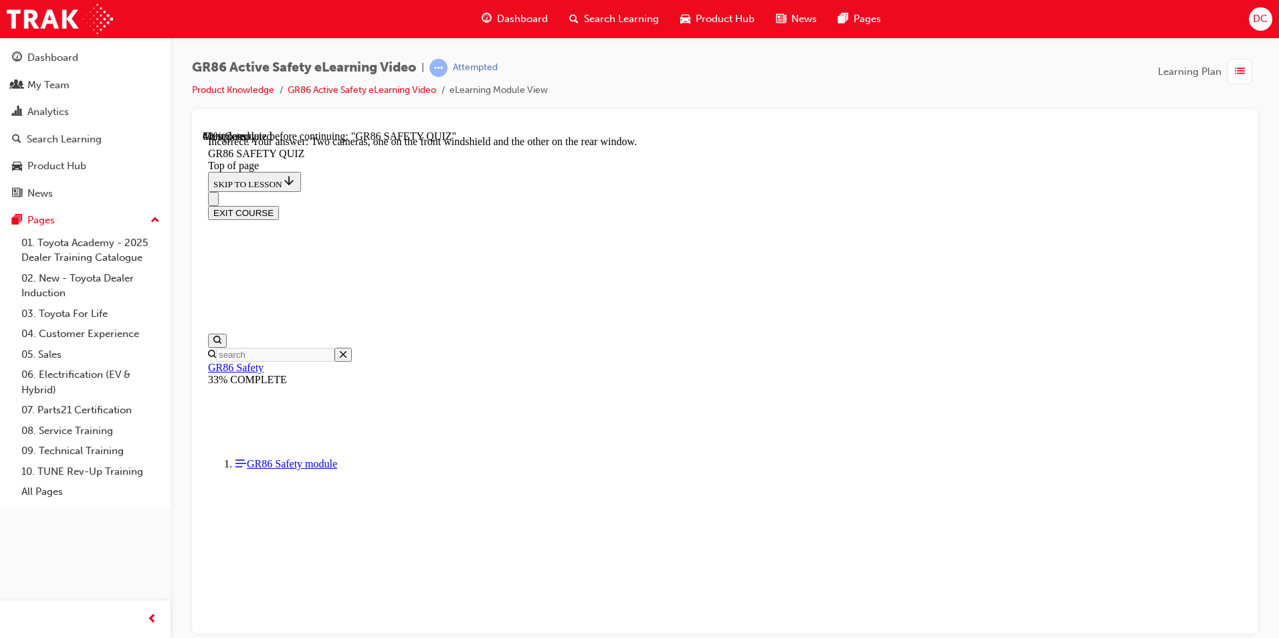
scroll to position [214, 0]
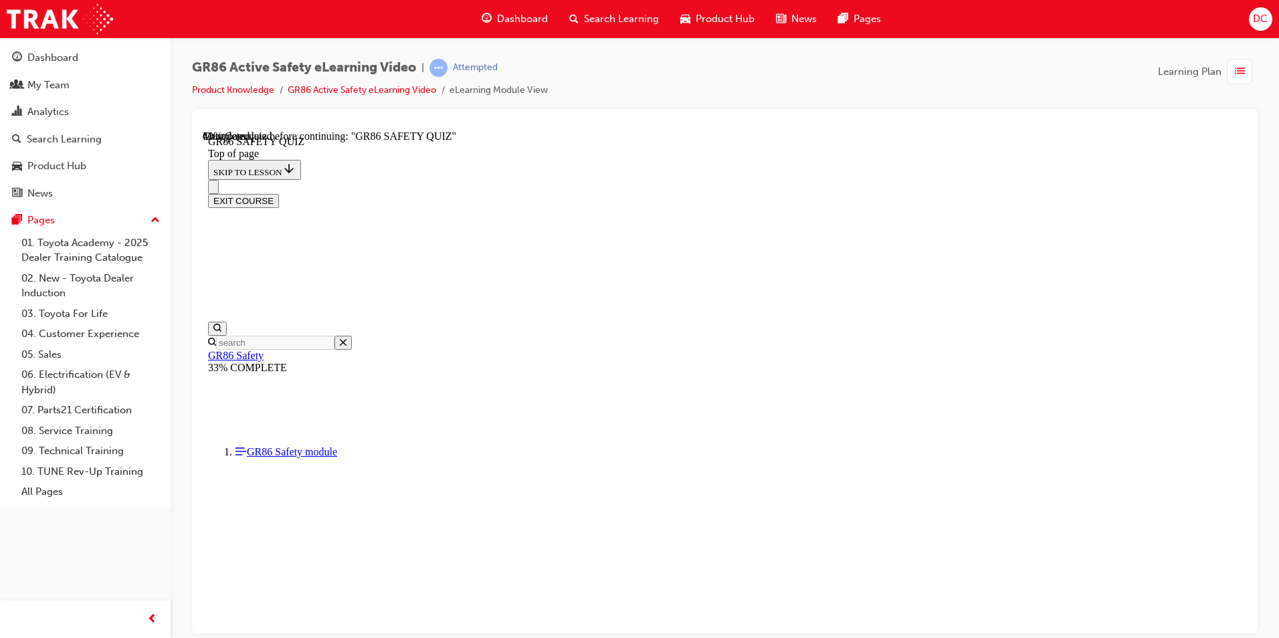
scroll to position [429, 0]
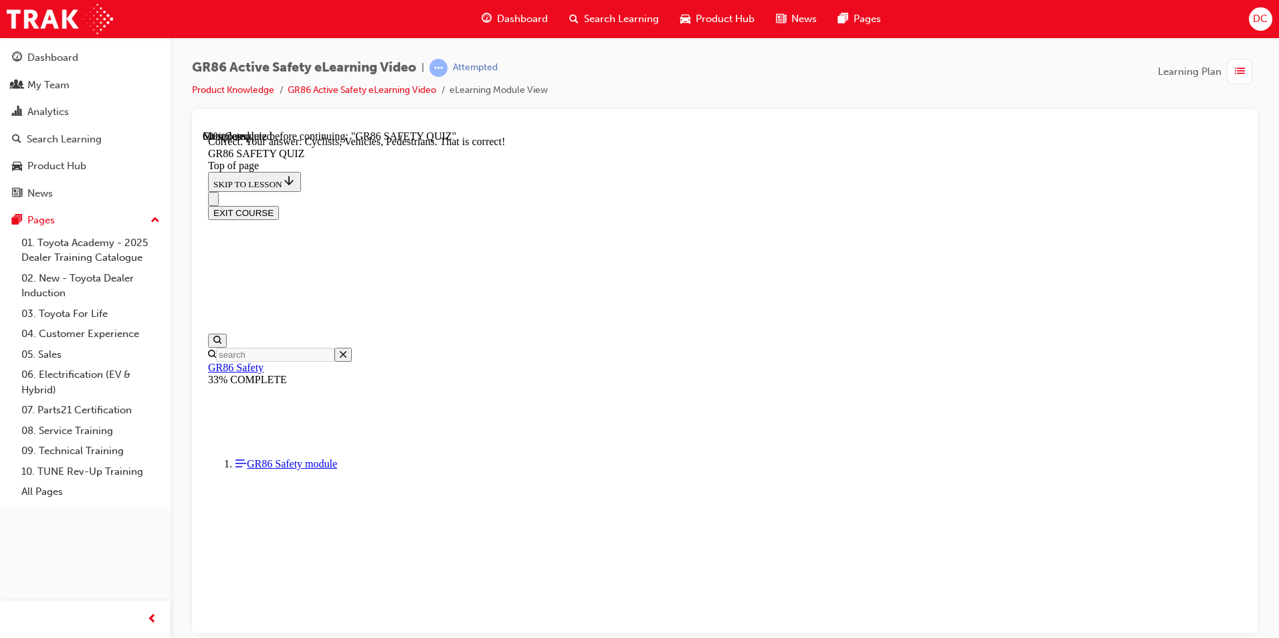
scroll to position [571, 0]
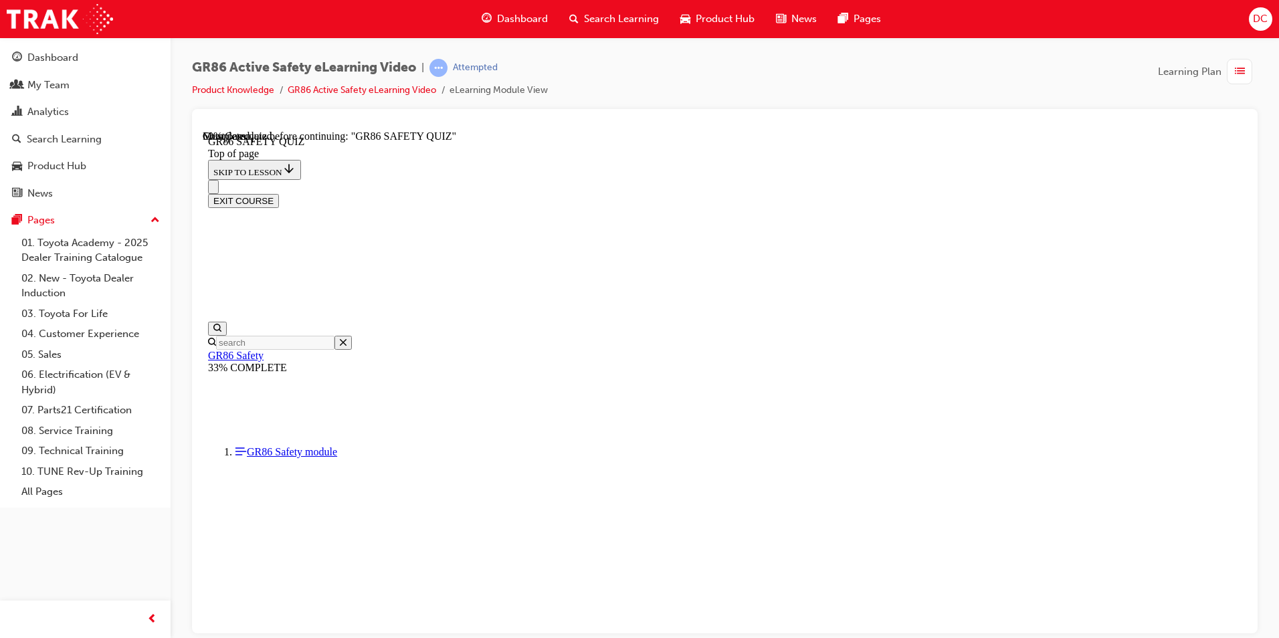
scroll to position [375, 0]
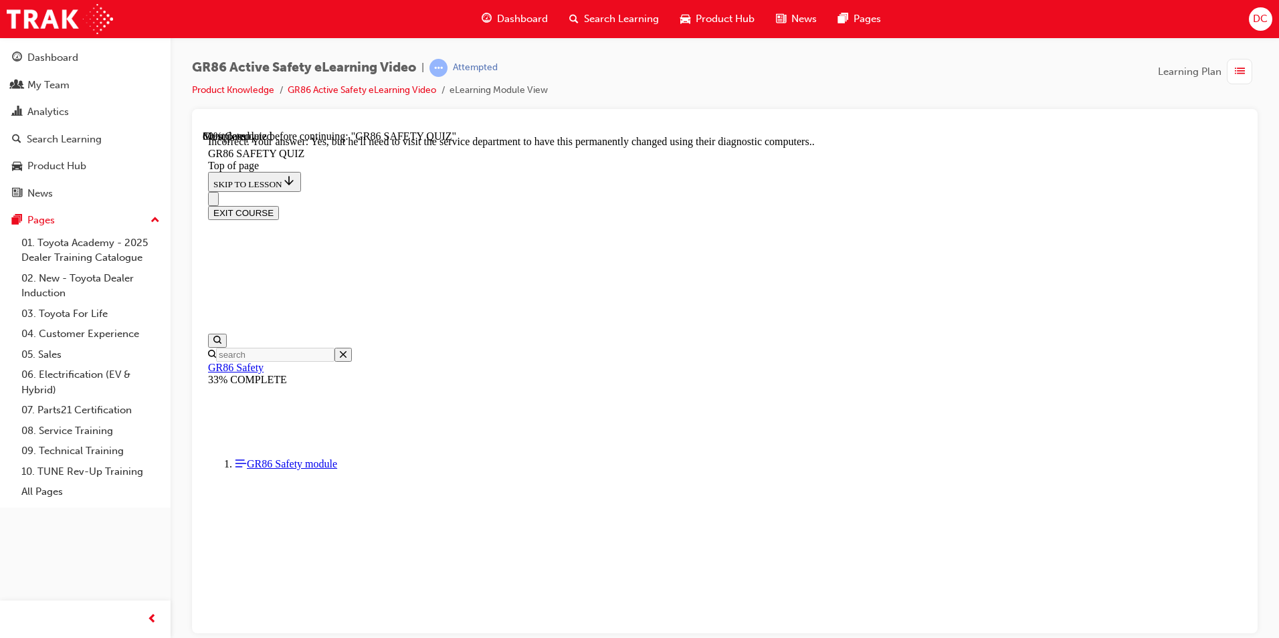
scroll to position [492, 0]
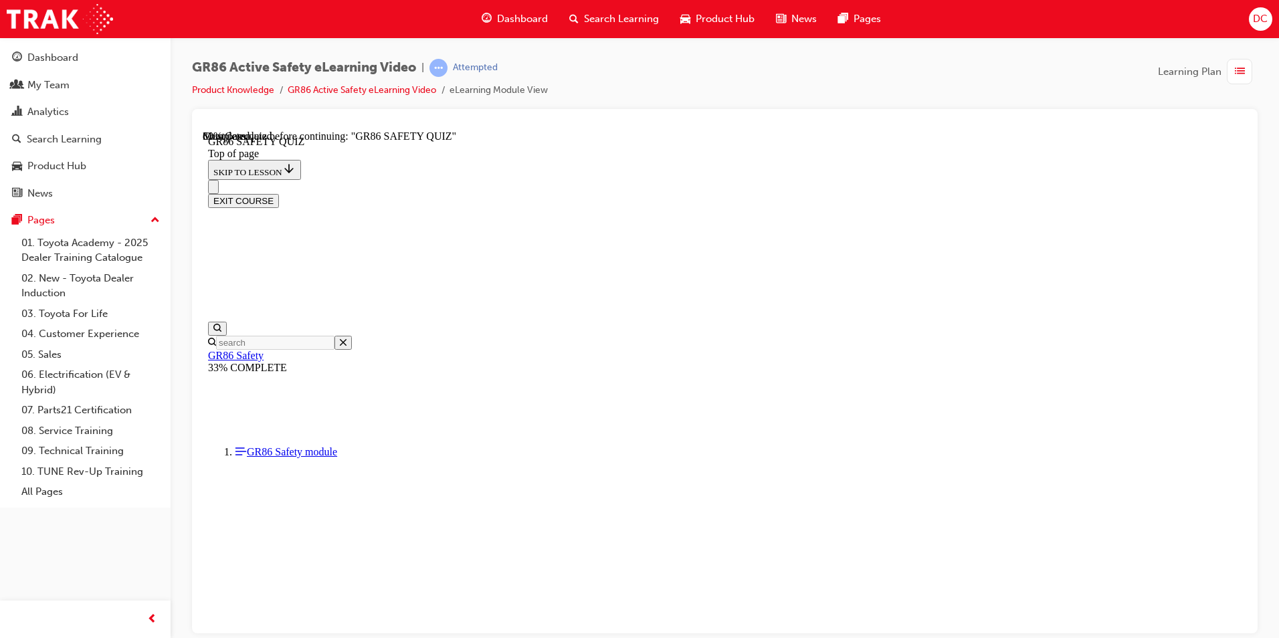
scroll to position [308, 0]
drag, startPoint x: 609, startPoint y: 541, endPoint x: 608, endPoint y: 520, distance: 20.8
drag, startPoint x: 609, startPoint y: 494, endPoint x: 609, endPoint y: 468, distance: 25.4
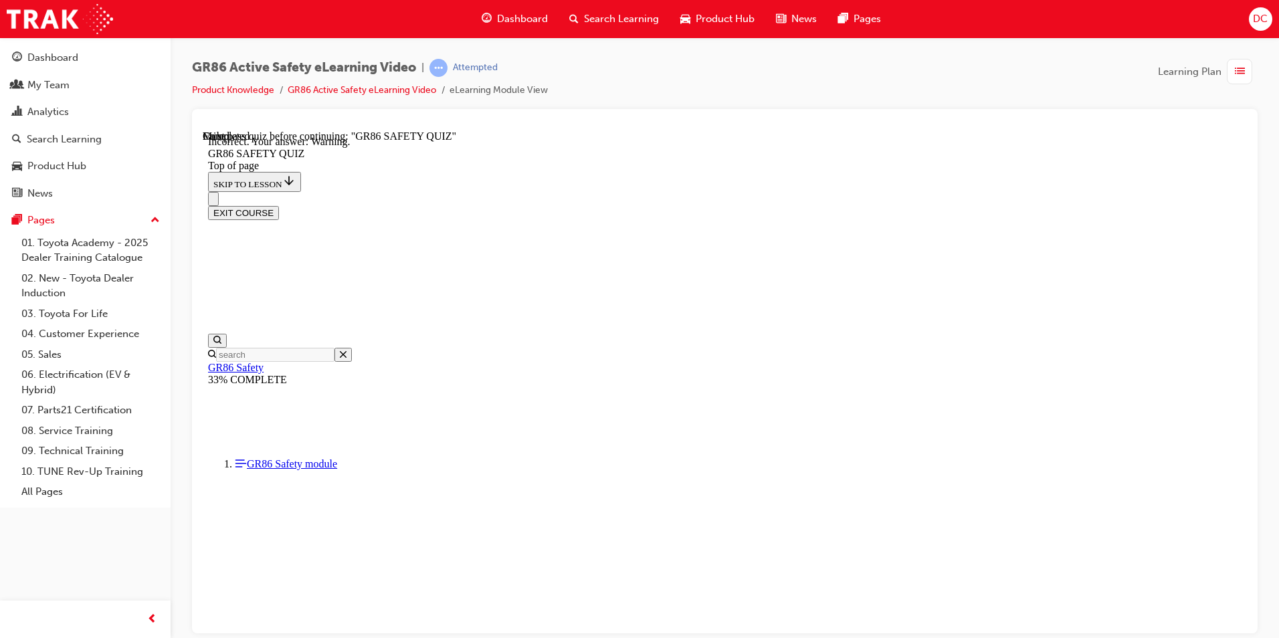
scroll to position [474, 0]
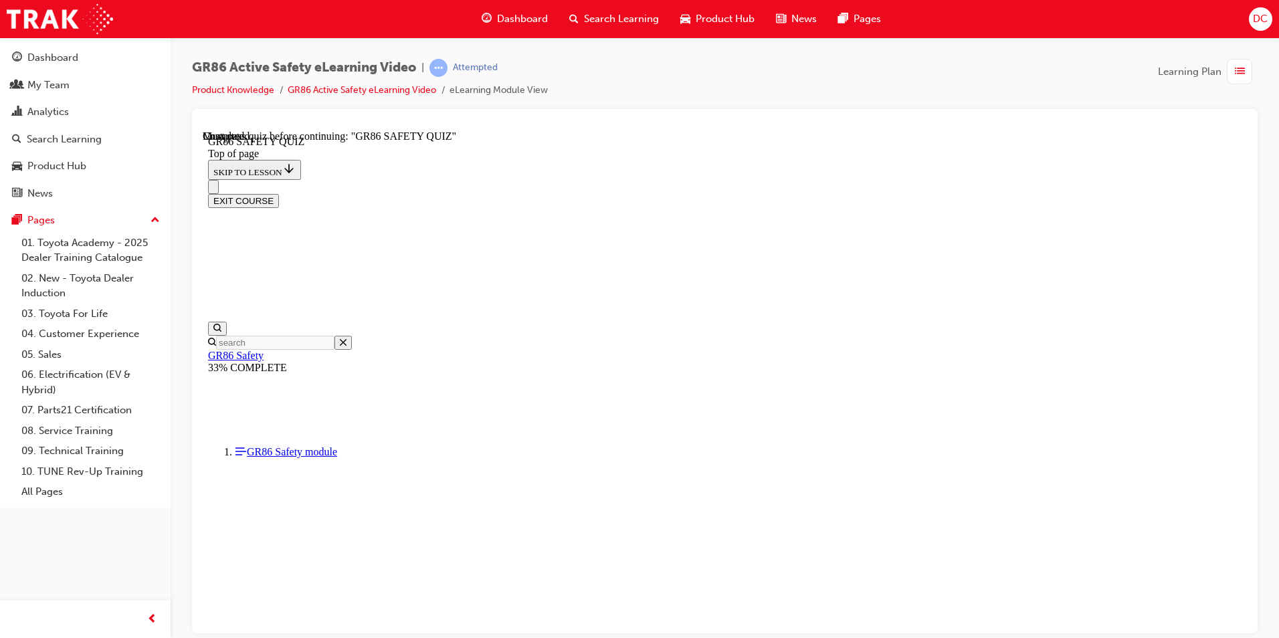
drag, startPoint x: 607, startPoint y: 373, endPoint x: 607, endPoint y: 406, distance: 32.8
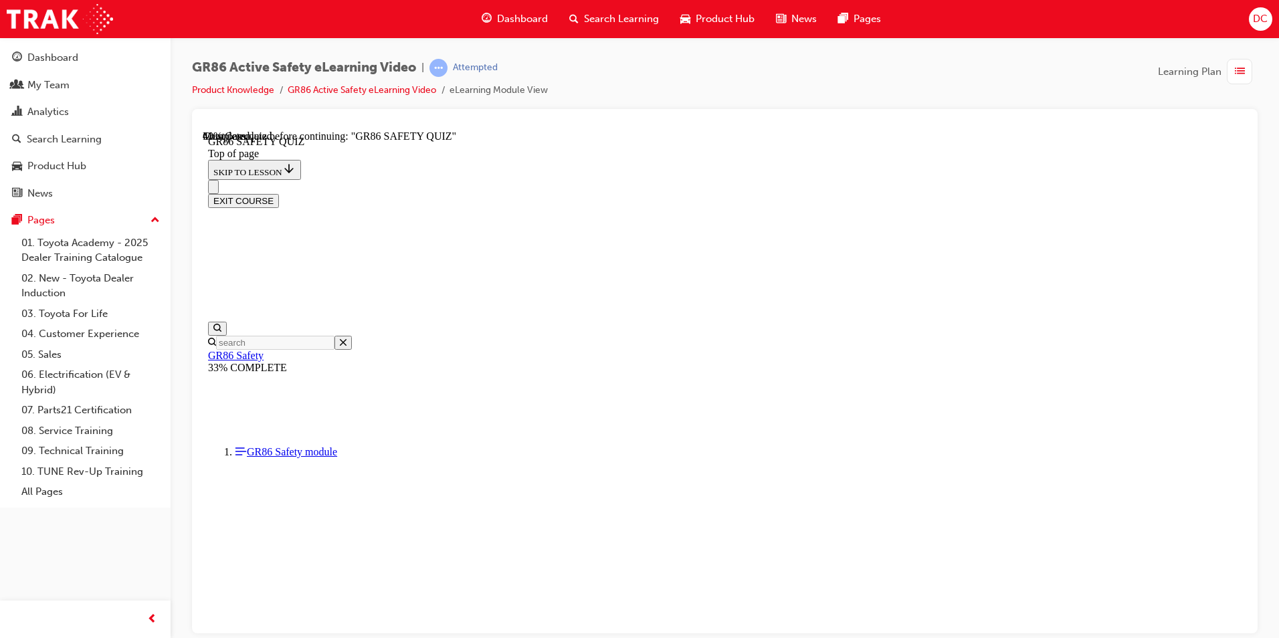
scroll to position [356, 0]
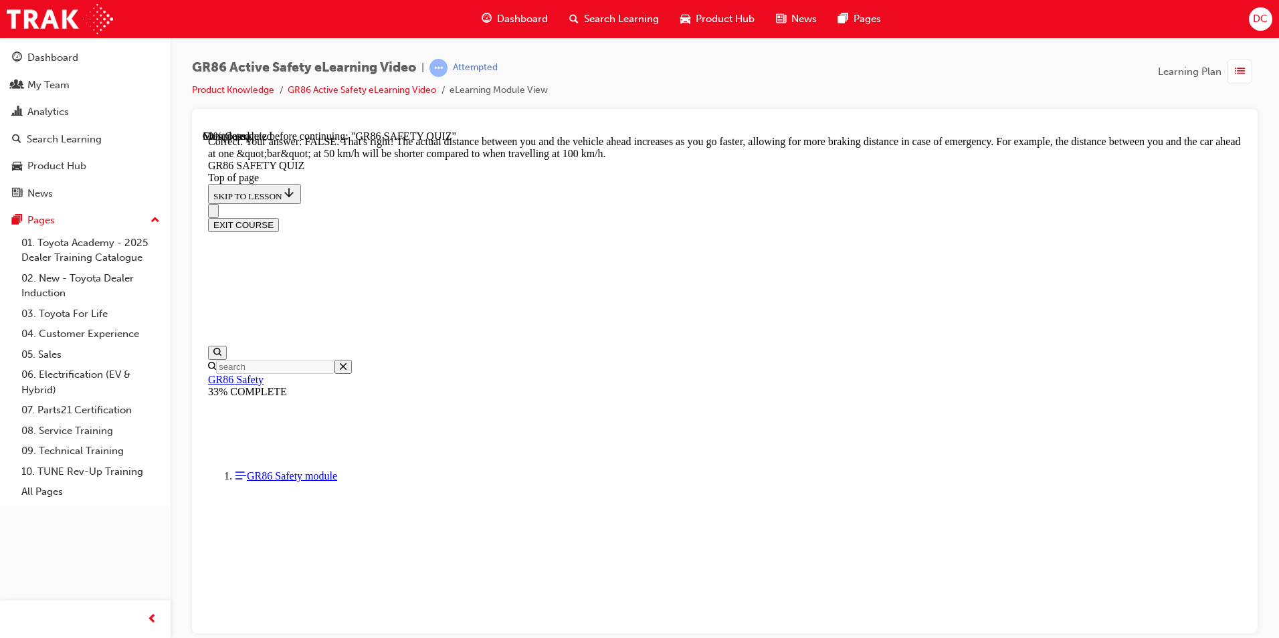
scroll to position [528, 0]
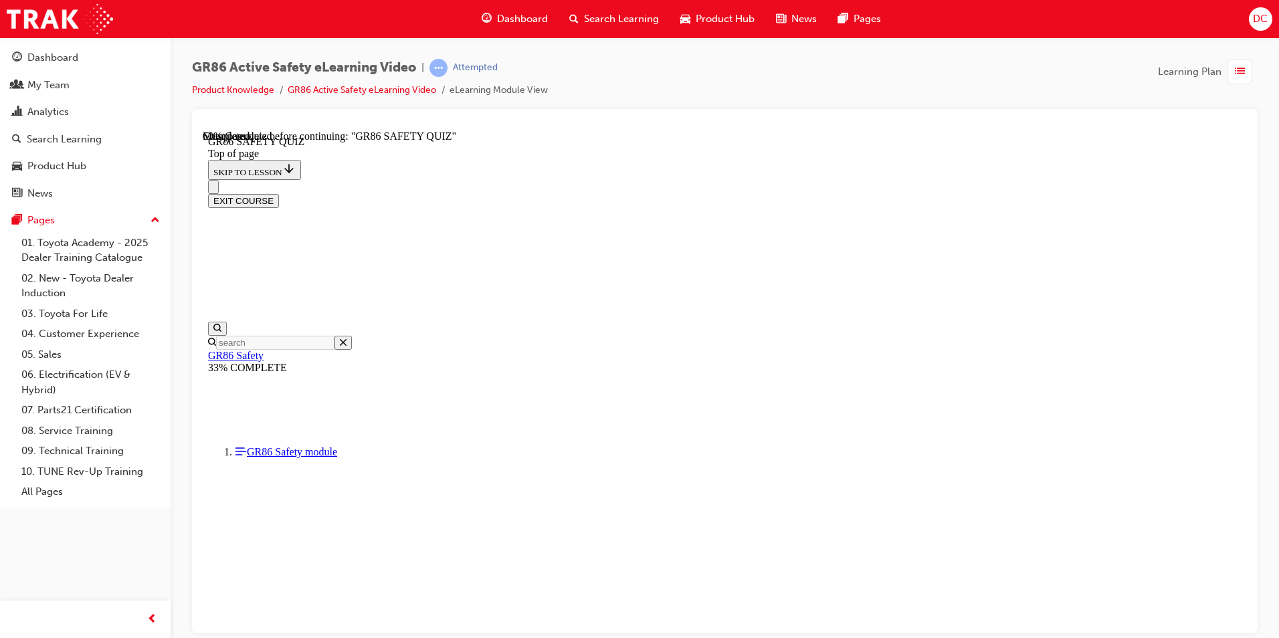
scroll to position [242, 0]
drag, startPoint x: 605, startPoint y: 496, endPoint x: 692, endPoint y: 490, distance: 87.2
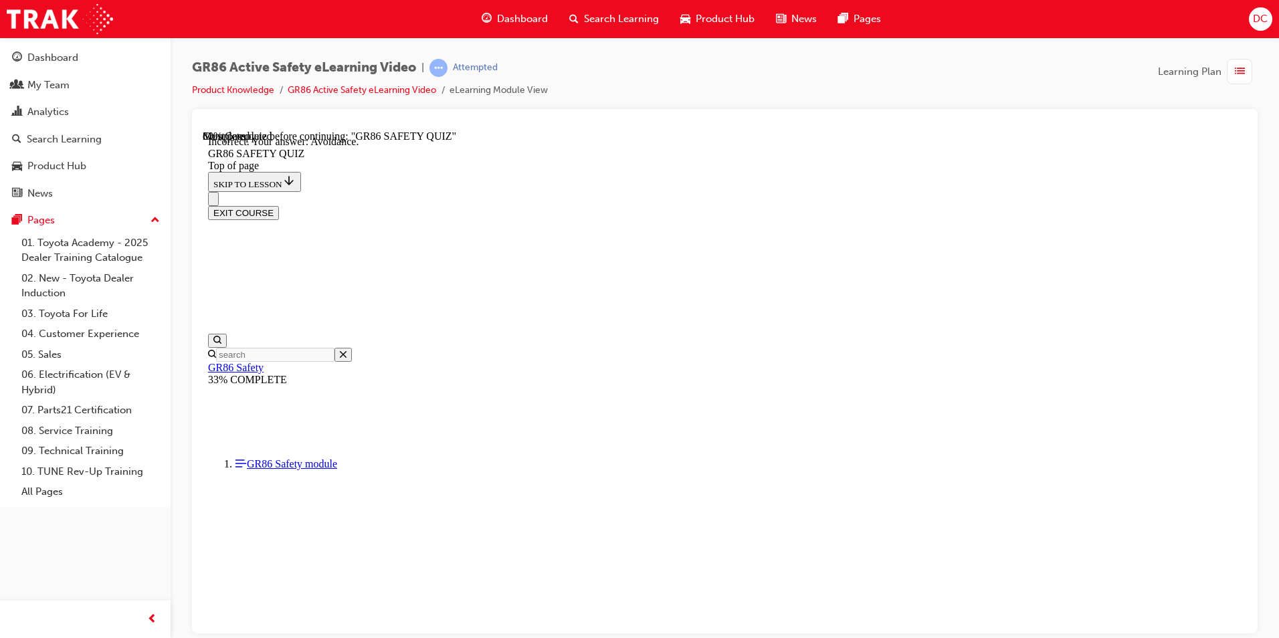
scroll to position [474, 0]
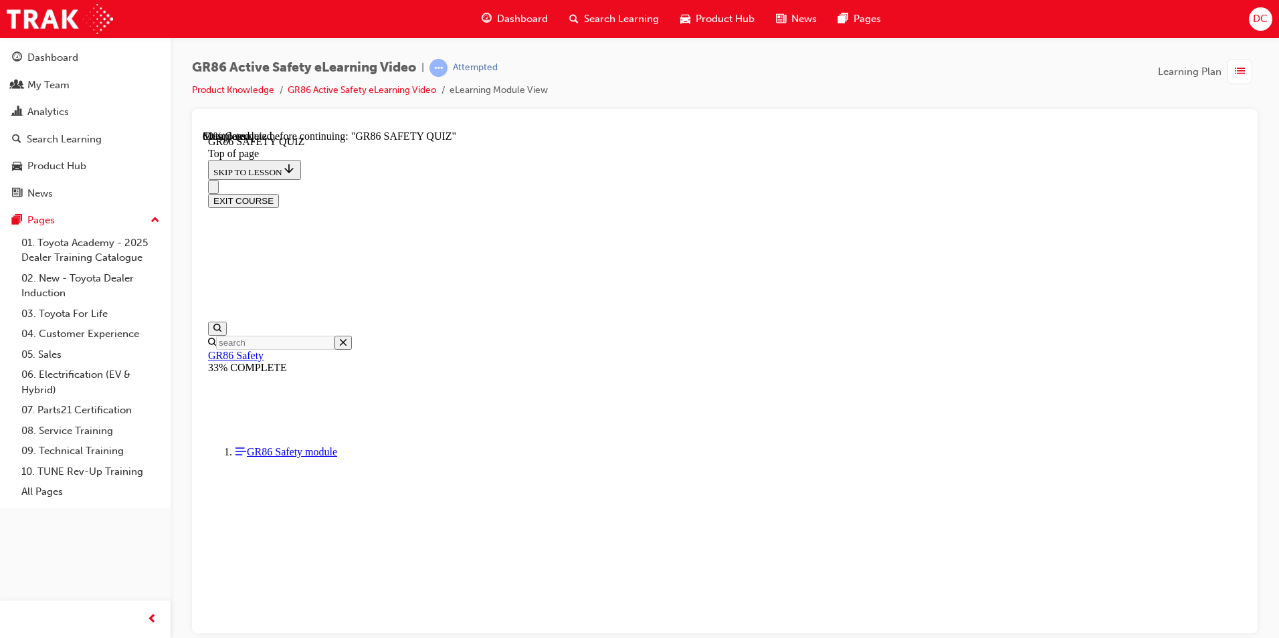
drag, startPoint x: 609, startPoint y: 400, endPoint x: 722, endPoint y: 474, distance: 134.3
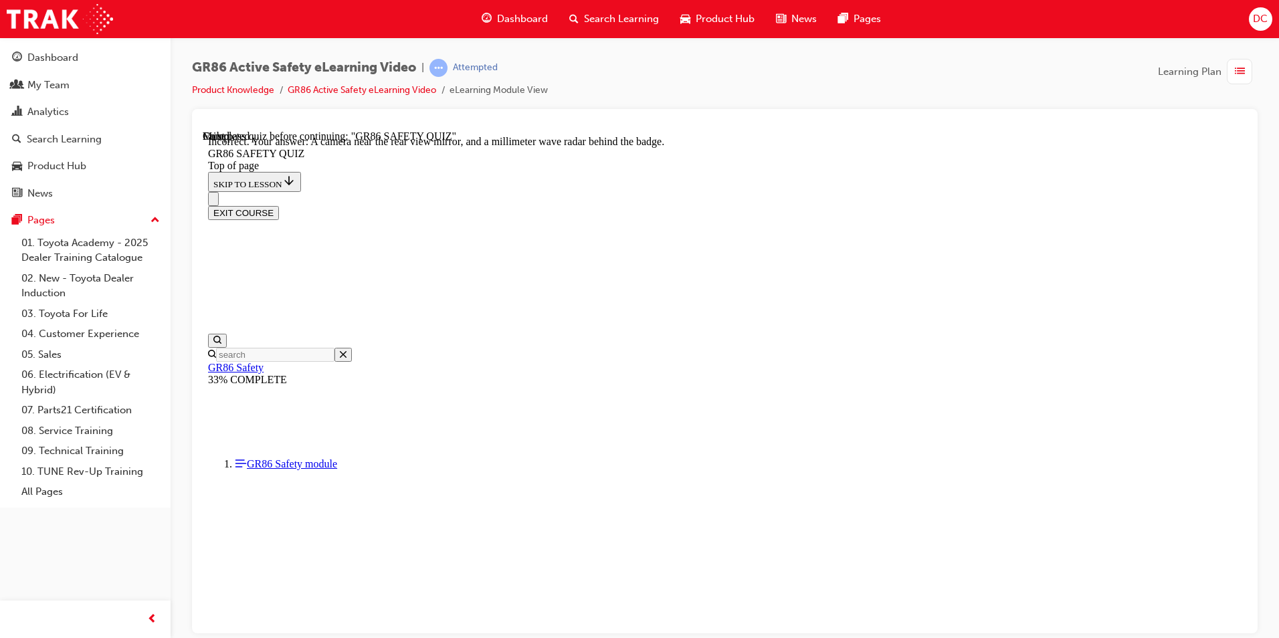
scroll to position [214, 0]
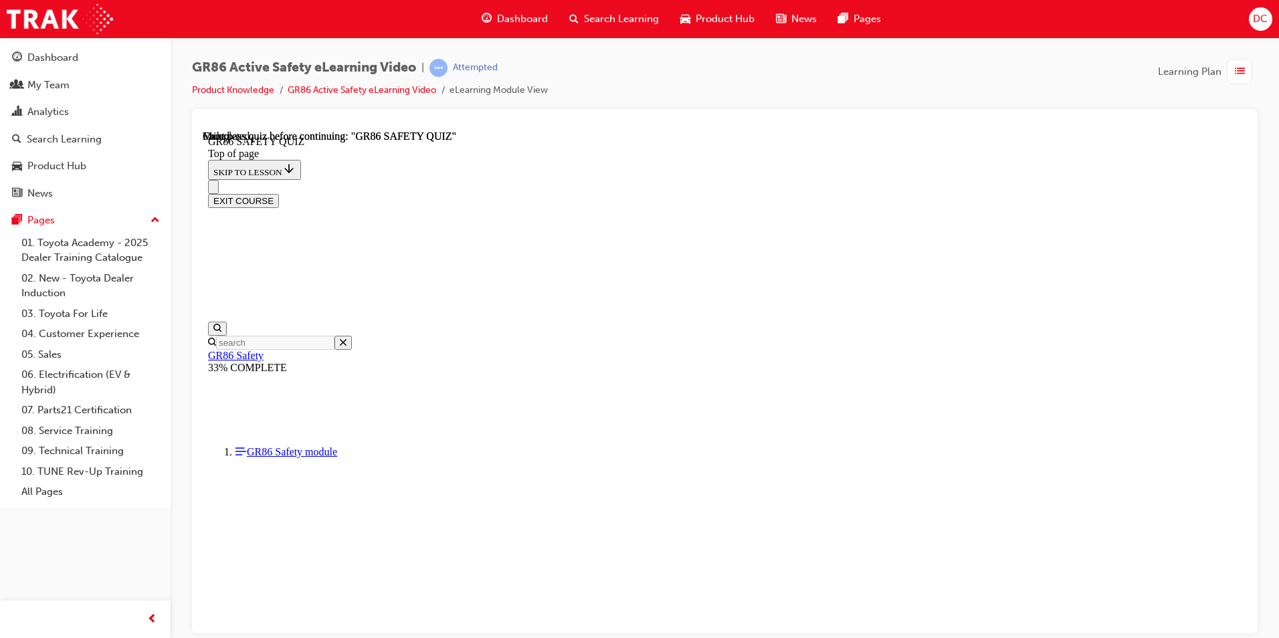
scroll to position [223, 0]
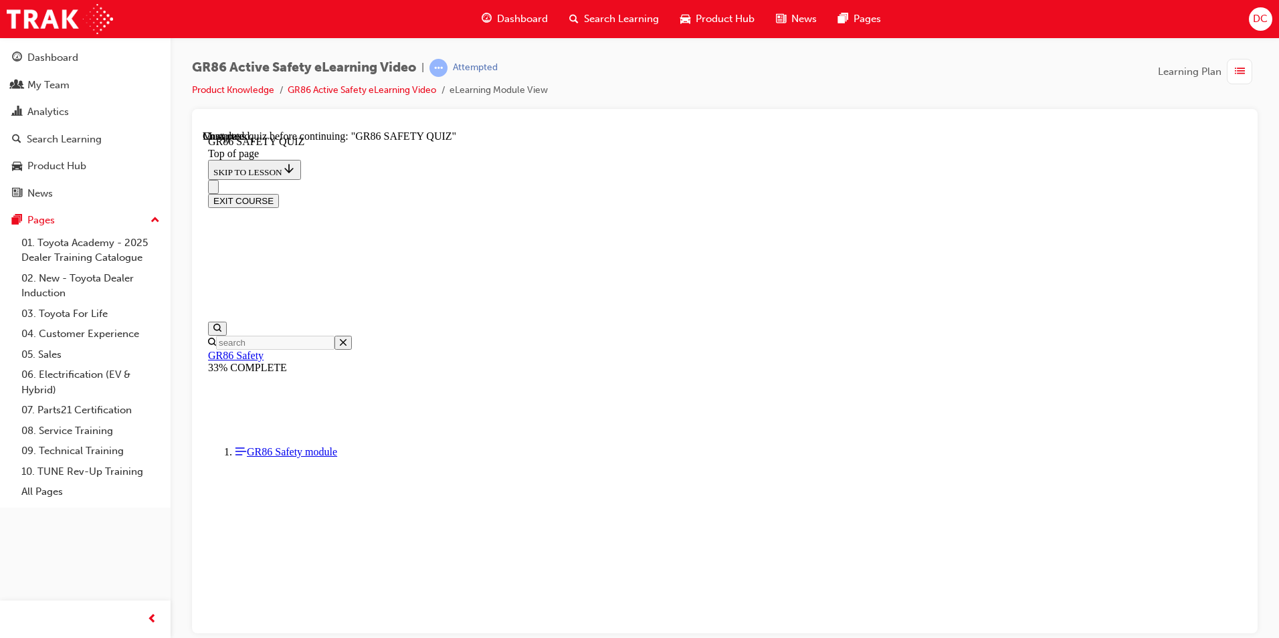
drag, startPoint x: 607, startPoint y: 478, endPoint x: 713, endPoint y: 571, distance: 141.3
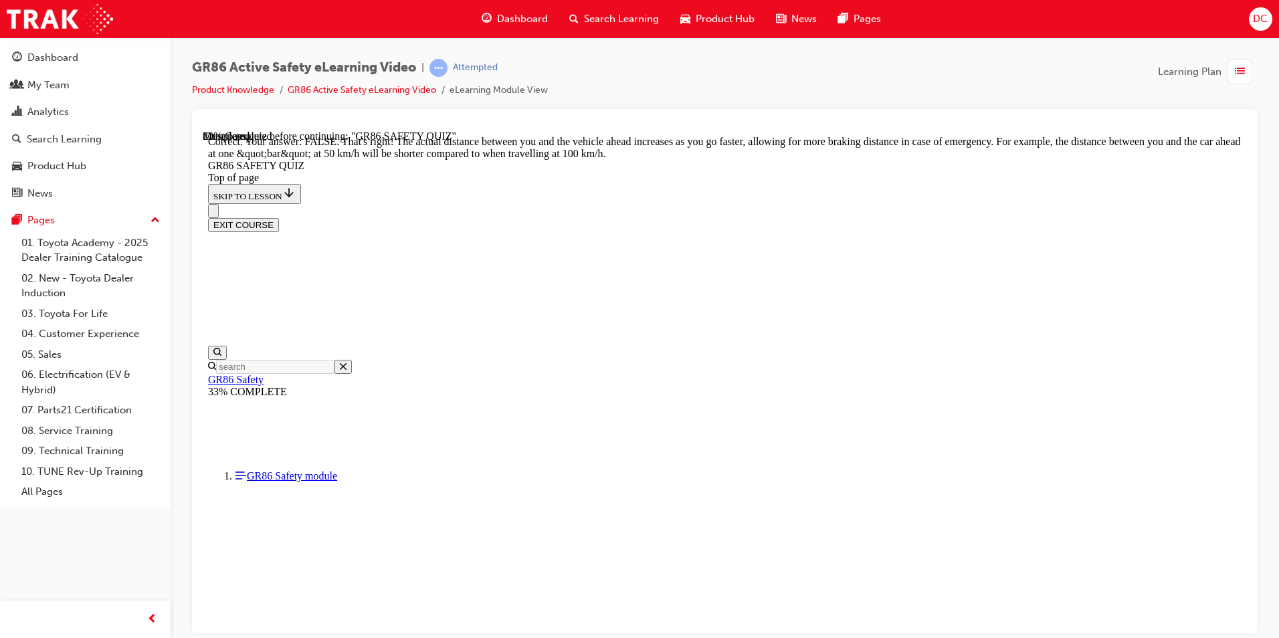
scroll to position [528, 0]
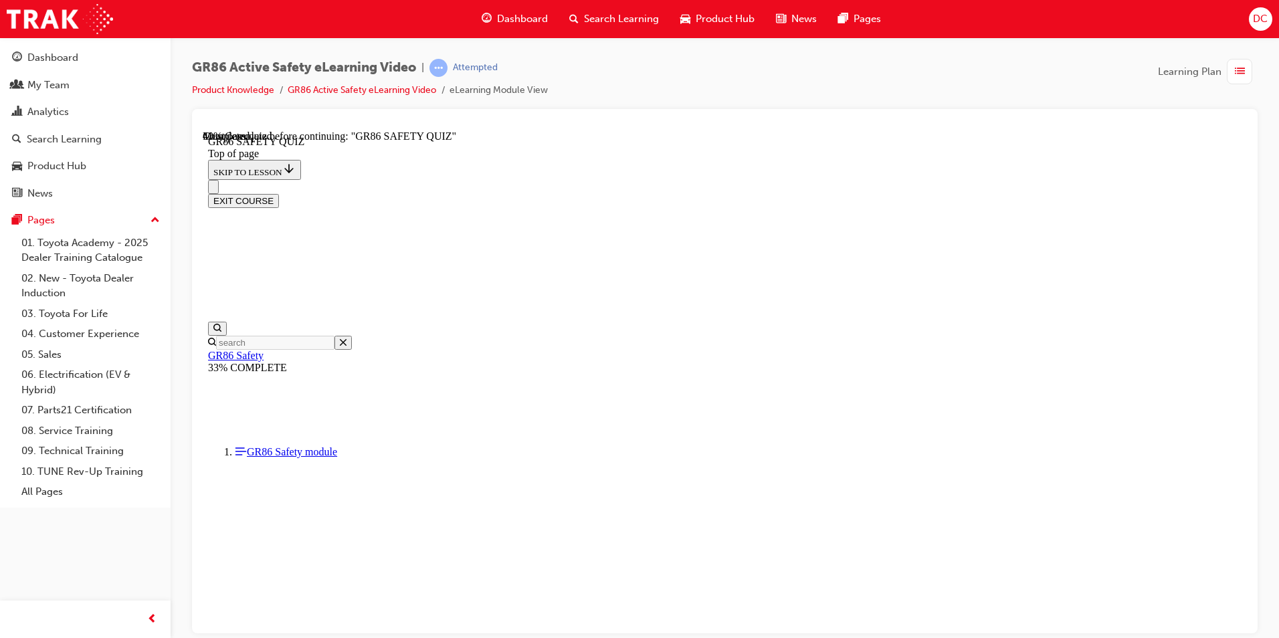
scroll to position [308, 0]
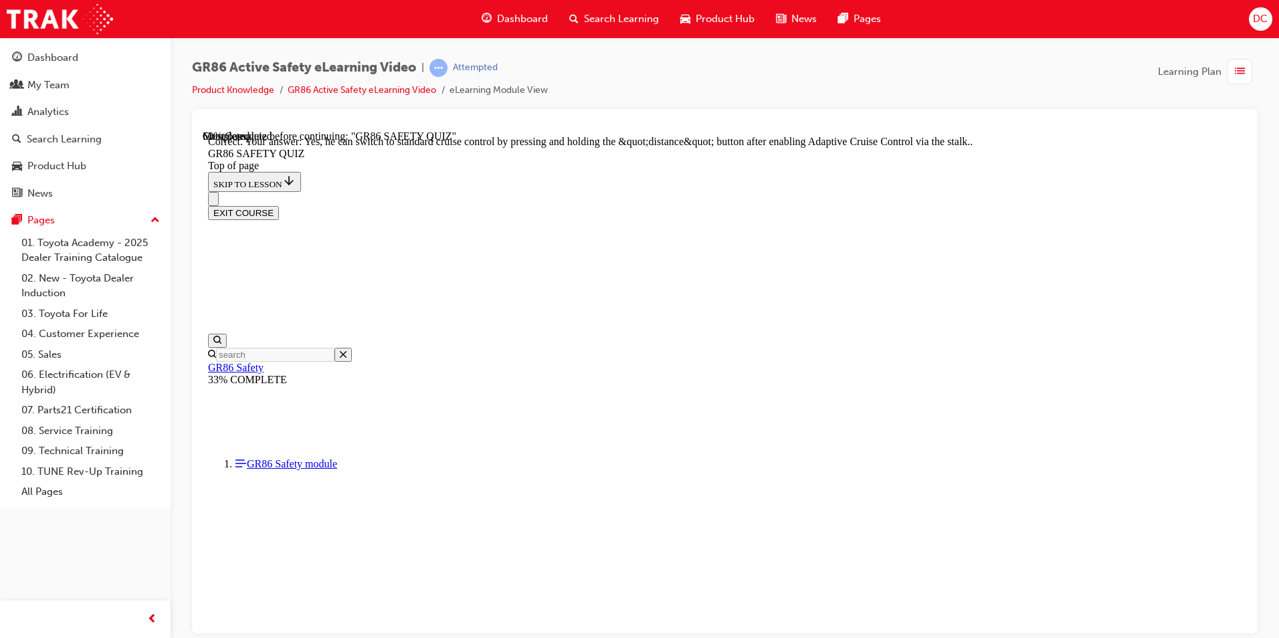
scroll to position [492, 0]
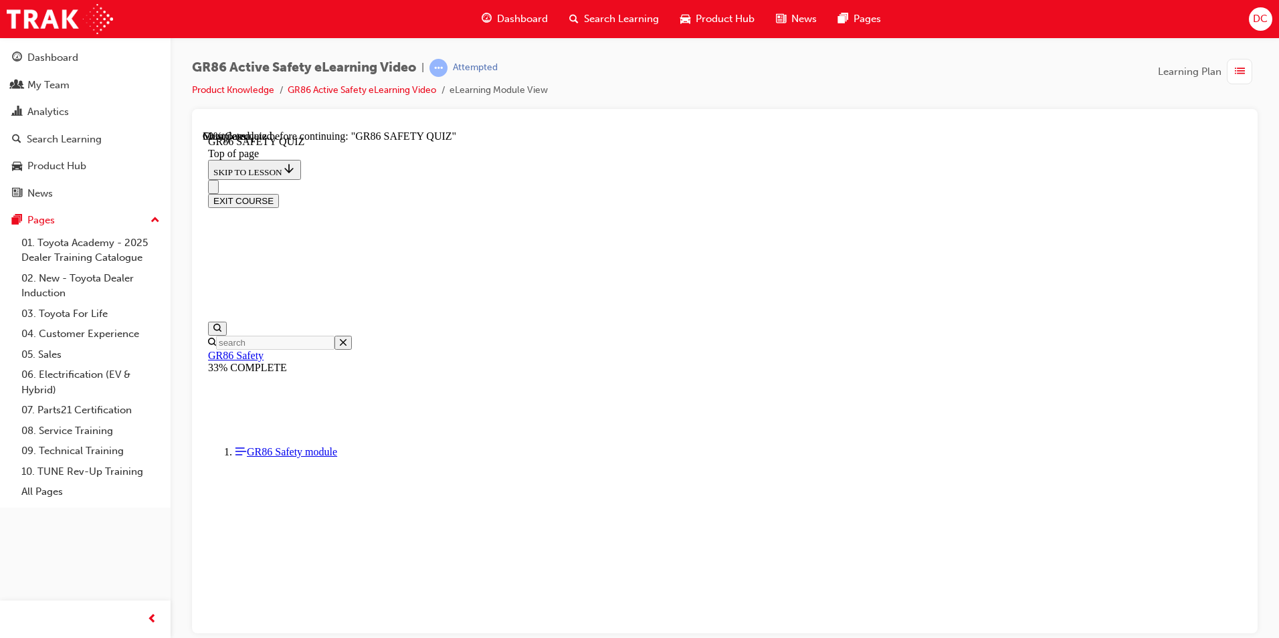
scroll to position [308, 0]
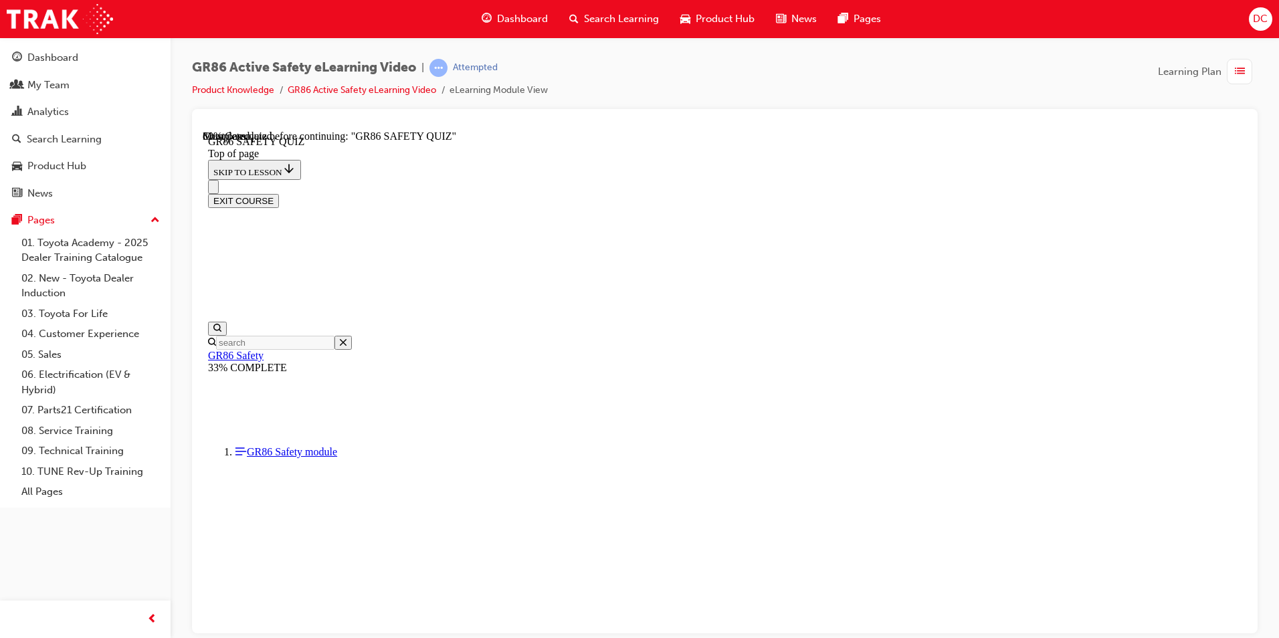
scroll to position [41, 0]
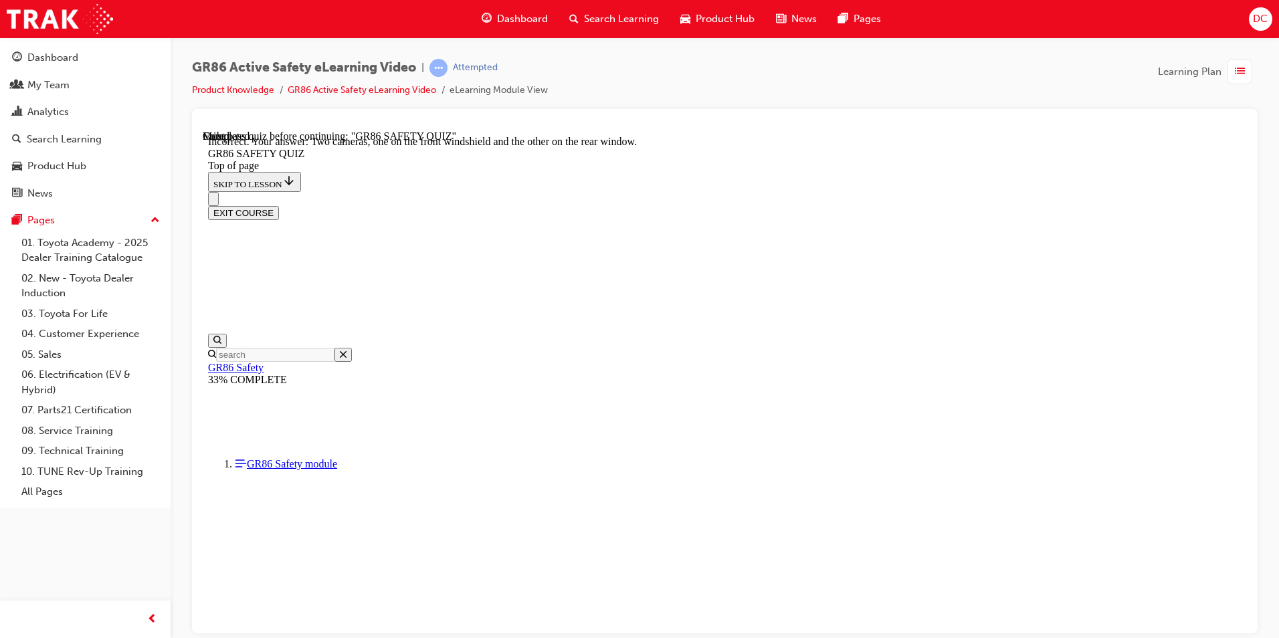
scroll to position [214, 0]
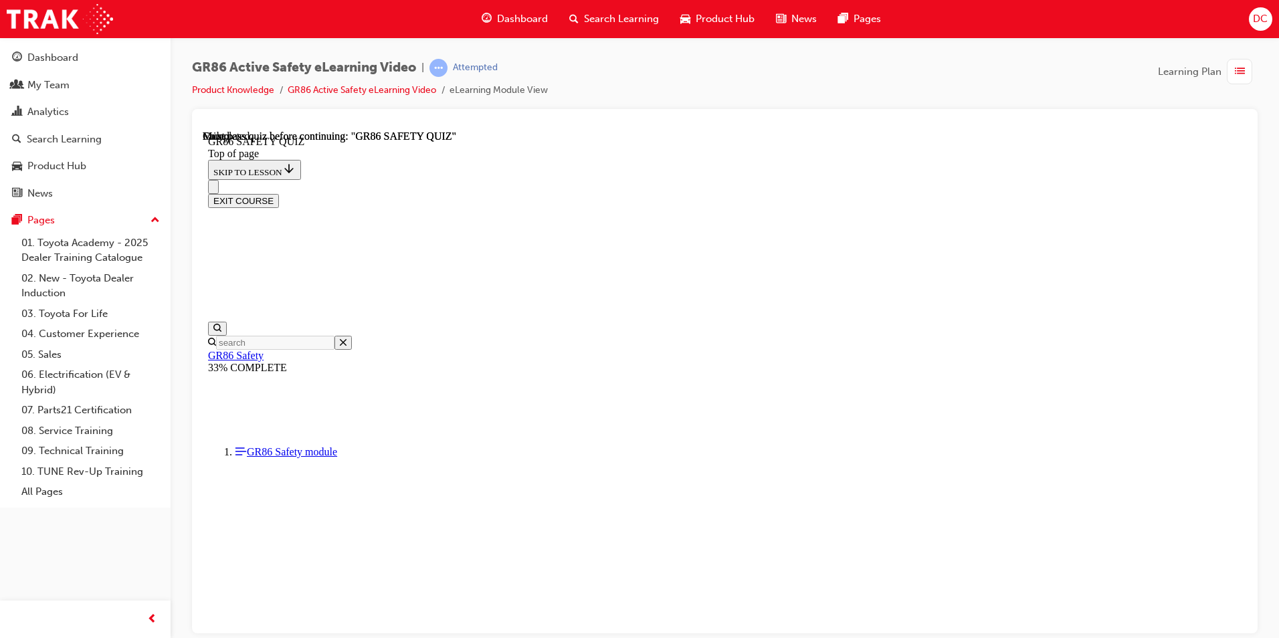
scroll to position [223, 0]
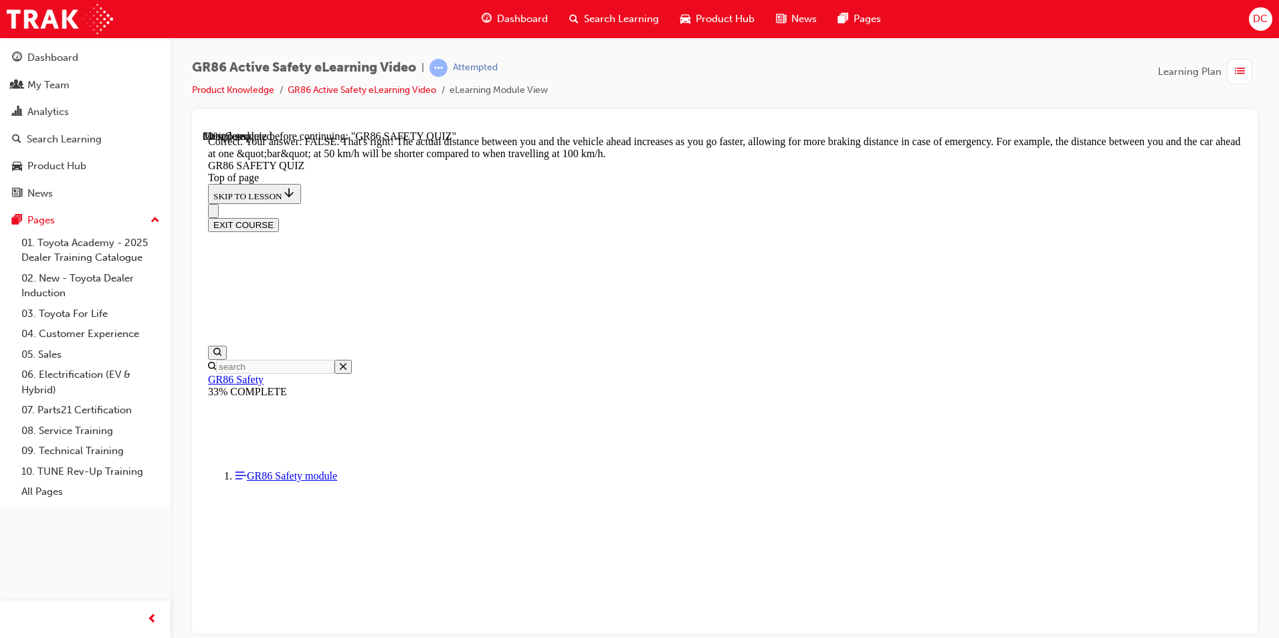
scroll to position [528, 0]
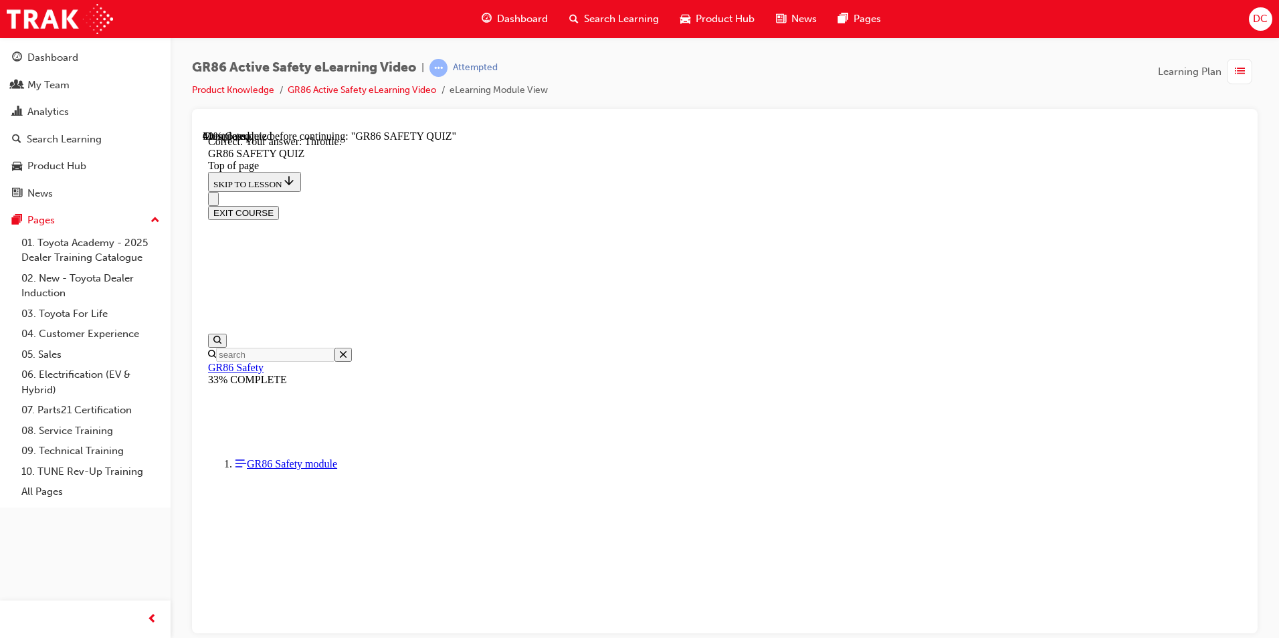
scroll to position [474, 0]
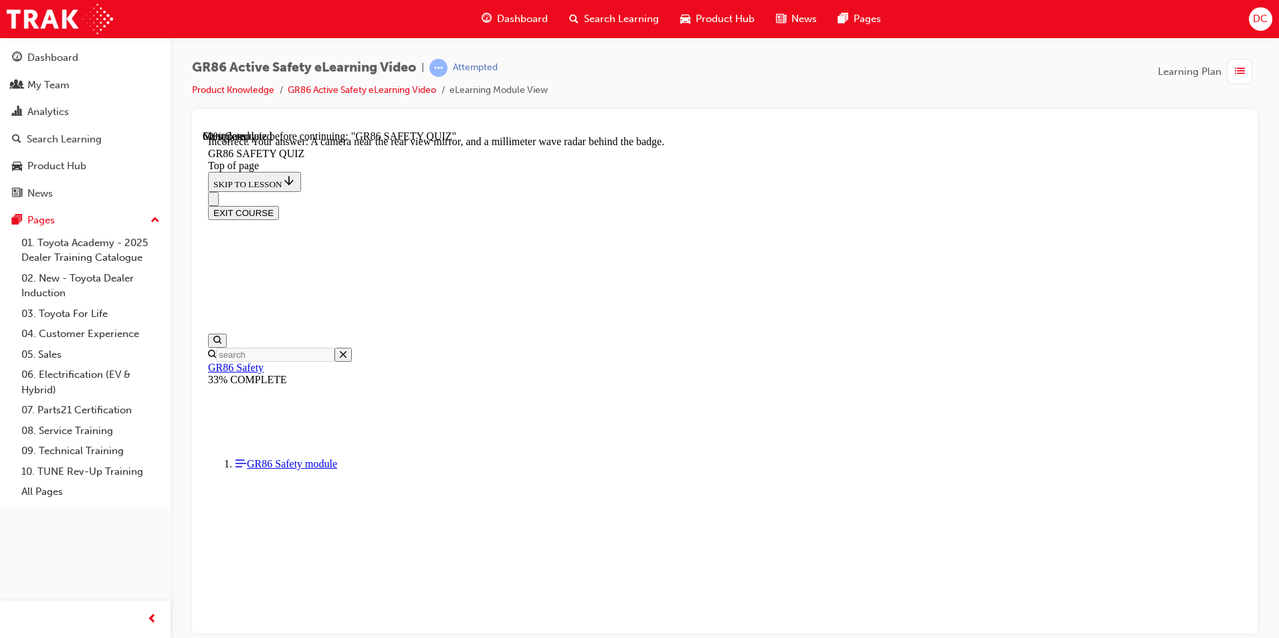
scroll to position [214, 0]
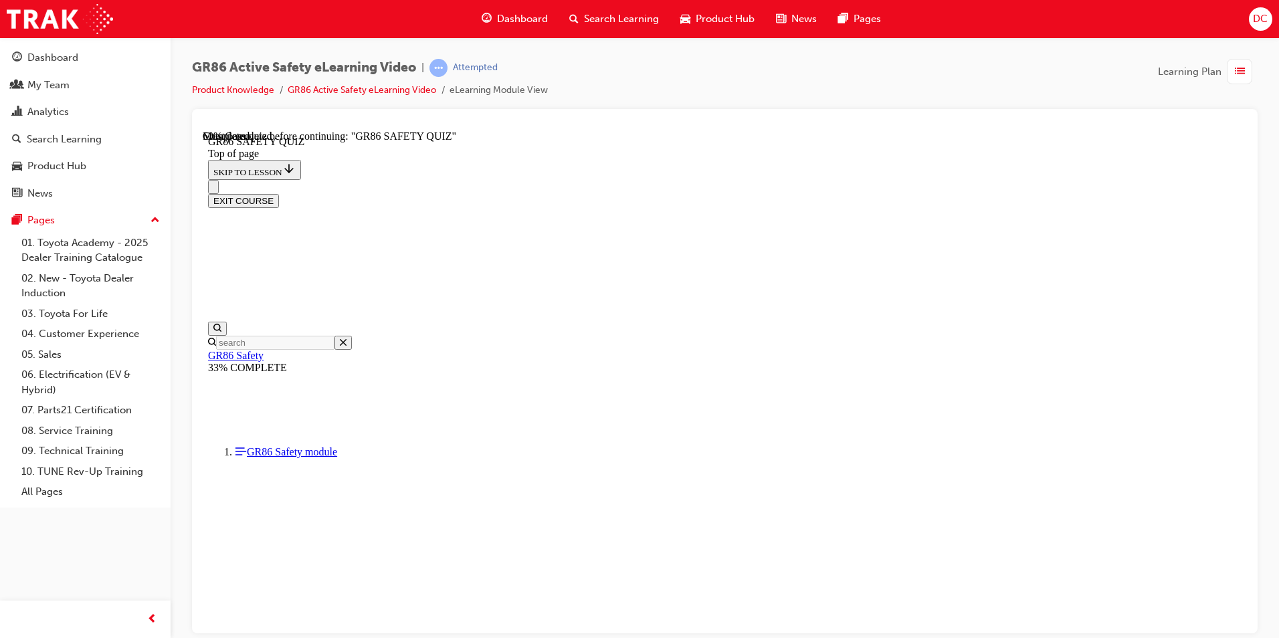
scroll to position [450, 0]
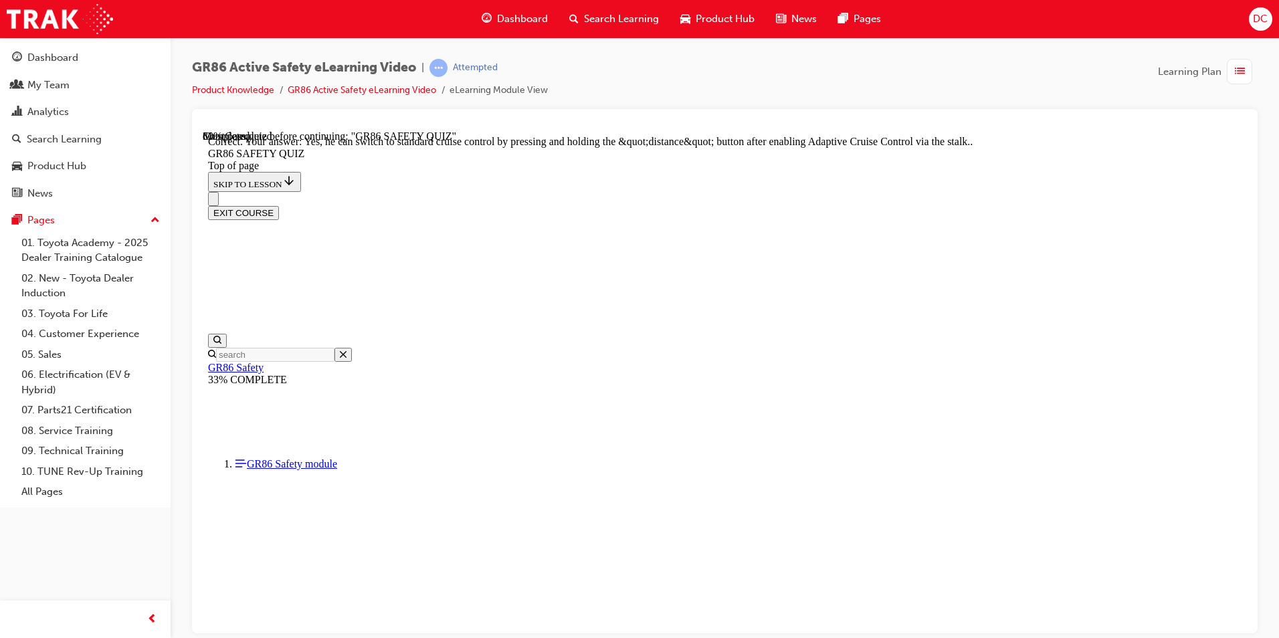
scroll to position [492, 0]
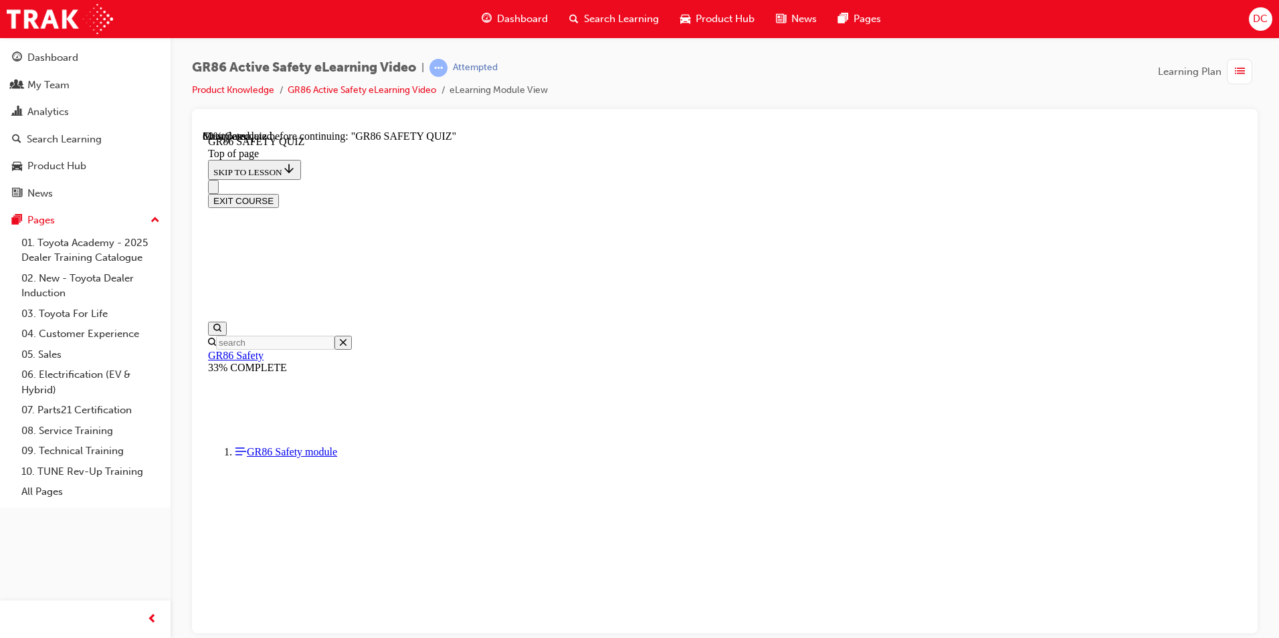
scroll to position [308, 0]
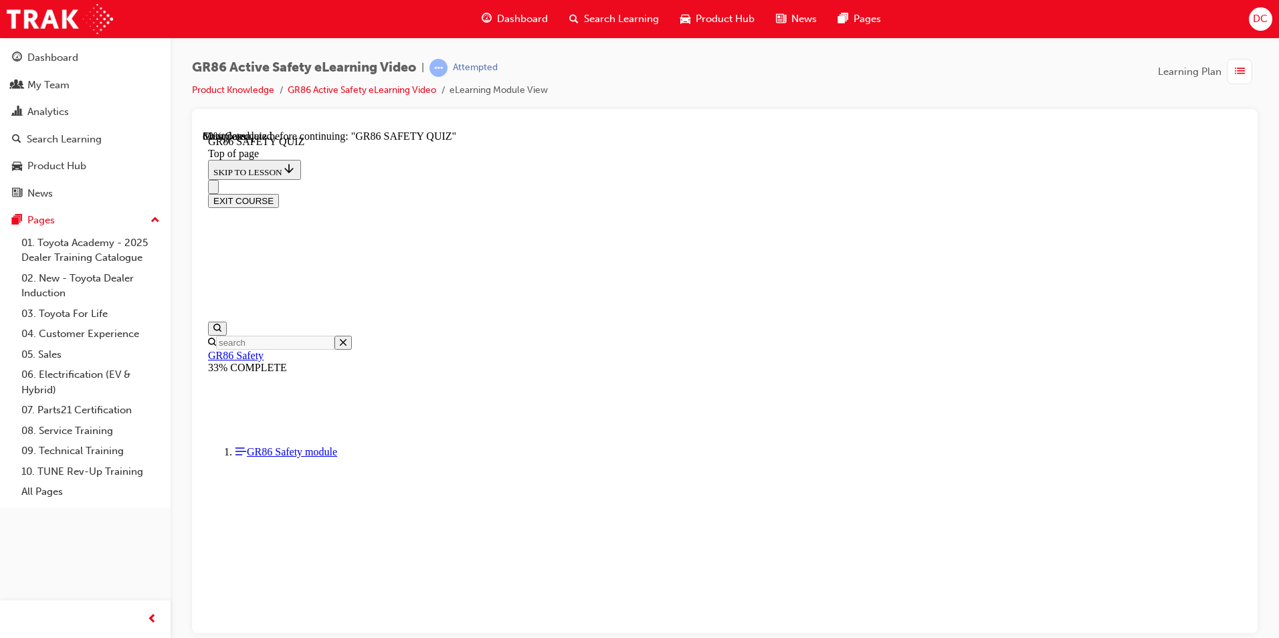
drag, startPoint x: 818, startPoint y: 502, endPoint x: 767, endPoint y: 487, distance: 53.1
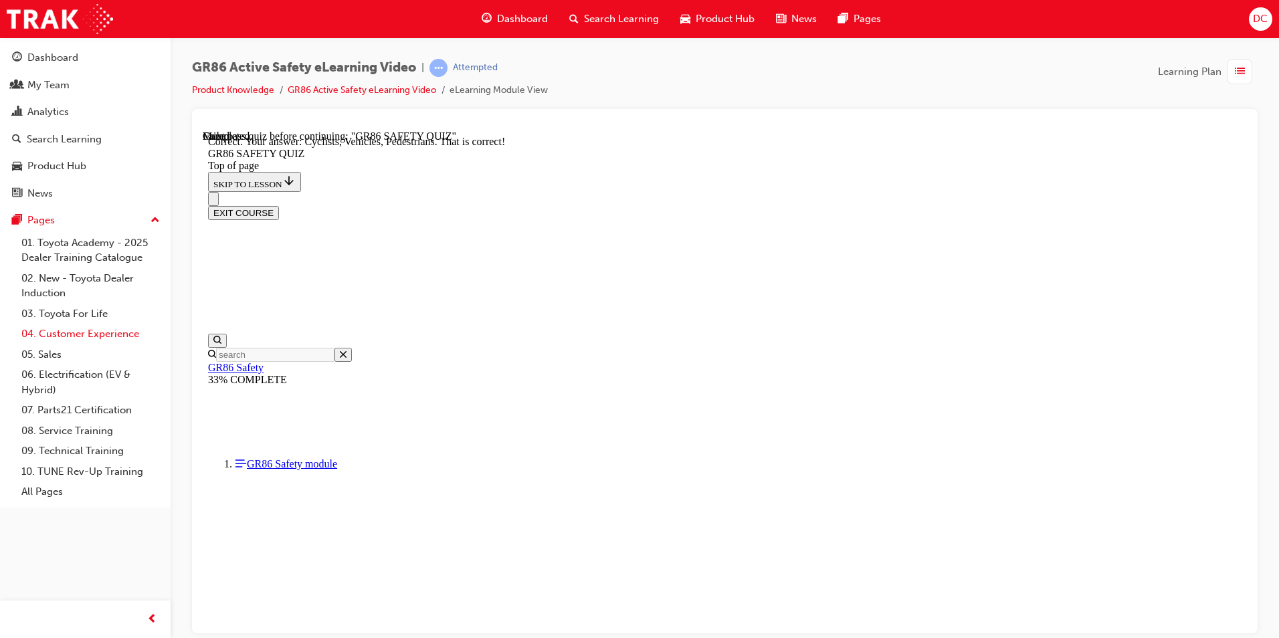
scroll to position [571, 0]
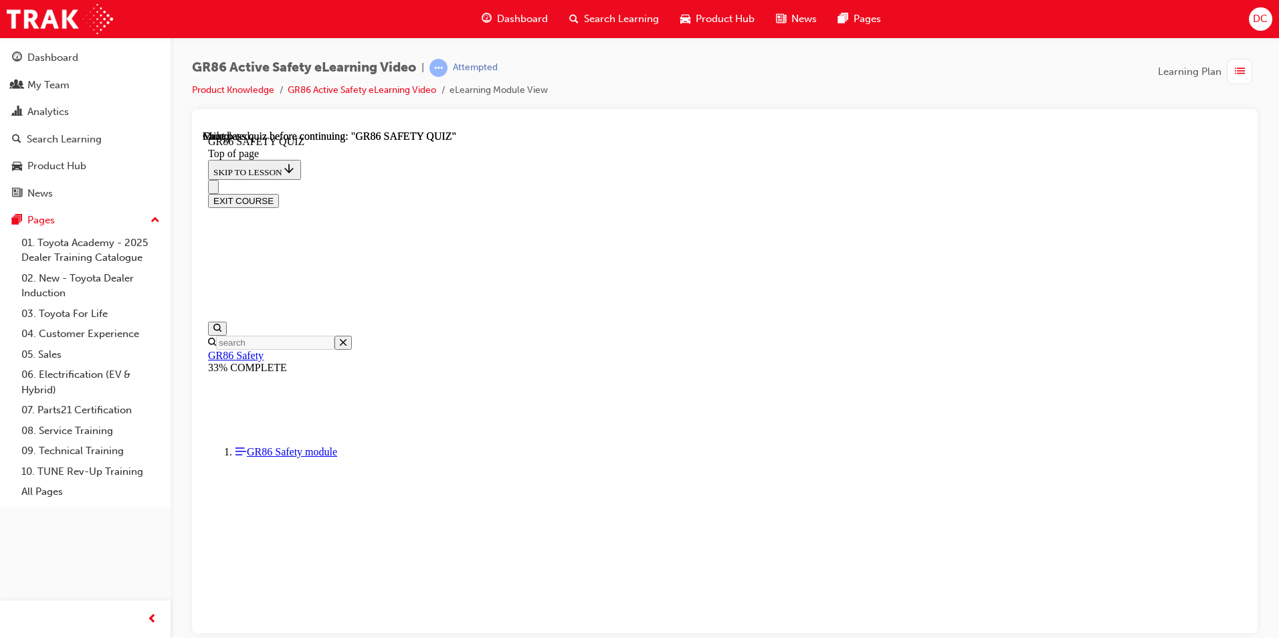
scroll to position [223, 0]
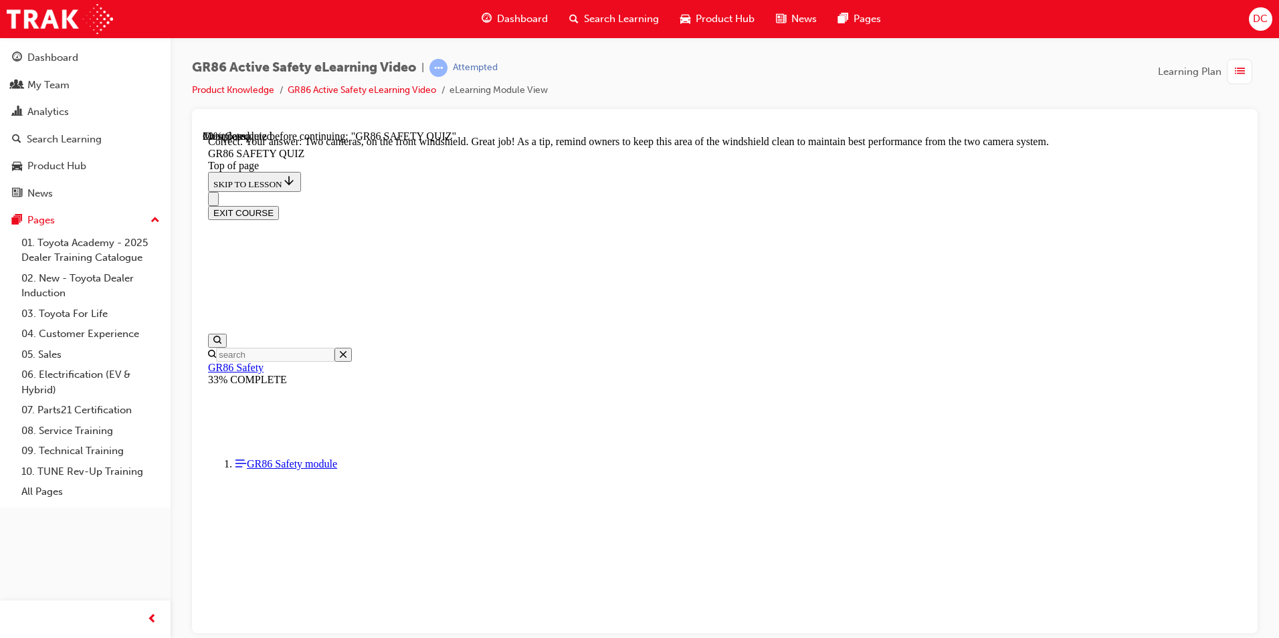
drag, startPoint x: 607, startPoint y: 431, endPoint x: 706, endPoint y: 512, distance: 128.4
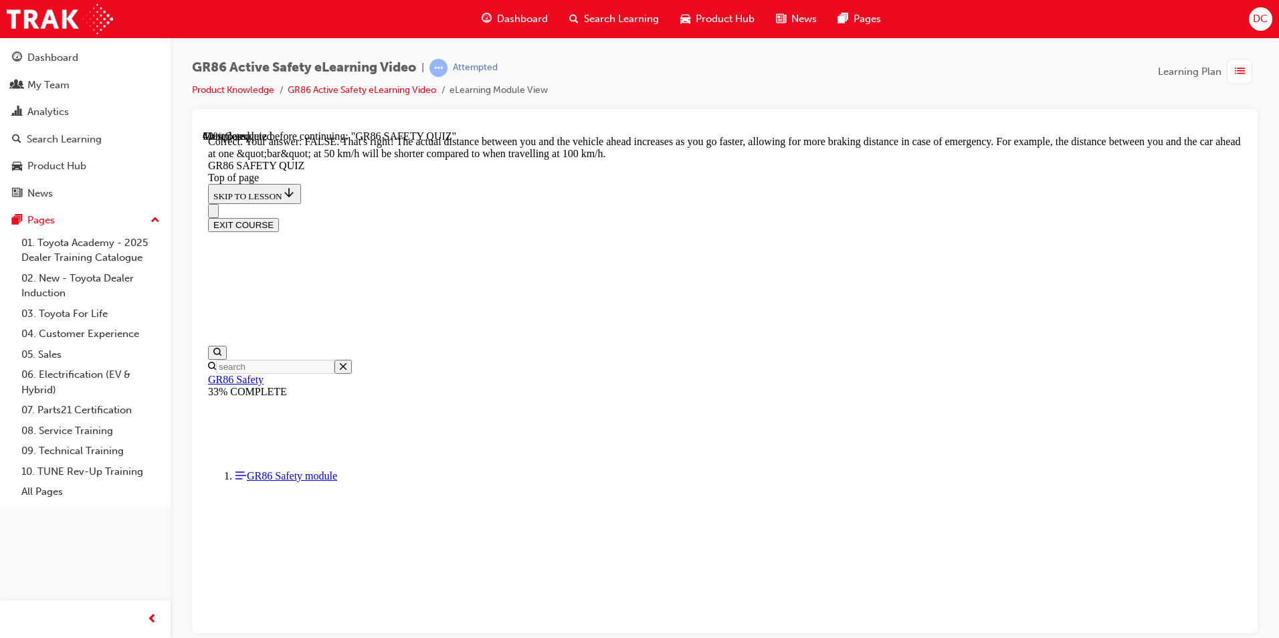
scroll to position [528, 0]
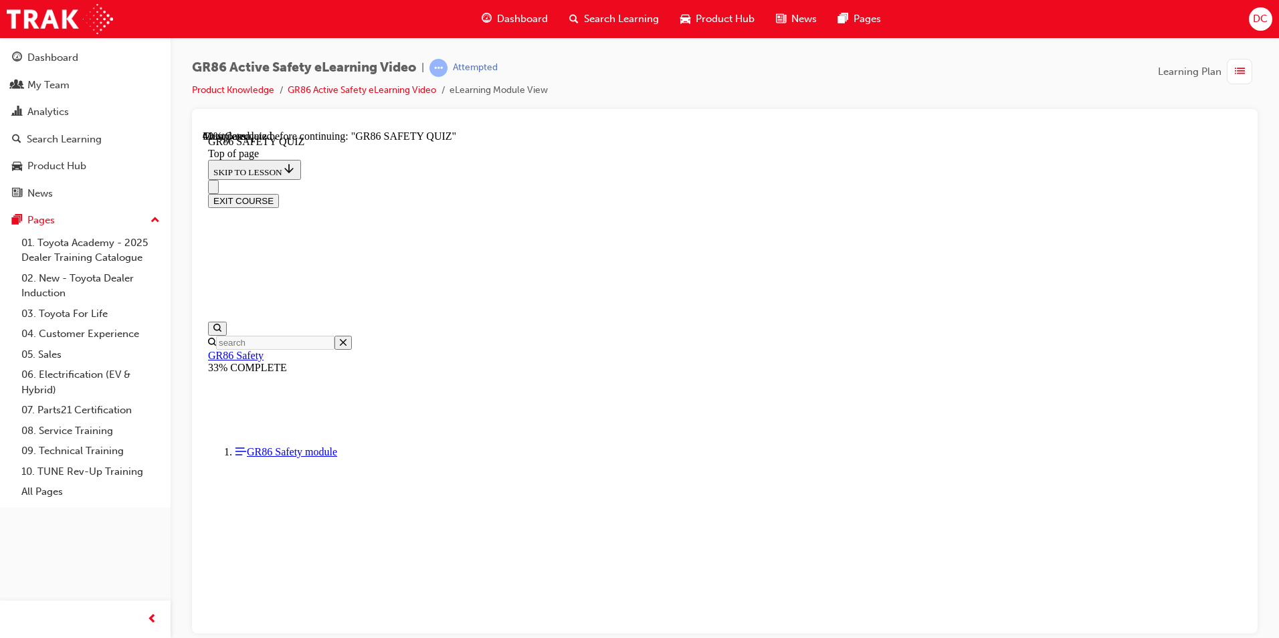
scroll to position [375, 0]
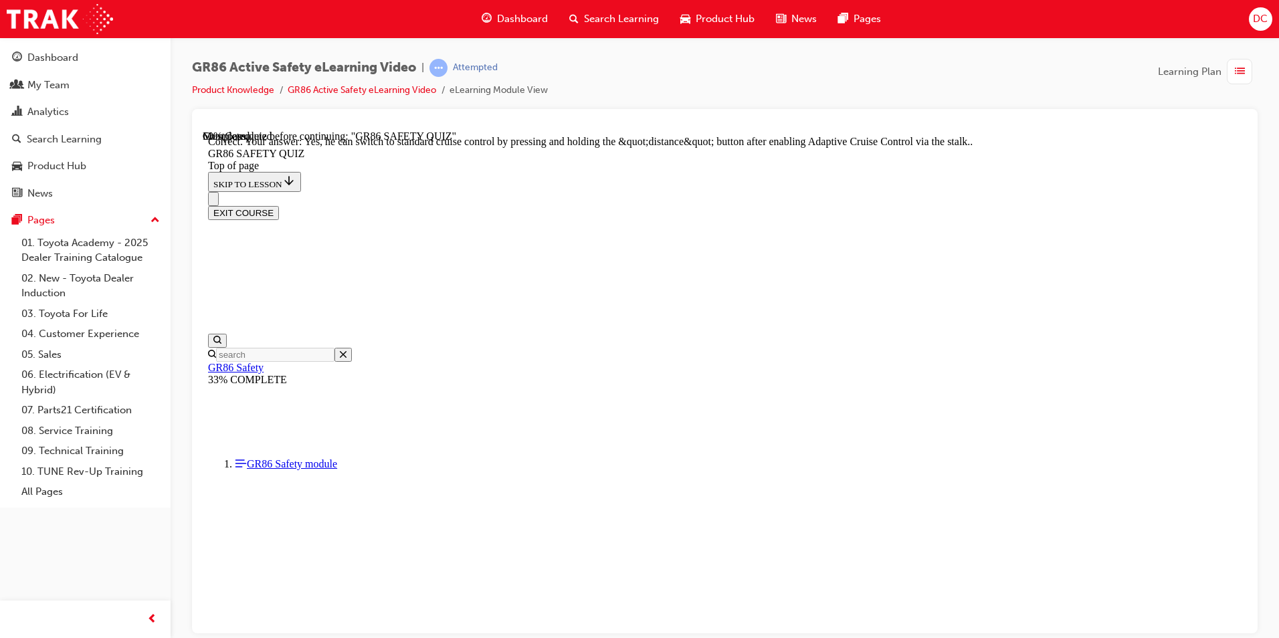
scroll to position [492, 0]
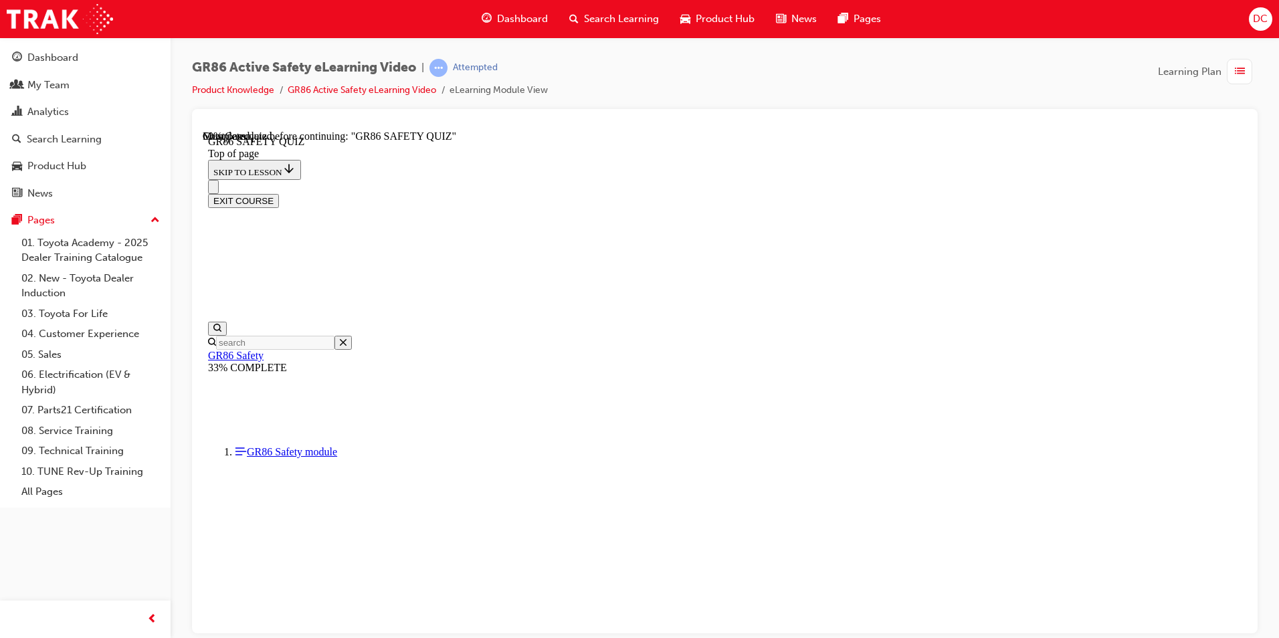
scroll to position [375, 0]
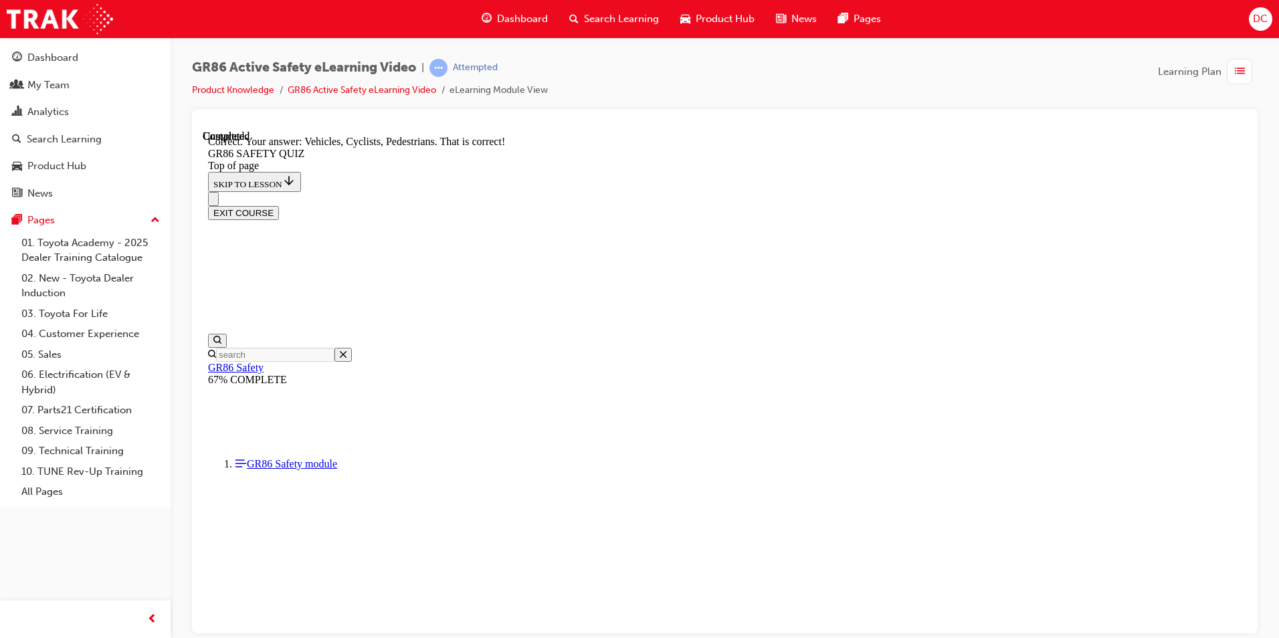
scroll to position [571, 0]
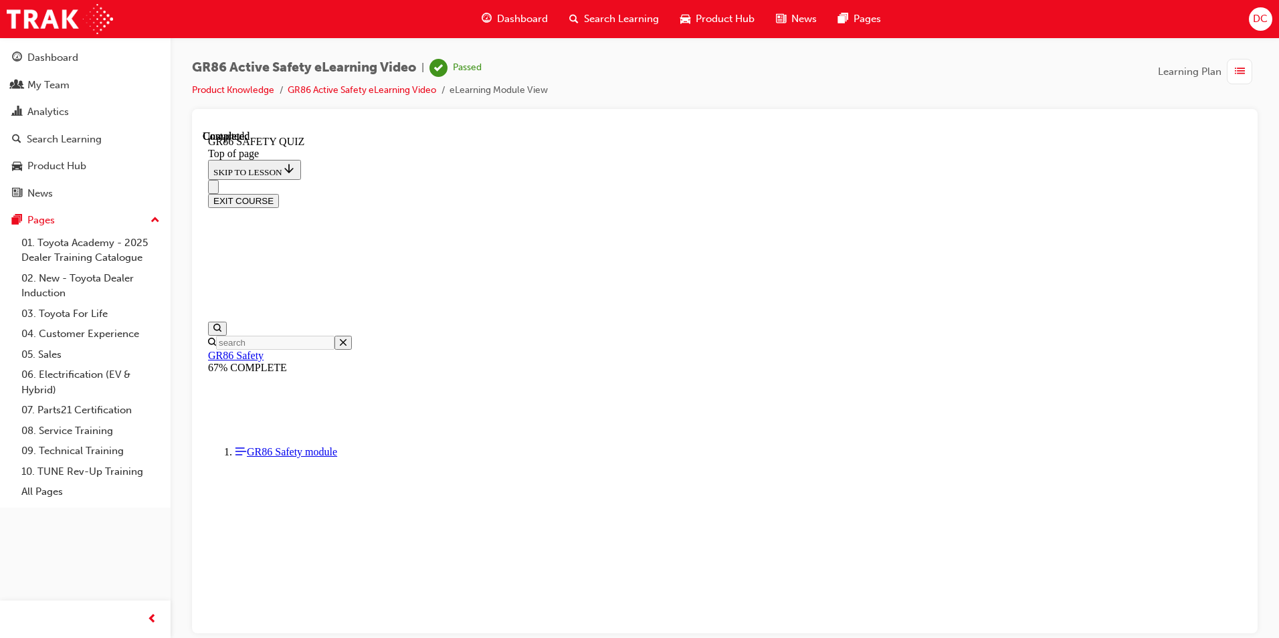
scroll to position [223, 0]
click at [279, 193] on button "EXIT COURSE" at bounding box center [243, 200] width 71 height 14
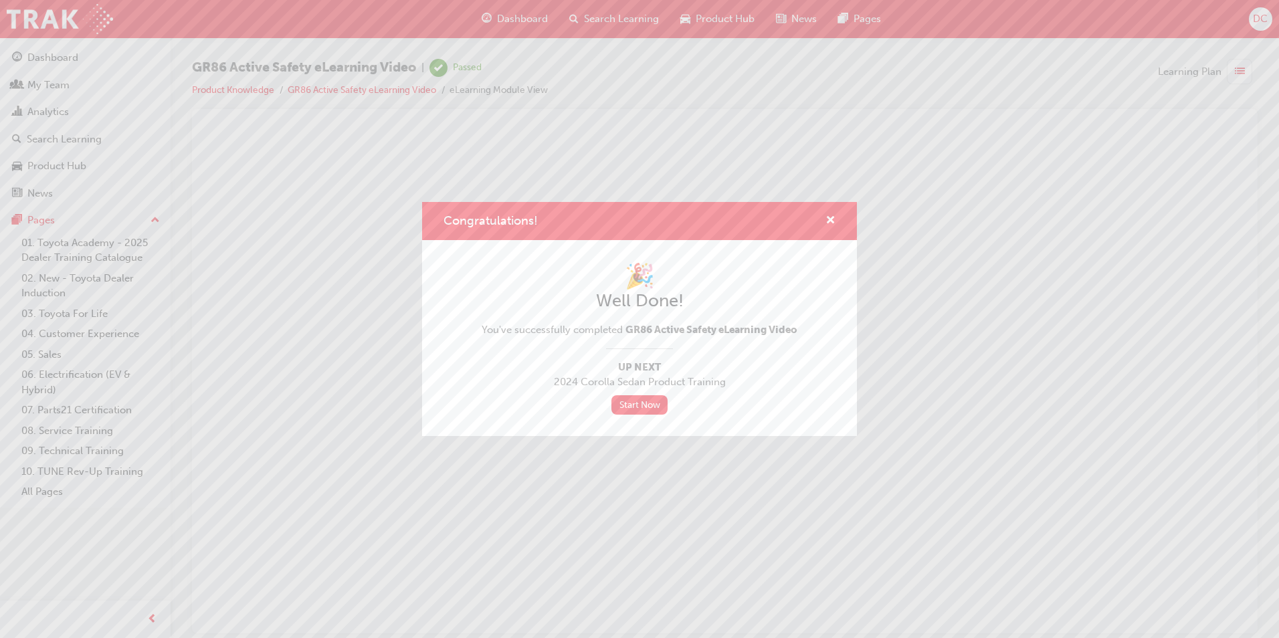
scroll to position [0, 0]
click at [828, 215] on span "cross-icon" at bounding box center [831, 221] width 10 height 12
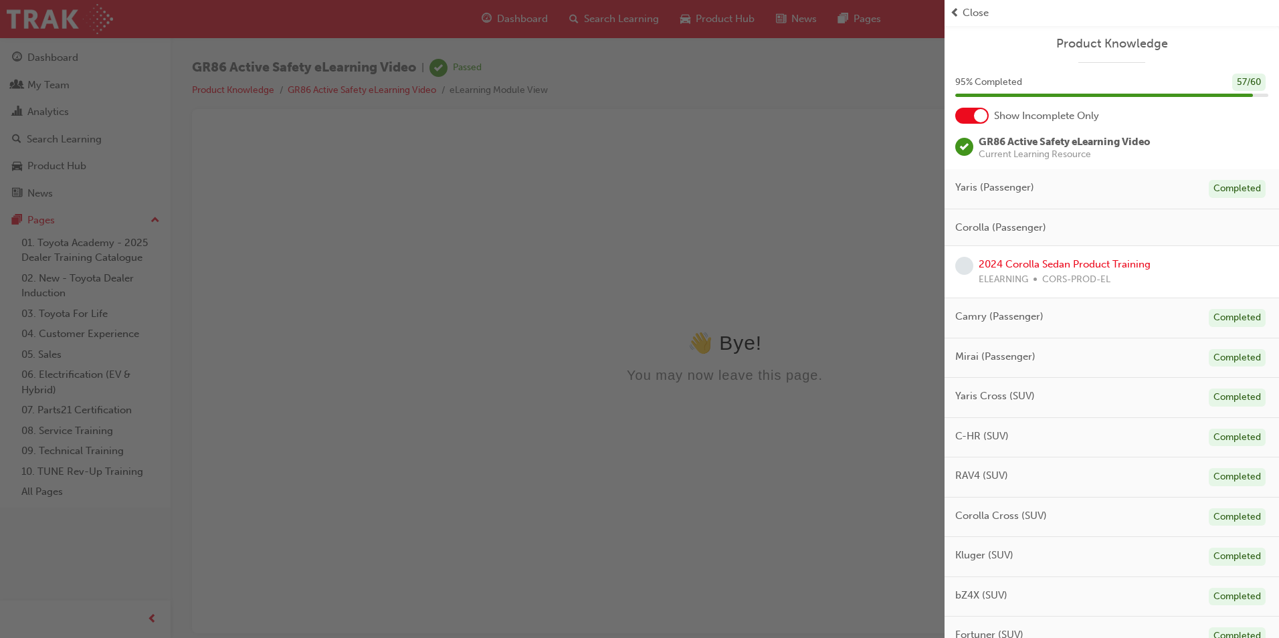
drag, startPoint x: 1080, startPoint y: 276, endPoint x: 1011, endPoint y: 227, distance: 84.6
click at [982, 116] on div at bounding box center [980, 115] width 13 height 13
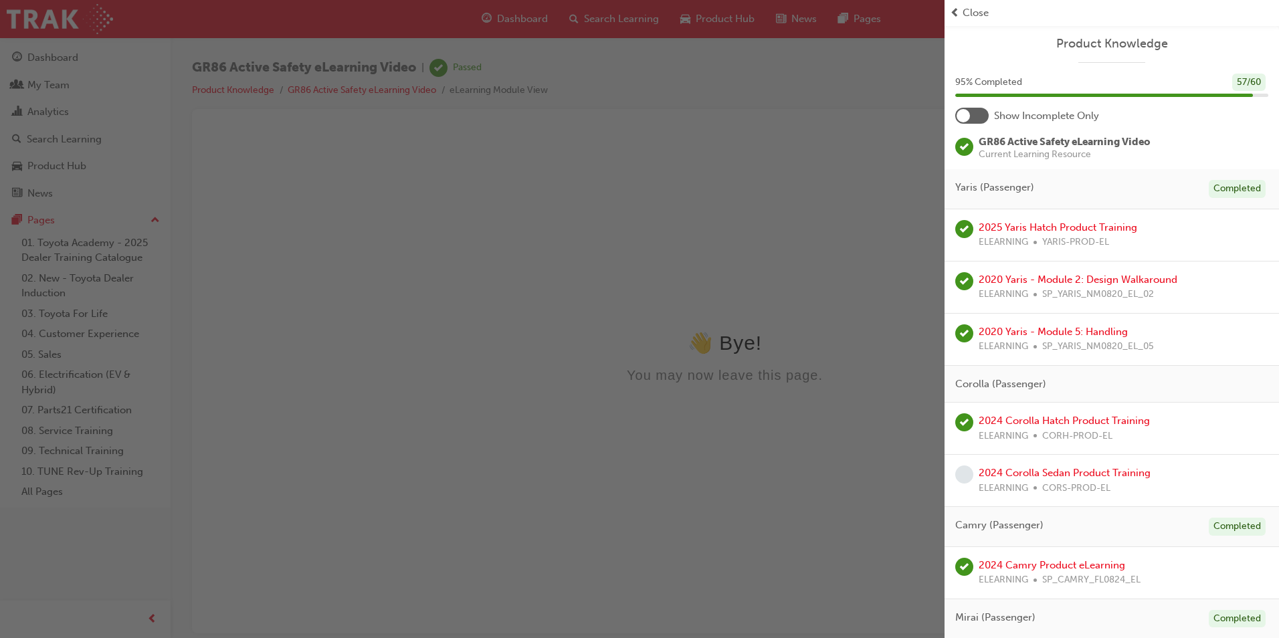
click at [982, 116] on div at bounding box center [971, 116] width 33 height 16
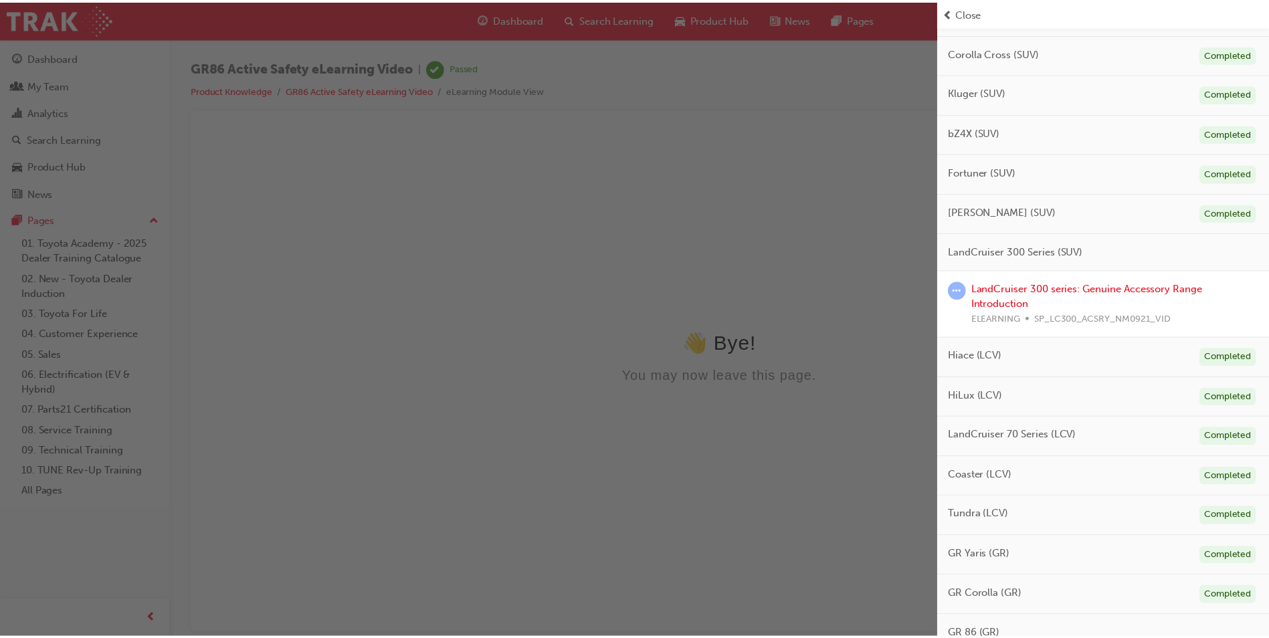
scroll to position [610, 0]
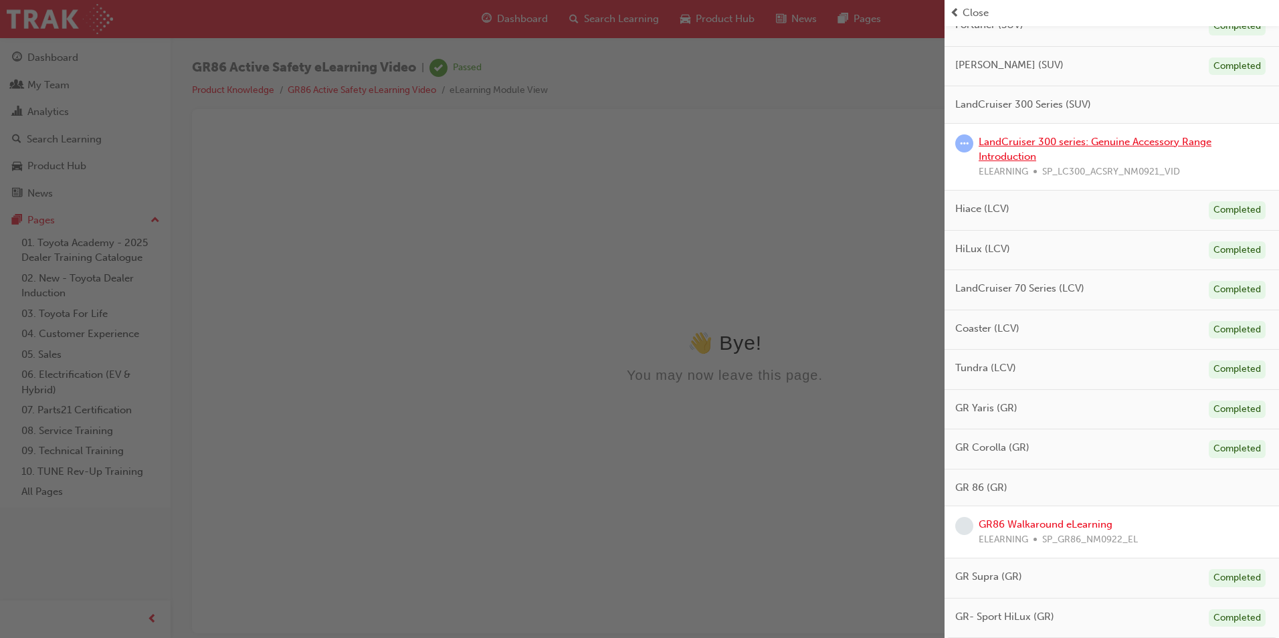
click at [1063, 144] on link "LandCruiser 300 series: Genuine Accessory Range Introduction" at bounding box center [1095, 149] width 233 height 27
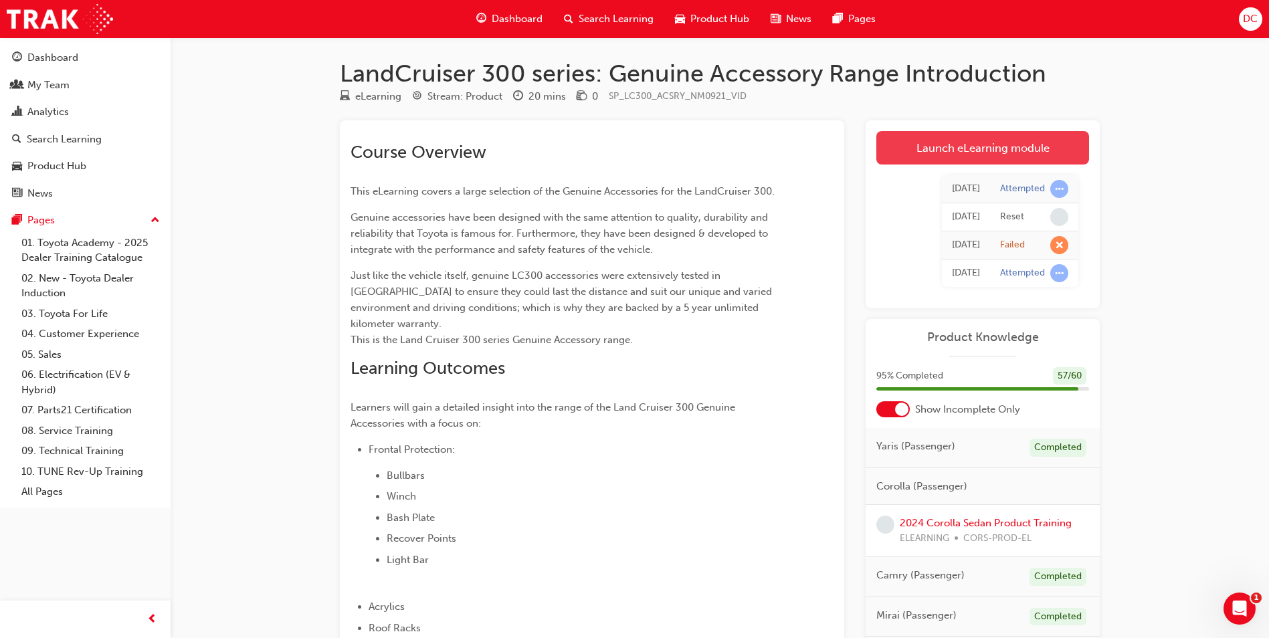
click at [961, 145] on link "Launch eLearning module" at bounding box center [982, 147] width 213 height 33
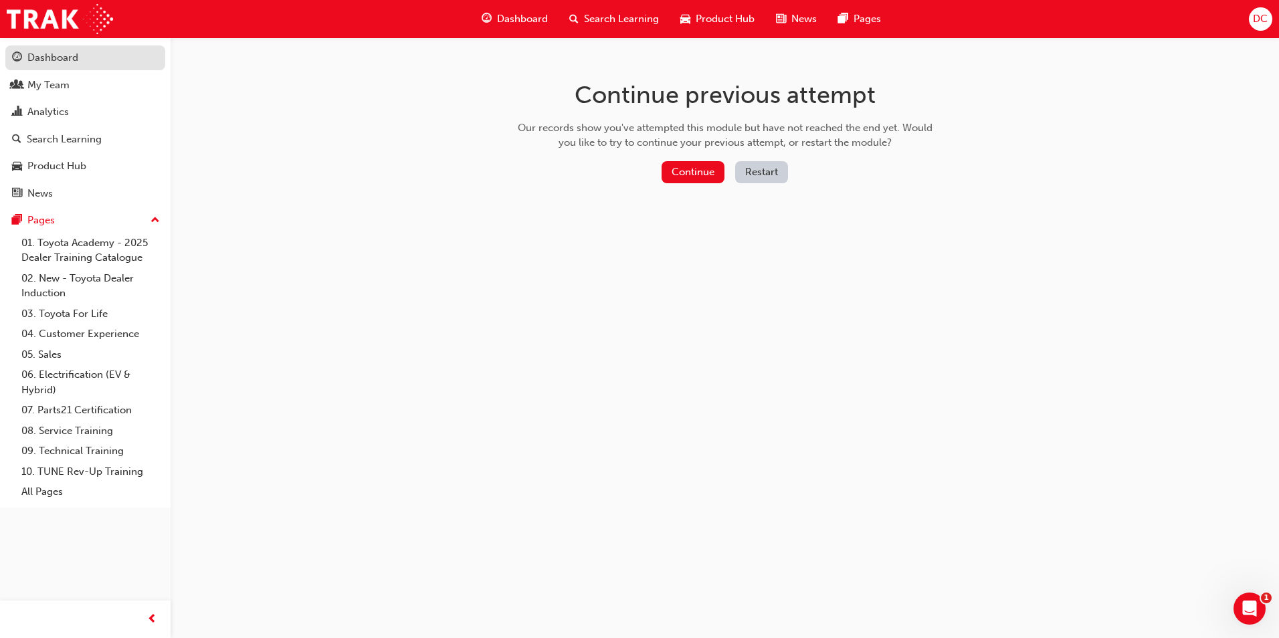
click at [60, 58] on div "Dashboard" at bounding box center [52, 57] width 51 height 15
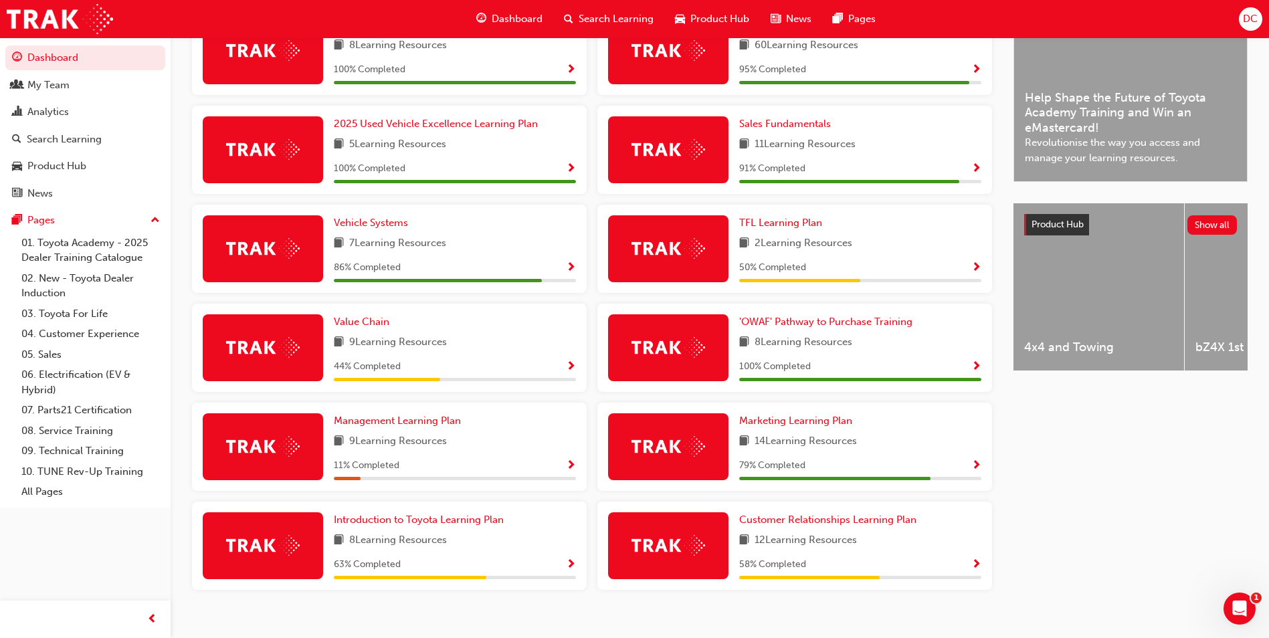
scroll to position [383, 0]
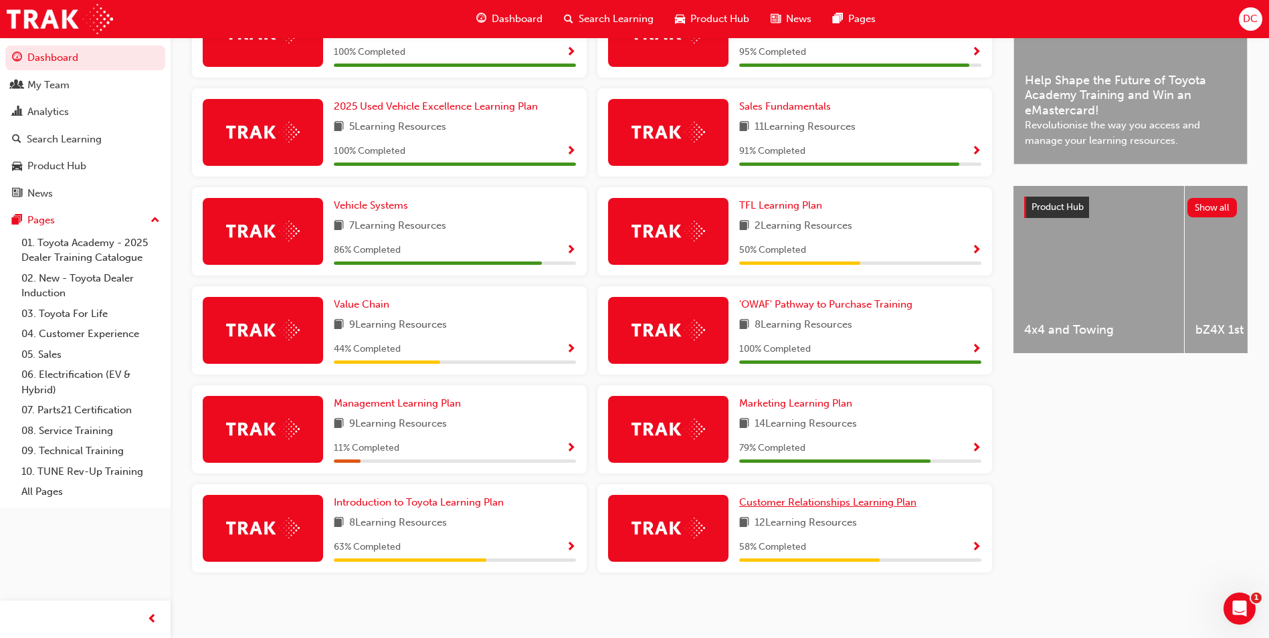
click at [831, 504] on span "Customer Relationships Learning Plan" at bounding box center [827, 502] width 177 height 12
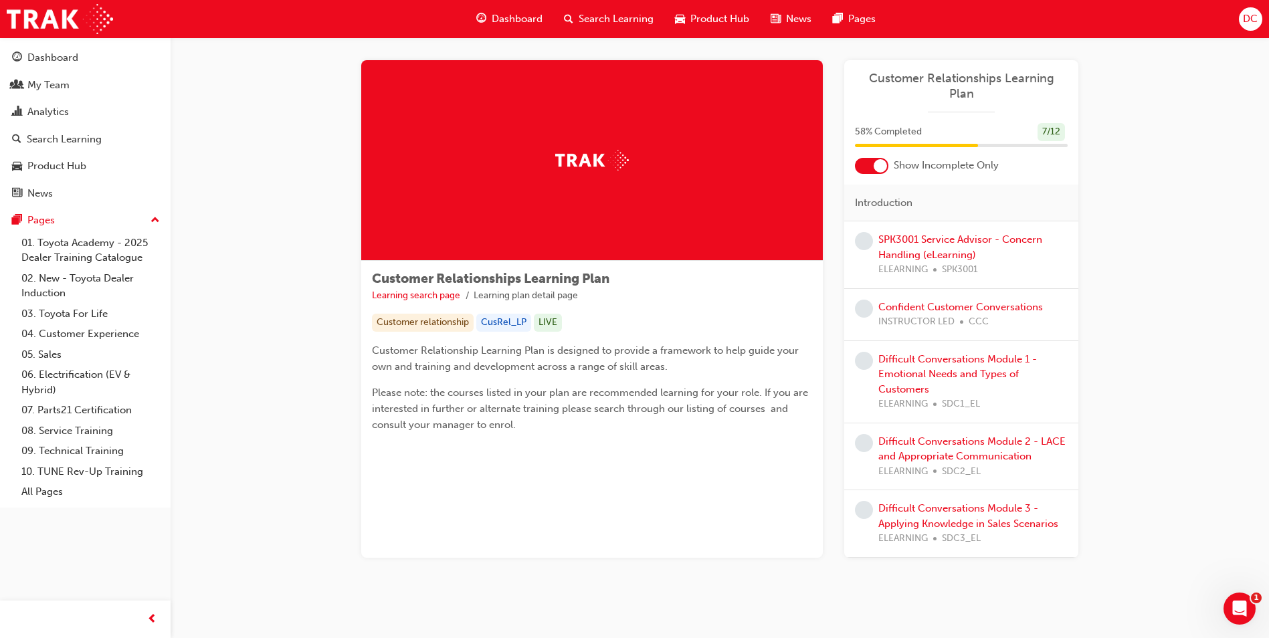
scroll to position [11, 0]
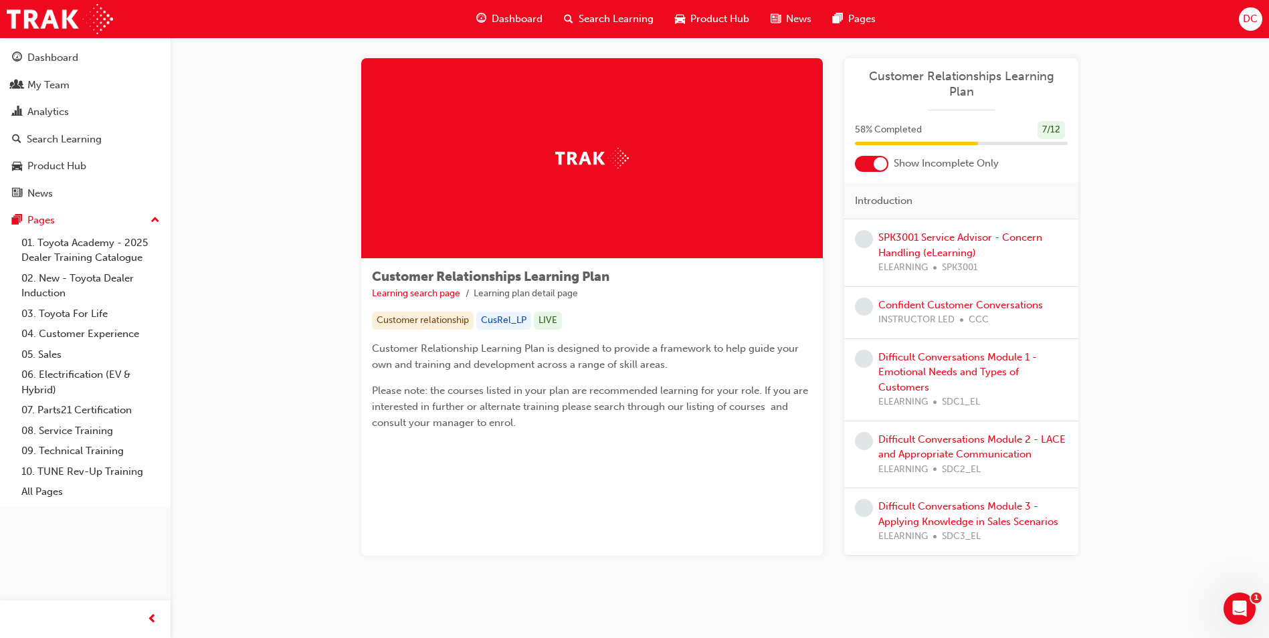
click at [866, 156] on div at bounding box center [871, 164] width 33 height 16
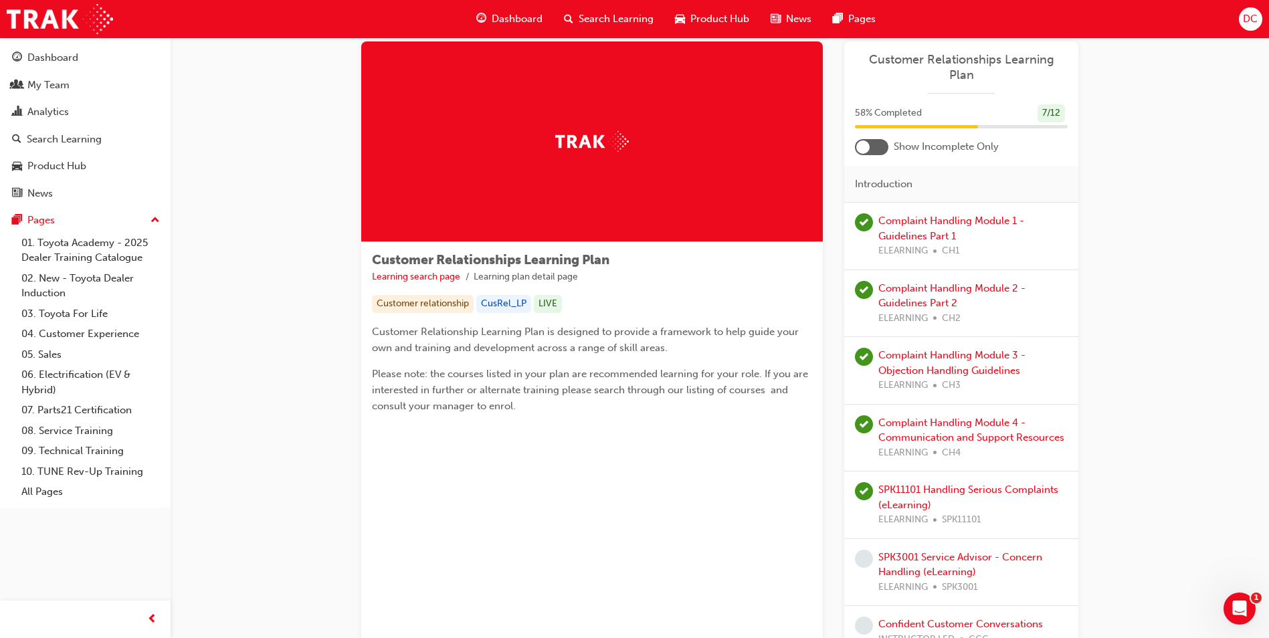
scroll to position [0, 0]
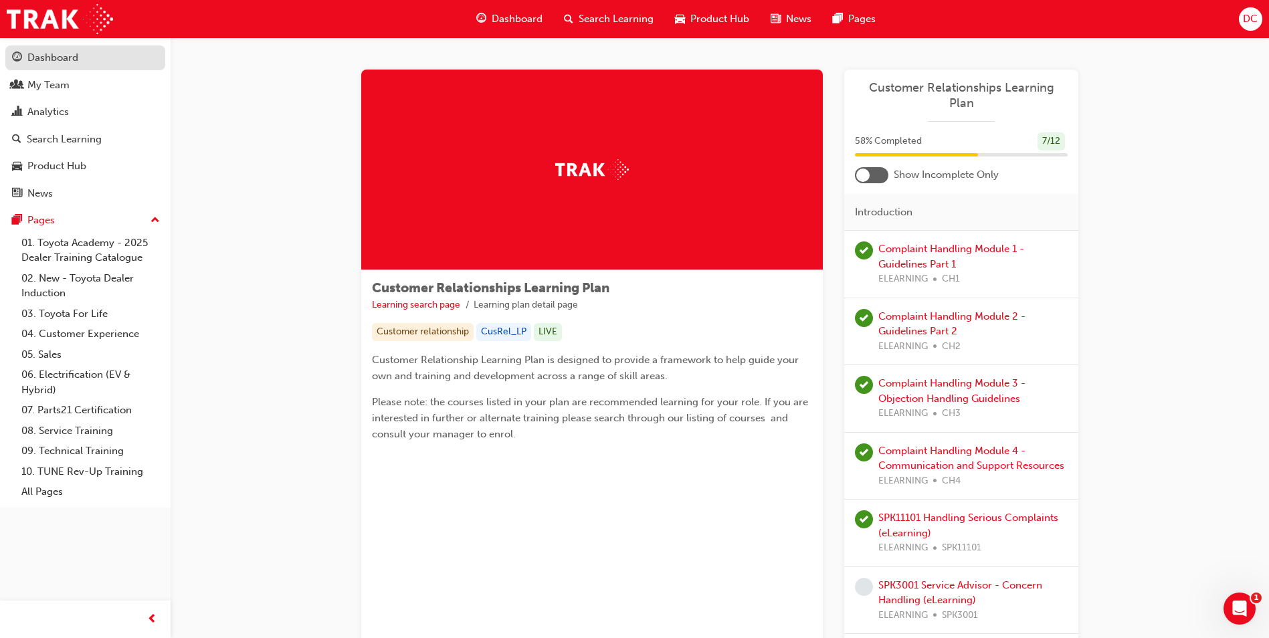
click at [37, 62] on div "Dashboard" at bounding box center [52, 57] width 51 height 15
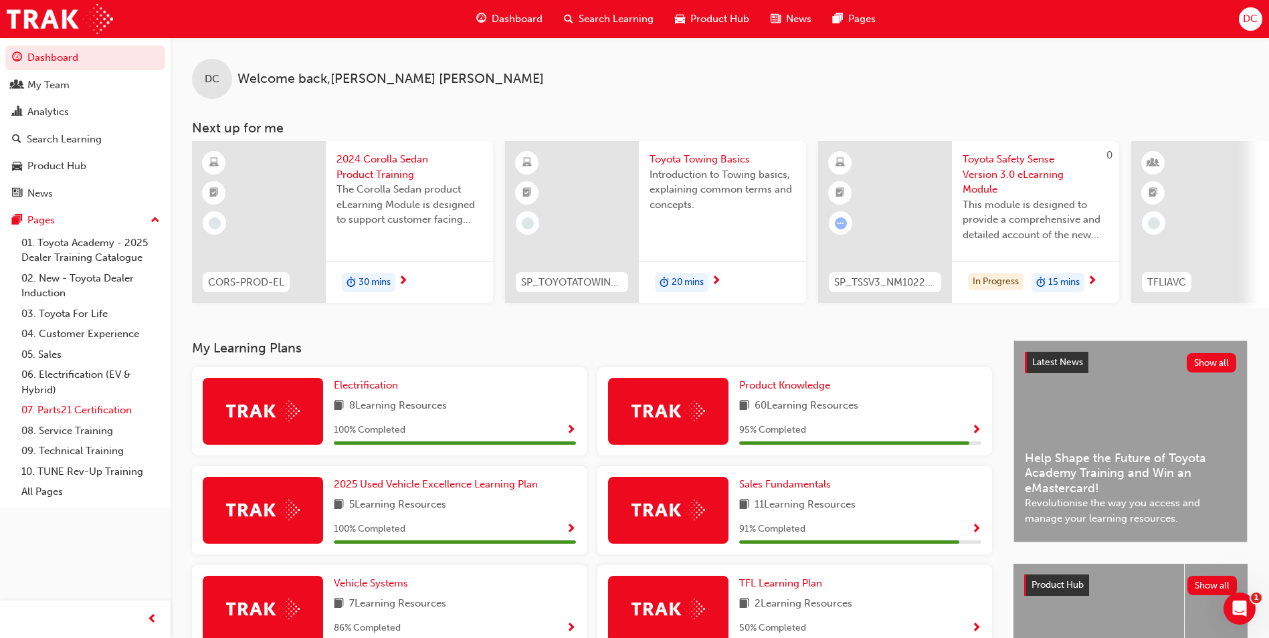
click at [73, 406] on link "07. Parts21 Certification" at bounding box center [90, 410] width 149 height 21
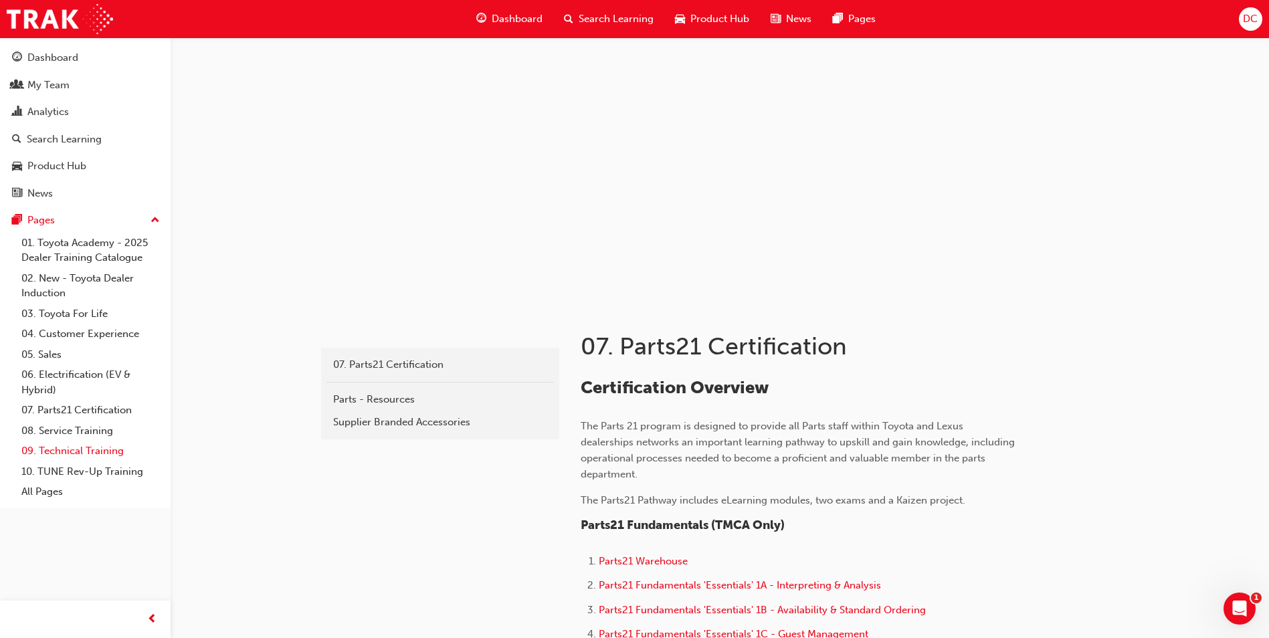
click at [73, 452] on link "09. Technical Training" at bounding box center [90, 451] width 149 height 21
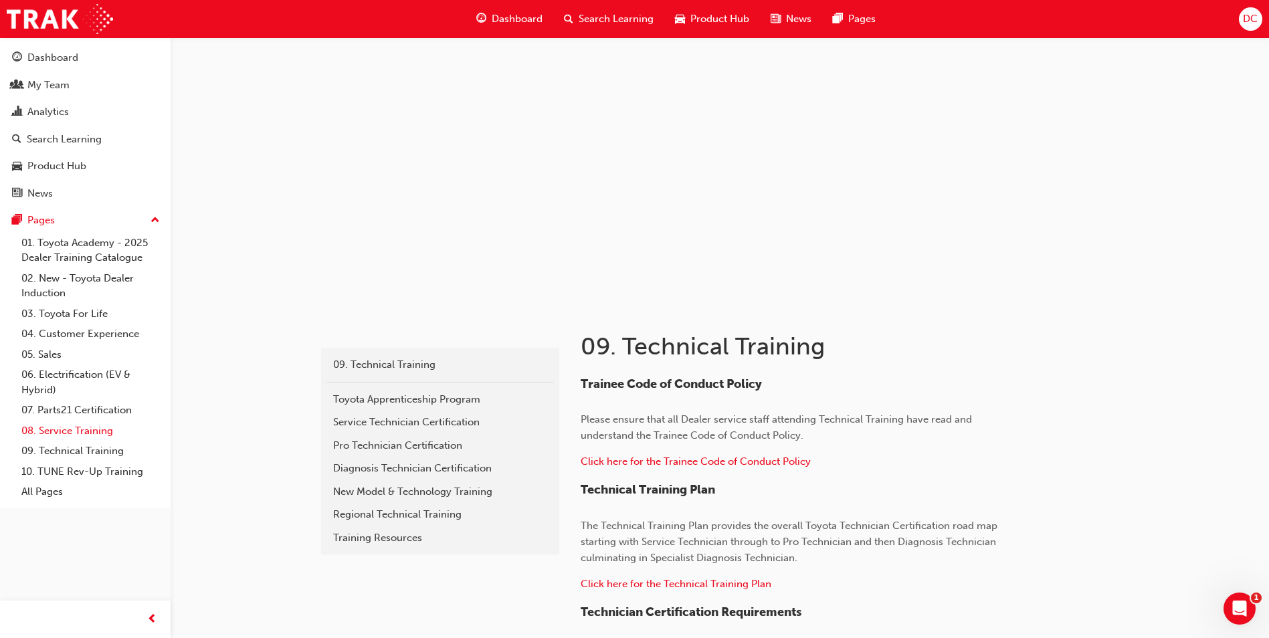
click at [66, 433] on link "08. Service Training" at bounding box center [90, 431] width 149 height 21
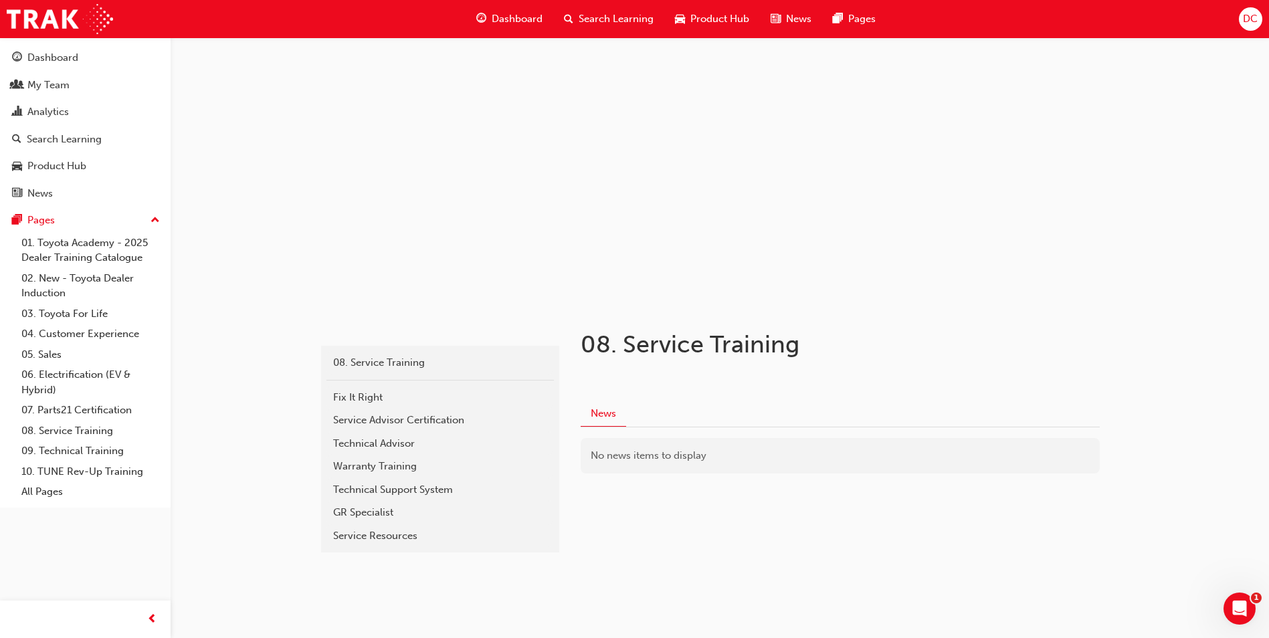
scroll to position [3, 0]
click at [386, 397] on div "Fix It Right" at bounding box center [440, 396] width 214 height 15
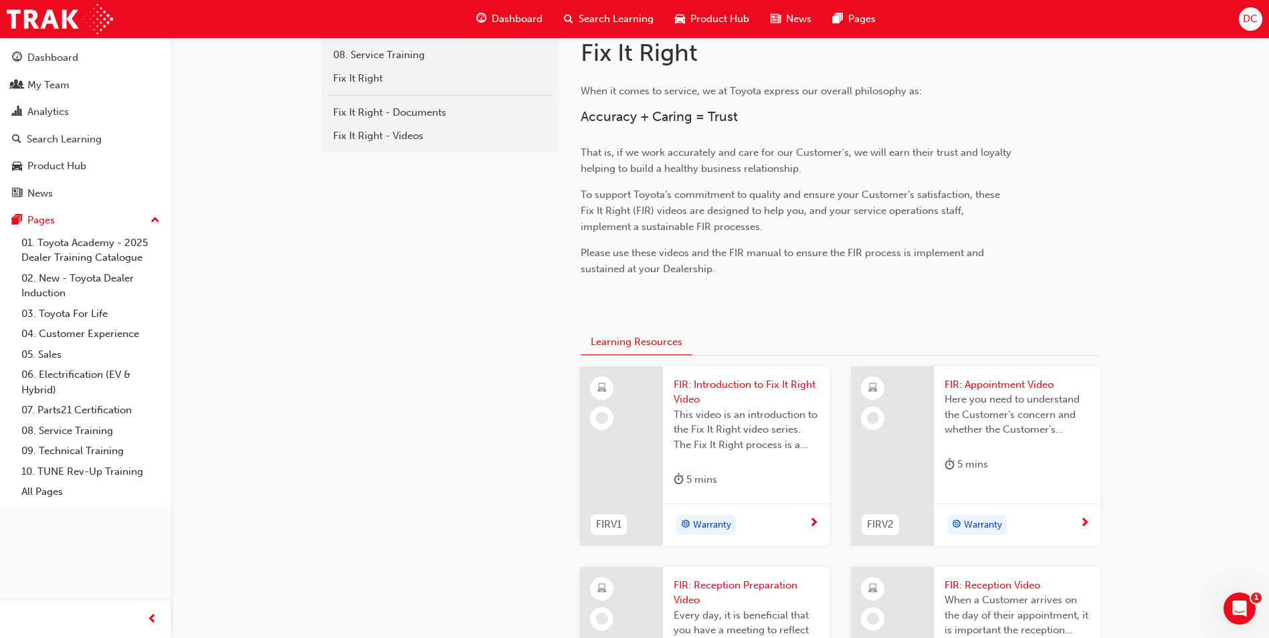
scroll to position [309, 0]
click at [64, 54] on div "Dashboard" at bounding box center [52, 57] width 51 height 15
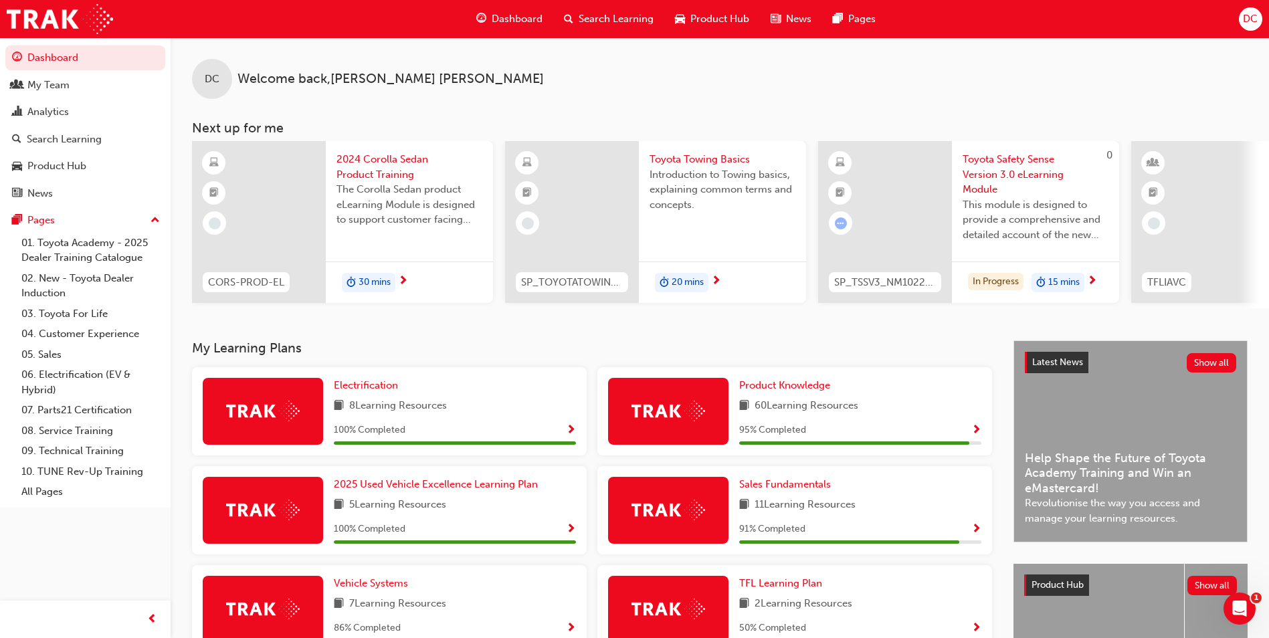
click at [972, 66] on div "DC Welcome back , [PERSON_NAME]" at bounding box center [720, 68] width 1099 height 62
click at [65, 85] on div "My Team" at bounding box center [48, 85] width 42 height 15
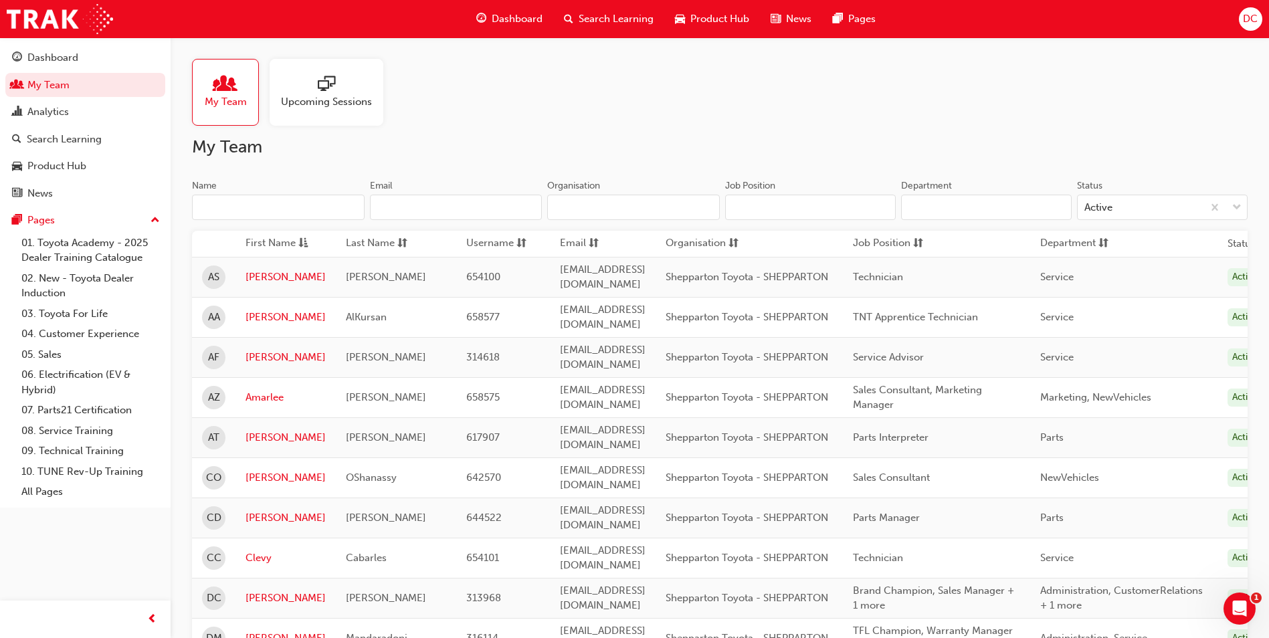
click at [314, 88] on div at bounding box center [326, 85] width 91 height 19
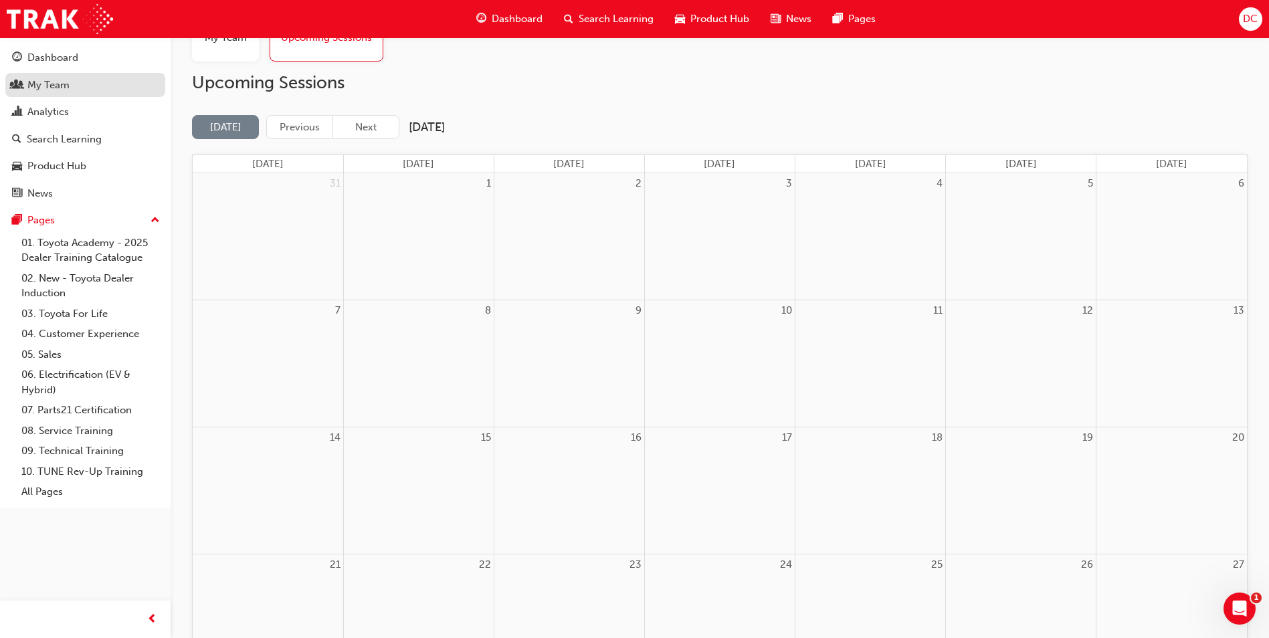
click at [52, 86] on div "My Team" at bounding box center [48, 85] width 42 height 15
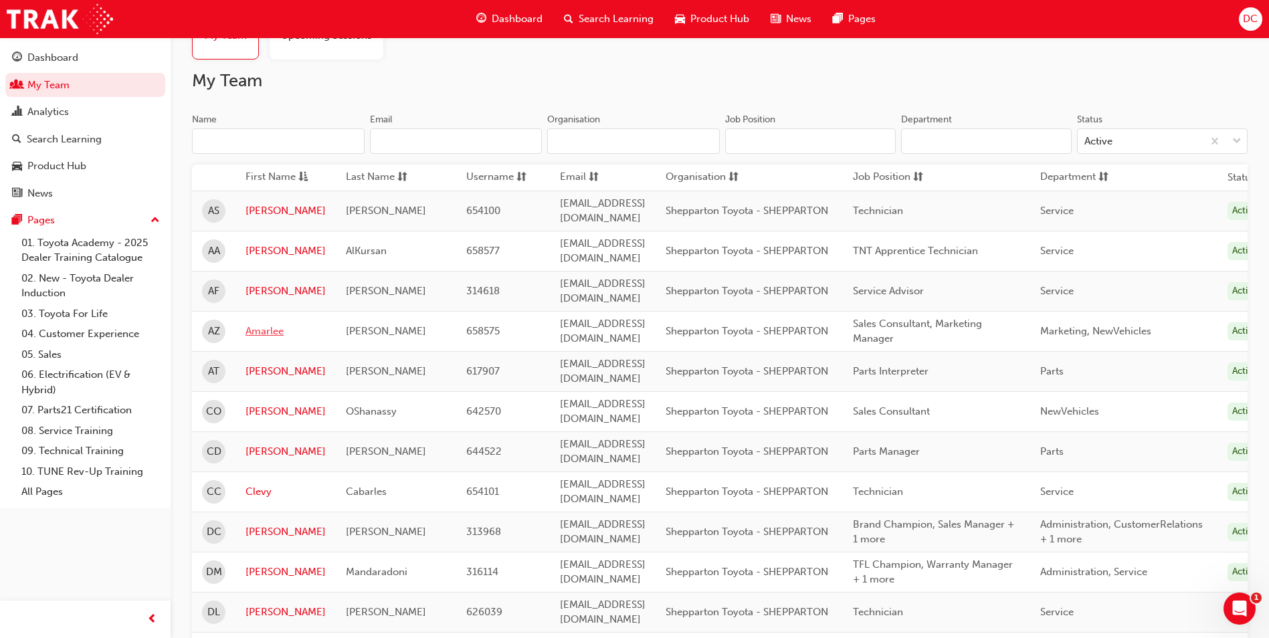
scroll to position [67, 0]
click at [267, 323] on link "Amarlee" at bounding box center [286, 330] width 80 height 15
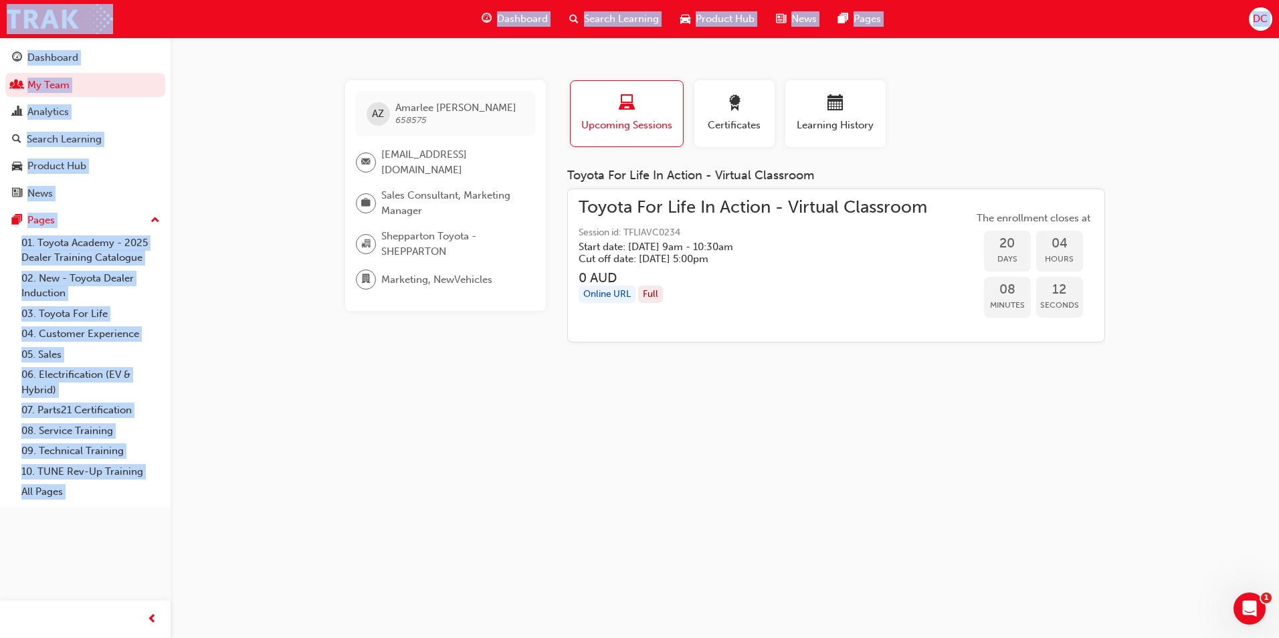
click at [241, 284] on div "AZ [PERSON_NAME] 658575 [EMAIL_ADDRESS][DOMAIN_NAME] Sales Consultant, Marketin…" at bounding box center [639, 319] width 1279 height 638
